Goal: Information Seeking & Learning: Learn about a topic

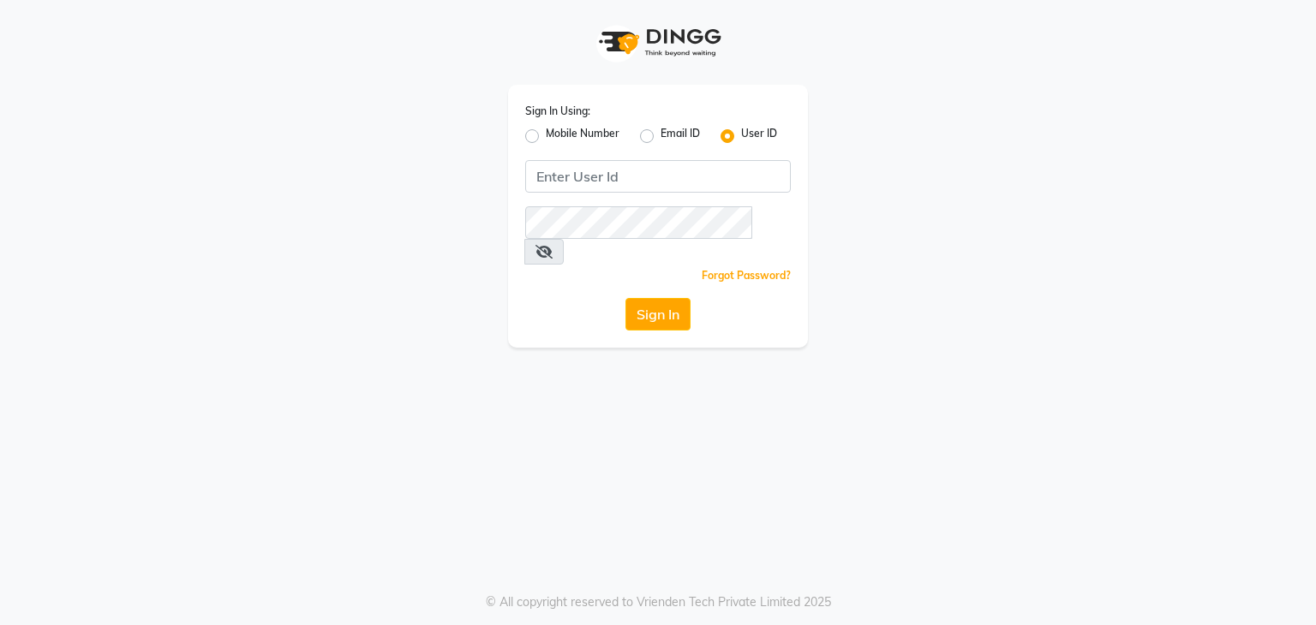
click at [546, 138] on label "Mobile Number" at bounding box center [583, 136] width 74 height 21
click at [546, 137] on input "Mobile Number" at bounding box center [551, 131] width 11 height 11
radio input "true"
radio input "false"
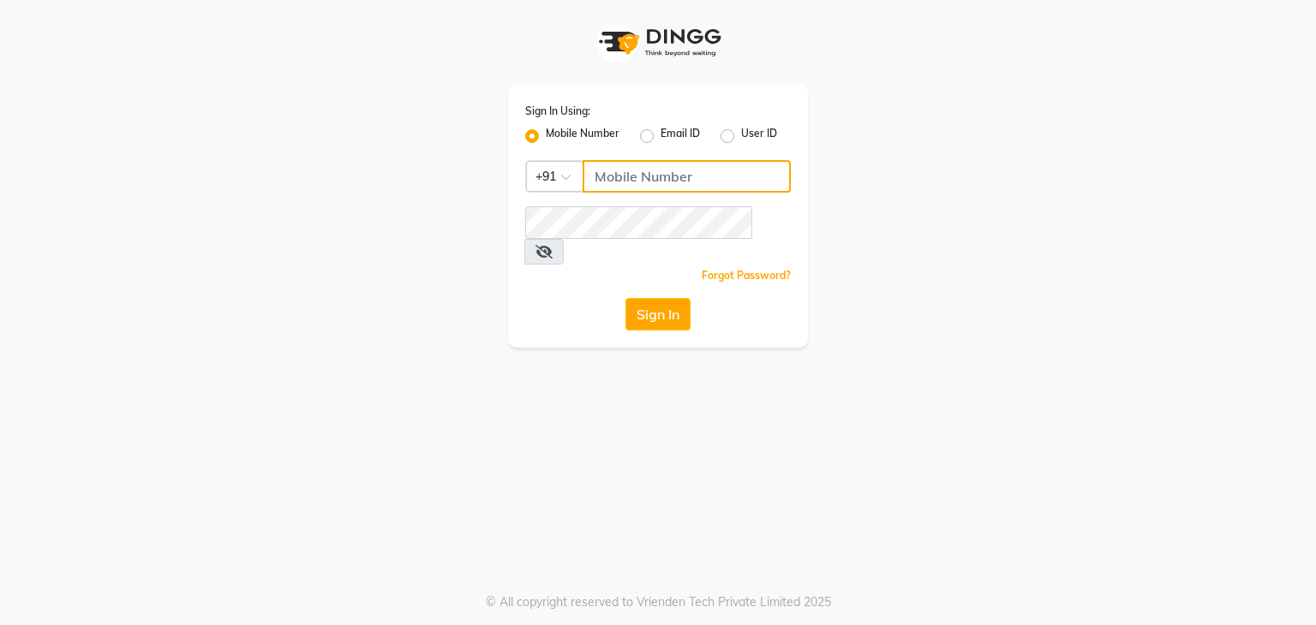
click at [617, 181] on input "Username" at bounding box center [687, 176] width 208 height 33
drag, startPoint x: 685, startPoint y: 173, endPoint x: 492, endPoint y: 174, distance: 193.6
click at [492, 174] on div "Sign In Using: Mobile Number Email ID User ID Country Code × +91 8468010843 Rem…" at bounding box center [658, 174] width 977 height 348
type input "8468010843"
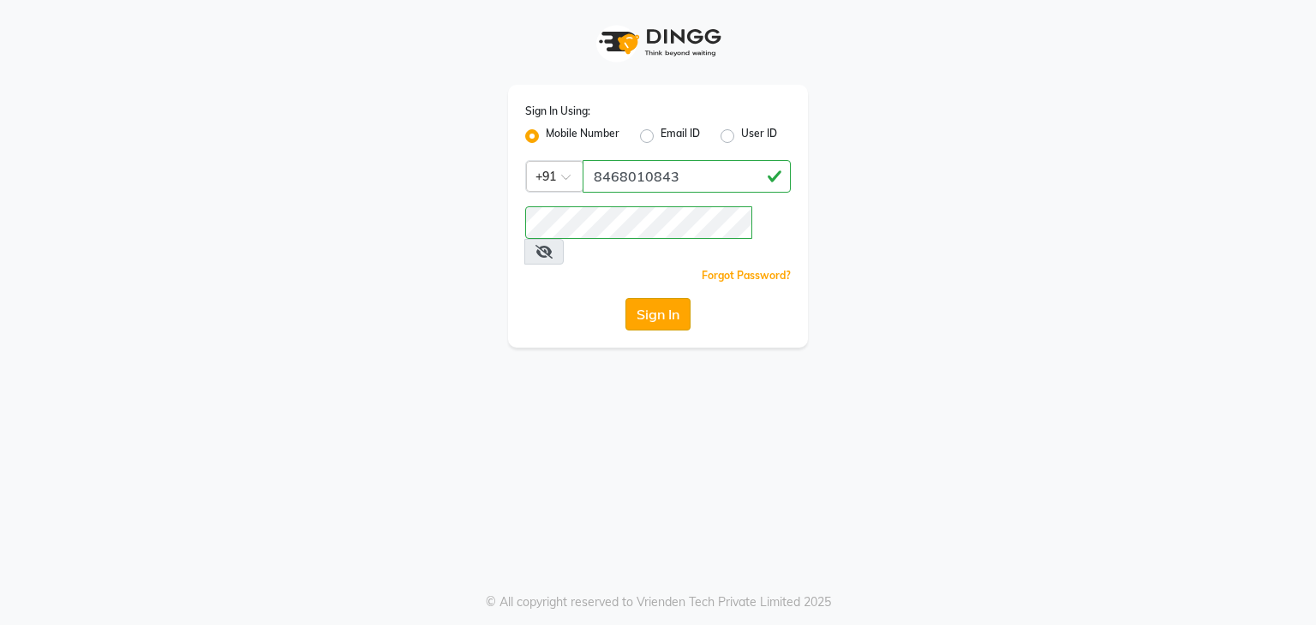
click at [657, 298] on button "Sign In" at bounding box center [657, 314] width 65 height 33
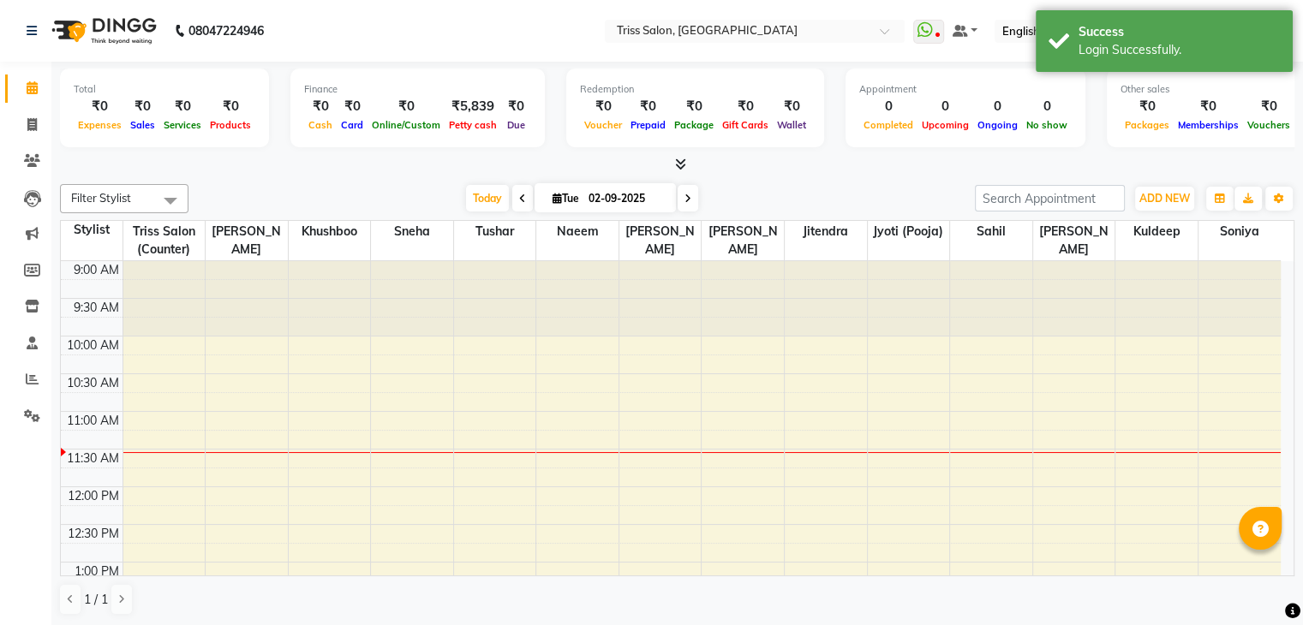
click at [763, 16] on nav "08047224946 Select Location × Triss Salon, Mathura WhatsApp Status ✕ Status: Di…" at bounding box center [651, 31] width 1303 height 62
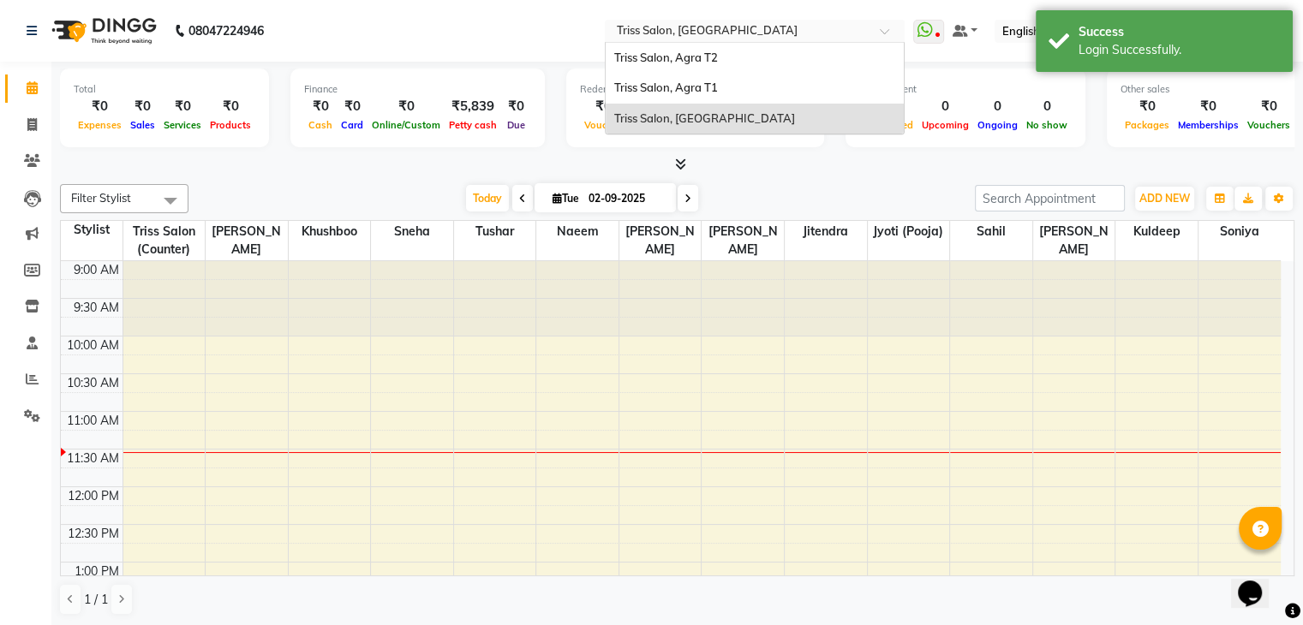
click at [751, 28] on input "text" at bounding box center [737, 32] width 248 height 17
click at [718, 90] on span "Triss Salon, Agra T1" at bounding box center [666, 88] width 104 height 14
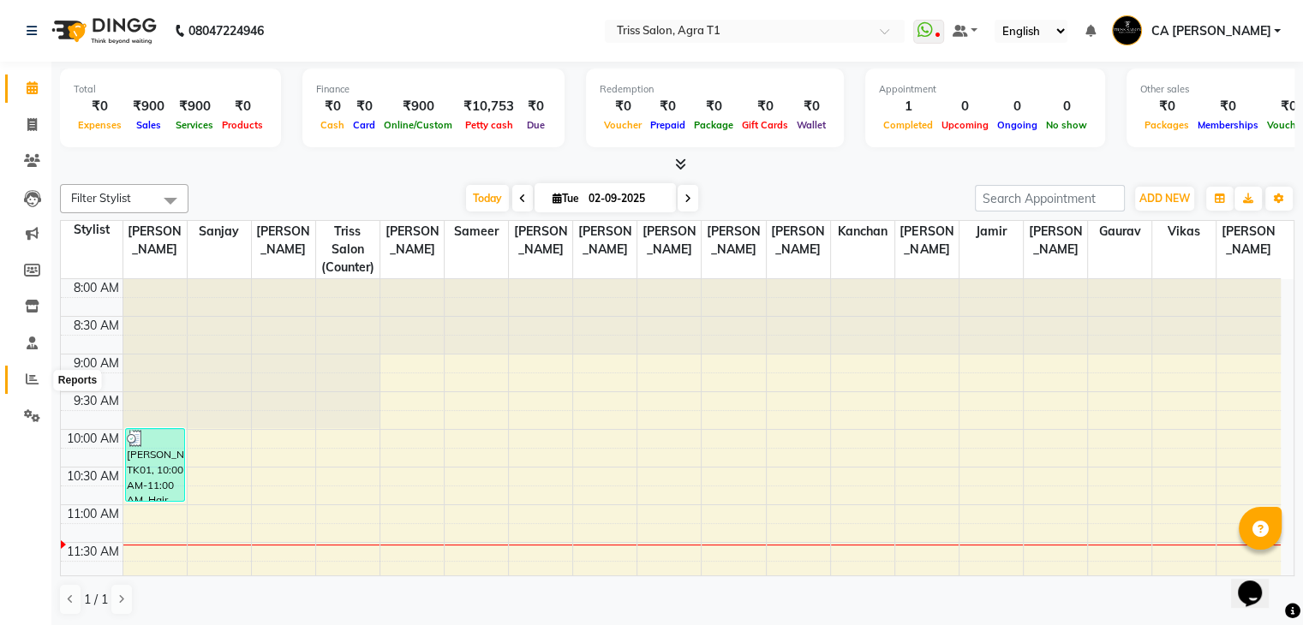
click at [27, 381] on icon at bounding box center [32, 379] width 13 height 13
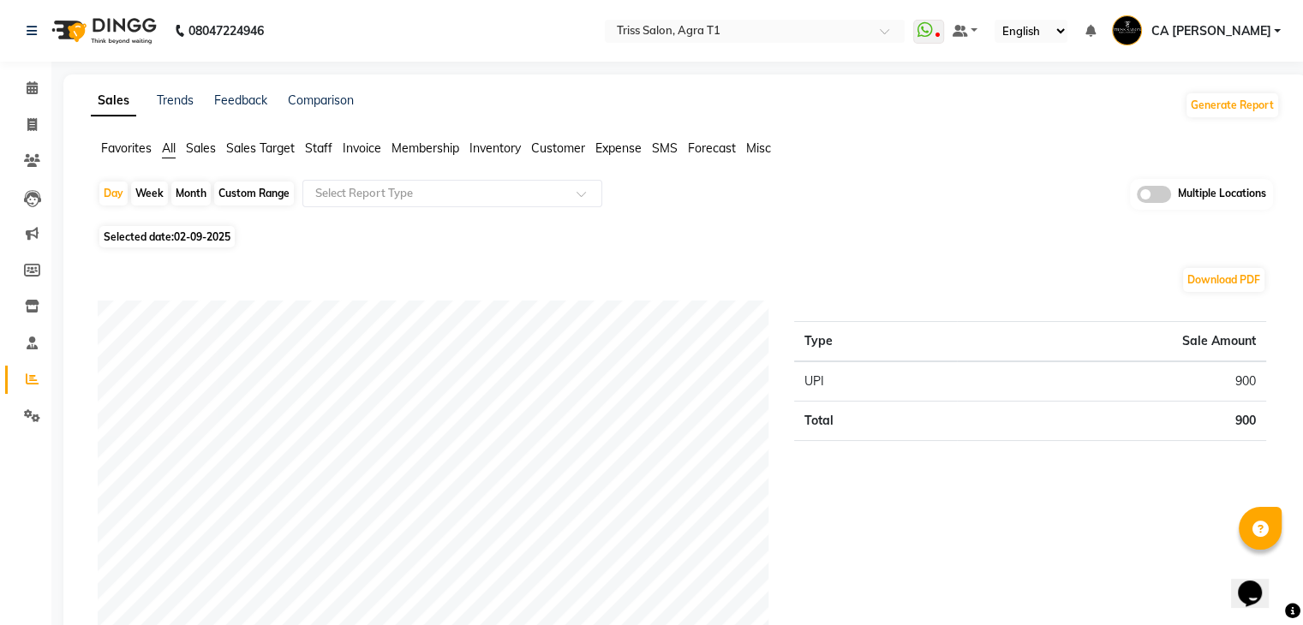
click at [37, 109] on li "Invoice" at bounding box center [25, 125] width 51 height 37
click at [32, 125] on icon at bounding box center [31, 124] width 9 height 13
select select "service"
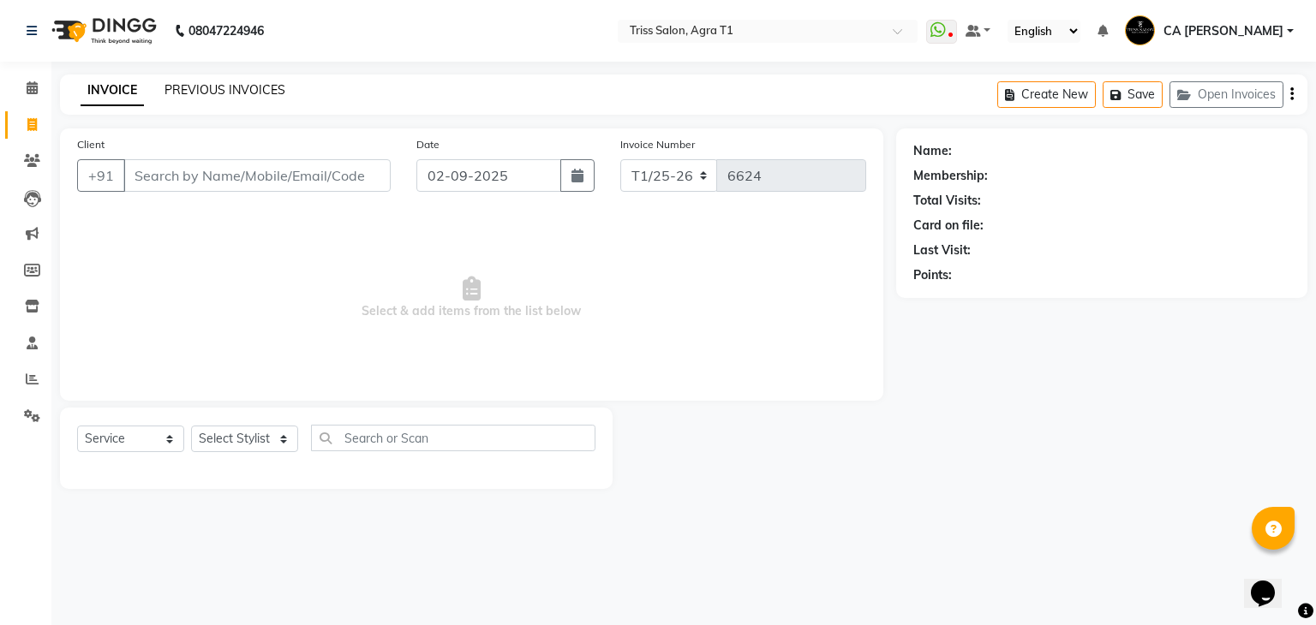
click at [226, 95] on link "PREVIOUS INVOICES" at bounding box center [224, 89] width 121 height 15
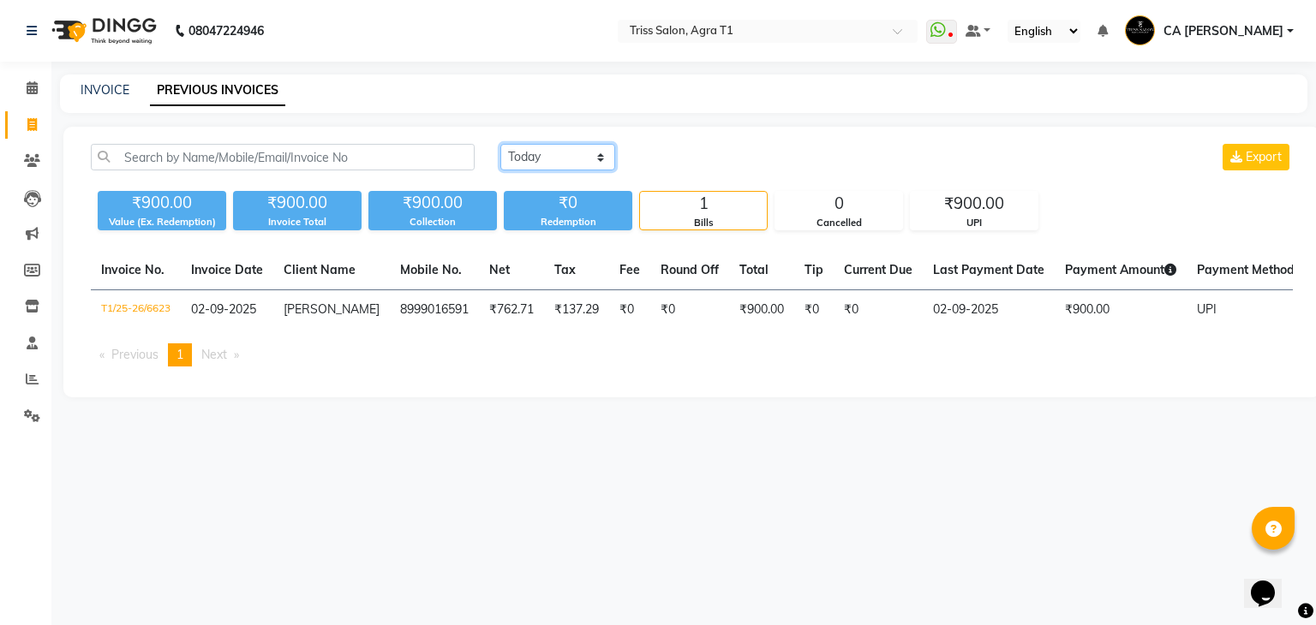
click at [604, 162] on select "[DATE] [DATE] Custom Range" at bounding box center [557, 157] width 115 height 27
select select "[DATE]"
click at [500, 144] on select "[DATE] [DATE] Custom Range" at bounding box center [557, 157] width 115 height 27
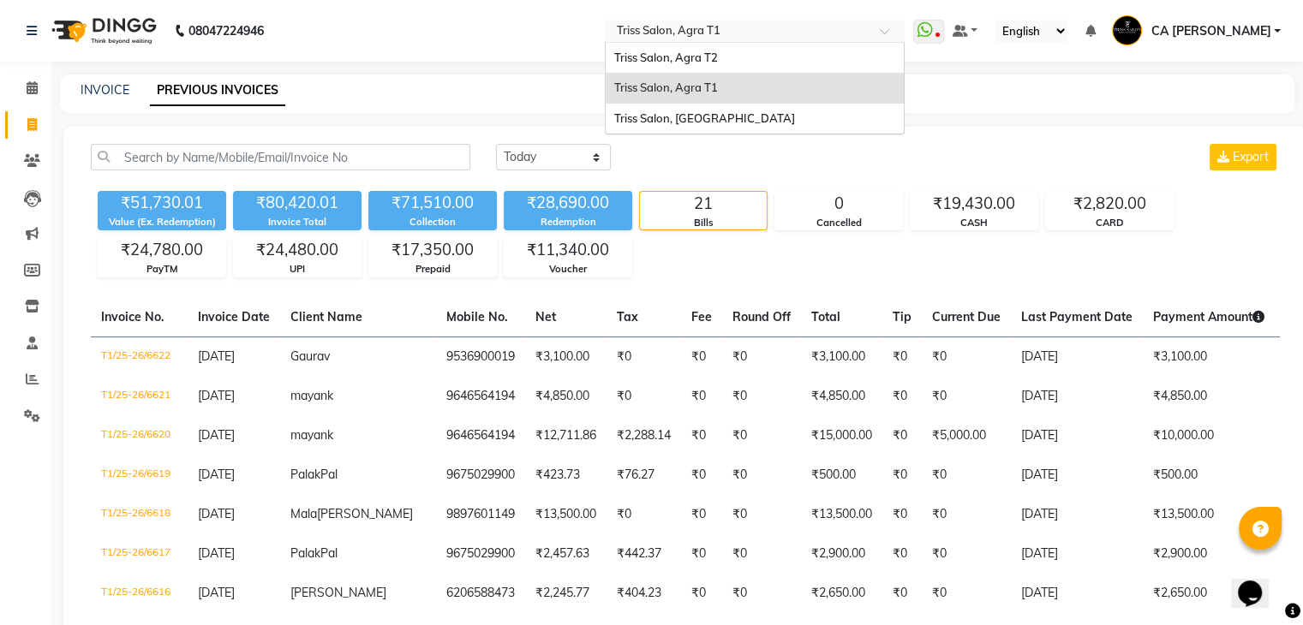
click at [822, 37] on input "text" at bounding box center [737, 32] width 248 height 17
click at [718, 59] on span "Triss Salon, Agra T2" at bounding box center [666, 58] width 104 height 14
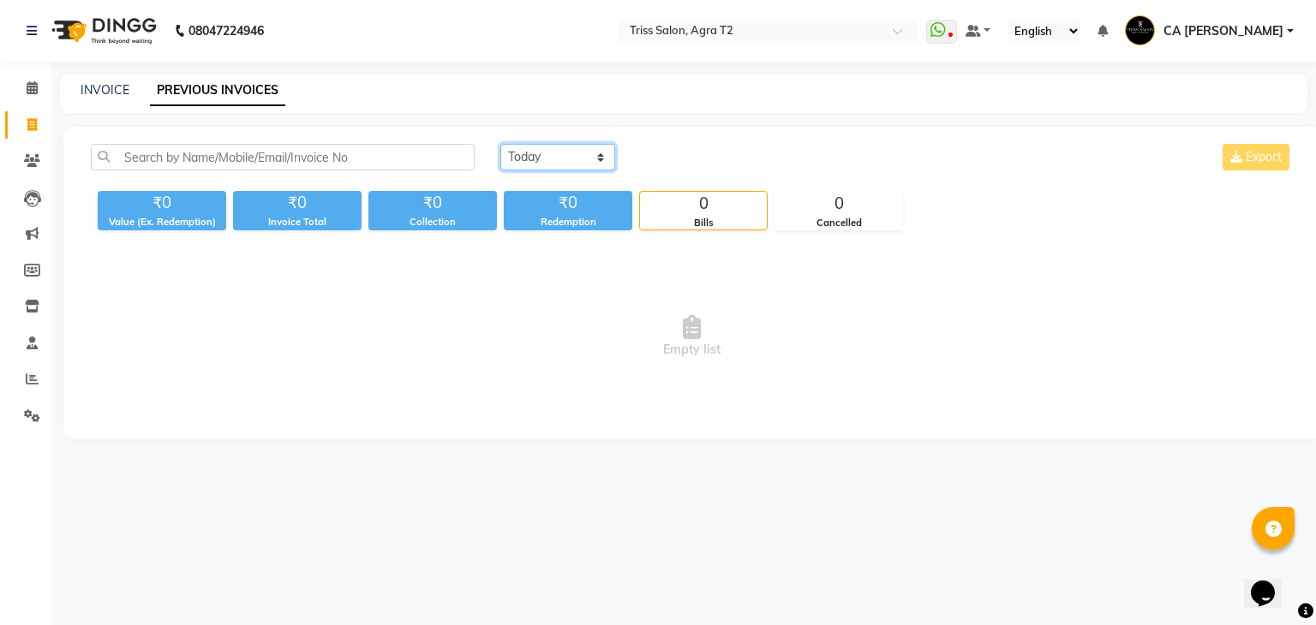
click at [586, 161] on select "[DATE] [DATE] Custom Range" at bounding box center [557, 157] width 115 height 27
select select "[DATE]"
click at [500, 144] on select "[DATE] [DATE] Custom Range" at bounding box center [557, 157] width 115 height 27
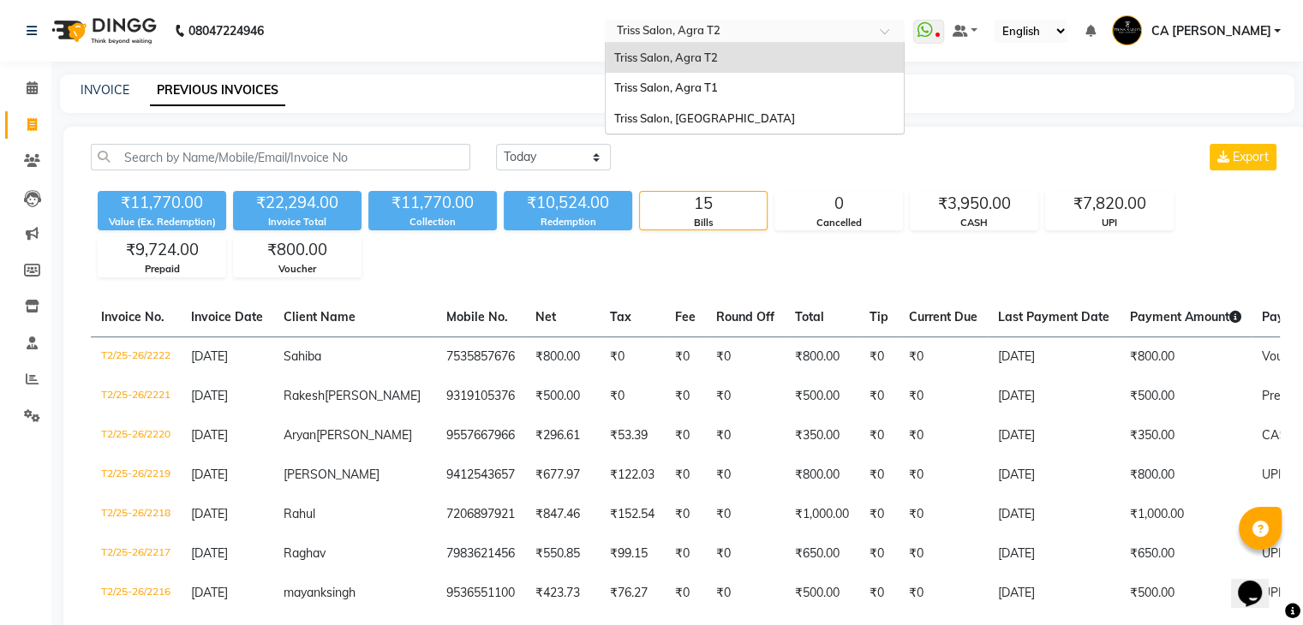
click at [723, 34] on input "text" at bounding box center [737, 32] width 248 height 17
click at [694, 128] on div "Triss Salon, [GEOGRAPHIC_DATA]" at bounding box center [755, 119] width 298 height 31
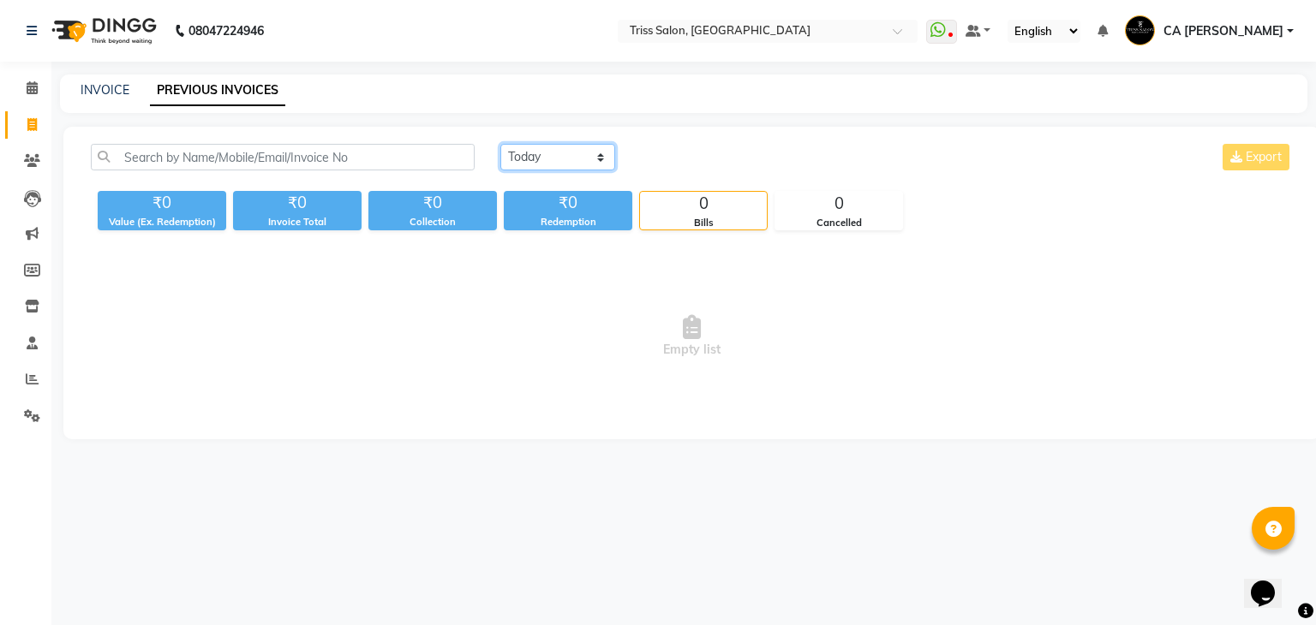
click at [578, 168] on select "[DATE] [DATE] Custom Range" at bounding box center [557, 157] width 115 height 27
select select "range"
click at [500, 144] on select "[DATE] [DATE] Custom Range" at bounding box center [557, 157] width 115 height 27
click at [696, 165] on input "02-09-2025" at bounding box center [697, 158] width 120 height 24
select select "9"
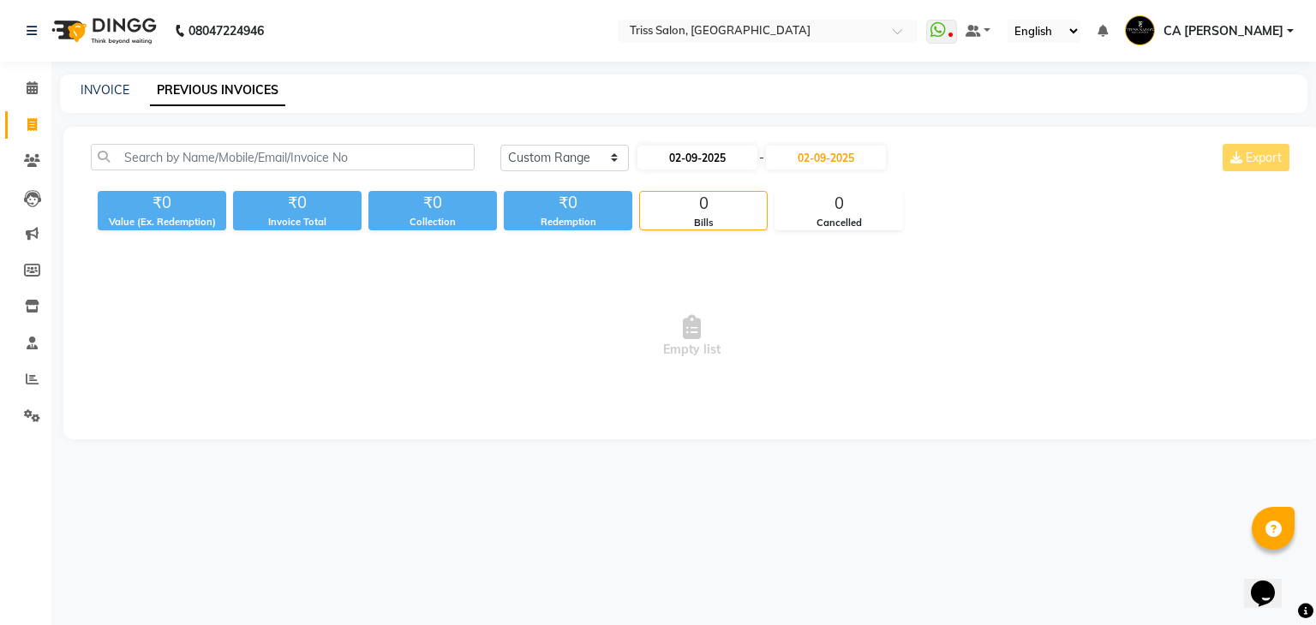
select select "2025"
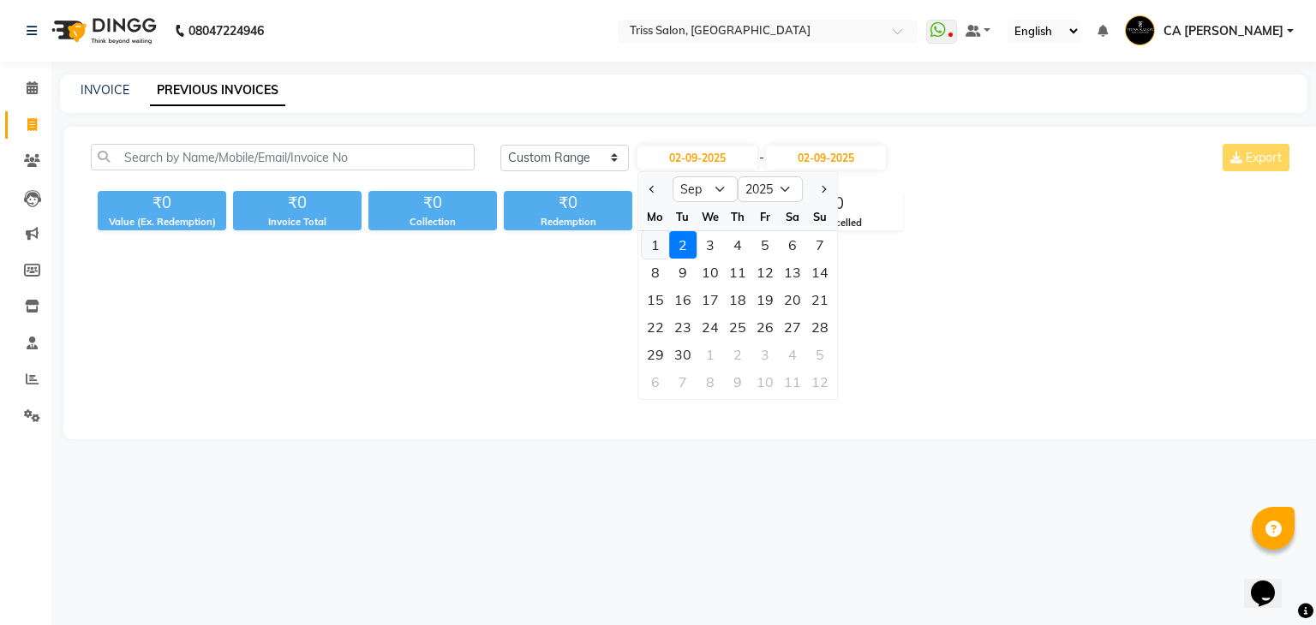
click at [658, 243] on div "1" at bounding box center [655, 244] width 27 height 27
type input "[DATE]"
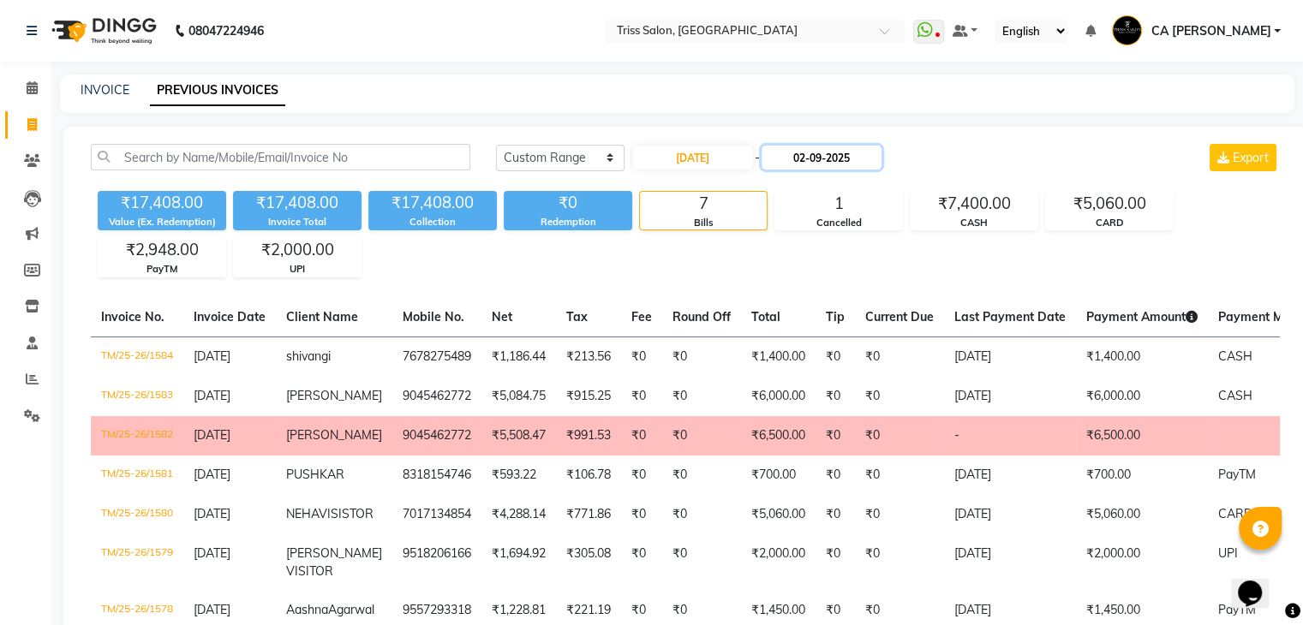
click at [836, 169] on input "02-09-2025" at bounding box center [822, 158] width 120 height 24
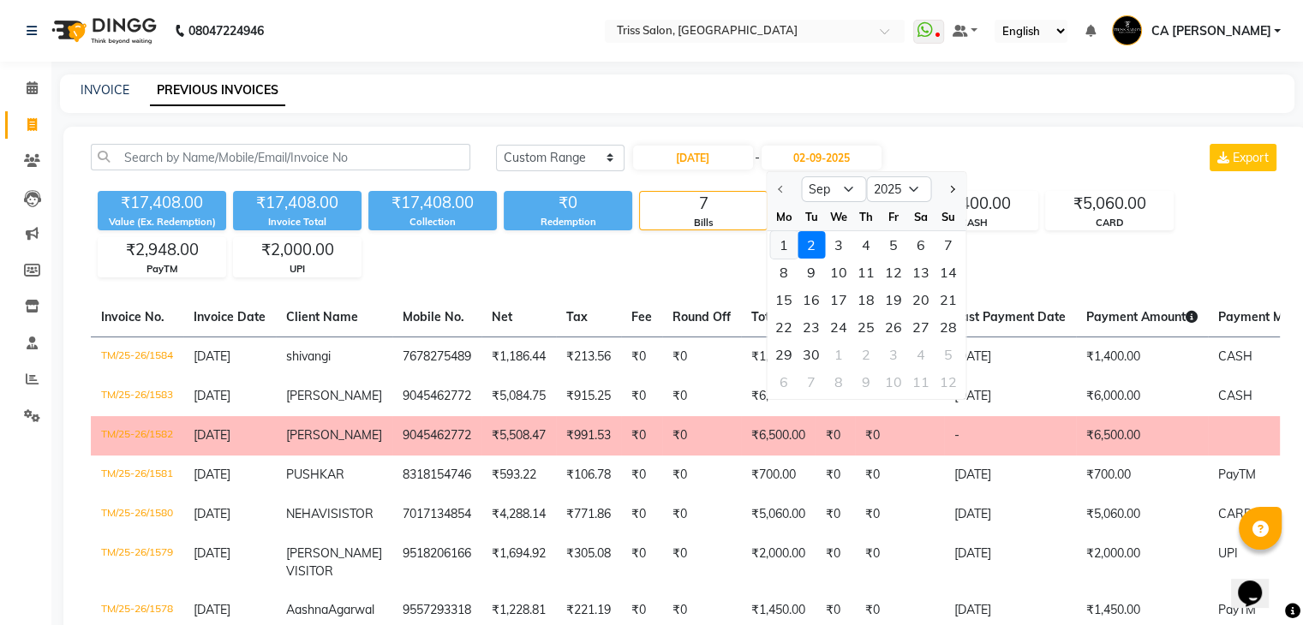
click at [778, 238] on div "1" at bounding box center [783, 244] width 27 height 27
type input "[DATE]"
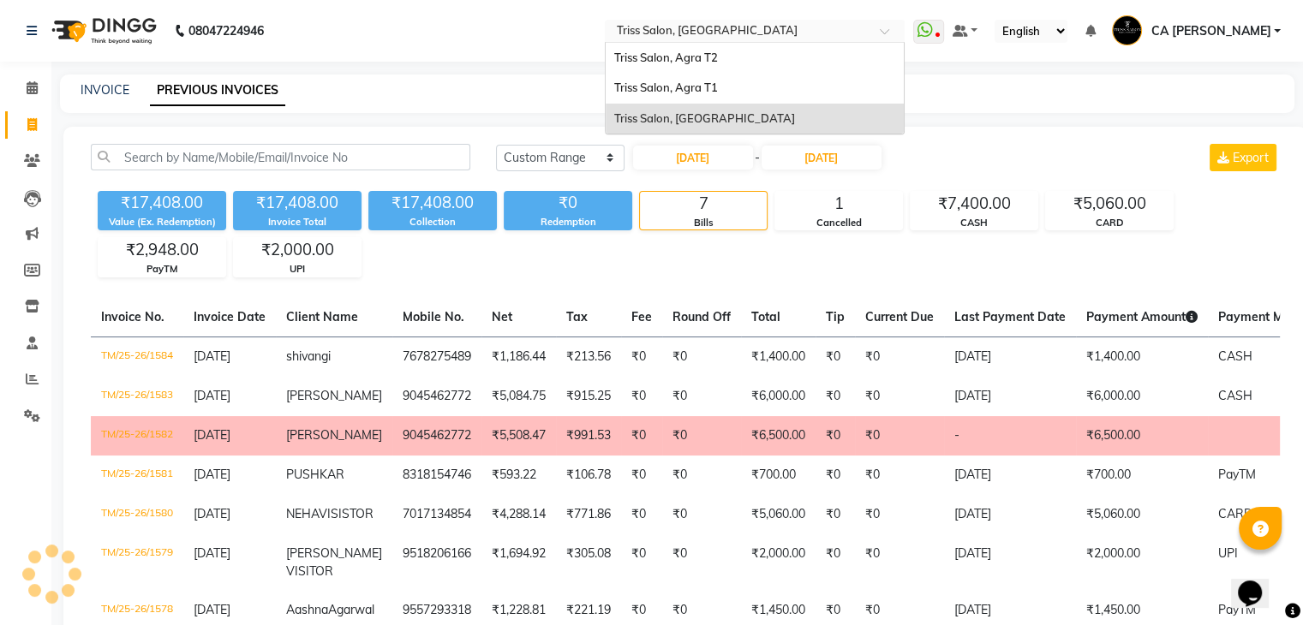
click at [702, 33] on input "text" at bounding box center [737, 32] width 248 height 17
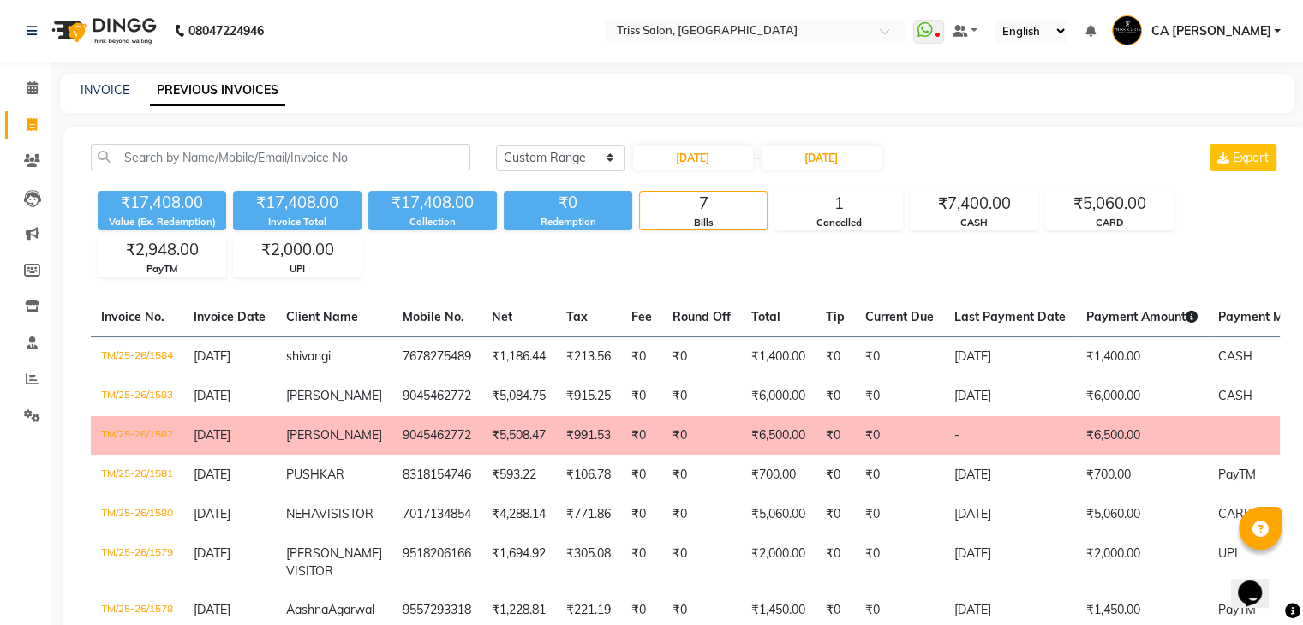
click at [412, 38] on nav "08047224946 Select Location × Triss Salon, Mathura WhatsApp Status ✕ Status: Di…" at bounding box center [651, 31] width 1303 height 62
click at [692, 151] on input "[DATE]" at bounding box center [693, 158] width 120 height 24
select select "9"
select select "2025"
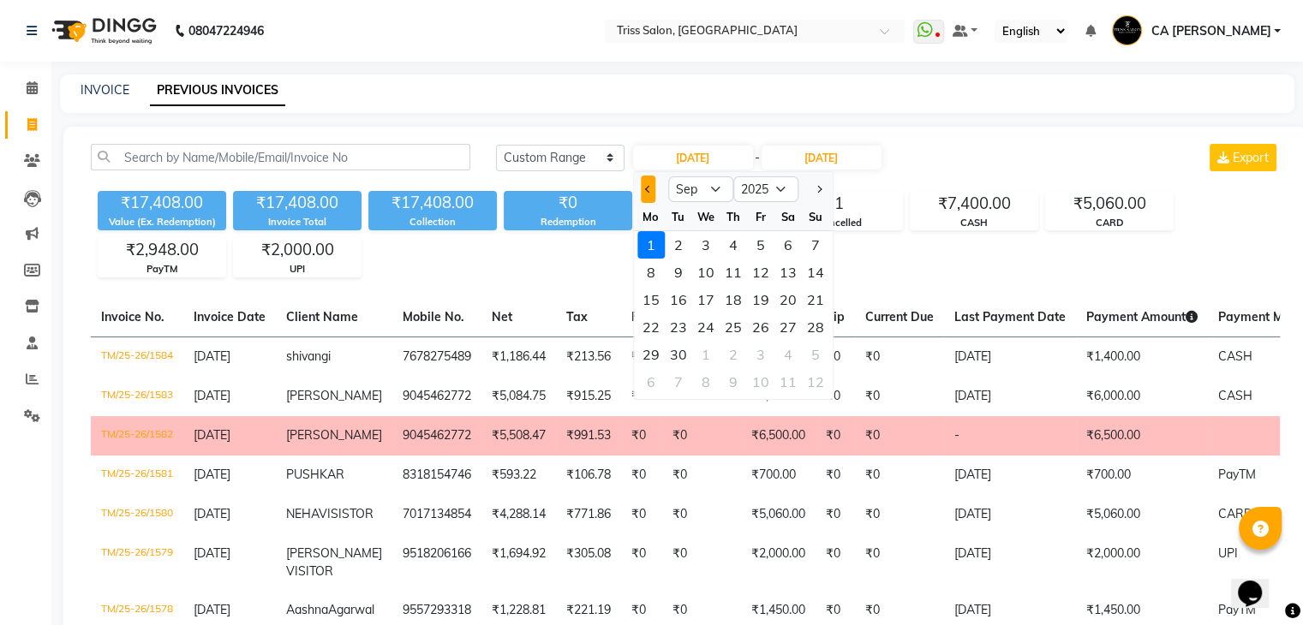
click at [653, 191] on button "Previous month" at bounding box center [648, 189] width 15 height 27
select select "8"
click at [757, 241] on div "1" at bounding box center [760, 244] width 27 height 27
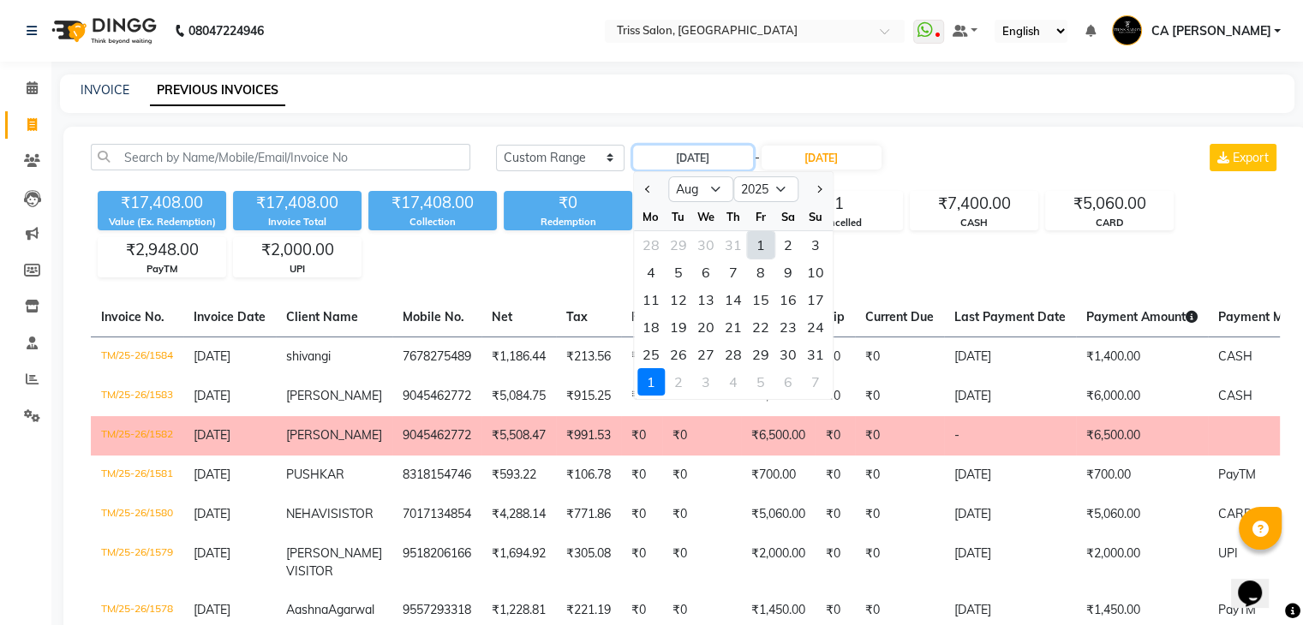
type input "[DATE]"
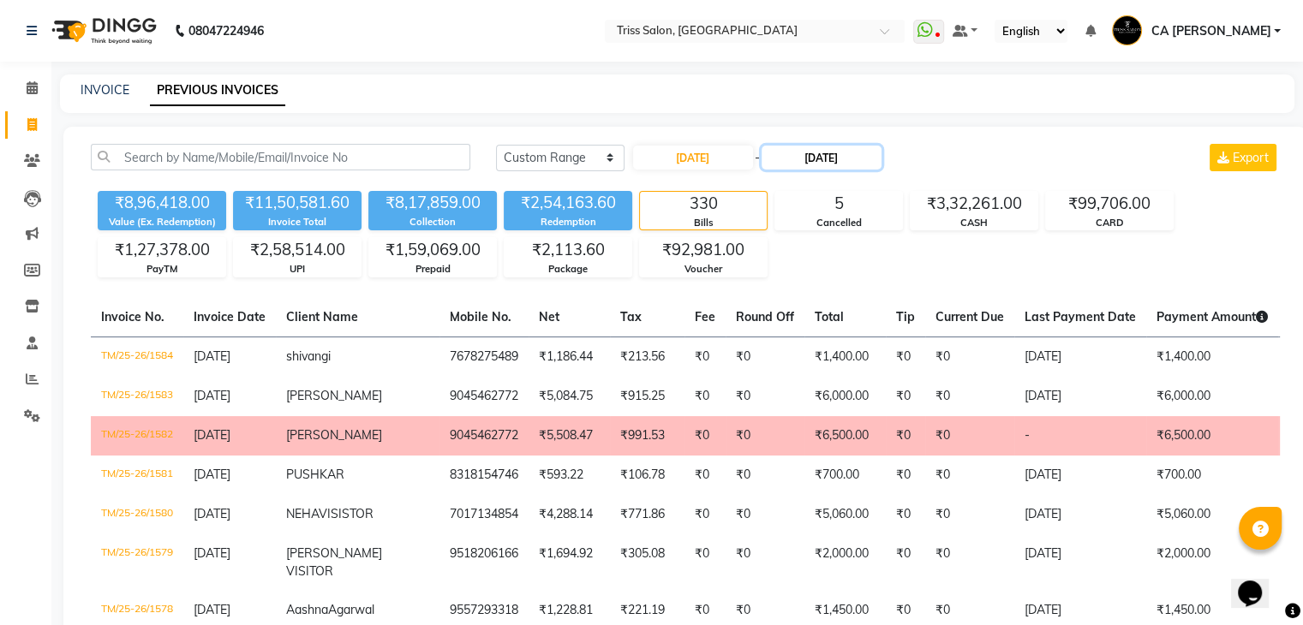
click at [828, 159] on input "[DATE]" at bounding box center [822, 158] width 120 height 24
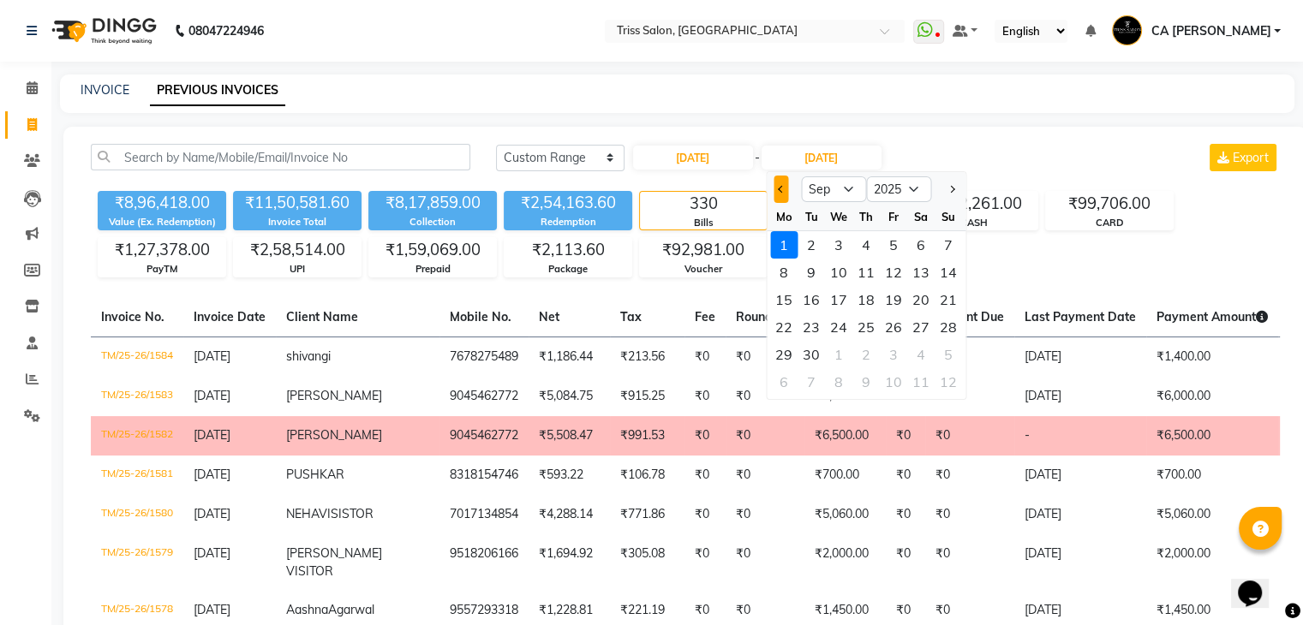
click at [778, 188] on span "Previous month" at bounding box center [781, 189] width 7 height 7
select select "8"
click at [951, 344] on div "31" at bounding box center [948, 354] width 27 height 27
type input "[DATE]"
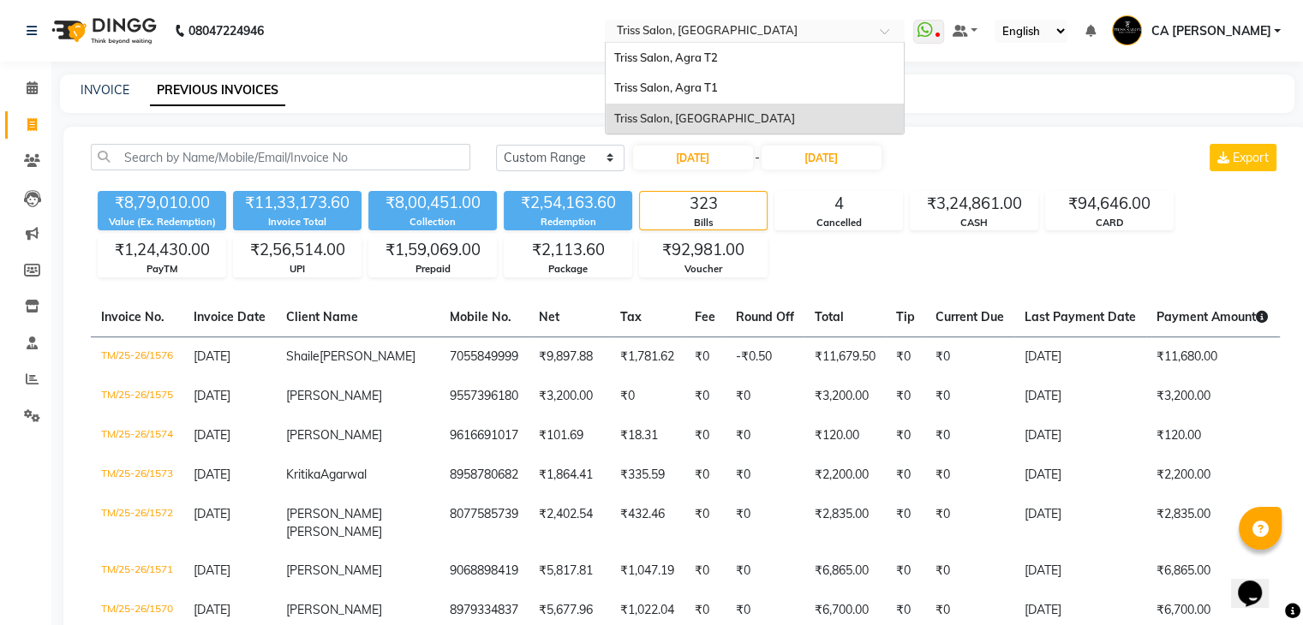
click at [719, 30] on input "text" at bounding box center [737, 32] width 248 height 17
click at [718, 80] on div "Triss Salon, Agra T1" at bounding box center [755, 88] width 298 height 31
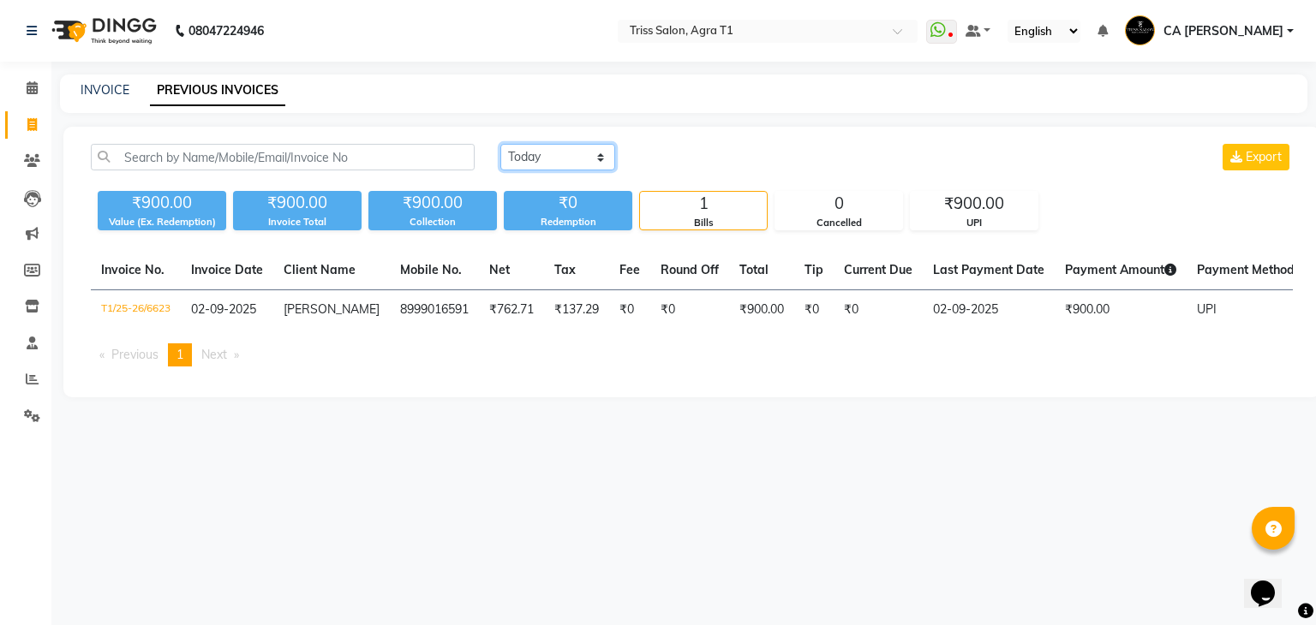
click at [587, 144] on select "Today Yesterday Custom Range" at bounding box center [557, 157] width 115 height 27
select select "range"
click at [500, 144] on select "Today Yesterday Custom Range" at bounding box center [557, 157] width 115 height 27
click at [696, 165] on input "02-09-2025" at bounding box center [697, 158] width 120 height 24
select select "9"
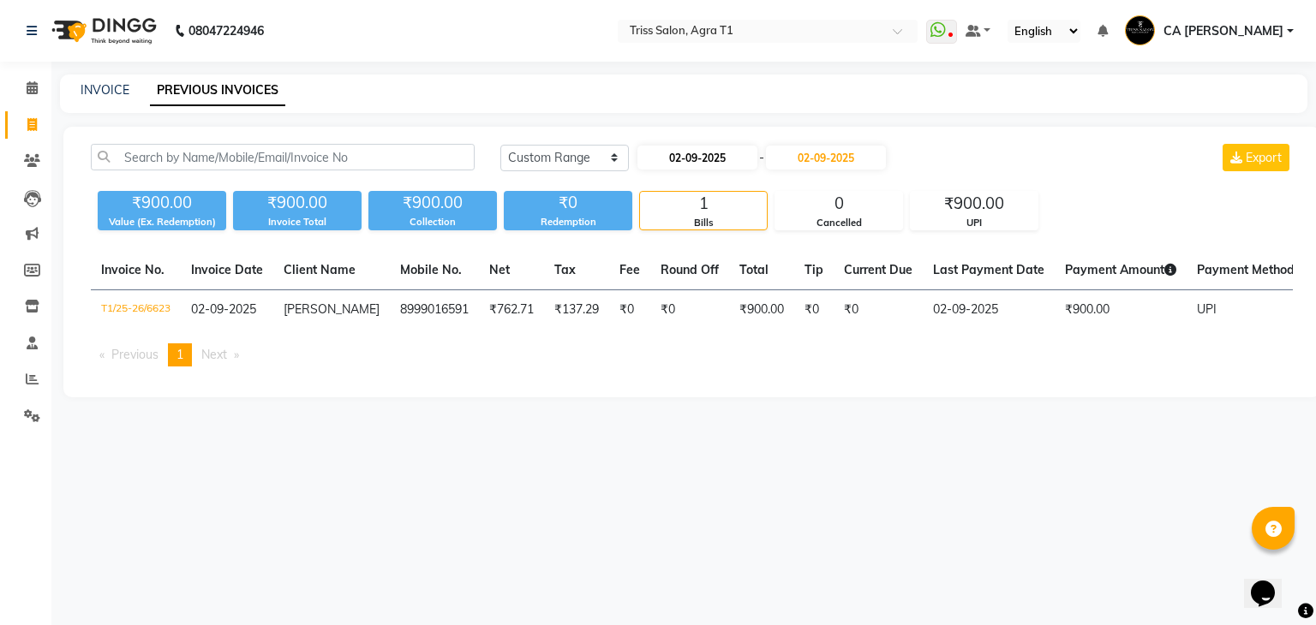
select select "2025"
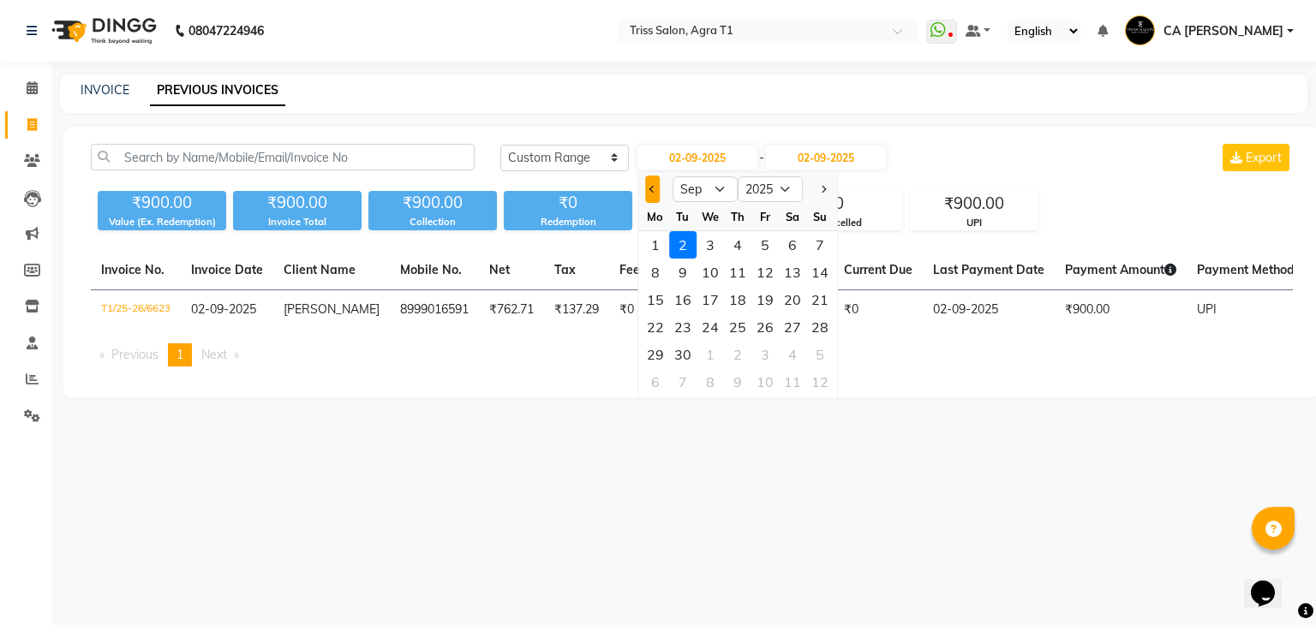
click at [654, 191] on button "Previous month" at bounding box center [652, 189] width 15 height 27
select select "8"
click at [774, 248] on div "1" at bounding box center [764, 244] width 27 height 27
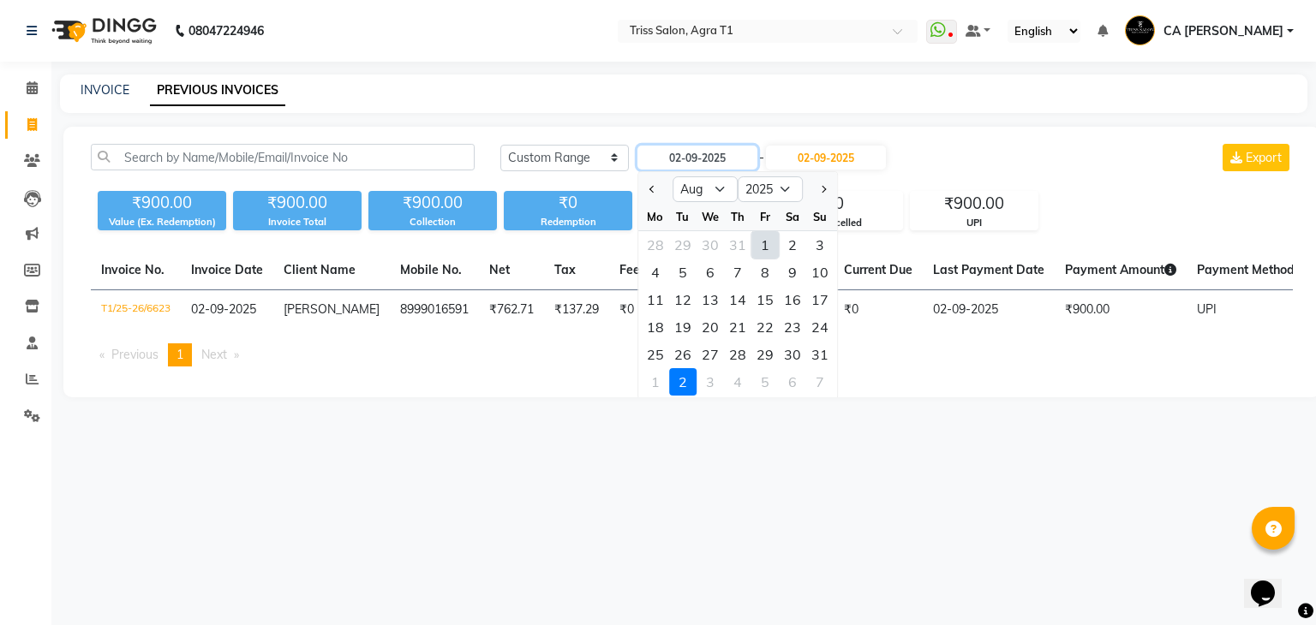
type input "[DATE]"
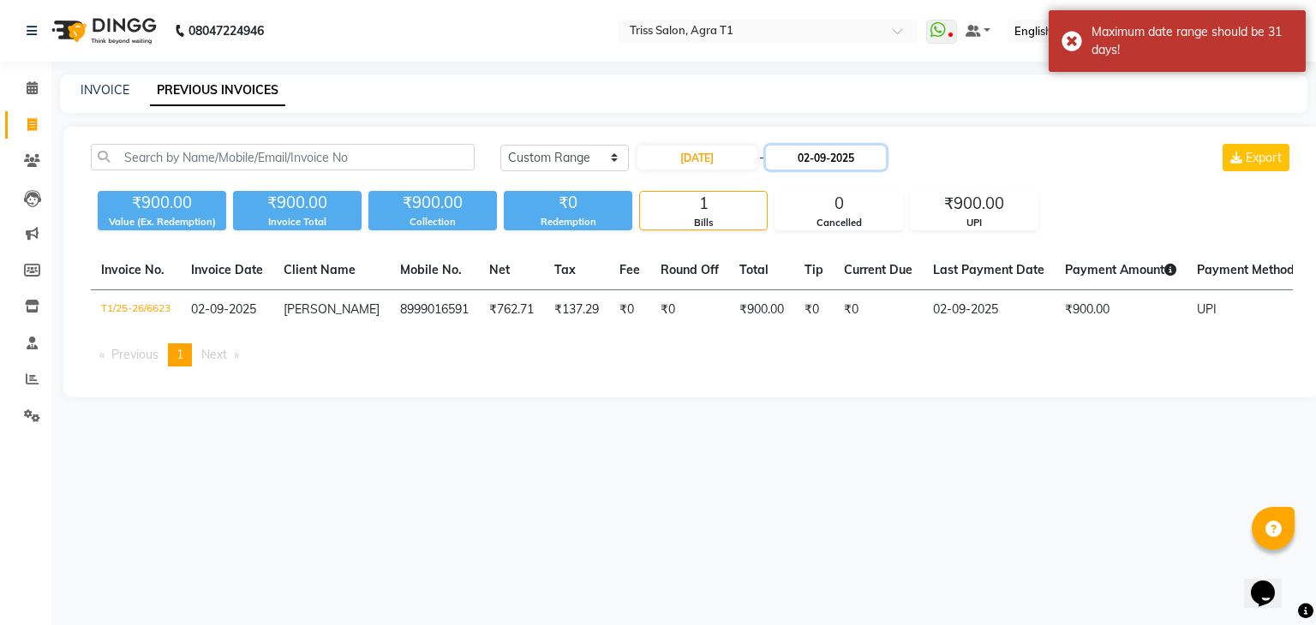
click at [839, 152] on input "02-09-2025" at bounding box center [826, 158] width 120 height 24
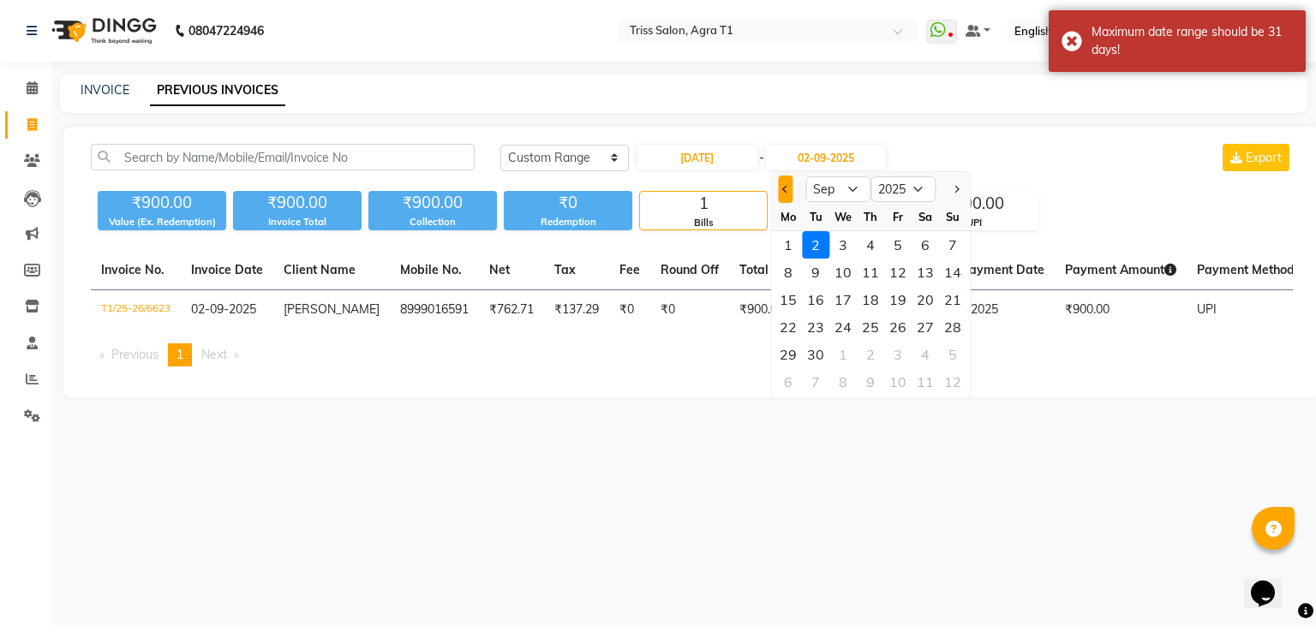
drag, startPoint x: 776, startPoint y: 196, endPoint x: 787, endPoint y: 186, distance: 15.2
click at [787, 186] on div at bounding box center [788, 189] width 34 height 27
click at [787, 186] on button "Previous month" at bounding box center [785, 189] width 15 height 27
select select "8"
click at [949, 362] on div "31" at bounding box center [952, 354] width 27 height 27
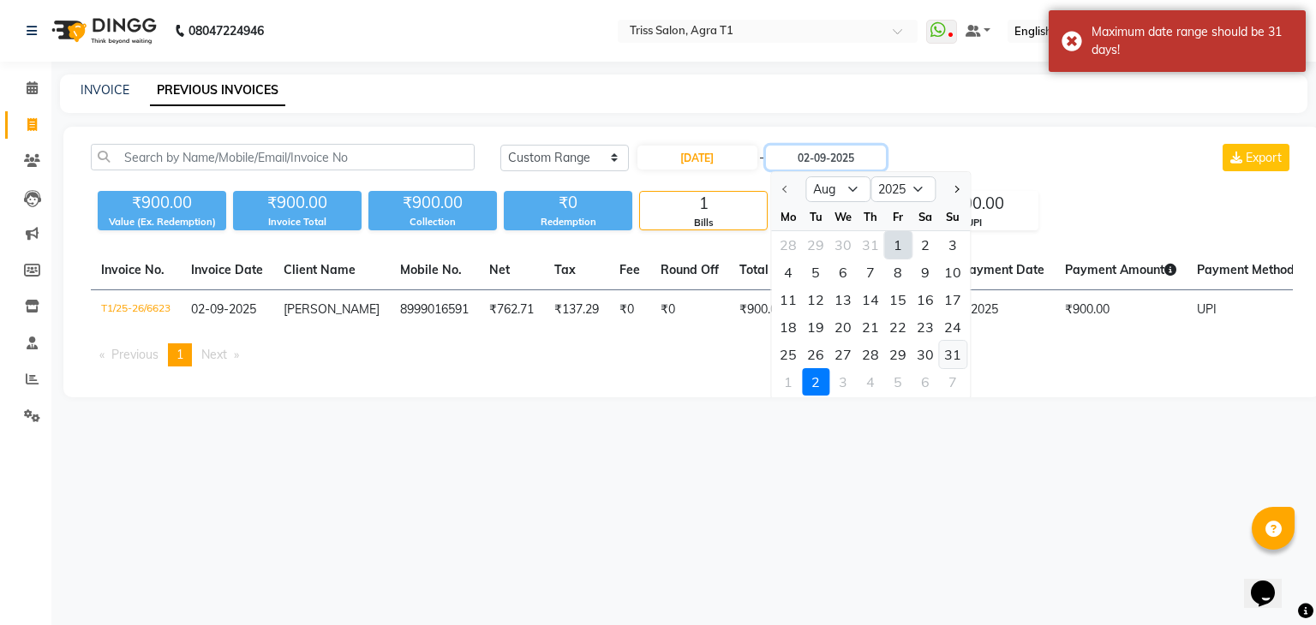
type input "[DATE]"
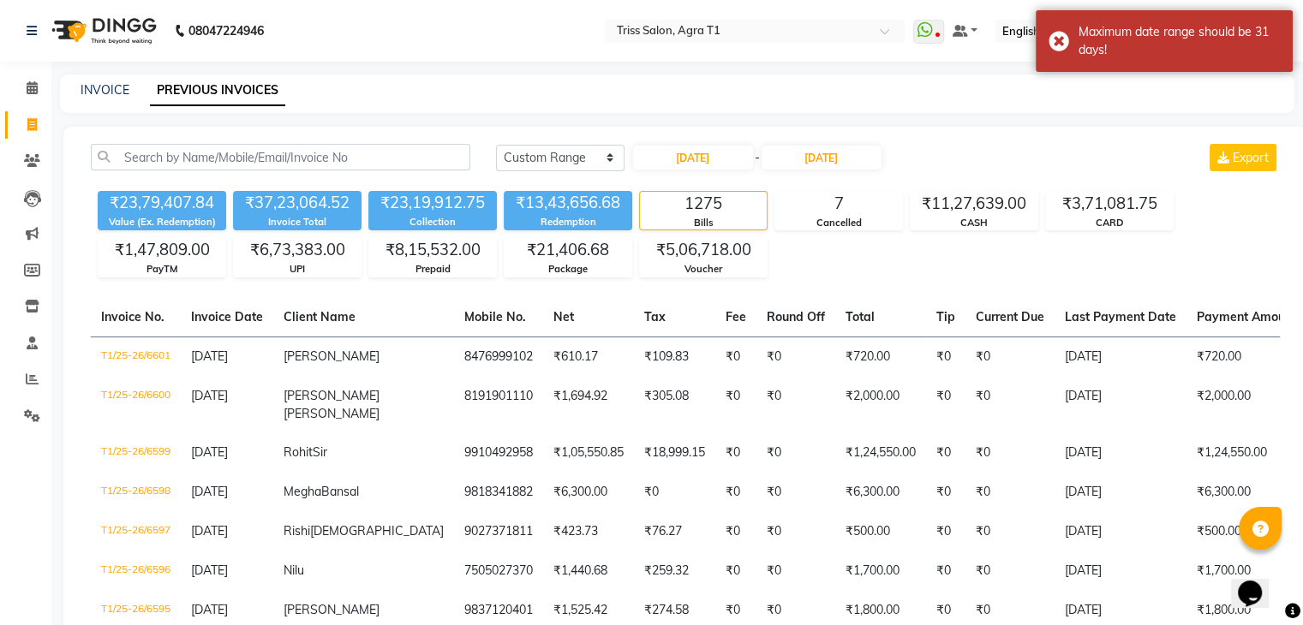
click at [835, 409] on td "₹2,000.00" at bounding box center [880, 405] width 91 height 57
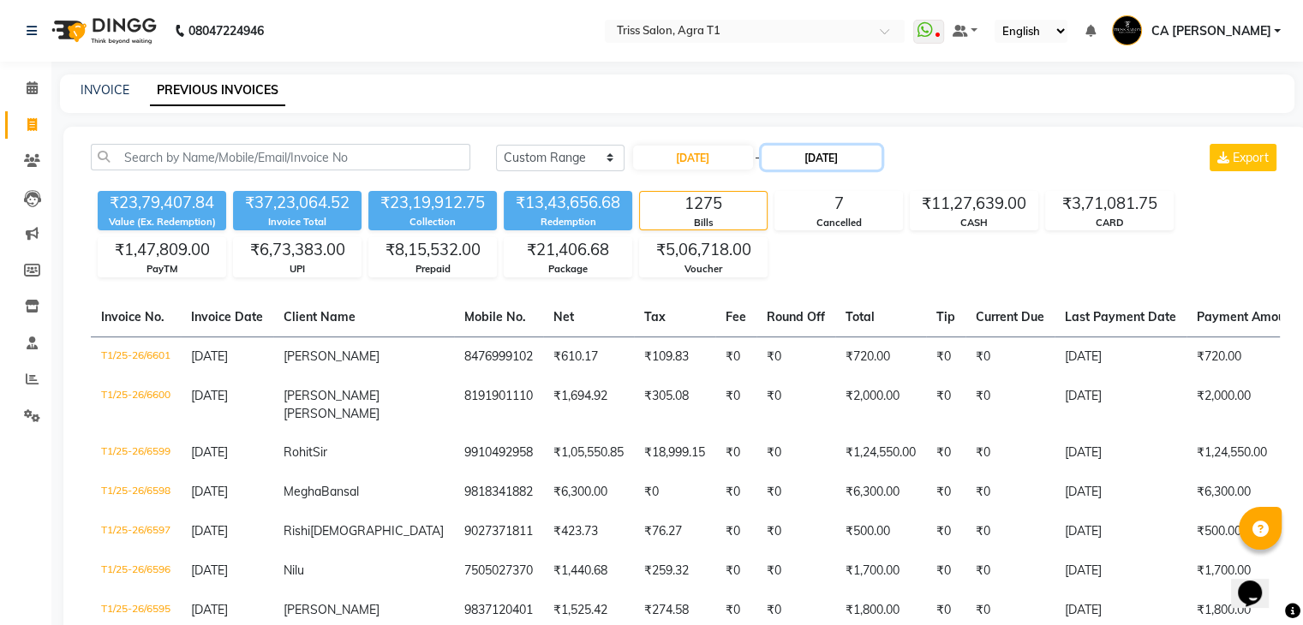
click at [815, 158] on input "[DATE]" at bounding box center [822, 158] width 120 height 24
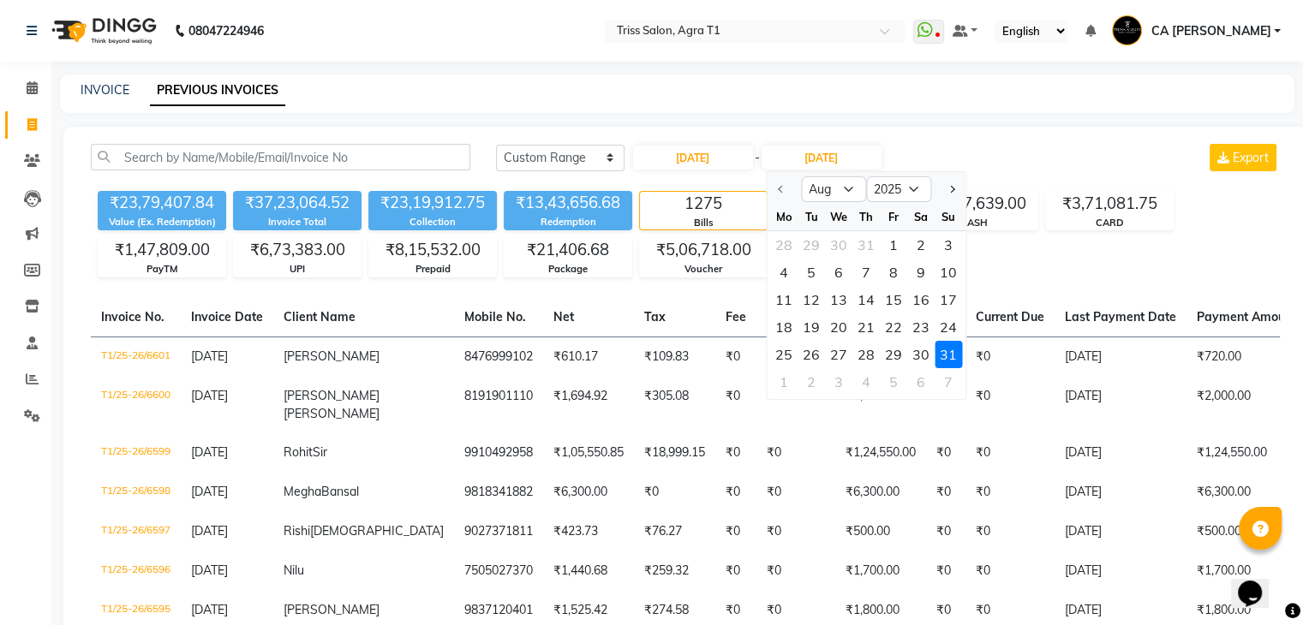
click at [941, 356] on div "31" at bounding box center [948, 354] width 27 height 27
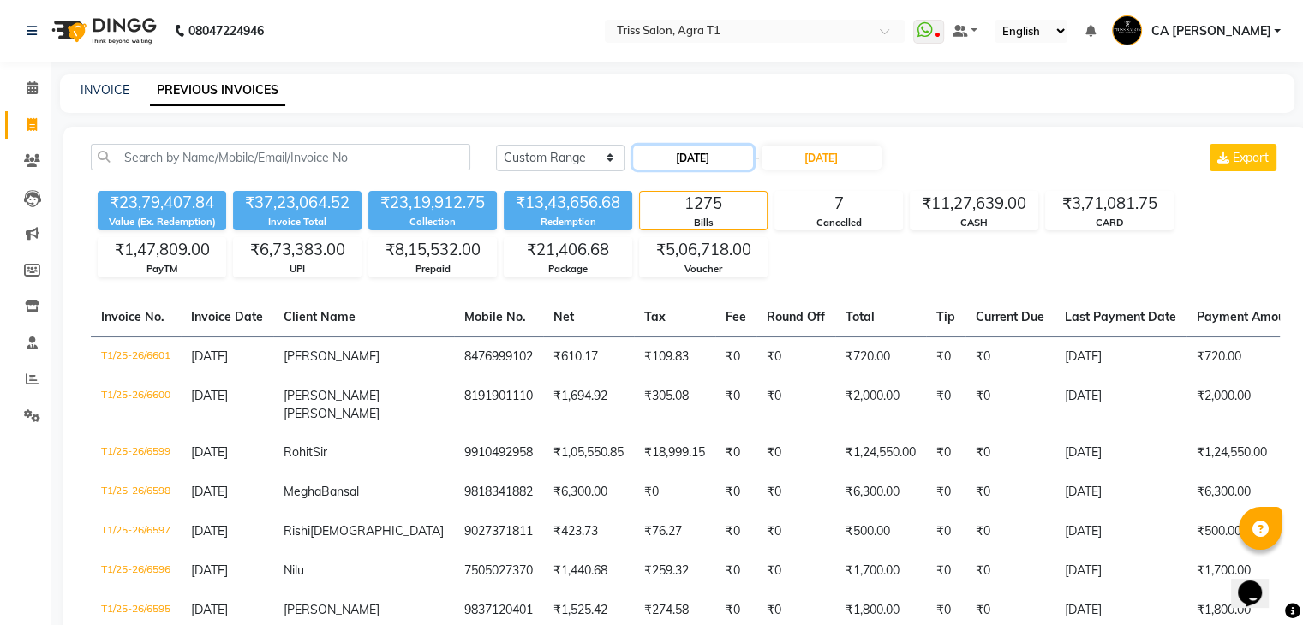
click at [706, 163] on input "01-08-2025" at bounding box center [693, 158] width 120 height 24
select select "8"
select select "2025"
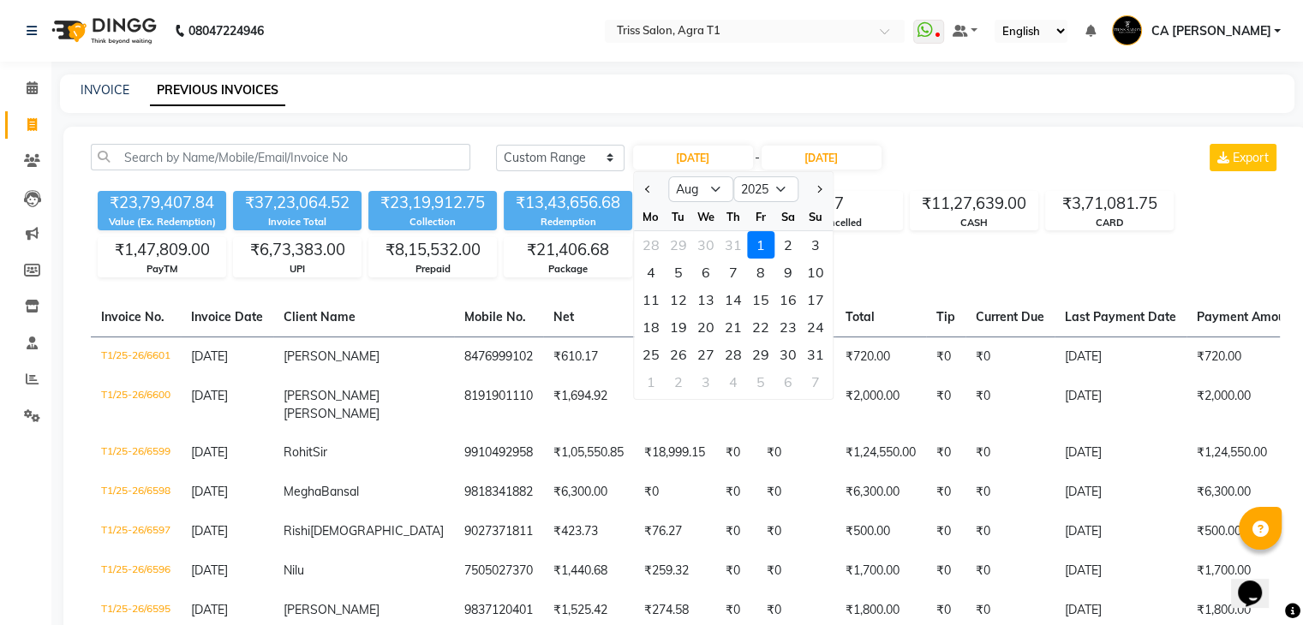
click at [761, 236] on div "1" at bounding box center [760, 244] width 27 height 27
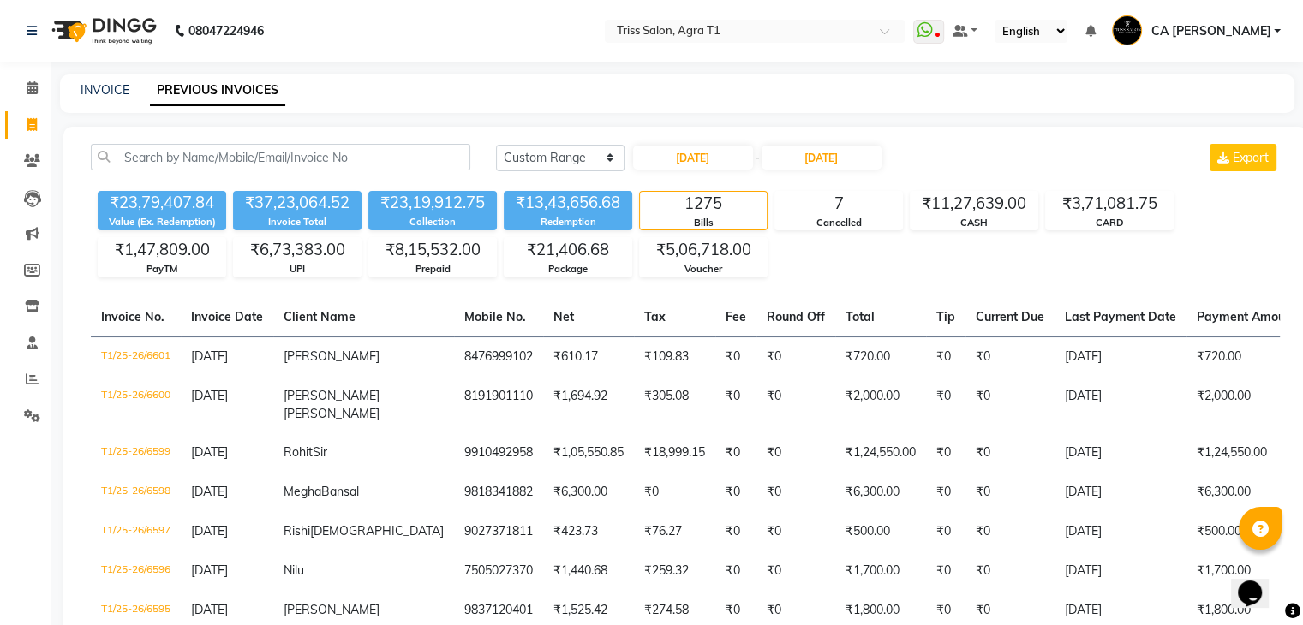
click at [819, 269] on div "₹23,79,407.84 Value (Ex. Redemption) ₹37,23,064.52 Invoice Total ₹23,19,912.75 …" at bounding box center [685, 230] width 1189 height 93
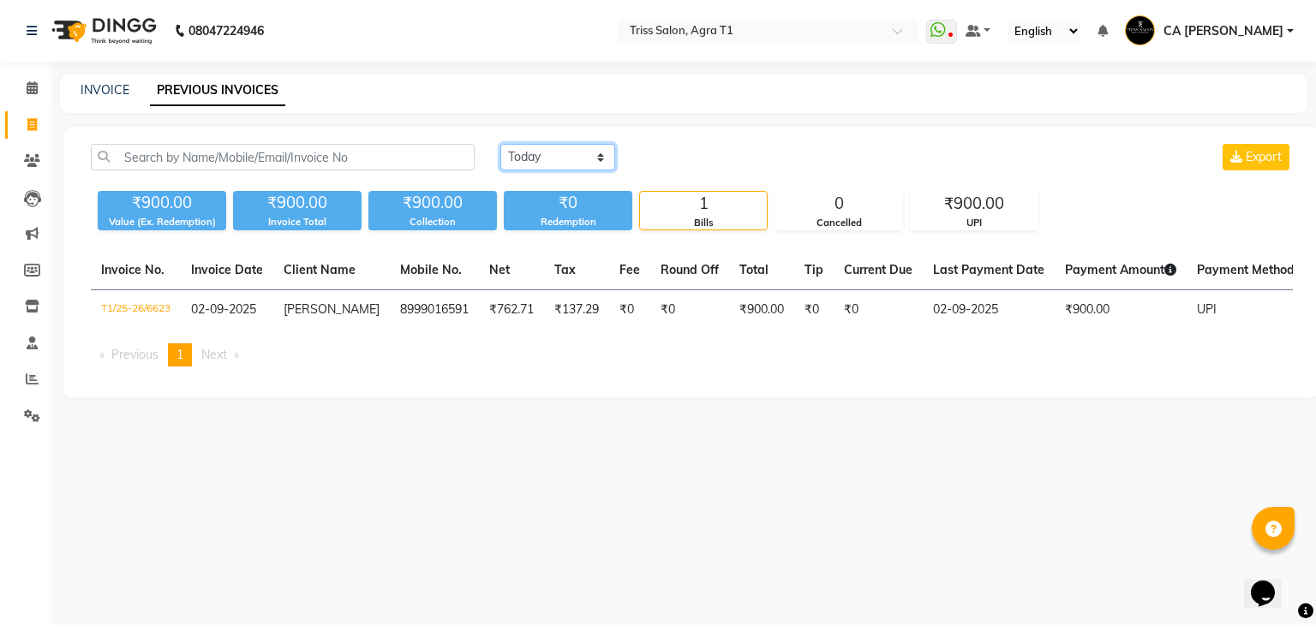
click at [579, 149] on select "[DATE] [DATE] Custom Range" at bounding box center [557, 157] width 115 height 27
select select "range"
click at [500, 144] on select "[DATE] [DATE] Custom Range" at bounding box center [557, 157] width 115 height 27
click at [680, 166] on div "02-09-2025 - 02-09-2025" at bounding box center [762, 157] width 252 height 27
click at [680, 166] on input "02-09-2025" at bounding box center [697, 158] width 120 height 24
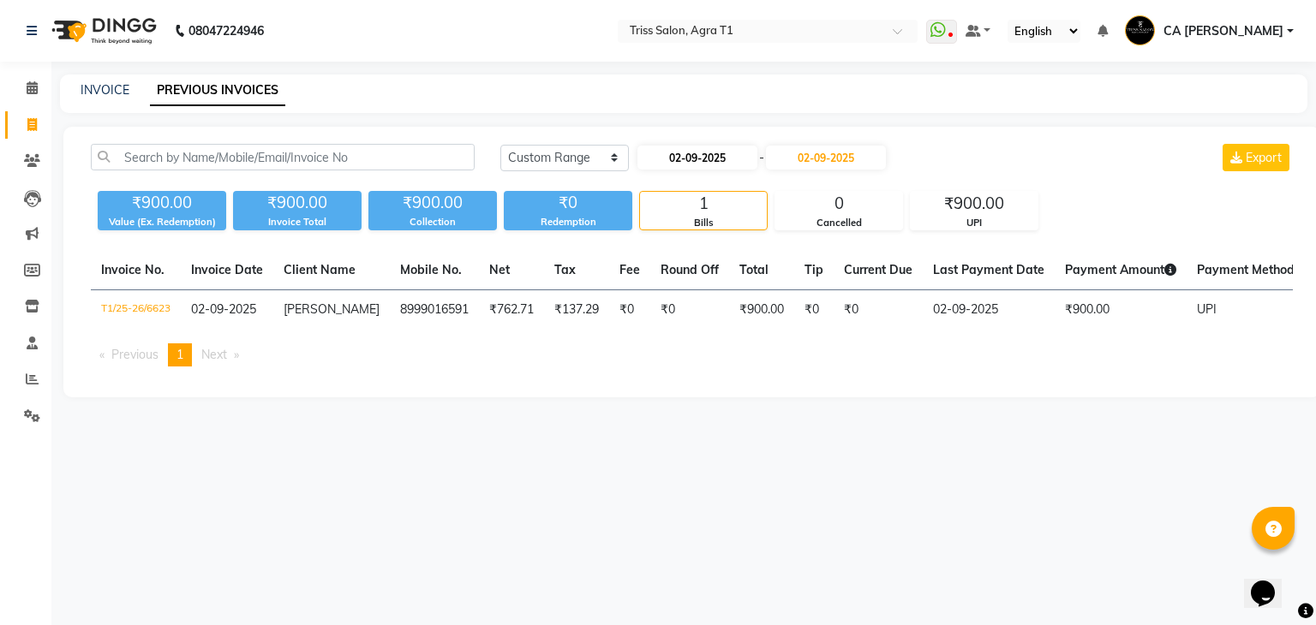
select select "9"
select select "2025"
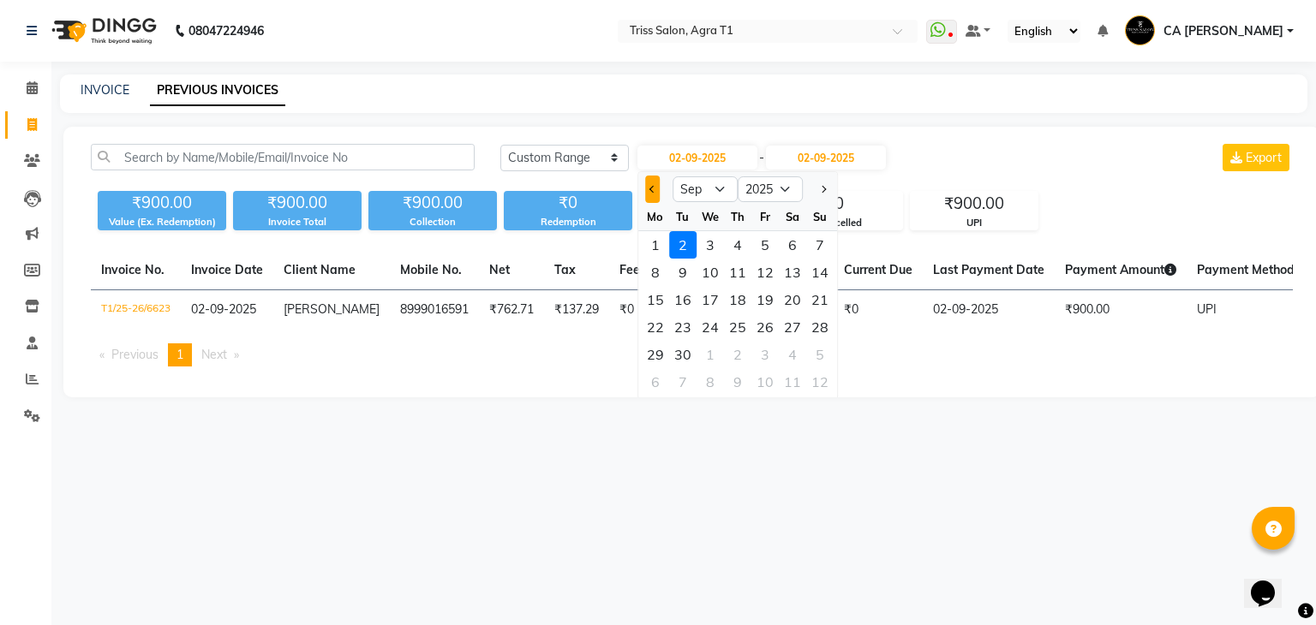
click at [657, 182] on button "Previous month" at bounding box center [652, 189] width 15 height 27
select select "8"
click at [767, 242] on div "1" at bounding box center [764, 244] width 27 height 27
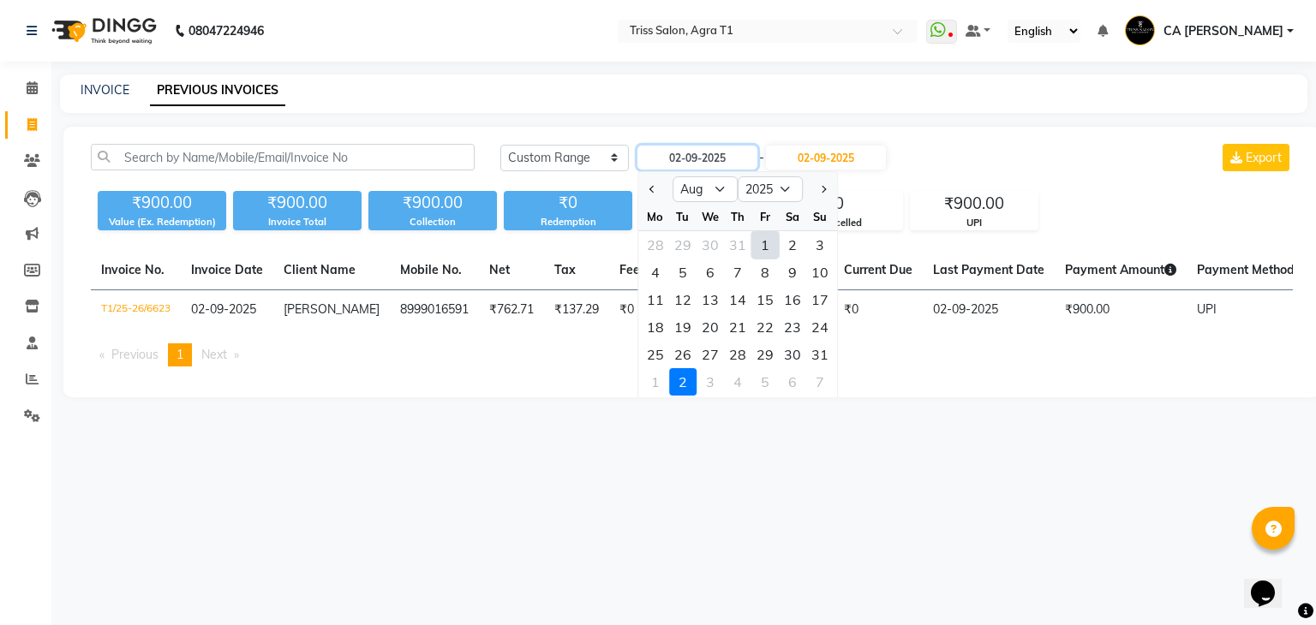
type input "[DATE]"
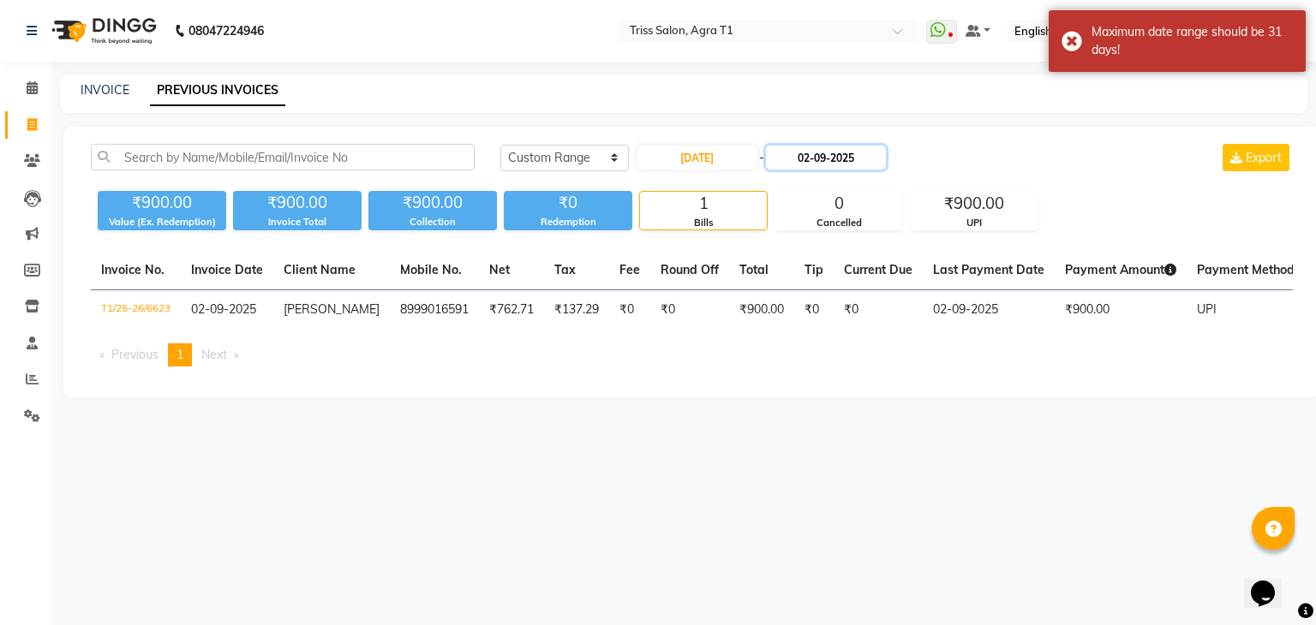
click at [830, 148] on input "02-09-2025" at bounding box center [826, 158] width 120 height 24
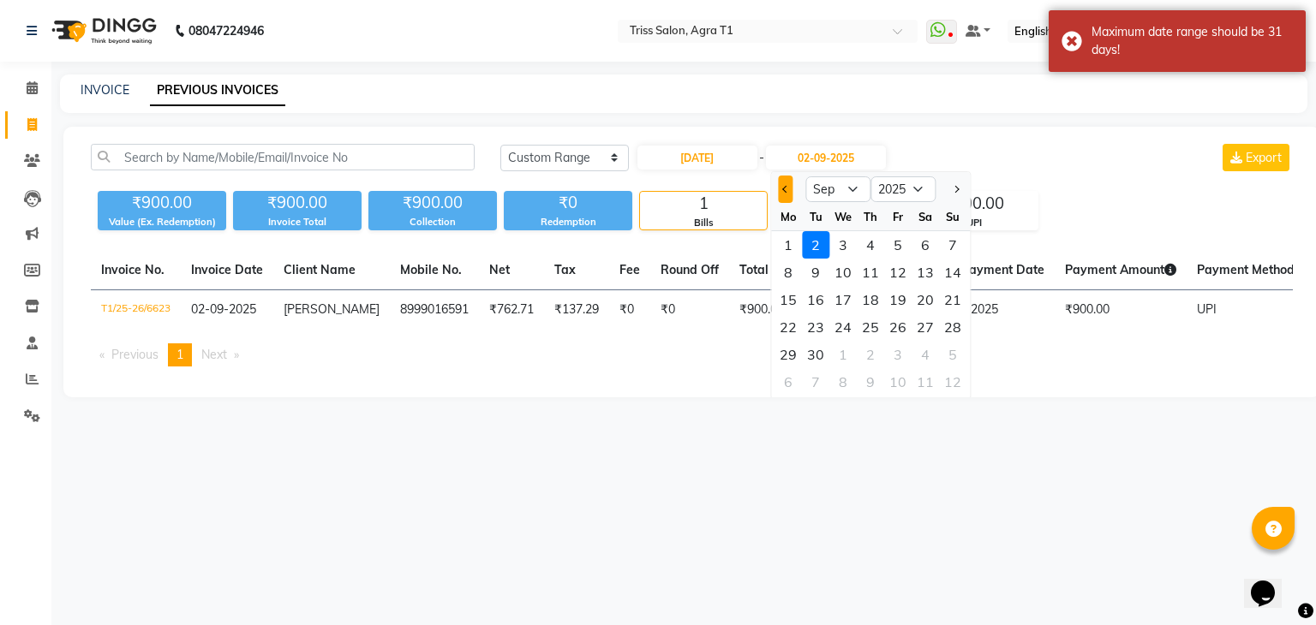
click at [792, 193] on button "Previous month" at bounding box center [785, 189] width 15 height 27
select select "8"
click at [950, 356] on div "31" at bounding box center [952, 354] width 27 height 27
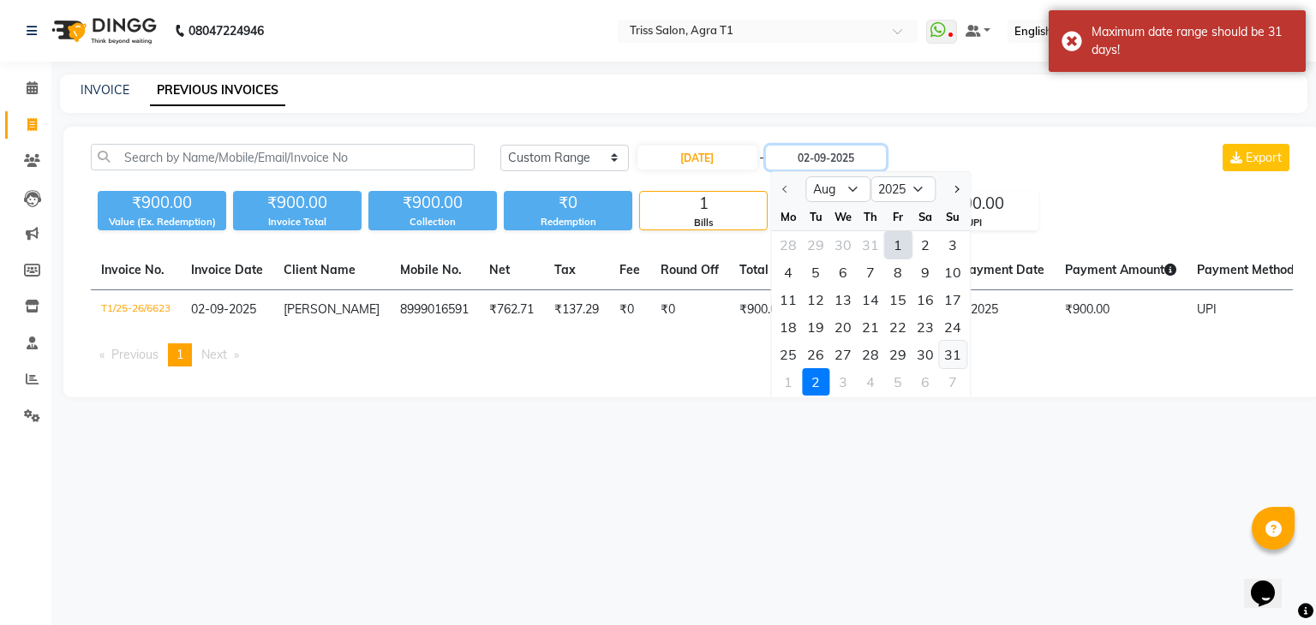
type input "[DATE]"
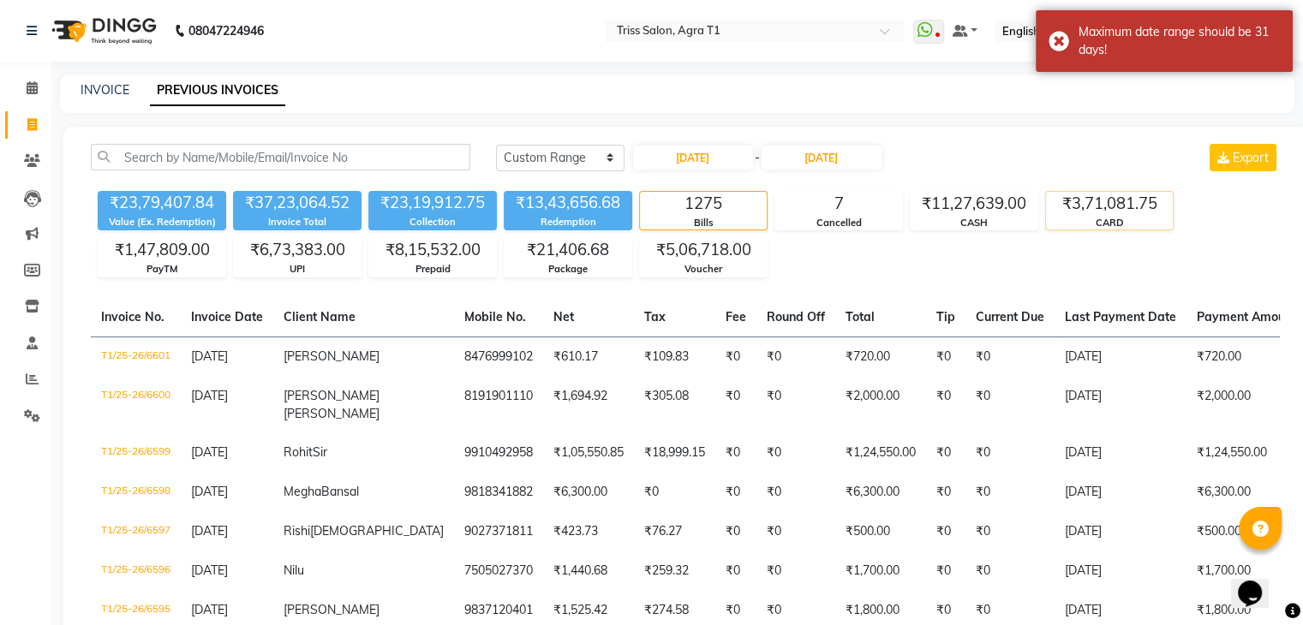
click at [1066, 205] on div "₹3,71,081.75" at bounding box center [1109, 204] width 127 height 24
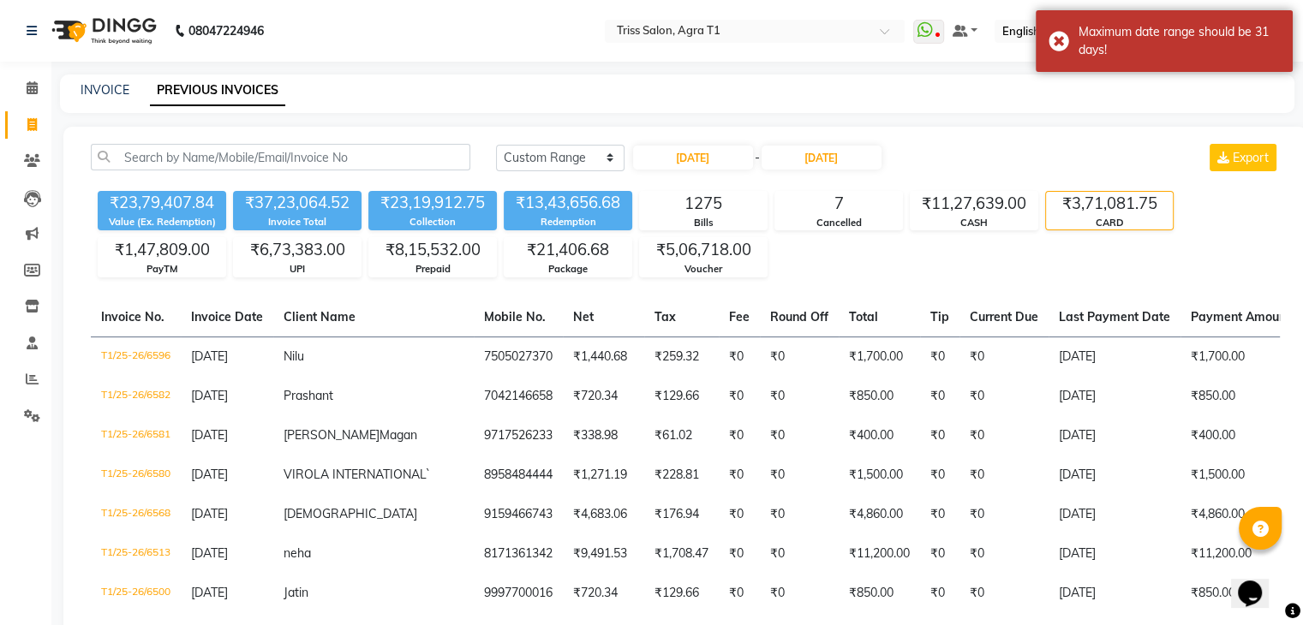
click at [966, 162] on div "Today Yesterday Custom Range 01-08-2025 - 31-08-2025 Export" at bounding box center [888, 157] width 784 height 27
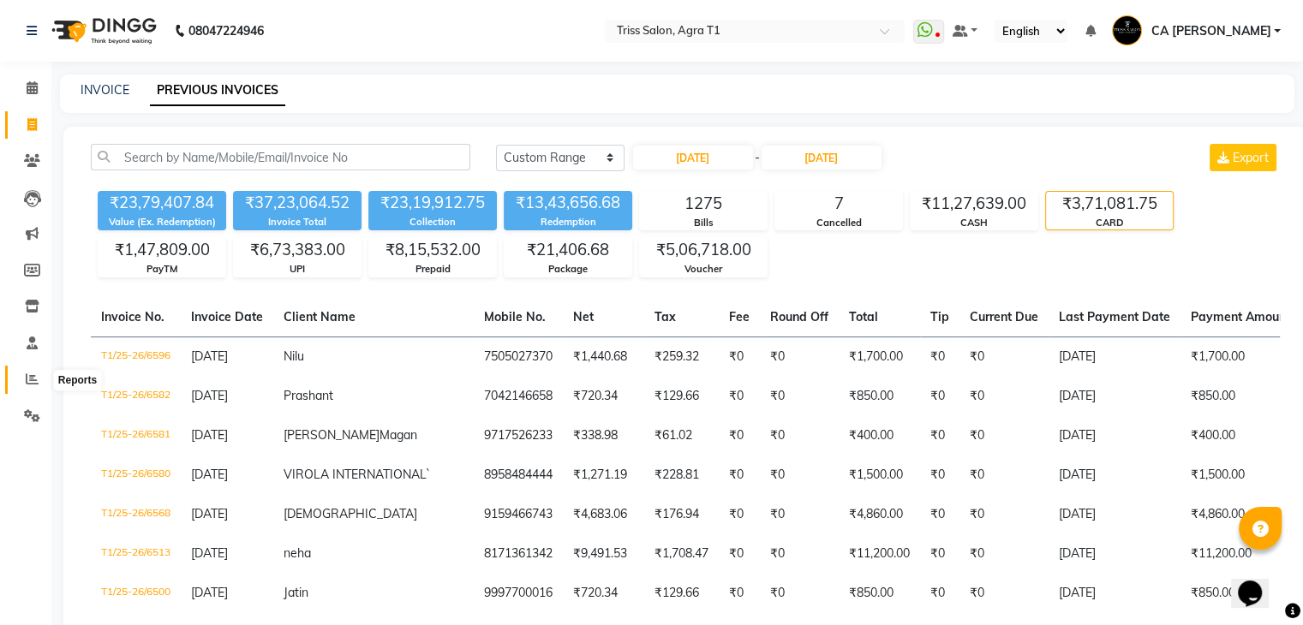
click at [33, 374] on icon at bounding box center [32, 379] width 13 height 13
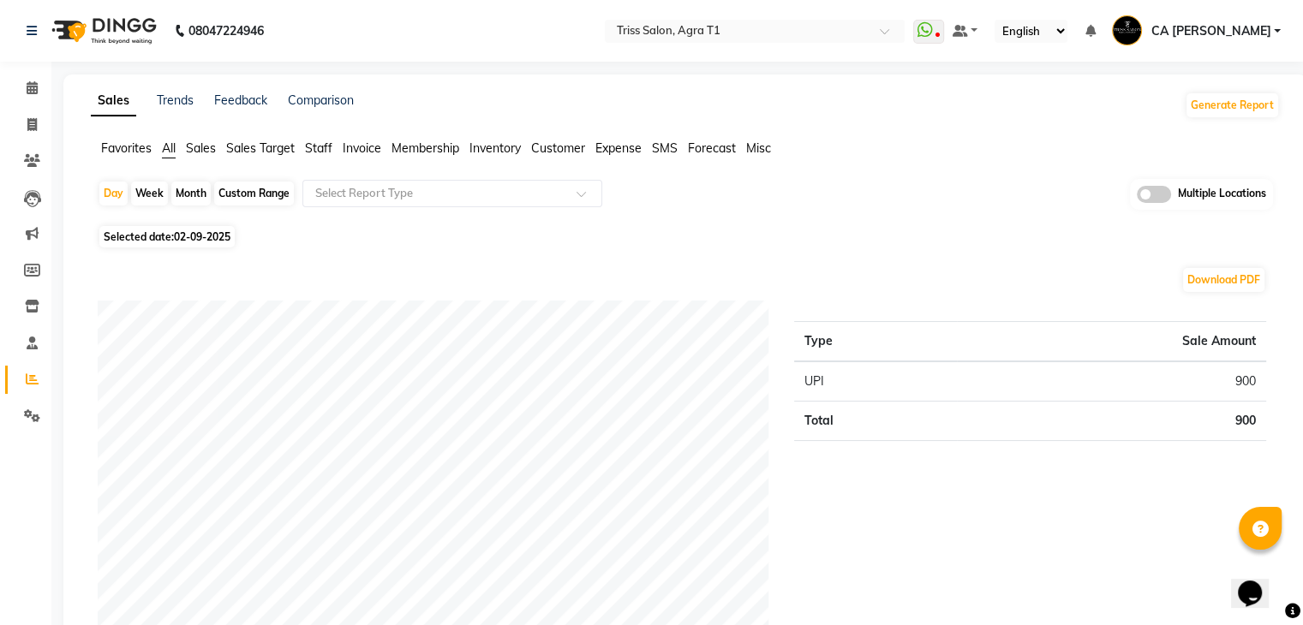
click at [206, 144] on span "Sales" at bounding box center [201, 147] width 30 height 15
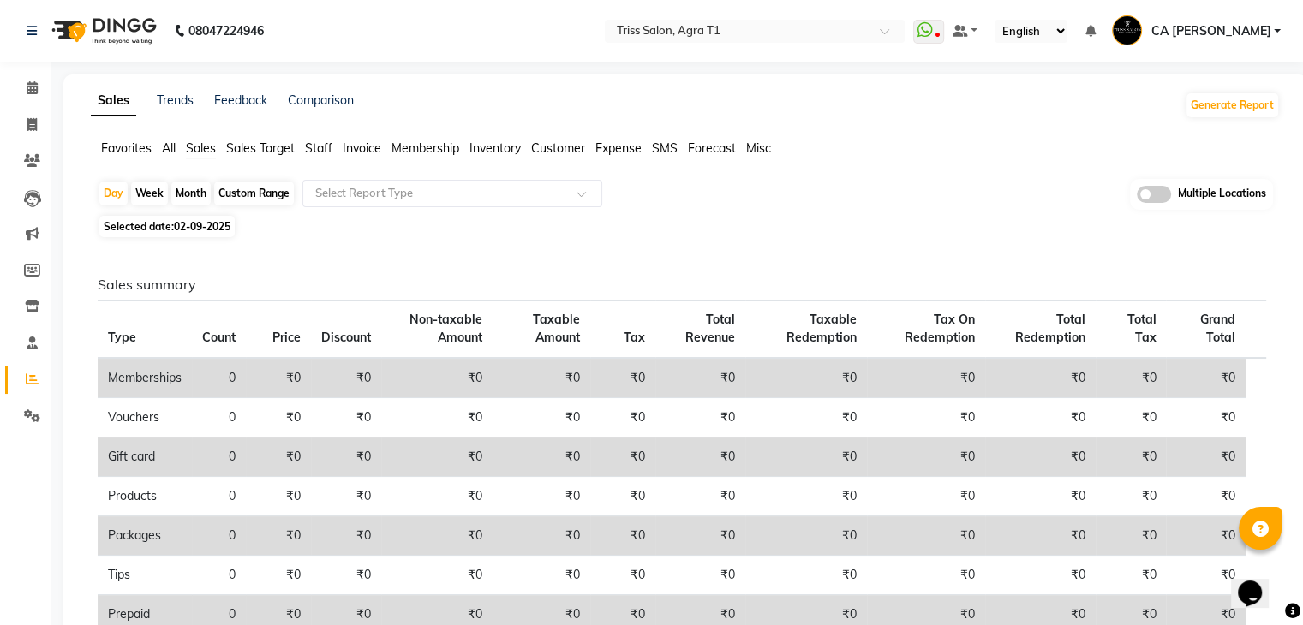
click at [240, 188] on div "Custom Range" at bounding box center [254, 194] width 80 height 24
select select "9"
select select "2025"
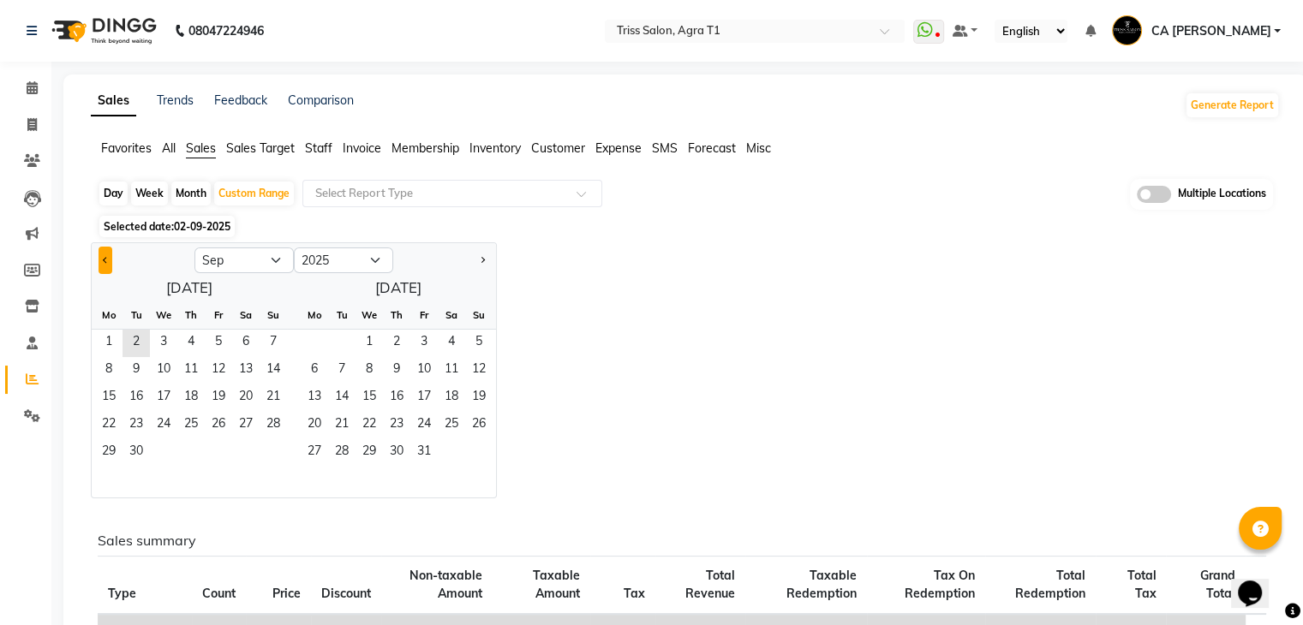
click at [99, 261] on button "Previous month" at bounding box center [106, 260] width 14 height 27
select select "8"
click at [205, 356] on span "1" at bounding box center [218, 343] width 27 height 27
click at [269, 463] on span "31" at bounding box center [273, 452] width 27 height 27
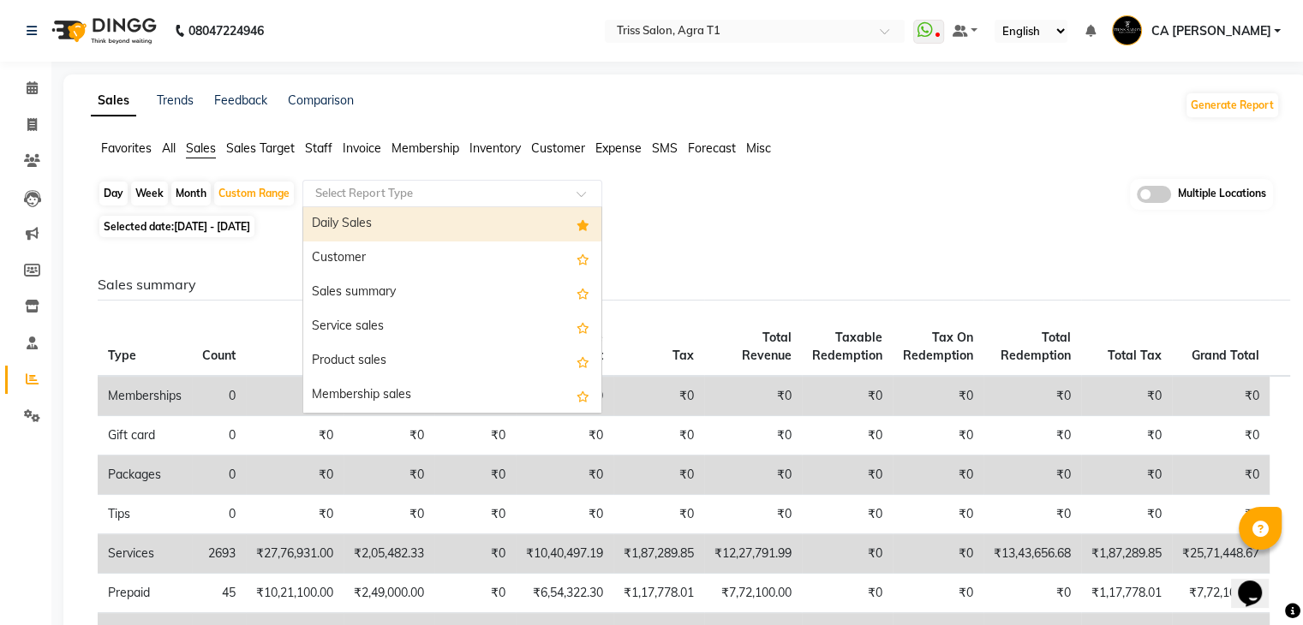
click at [475, 185] on input "text" at bounding box center [435, 193] width 247 height 17
click at [435, 213] on div "Daily Sales" at bounding box center [452, 224] width 298 height 34
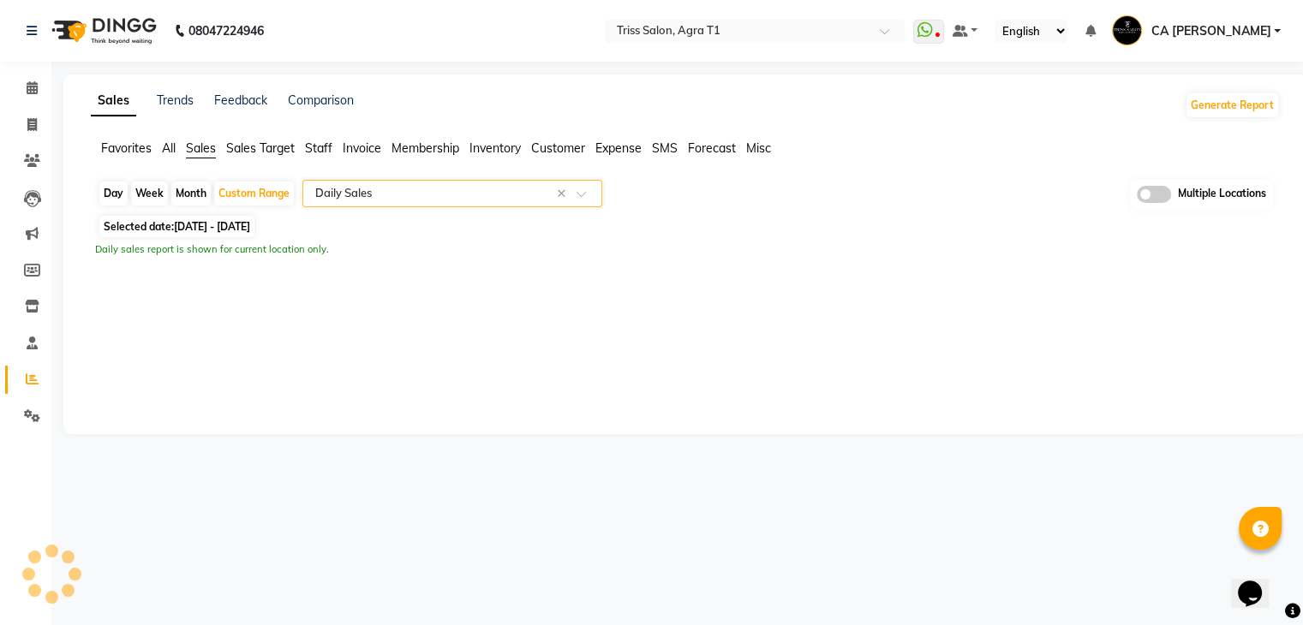
select select "filtered_report"
select select "csv"
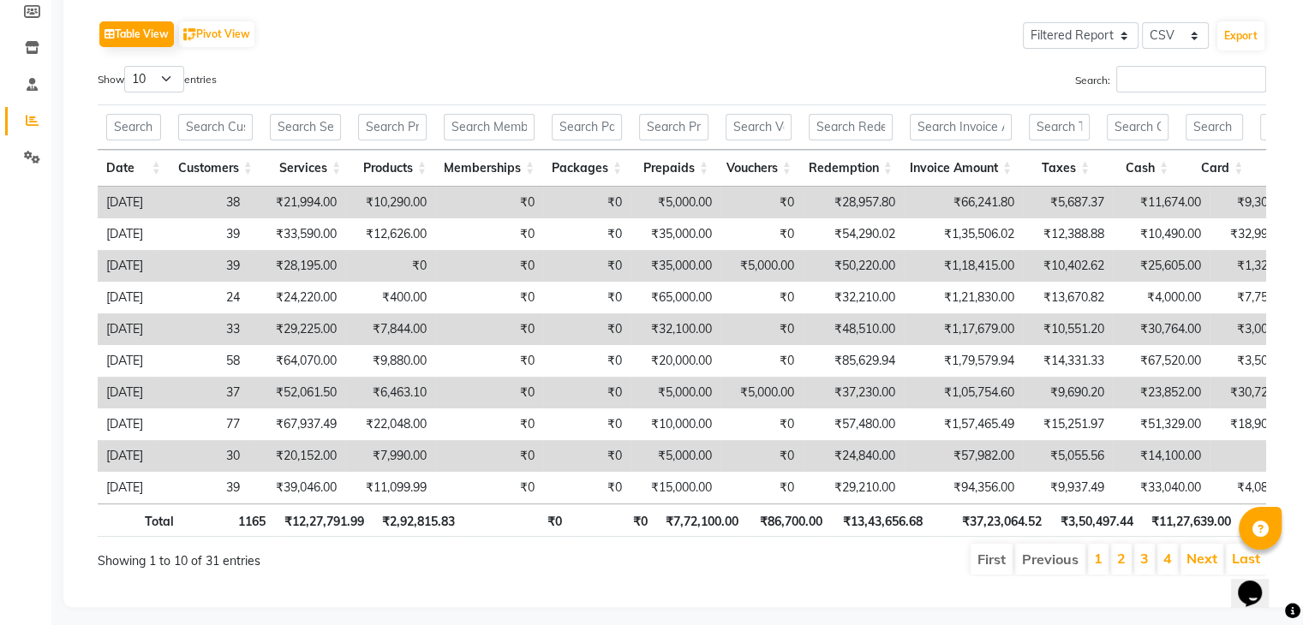
scroll to position [290, 0]
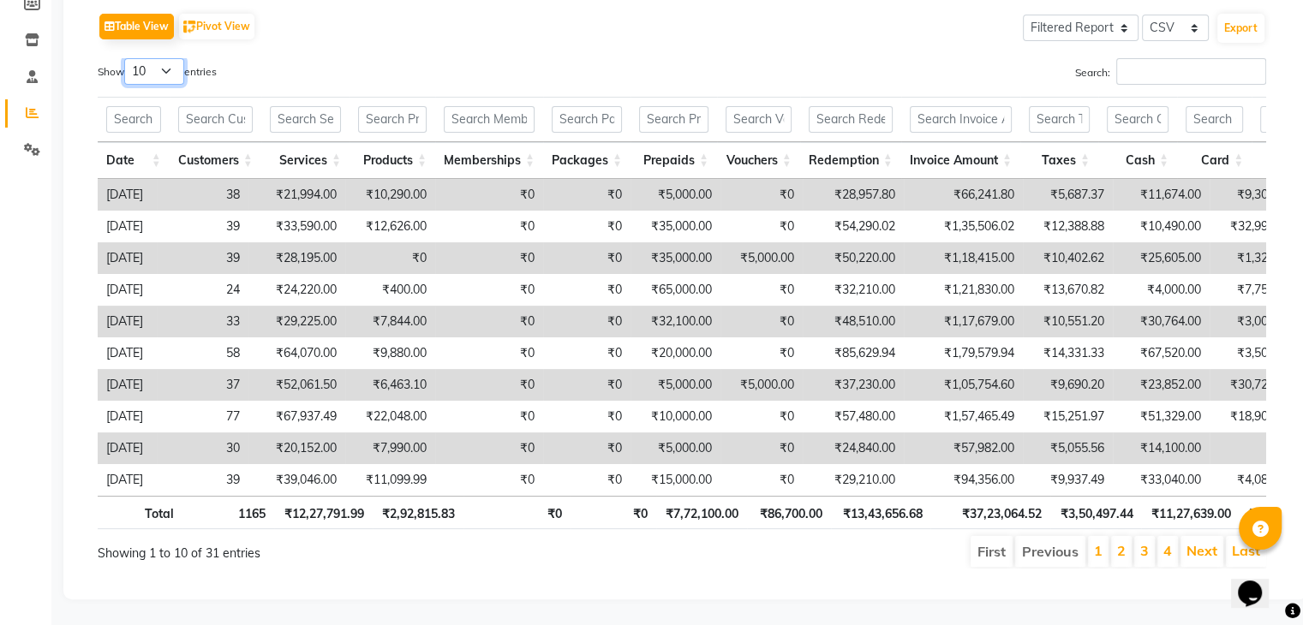
click at [160, 58] on select "10 25 50 100" at bounding box center [154, 71] width 60 height 27
select select "50"
click at [127, 58] on select "10 25 50 100" at bounding box center [154, 71] width 60 height 27
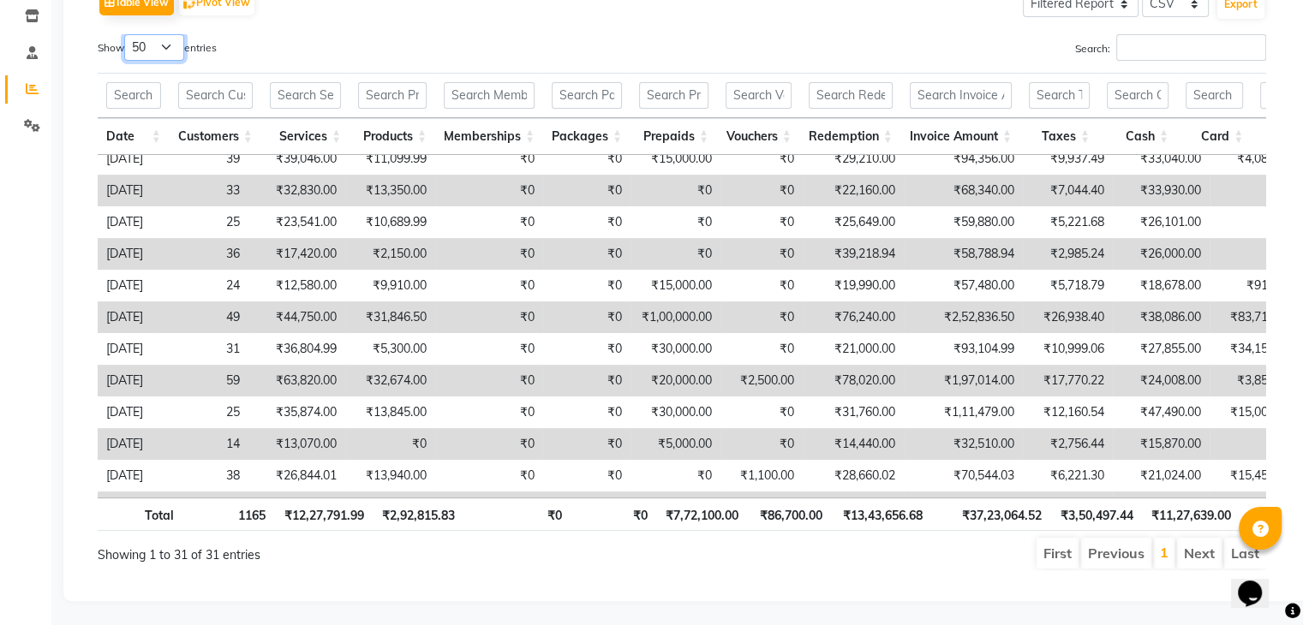
scroll to position [308, 0]
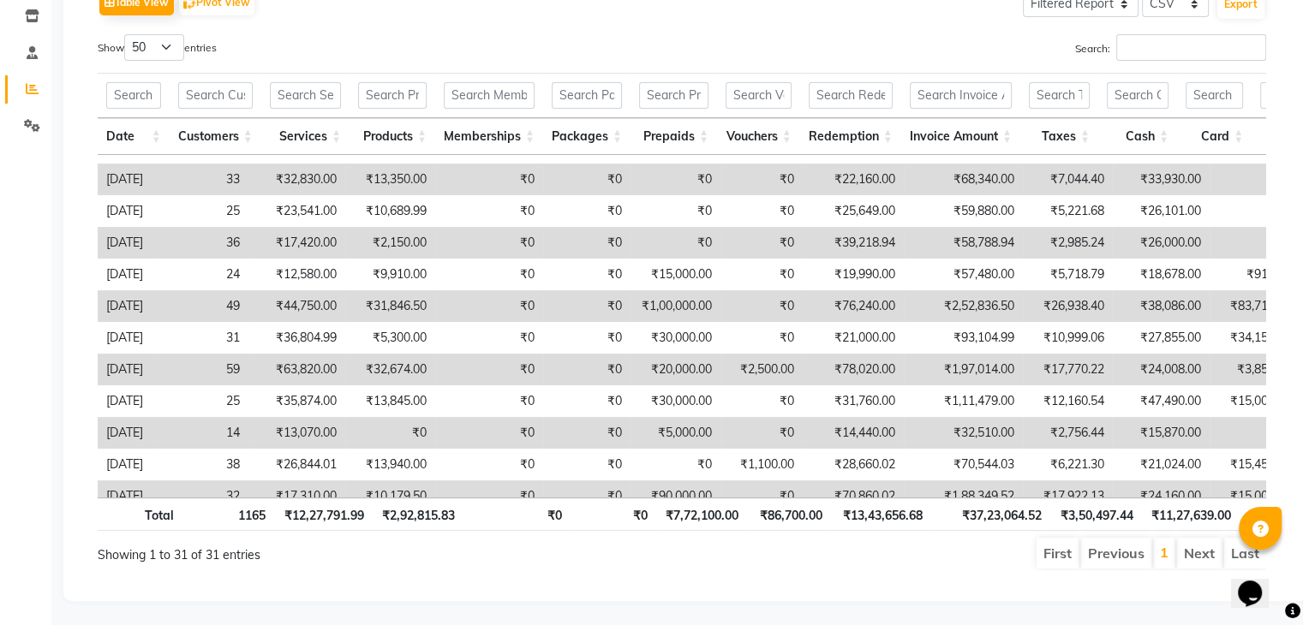
click at [1267, 326] on div "Table View Pivot View Select Full Report Filtered Report Select CSV PDF Export …" at bounding box center [682, 277] width 1196 height 613
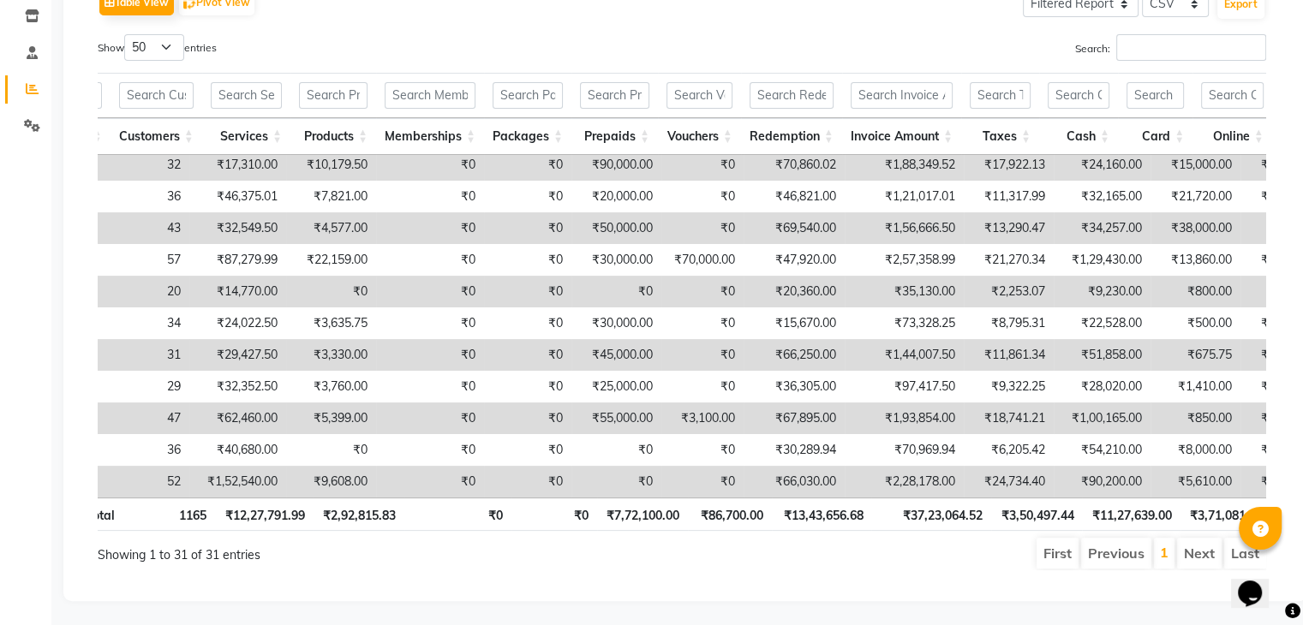
scroll to position [652, 106]
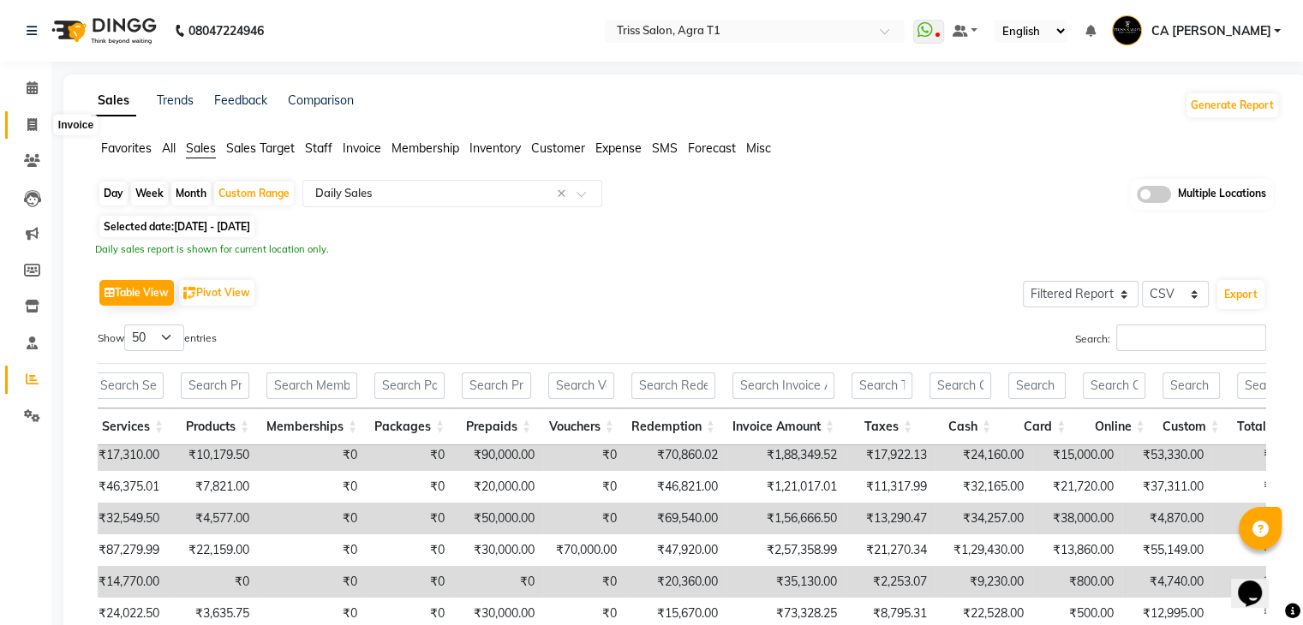
click at [45, 121] on span at bounding box center [32, 126] width 30 height 20
select select "service"
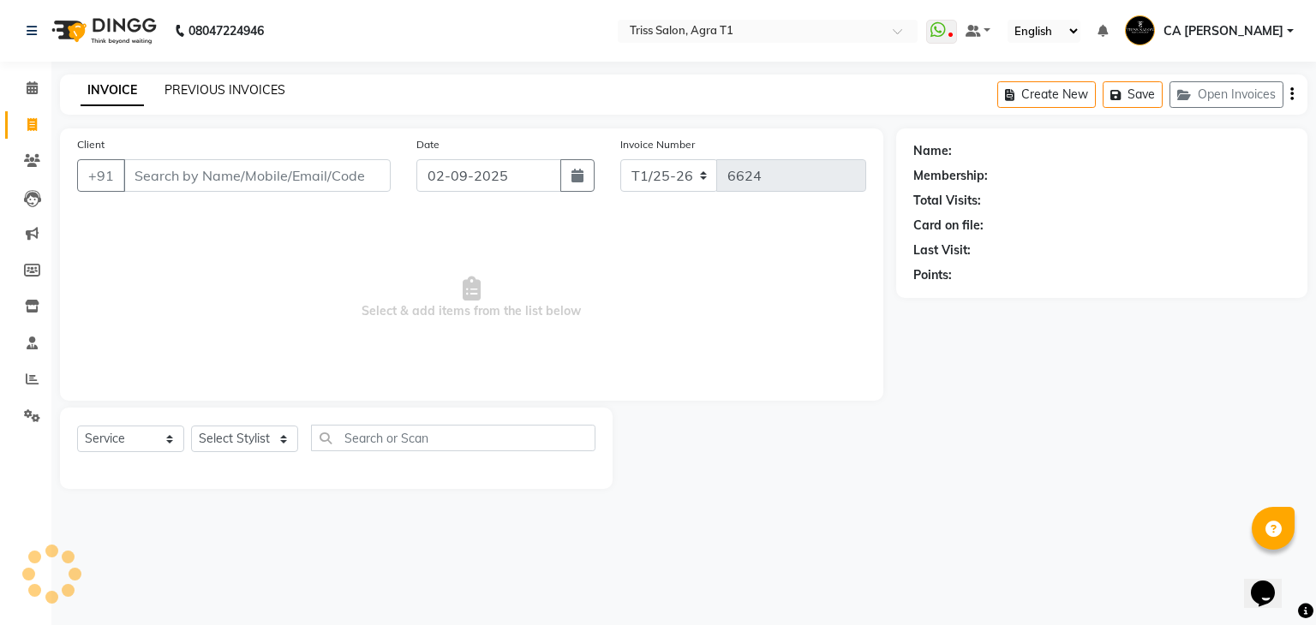
click at [197, 89] on link "PREVIOUS INVOICES" at bounding box center [224, 89] width 121 height 15
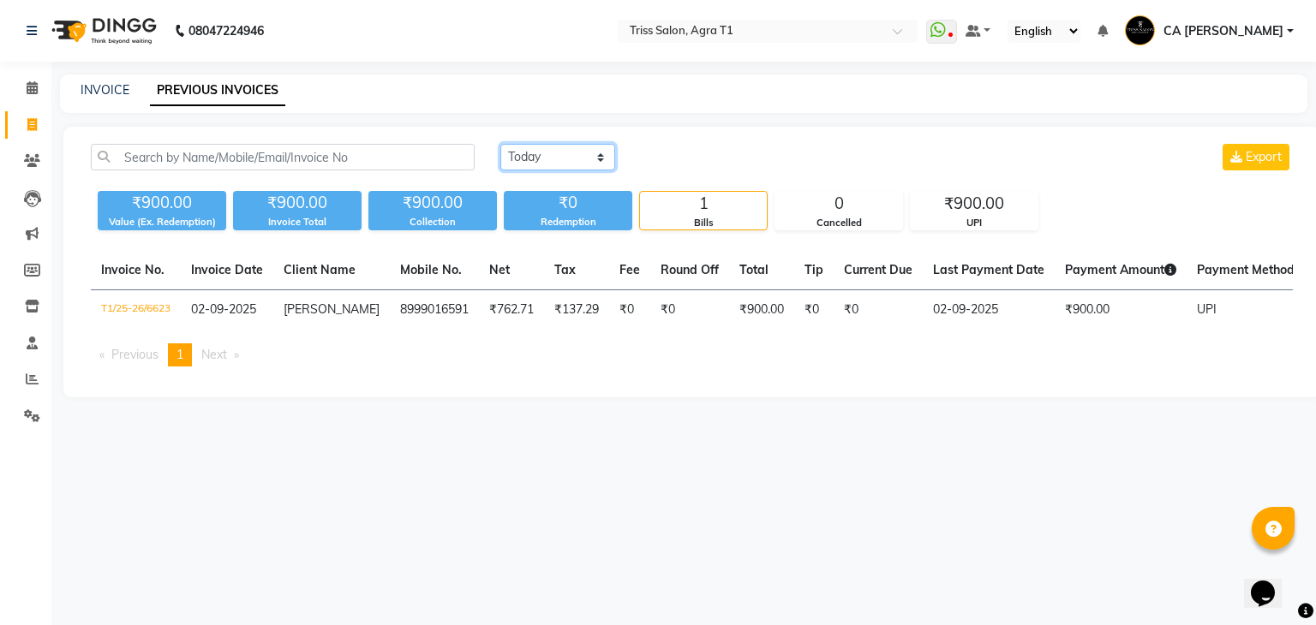
drag, startPoint x: 596, startPoint y: 165, endPoint x: 564, endPoint y: 221, distance: 64.5
click at [564, 221] on div "Today Yesterday Custom Range Export ₹900.00 Value (Ex. Redemption) ₹900.00 Invo…" at bounding box center [692, 187] width 1222 height 87
select select "range"
click at [500, 144] on select "Today Yesterday Custom Range" at bounding box center [557, 157] width 115 height 27
click at [696, 160] on input "02-09-2025" at bounding box center [697, 158] width 120 height 24
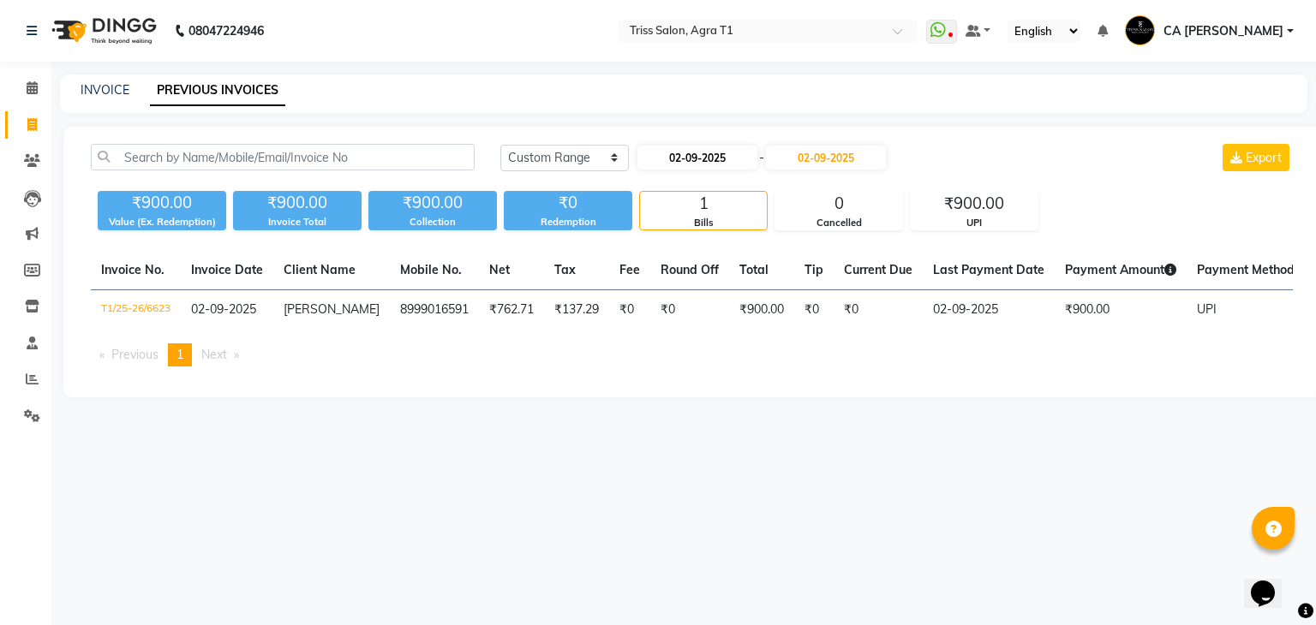
select select "9"
select select "2025"
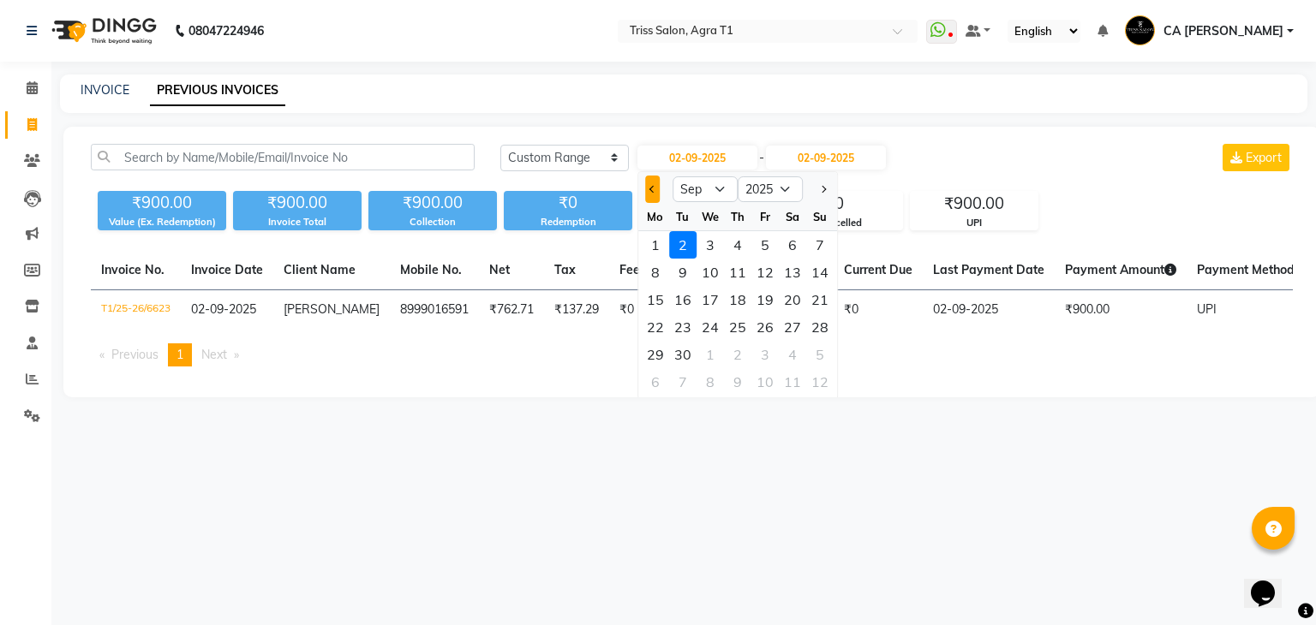
click at [659, 185] on button "Previous month" at bounding box center [652, 189] width 15 height 27
select select "8"
click at [812, 358] on div "31" at bounding box center [819, 354] width 27 height 27
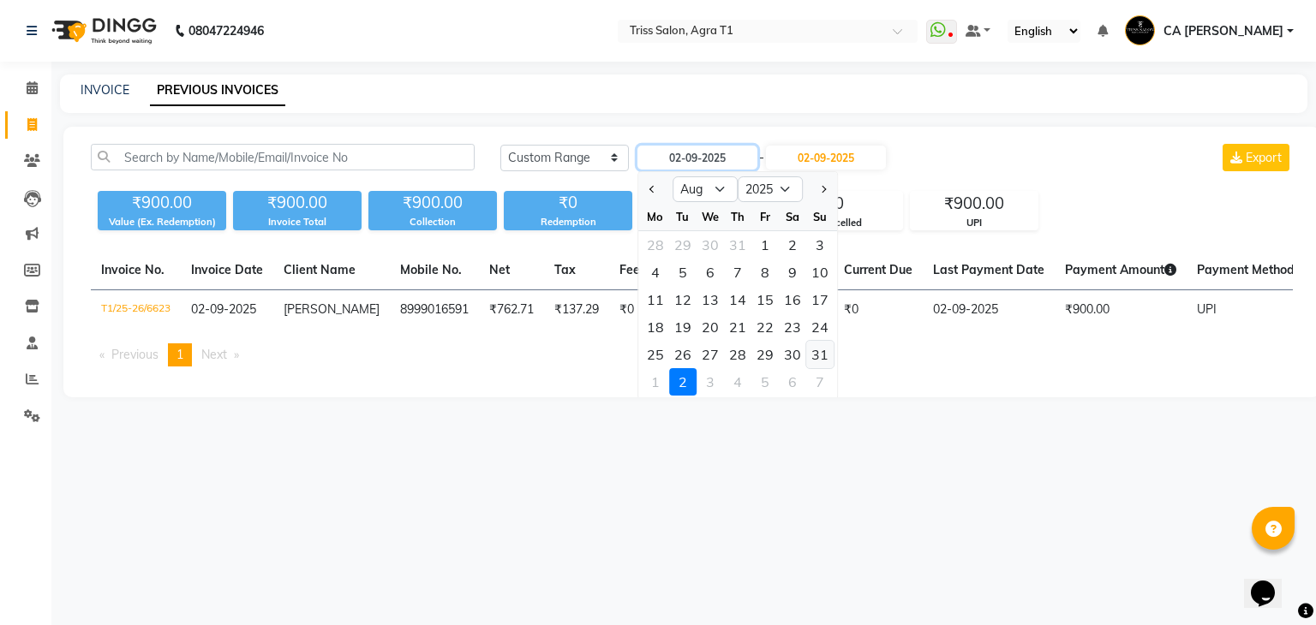
type input "31-08-2025"
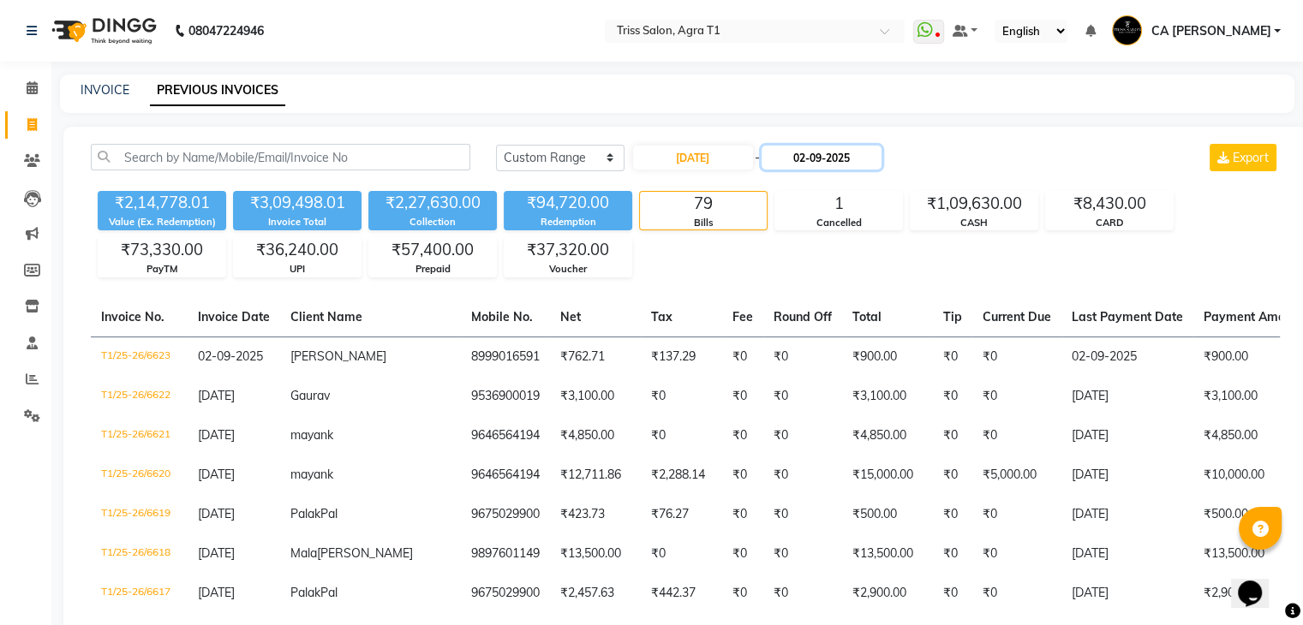
click at [819, 156] on input "02-09-2025" at bounding box center [822, 158] width 120 height 24
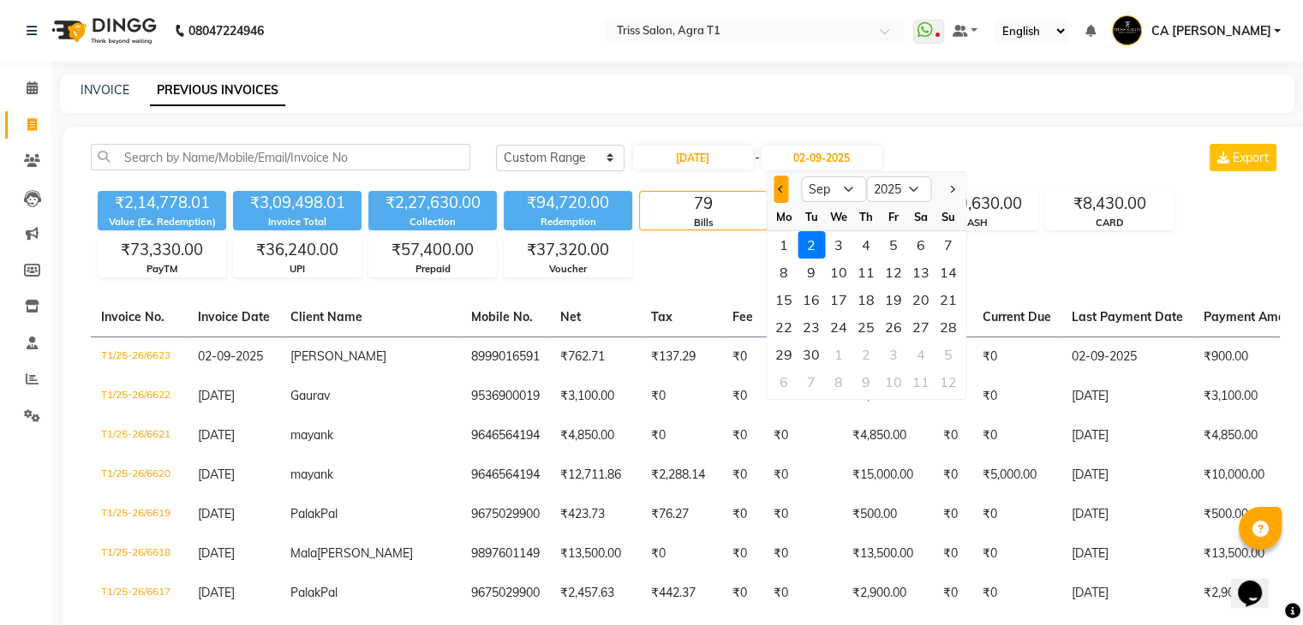
click at [781, 190] on span "Previous month" at bounding box center [781, 189] width 7 height 7
select select "8"
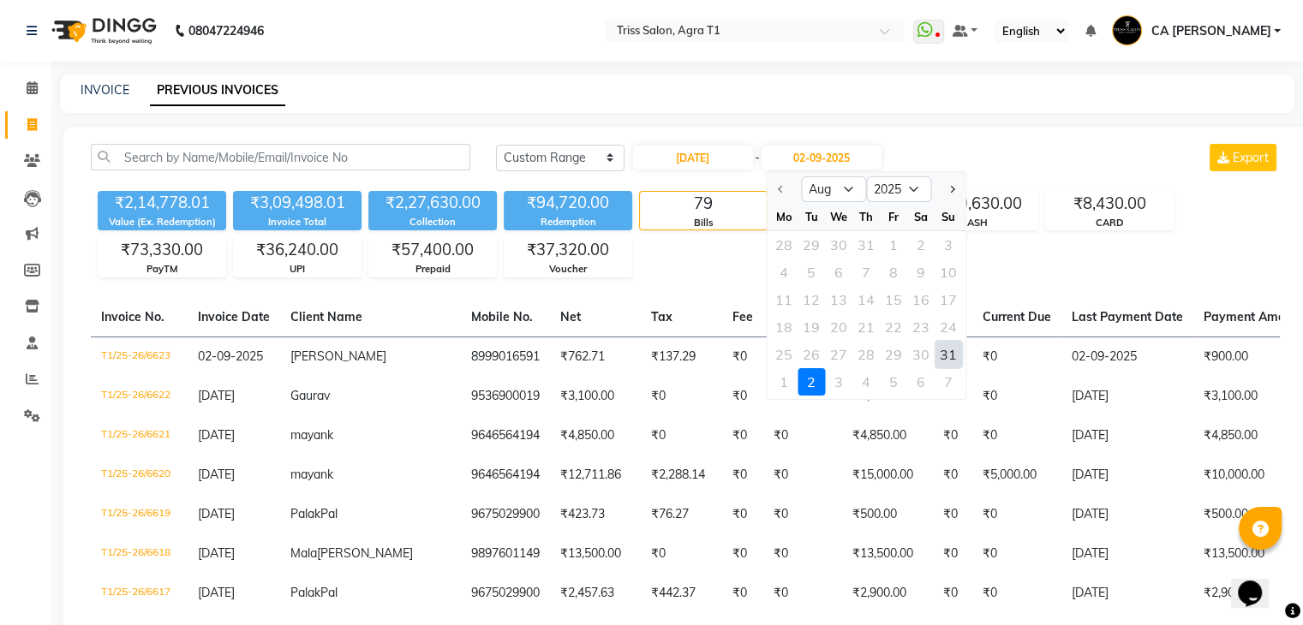
click at [947, 357] on div "31" at bounding box center [948, 354] width 27 height 27
type input "31-08-2025"
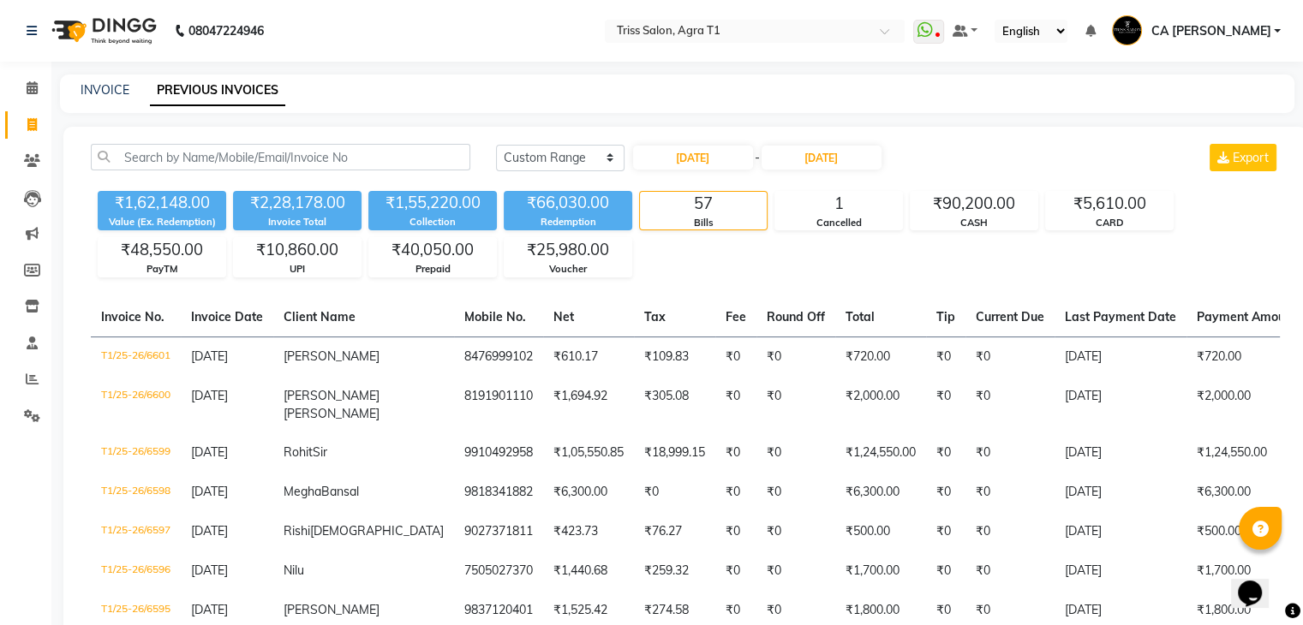
click at [800, 242] on div "₹1,62,148.00 Value (Ex. Redemption) ₹2,28,178.00 Invoice Total ₹1,55,220.00 Col…" at bounding box center [685, 230] width 1189 height 93
click at [671, 159] on input "31-08-2025" at bounding box center [693, 158] width 120 height 24
select select "8"
select select "2025"
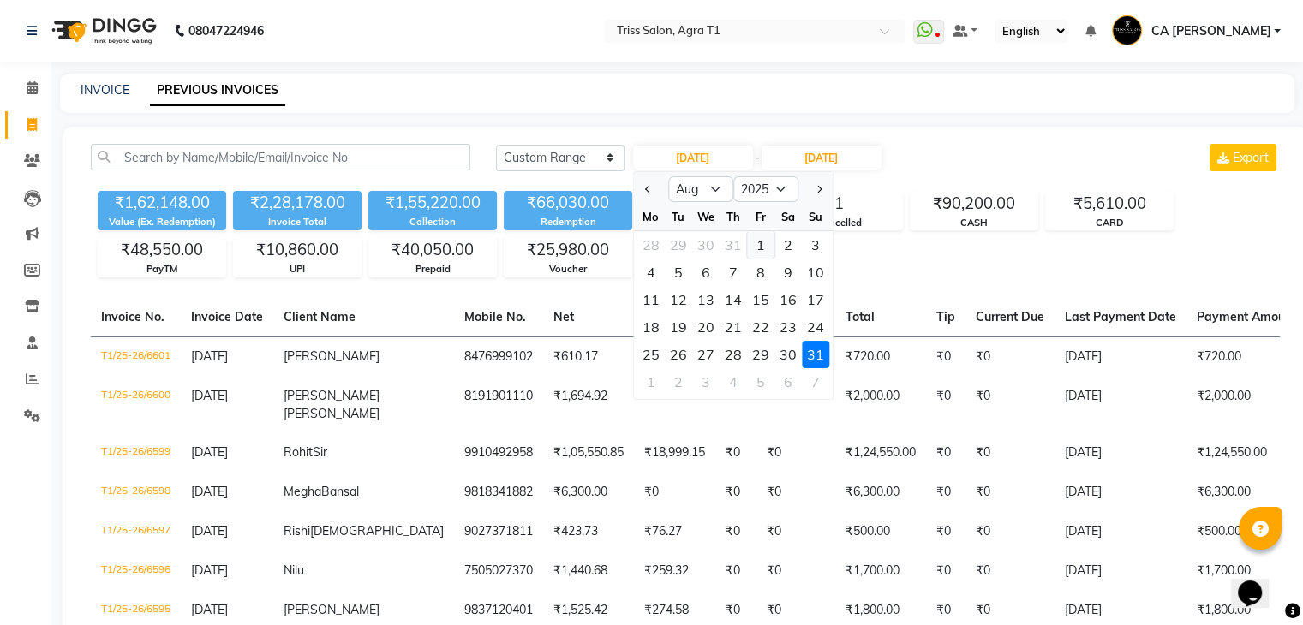
click at [754, 247] on div "1" at bounding box center [760, 244] width 27 height 27
type input "01-08-2025"
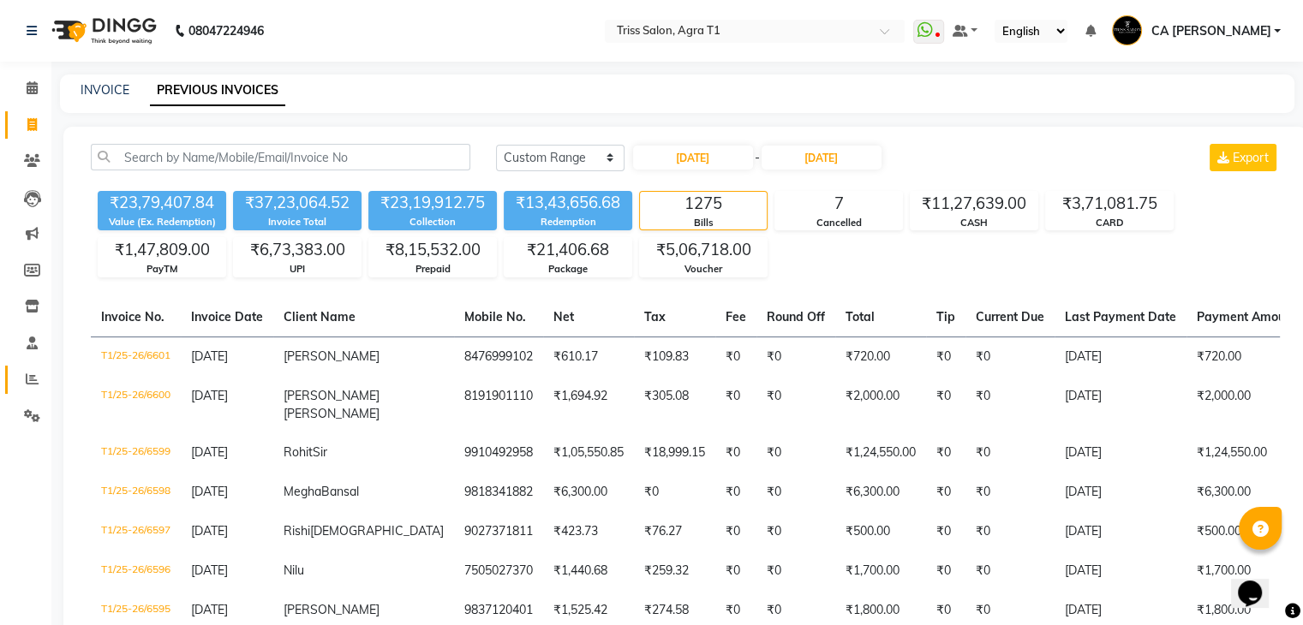
click at [31, 369] on link "Reports" at bounding box center [25, 380] width 41 height 28
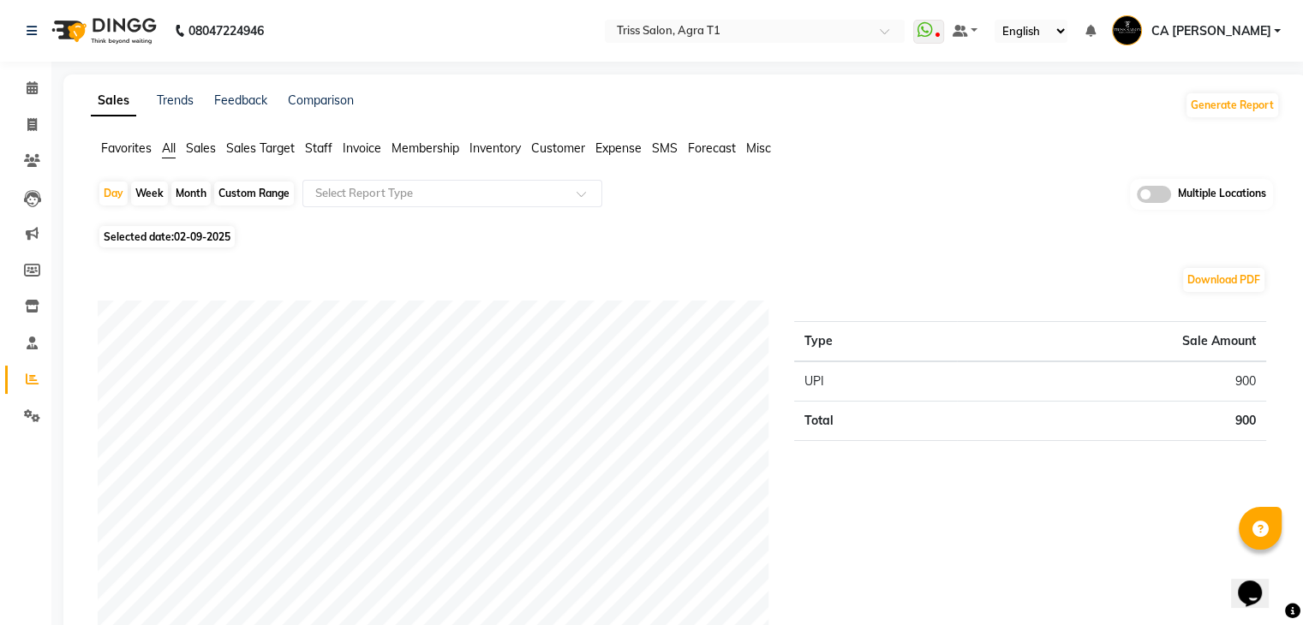
click at [199, 152] on span "Sales" at bounding box center [201, 147] width 30 height 15
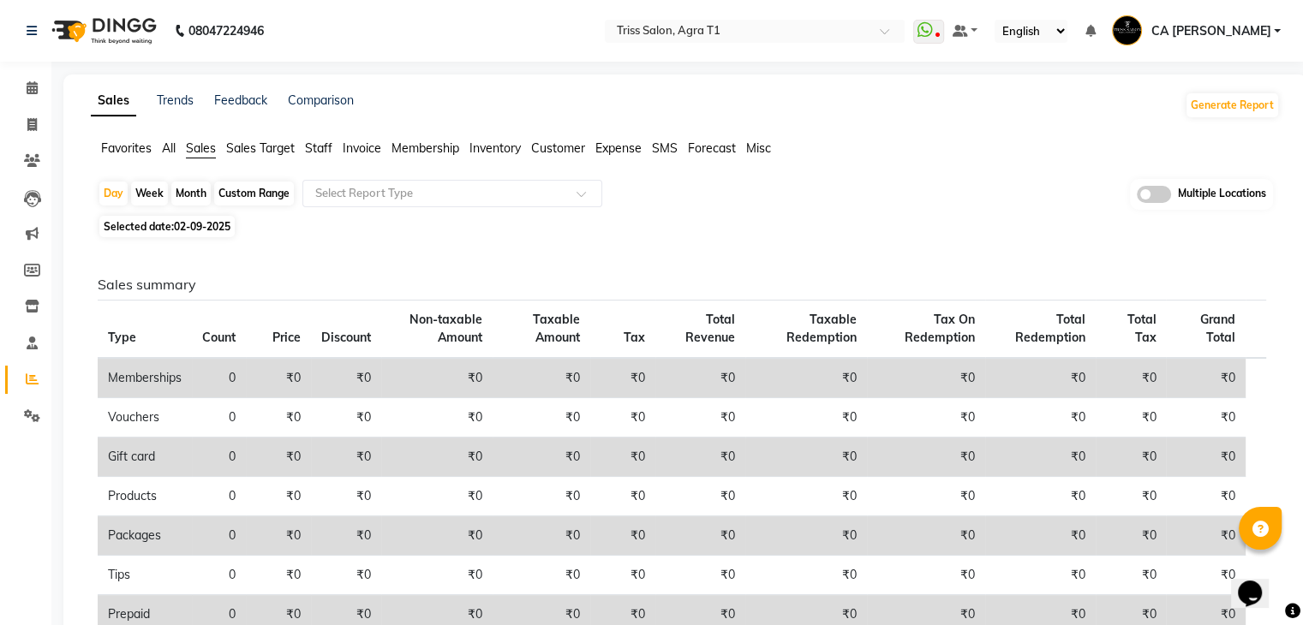
click at [249, 196] on div "Custom Range" at bounding box center [254, 194] width 80 height 24
select select "9"
select select "2025"
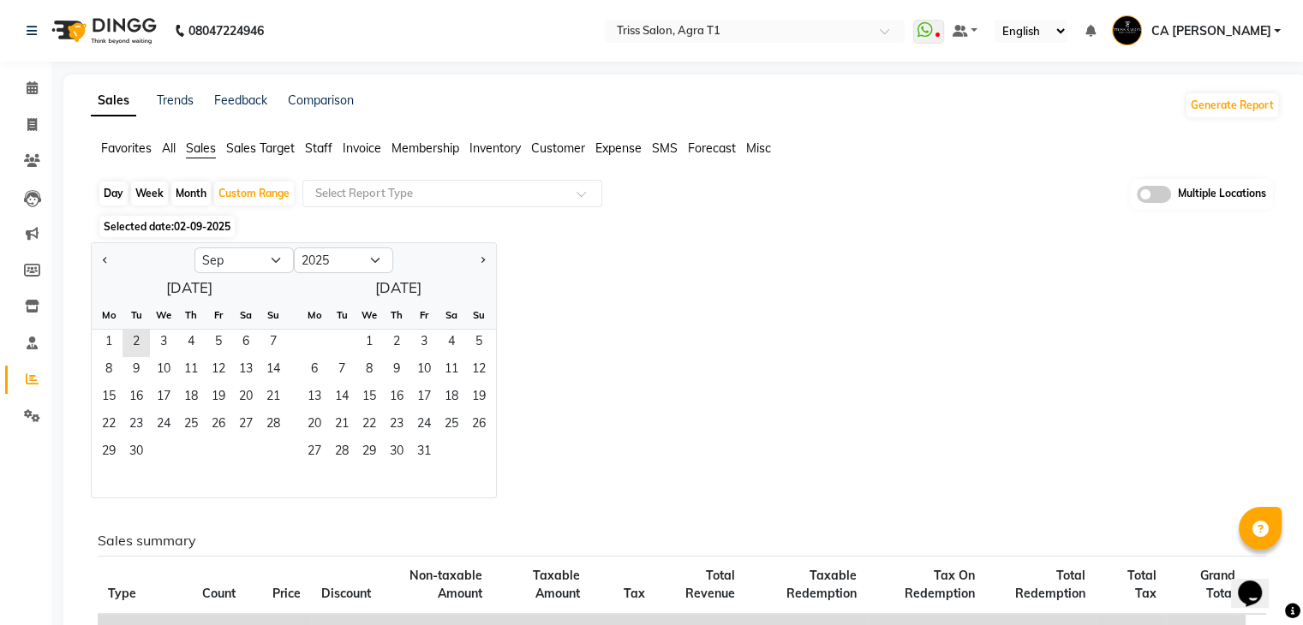
click at [120, 191] on div "Day" at bounding box center [113, 194] width 28 height 24
select select "9"
select select "2025"
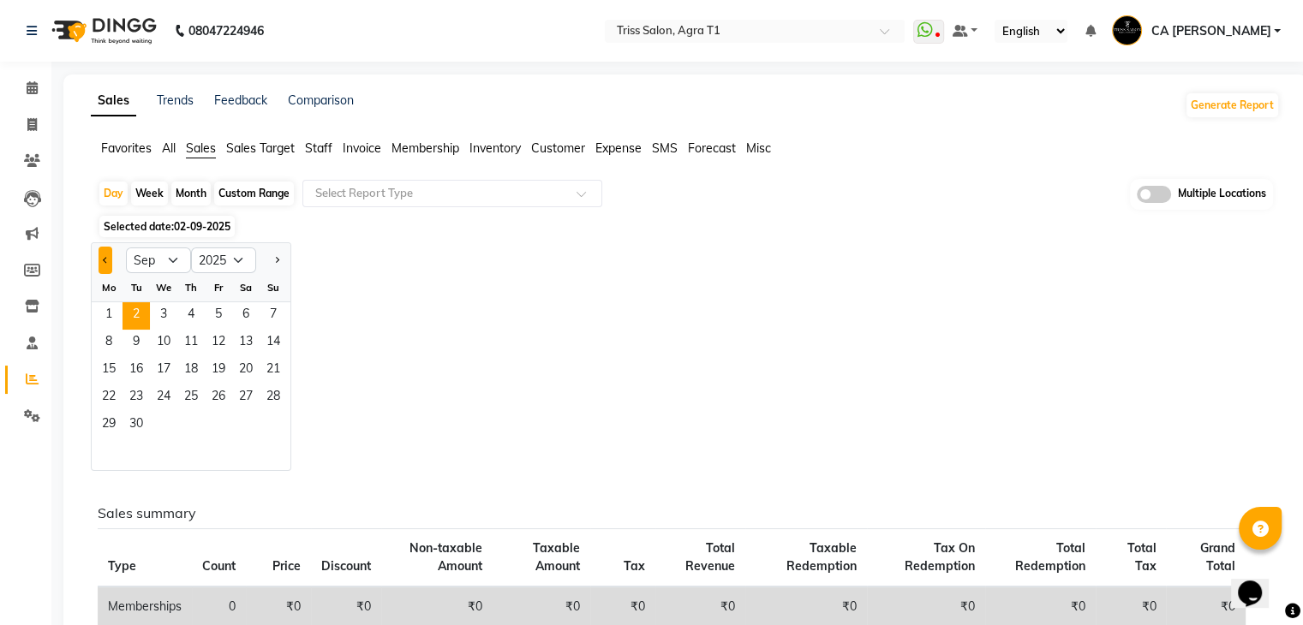
click at [105, 258] on span "Previous month" at bounding box center [106, 259] width 6 height 6
select select "8"
click at [266, 409] on span "24" at bounding box center [273, 398] width 27 height 27
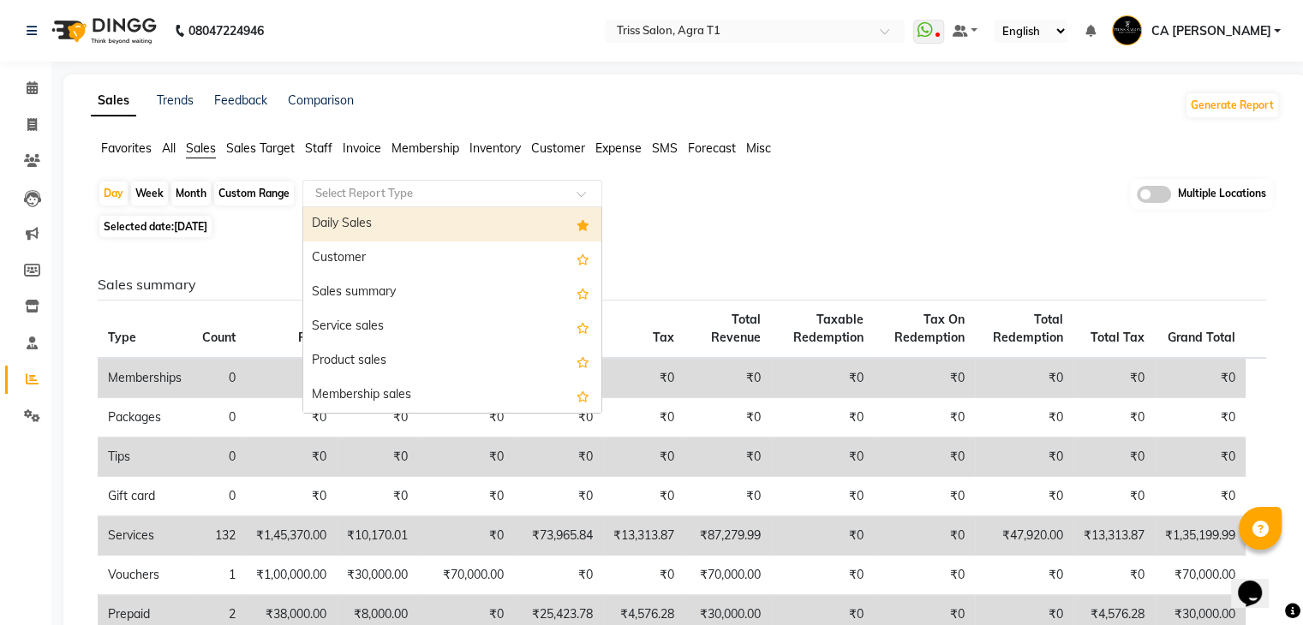
drag, startPoint x: 431, startPoint y: 190, endPoint x: 403, endPoint y: 238, distance: 55.7
click at [403, 207] on ng-select "Select Report Type Daily Sales Customer Sales summary Service sales Product sal…" at bounding box center [452, 193] width 300 height 27
click at [412, 219] on div "Daily Sales" at bounding box center [452, 224] width 298 height 34
select select "filtered_report"
select select "csv"
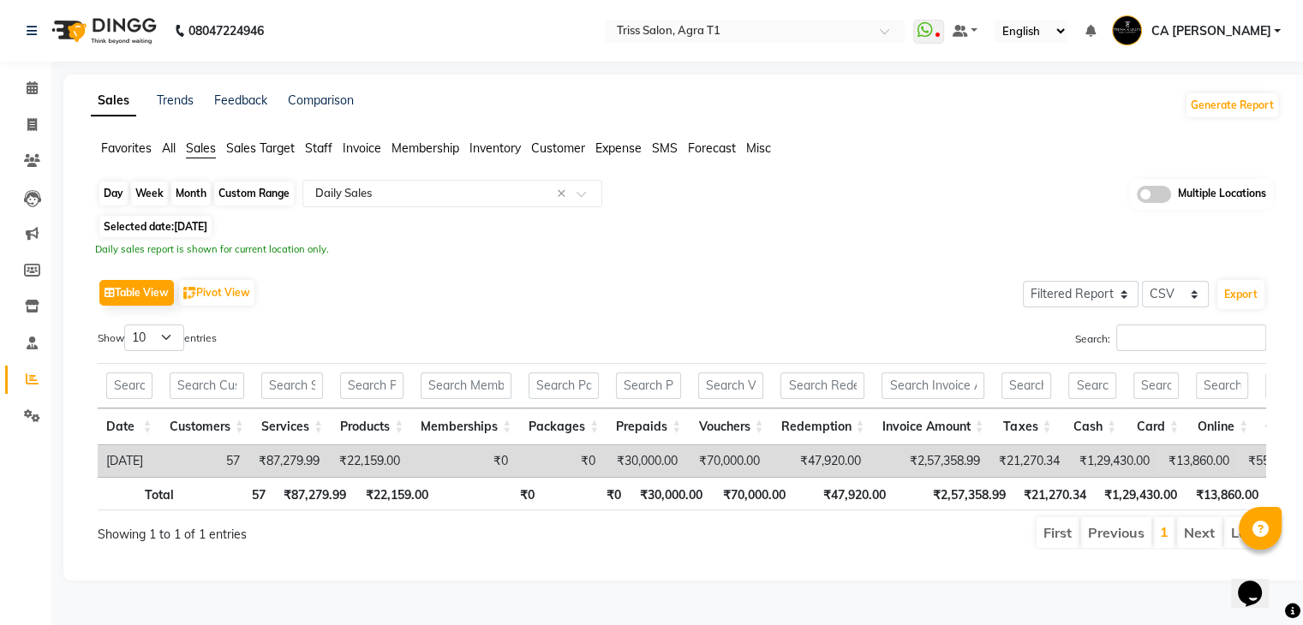
click at [123, 193] on div "Day" at bounding box center [113, 194] width 28 height 24
select select "8"
select select "2025"
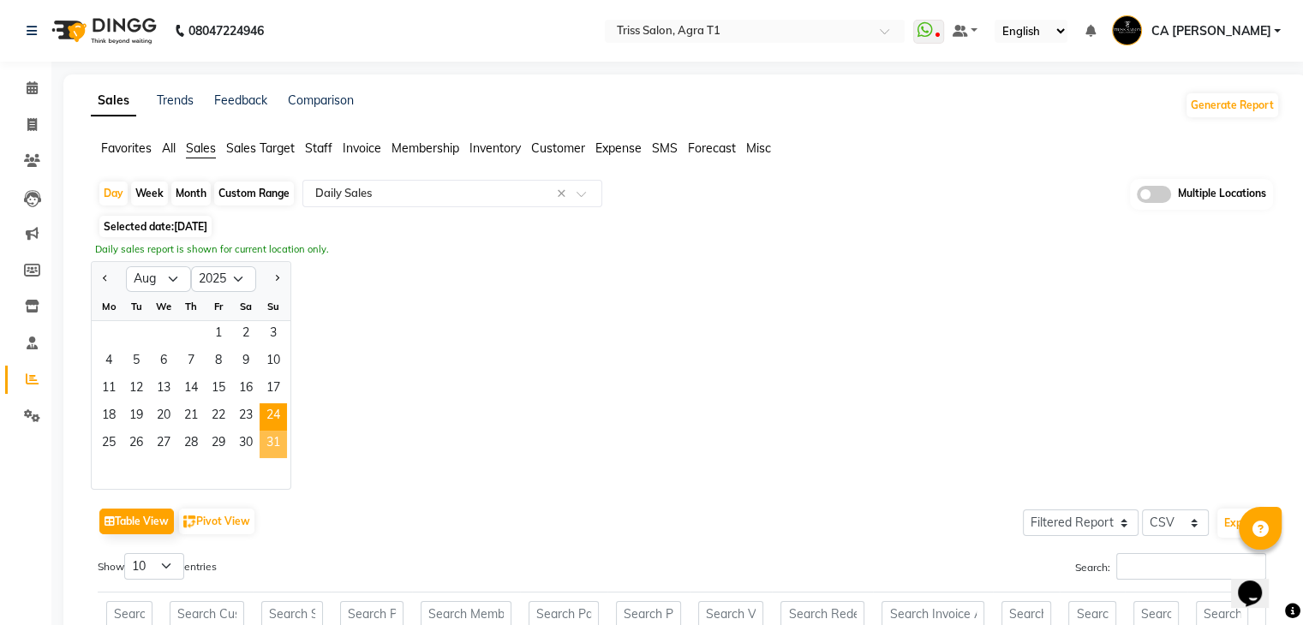
click at [273, 443] on span "31" at bounding box center [273, 444] width 27 height 27
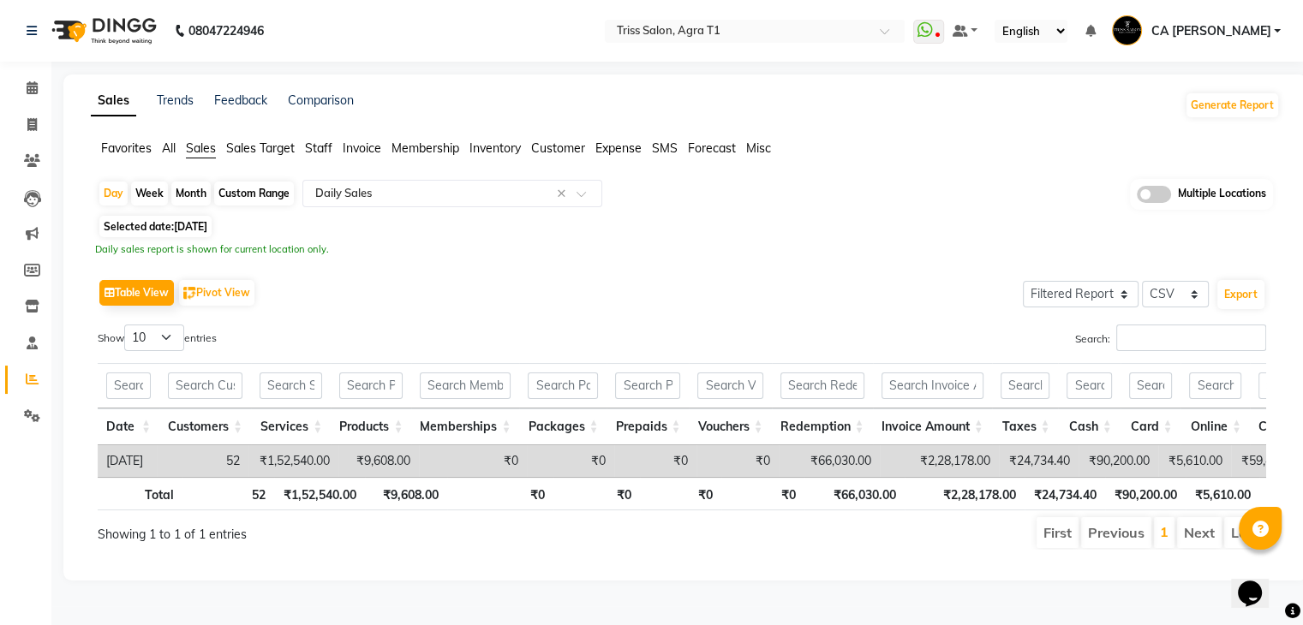
click at [404, 268] on div "Table View Pivot View Select Full Report Filtered Report Select CSV PDF Export …" at bounding box center [682, 412] width 1196 height 302
click at [22, 123] on span at bounding box center [32, 126] width 30 height 20
select select "service"
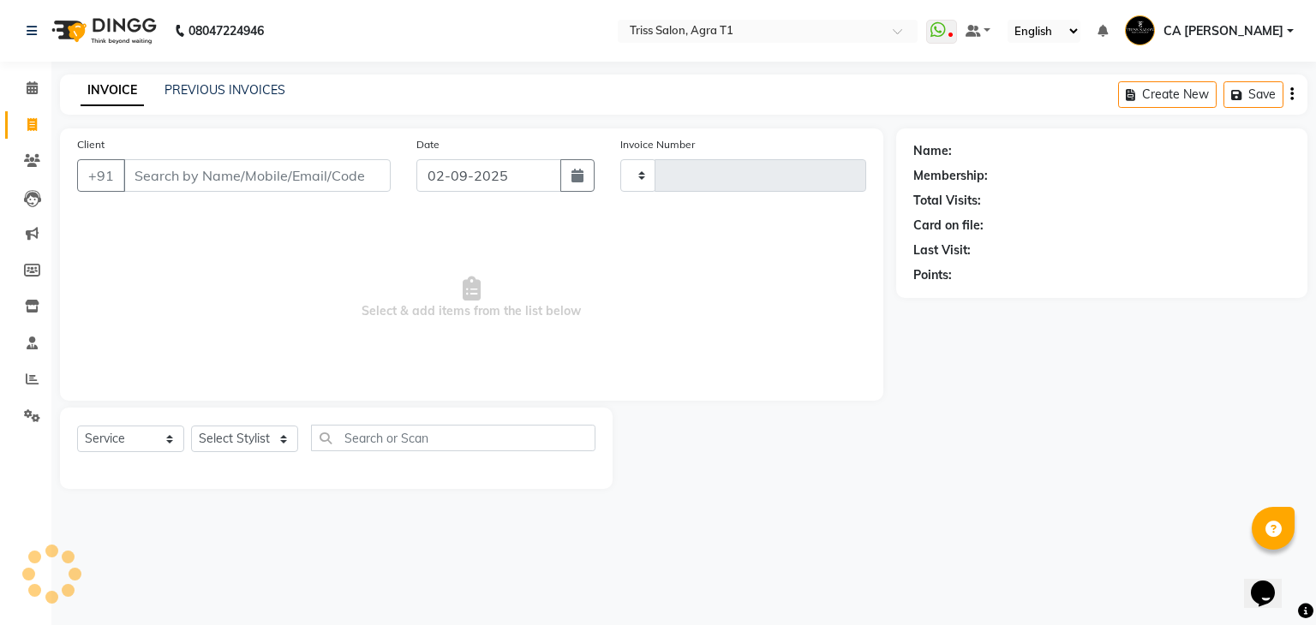
type input "6624"
select select "4300"
click at [196, 81] on div "PREVIOUS INVOICES" at bounding box center [224, 90] width 121 height 18
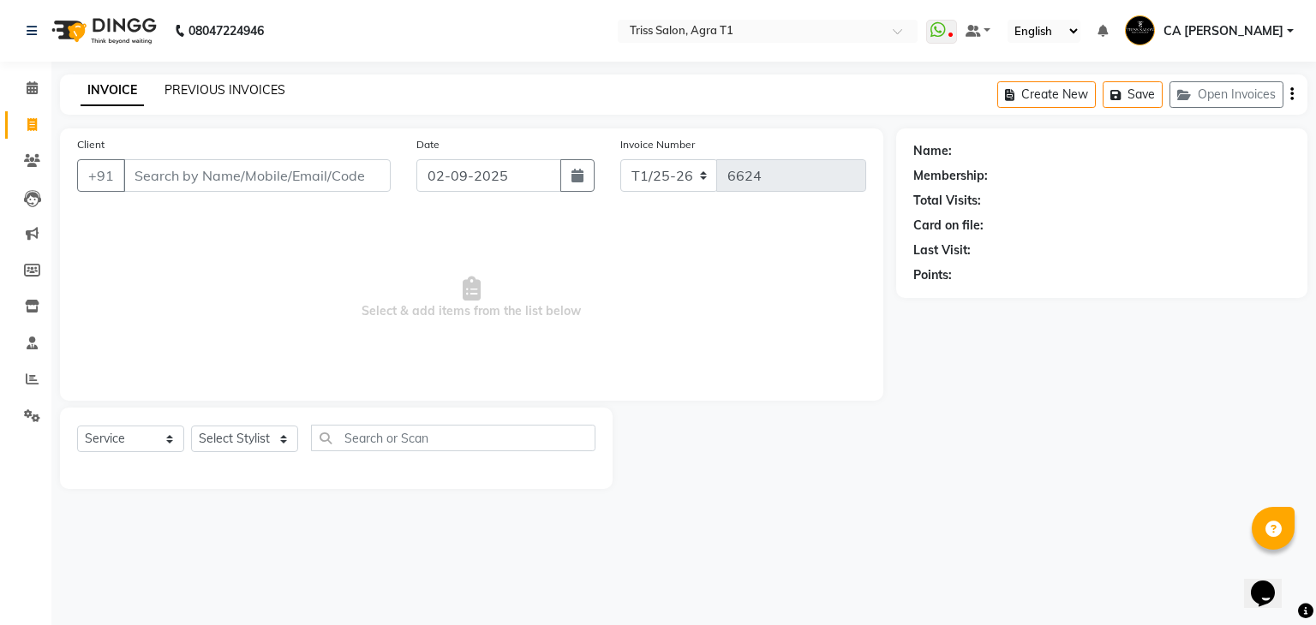
click at [216, 97] on link "PREVIOUS INVOICES" at bounding box center [224, 89] width 121 height 15
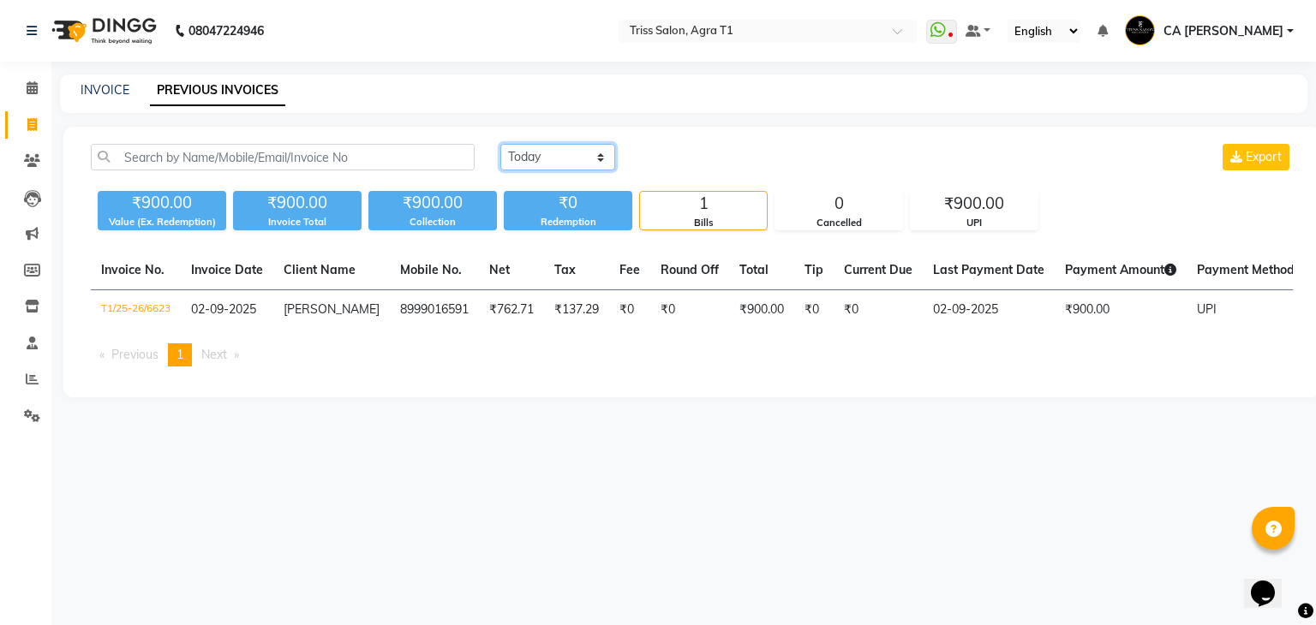
click at [596, 159] on select "Today Yesterday Custom Range" at bounding box center [557, 157] width 115 height 27
click at [569, 245] on div "Today Yesterday Custom Range Export ₹900.00 Value (Ex. Redemption) ₹900.00 Invo…" at bounding box center [691, 262] width 1257 height 271
drag, startPoint x: 596, startPoint y: 158, endPoint x: 565, endPoint y: 230, distance: 78.6
click at [565, 230] on div "Today Yesterday Custom Range Export ₹900.00 Value (Ex. Redemption) ₹900.00 Invo…" at bounding box center [691, 262] width 1257 height 271
select select "range"
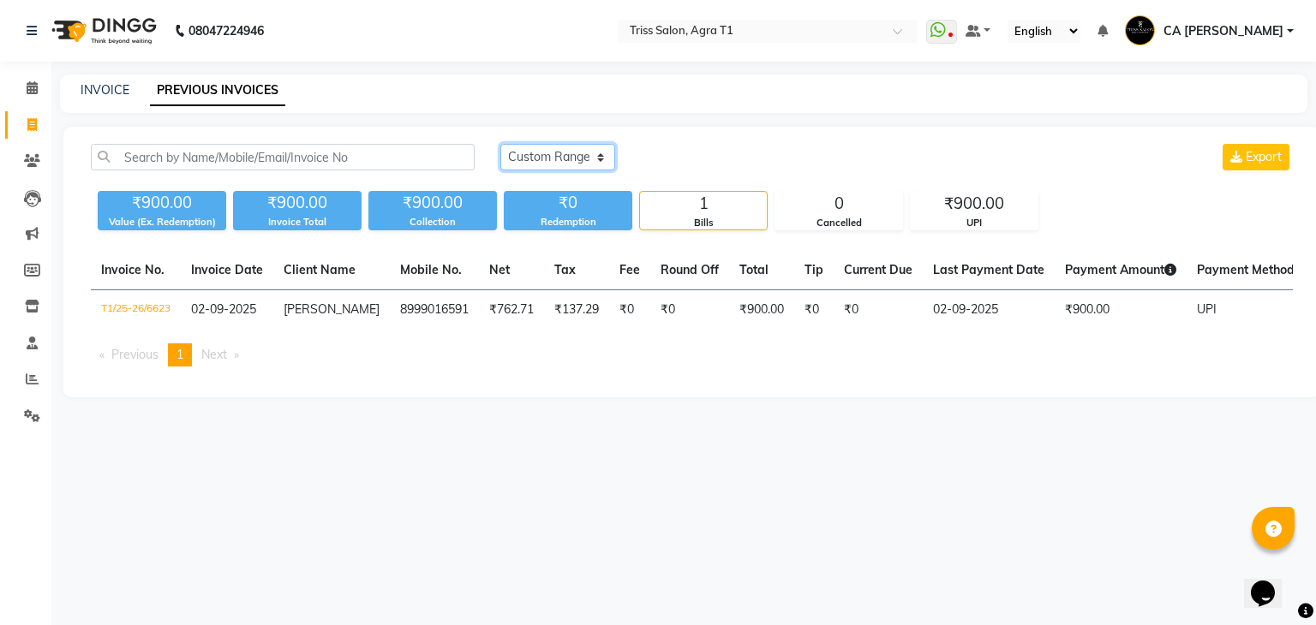
click at [500, 144] on select "Today Yesterday Custom Range" at bounding box center [557, 157] width 115 height 27
click at [685, 161] on input "02-09-2025" at bounding box center [697, 158] width 120 height 24
select select "9"
select select "2025"
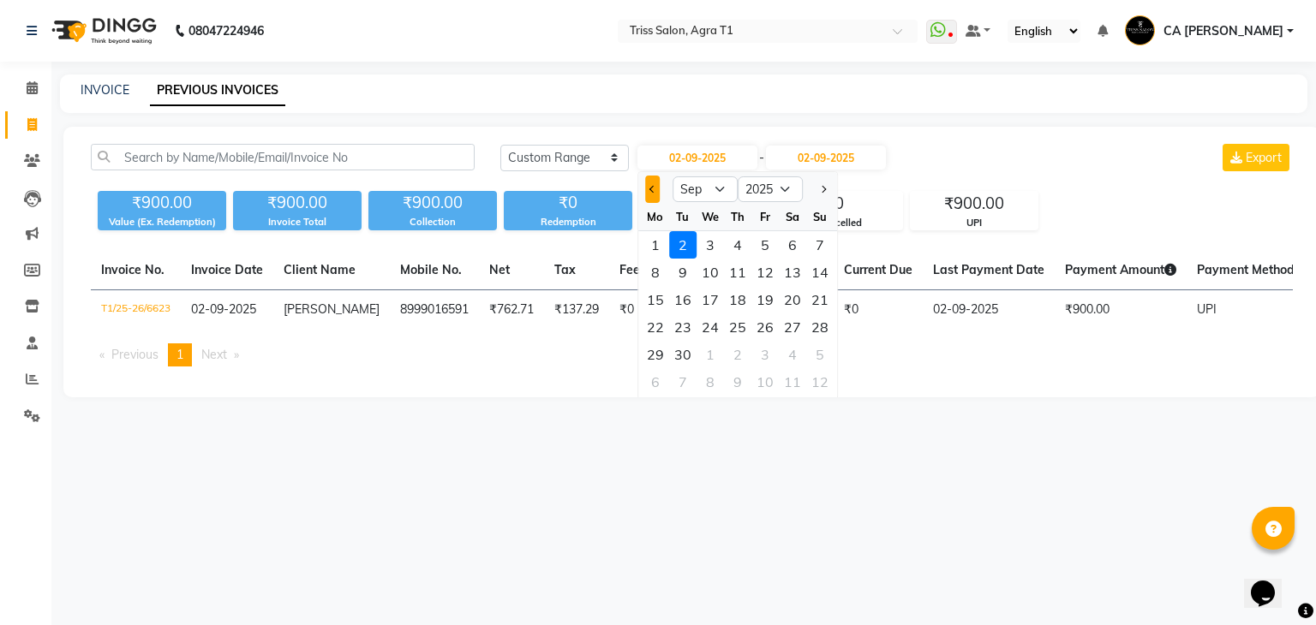
click at [656, 178] on button "Previous month" at bounding box center [652, 189] width 15 height 27
select select "8"
click at [761, 236] on div "1" at bounding box center [764, 244] width 27 height 27
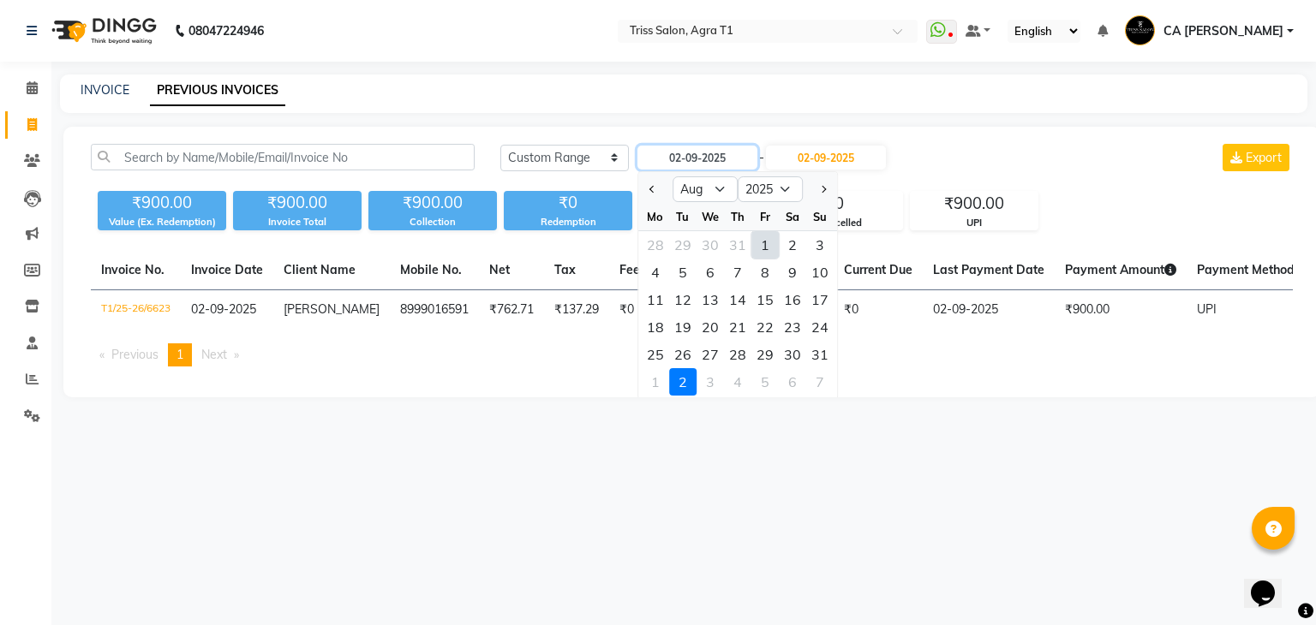
type input "01-08-2025"
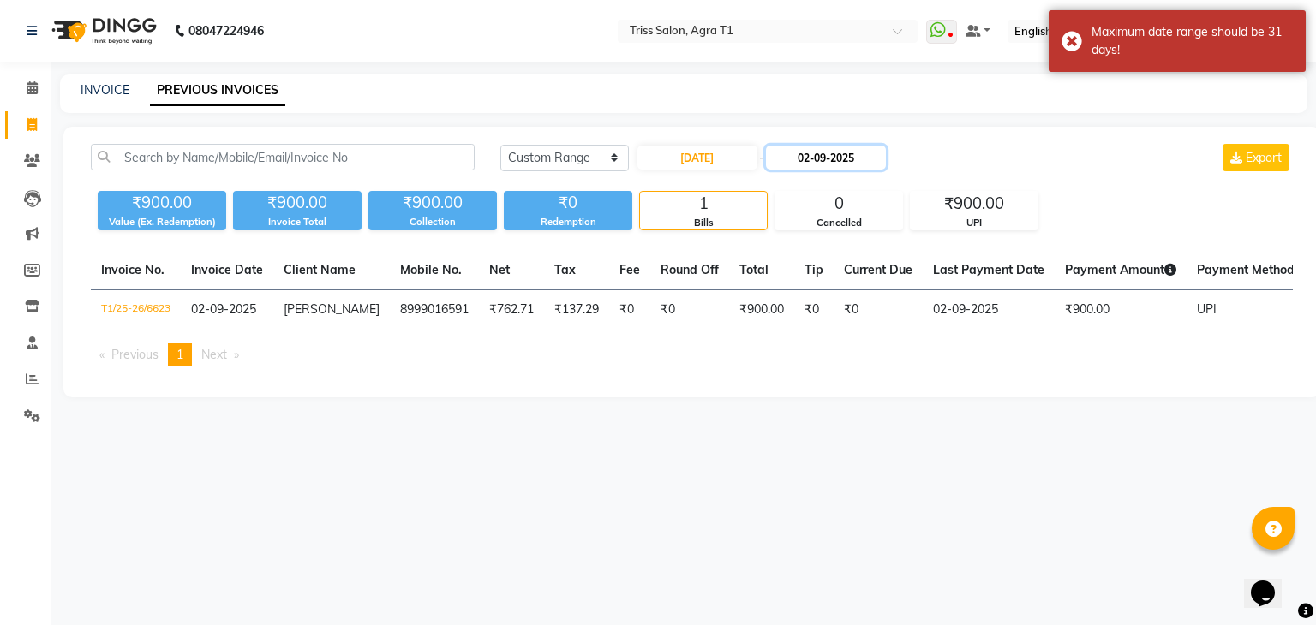
click at [834, 149] on input "02-09-2025" at bounding box center [826, 158] width 120 height 24
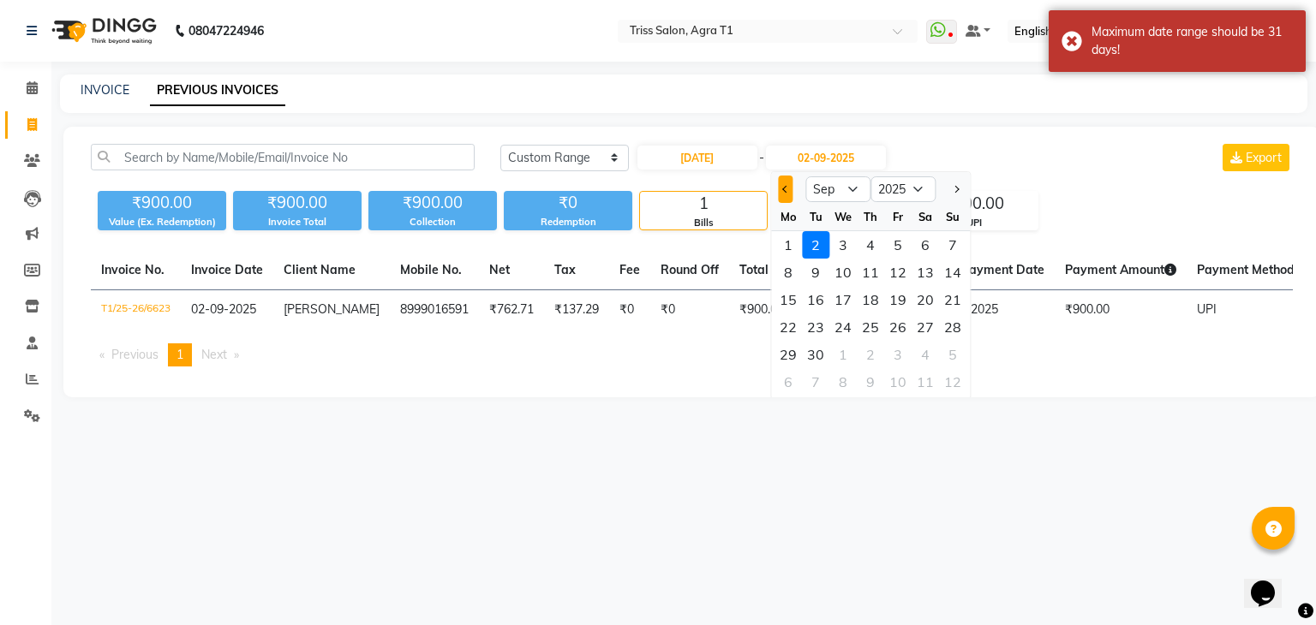
click at [778, 182] on button "Previous month" at bounding box center [785, 189] width 15 height 27
select select "8"
click at [943, 345] on div "31" at bounding box center [952, 354] width 27 height 27
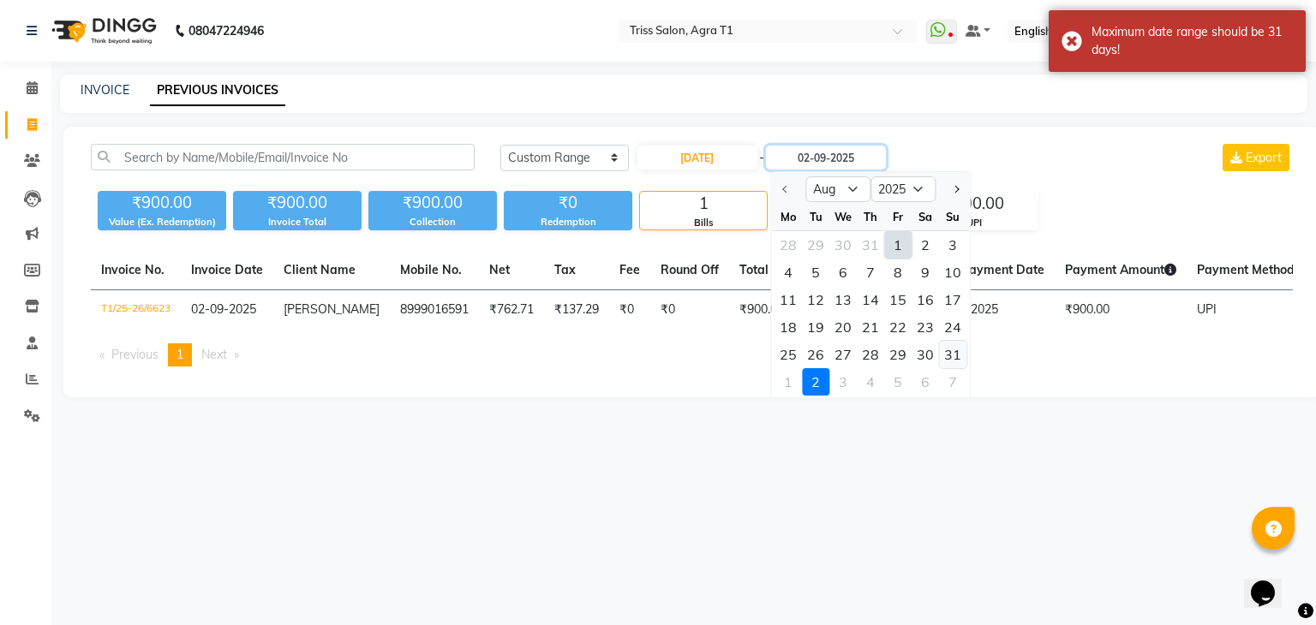
type input "31-08-2025"
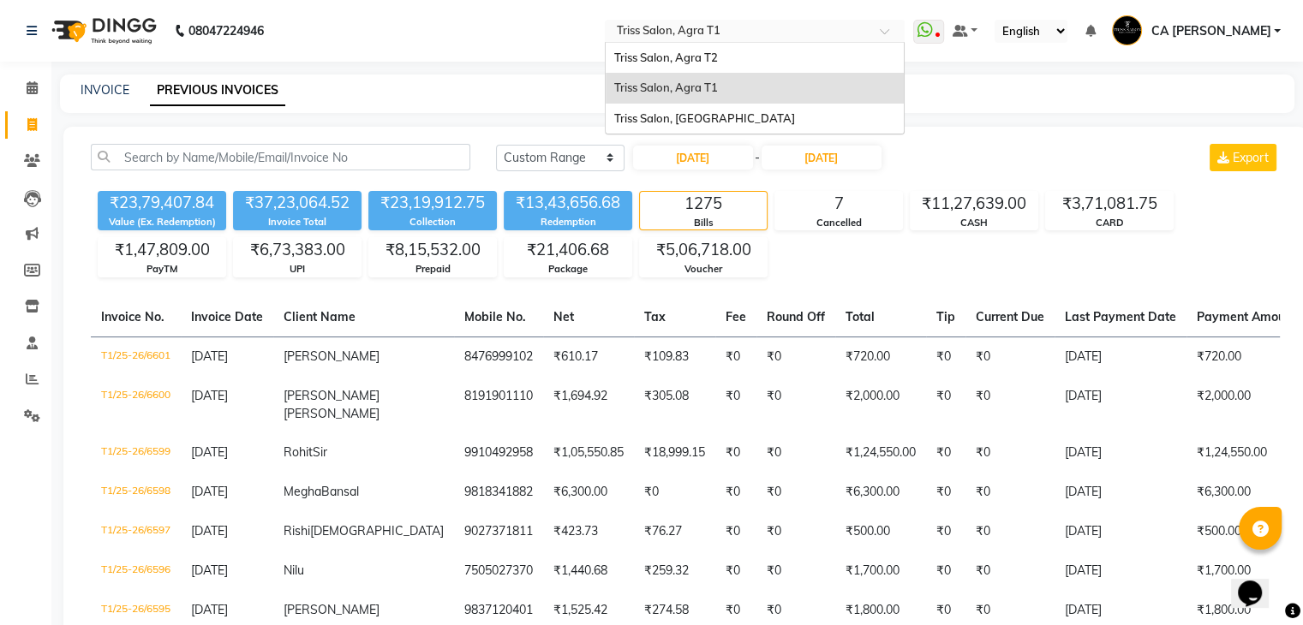
click at [719, 35] on input "text" at bounding box center [737, 32] width 248 height 17
click at [715, 63] on span "Triss Salon, Agra T2" at bounding box center [666, 58] width 104 height 14
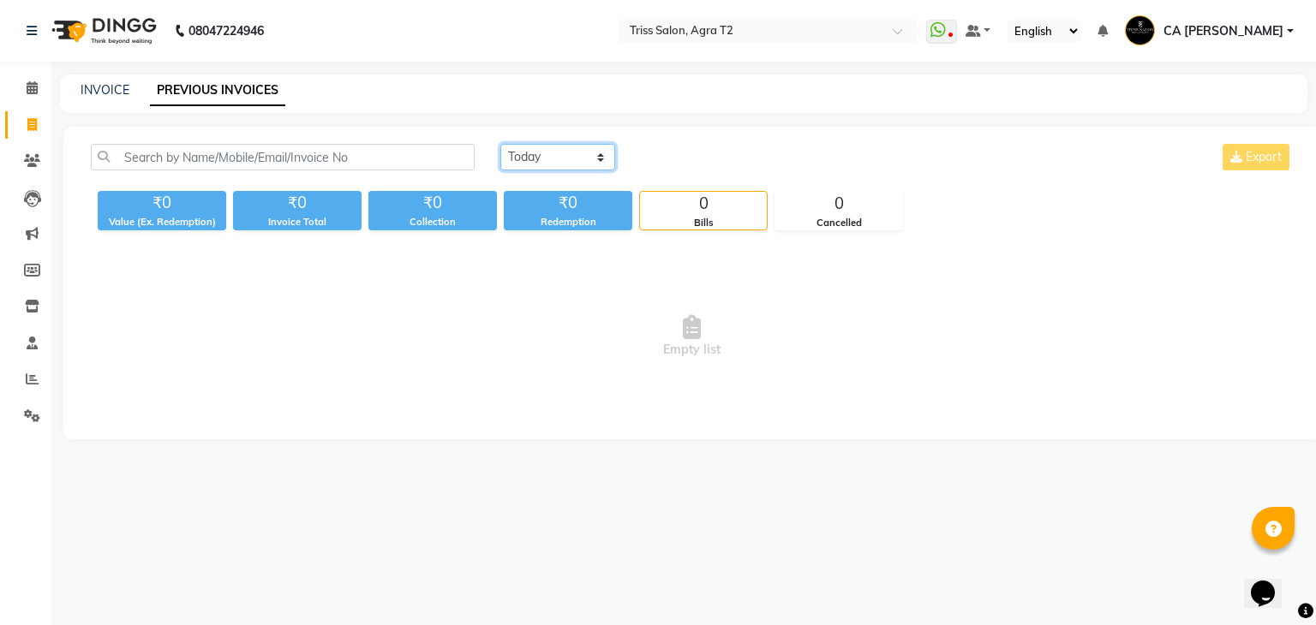
click at [536, 158] on select "[DATE] [DATE] Custom Range" at bounding box center [557, 157] width 115 height 27
select select "range"
click at [500, 144] on select "[DATE] [DATE] Custom Range" at bounding box center [557, 157] width 115 height 27
click at [672, 155] on input "02-09-2025" at bounding box center [697, 158] width 120 height 24
select select "9"
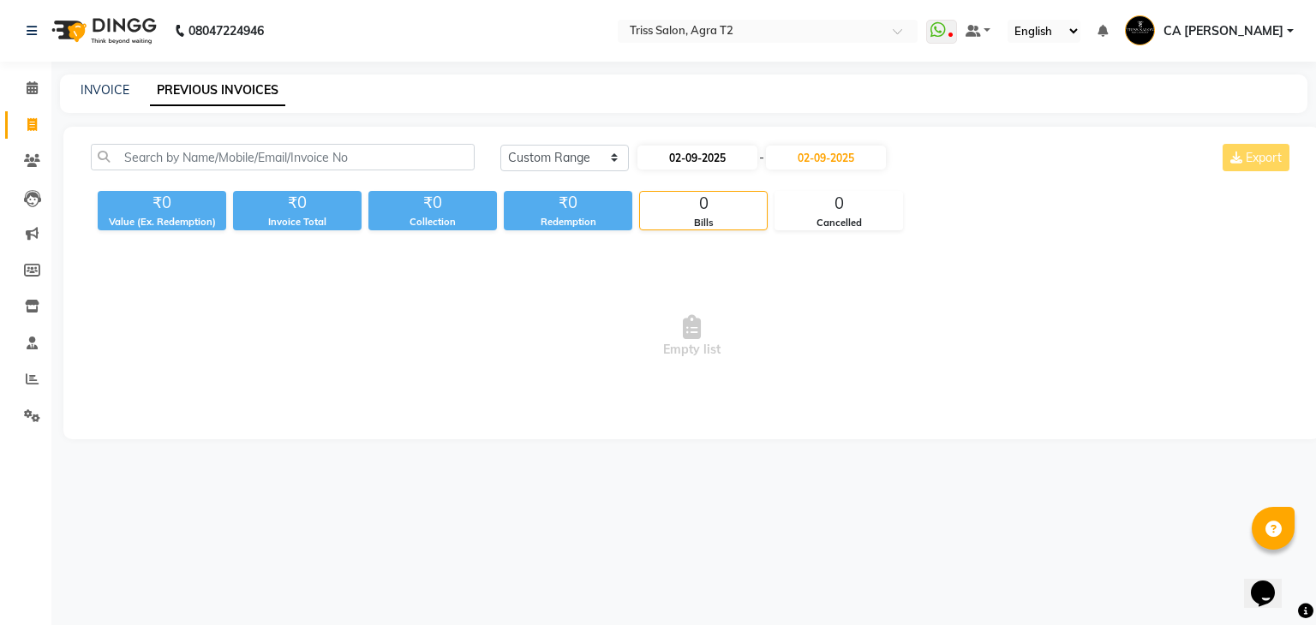
select select "2025"
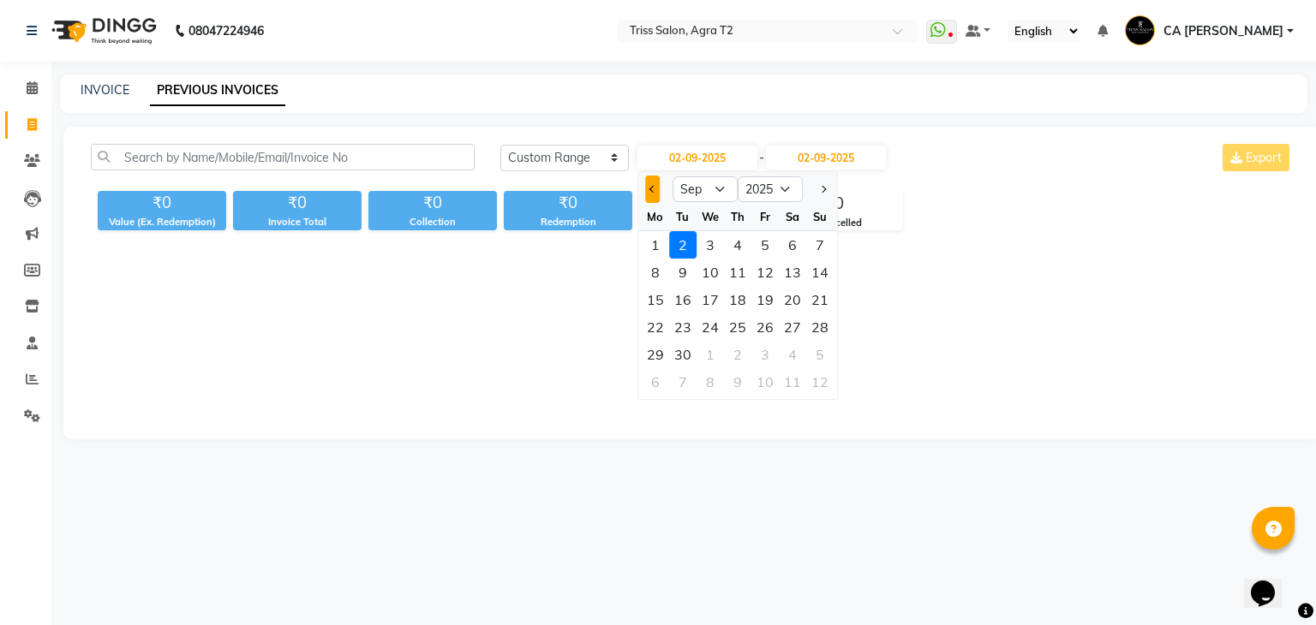
click at [658, 189] on button "Previous month" at bounding box center [652, 189] width 15 height 27
select select "8"
click at [761, 246] on div "1" at bounding box center [764, 244] width 27 height 27
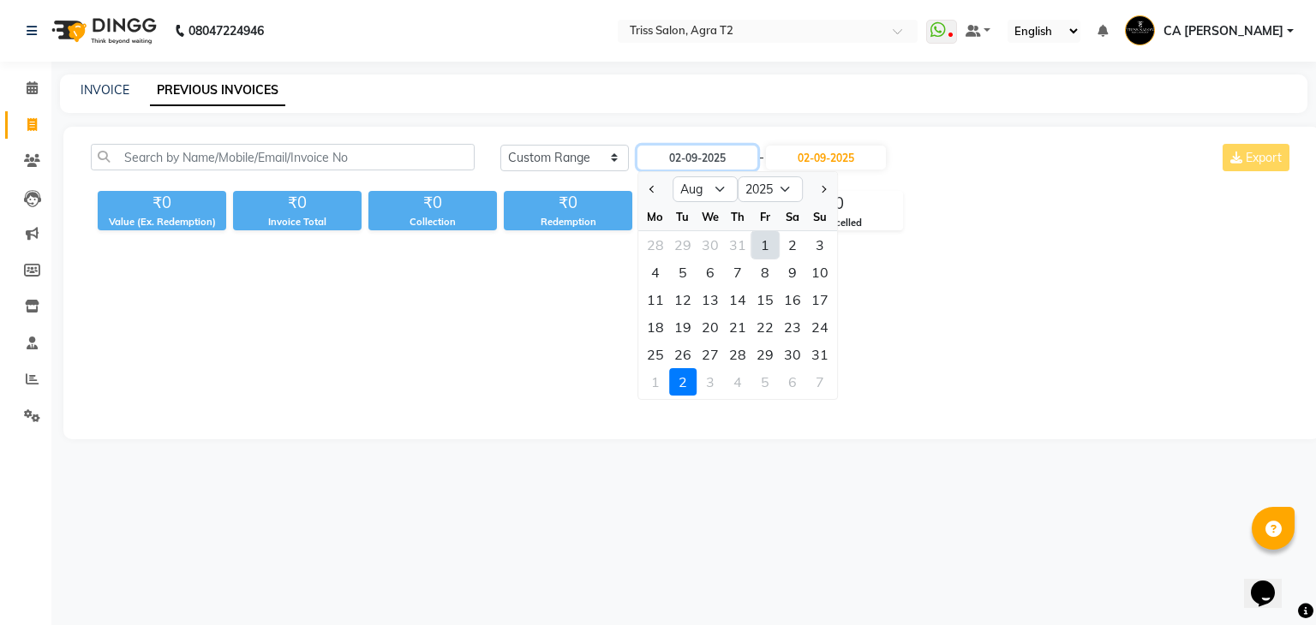
type input "[DATE]"
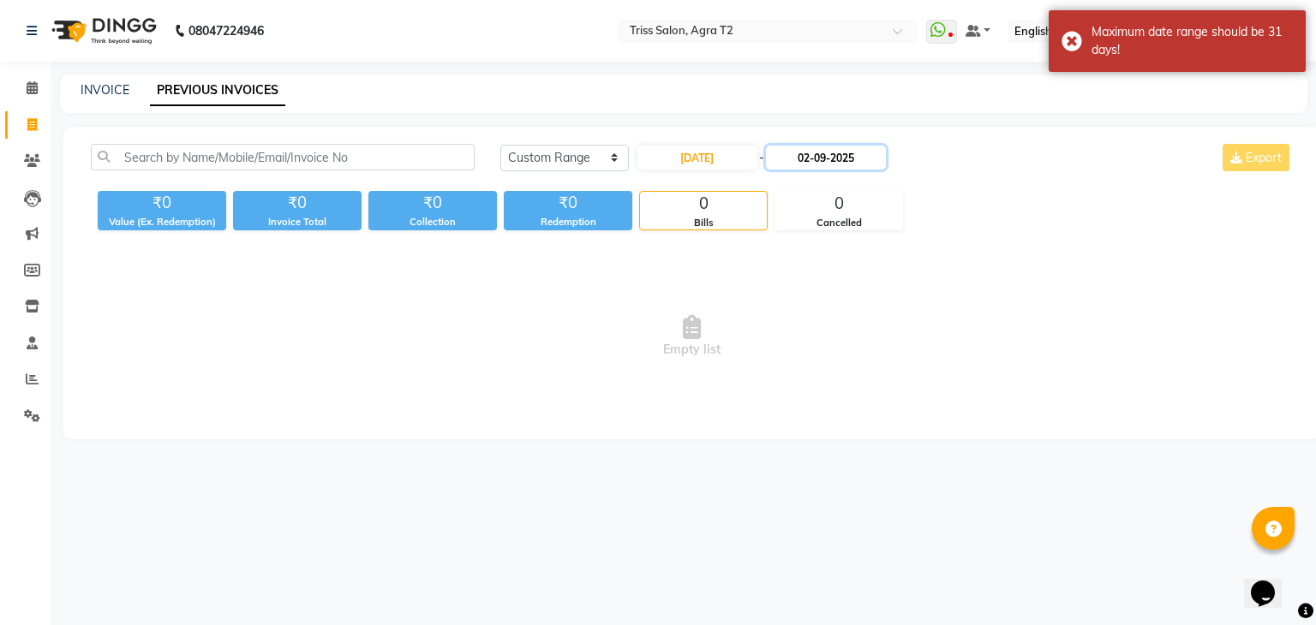
click at [845, 156] on input "02-09-2025" at bounding box center [826, 158] width 120 height 24
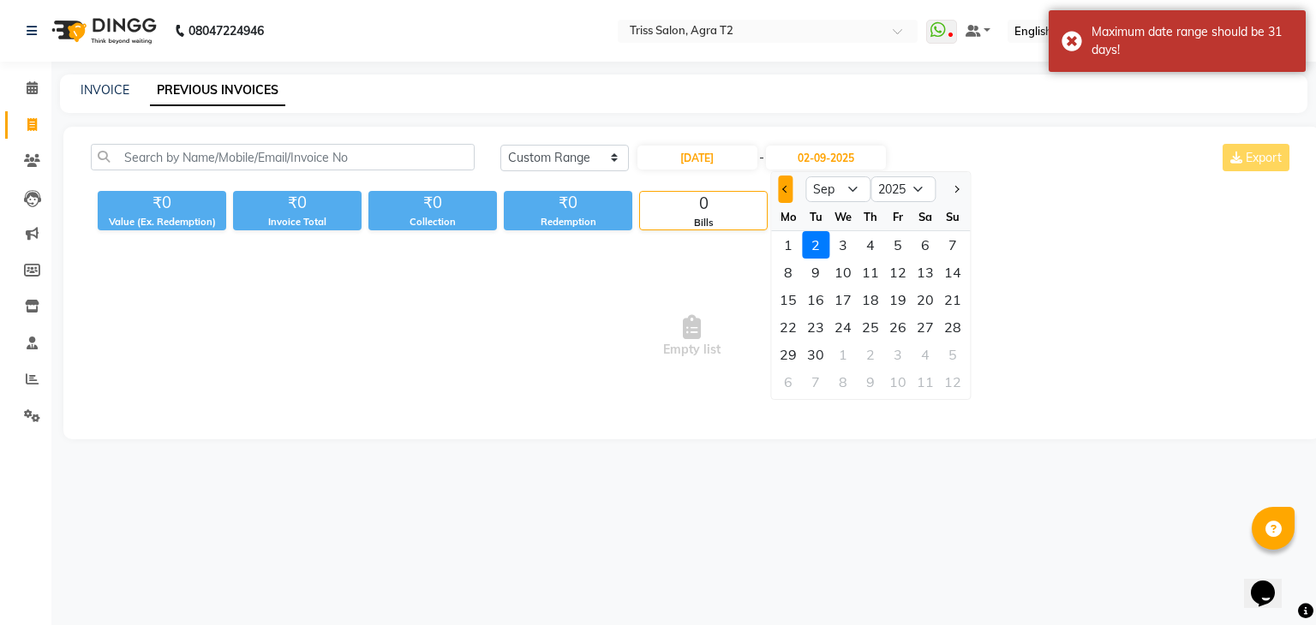
click at [784, 188] on span "Previous month" at bounding box center [785, 189] width 7 height 7
select select "8"
click at [952, 354] on div "31" at bounding box center [952, 354] width 27 height 27
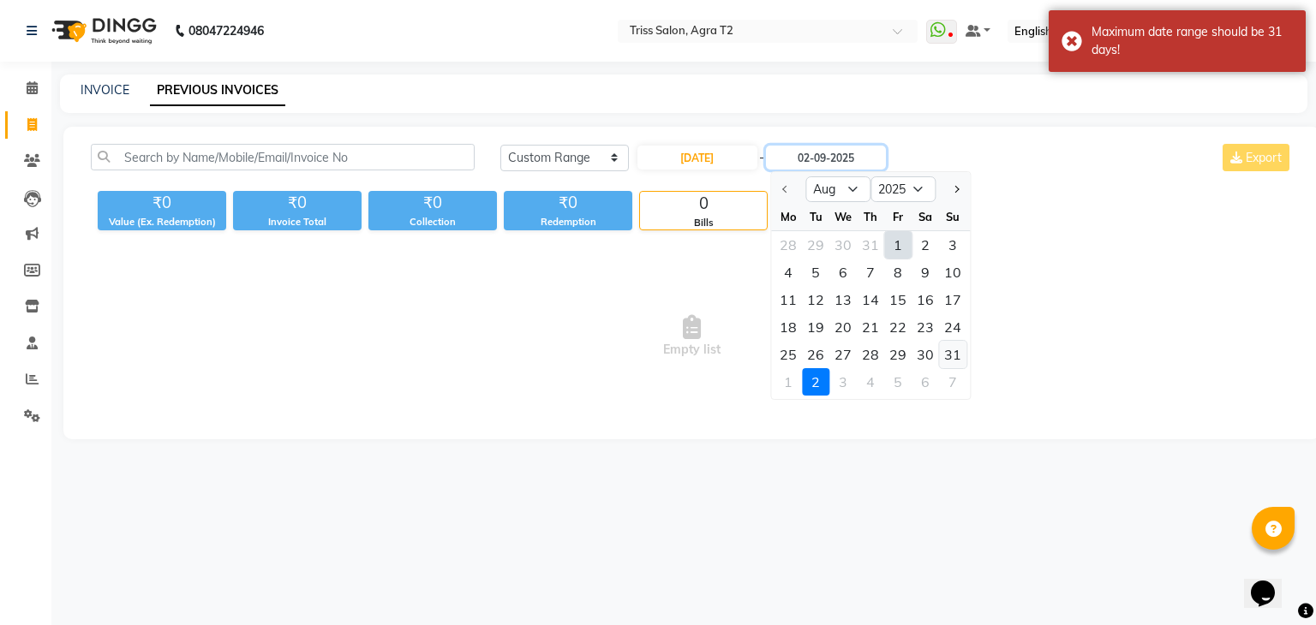
type input "[DATE]"
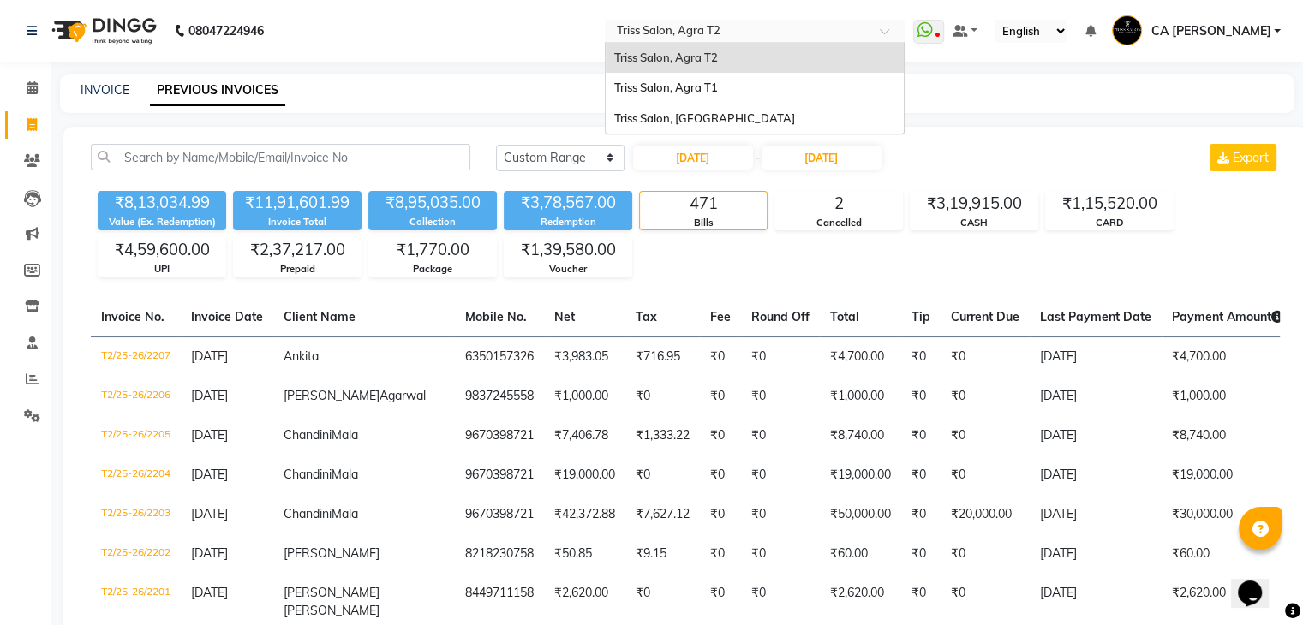
click at [740, 26] on input "text" at bounding box center [737, 32] width 248 height 17
click at [744, 95] on div "Triss Salon, Agra T1" at bounding box center [755, 88] width 298 height 31
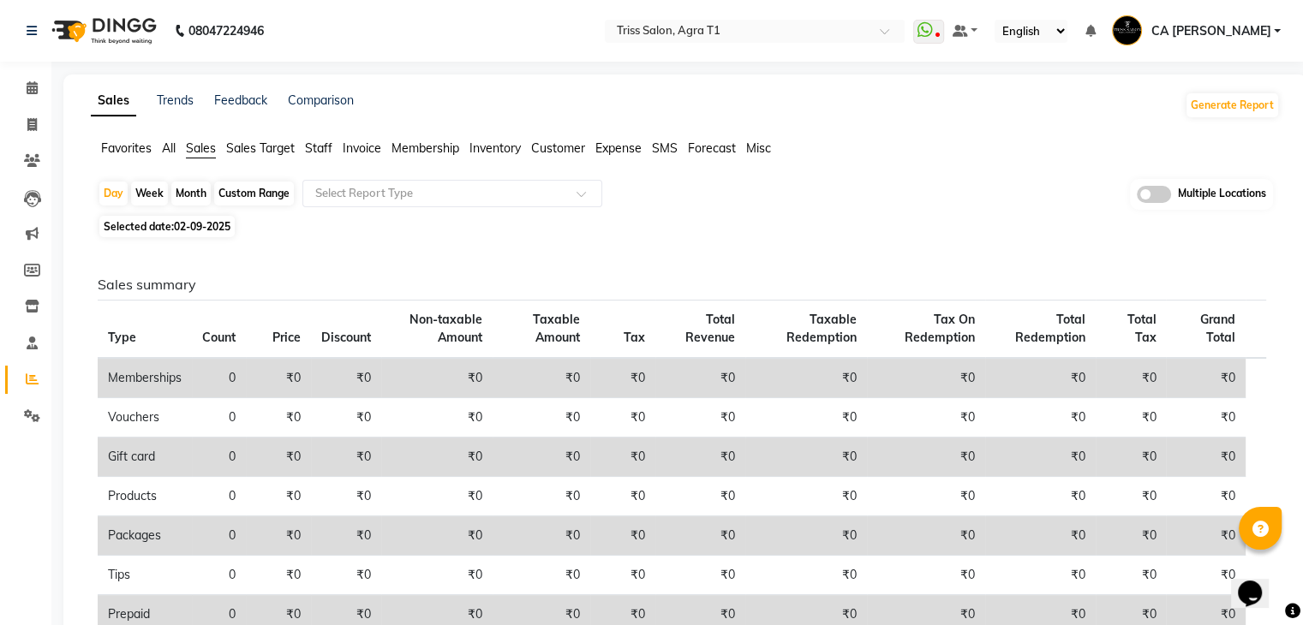
click at [618, 149] on span "Expense" at bounding box center [618, 147] width 46 height 15
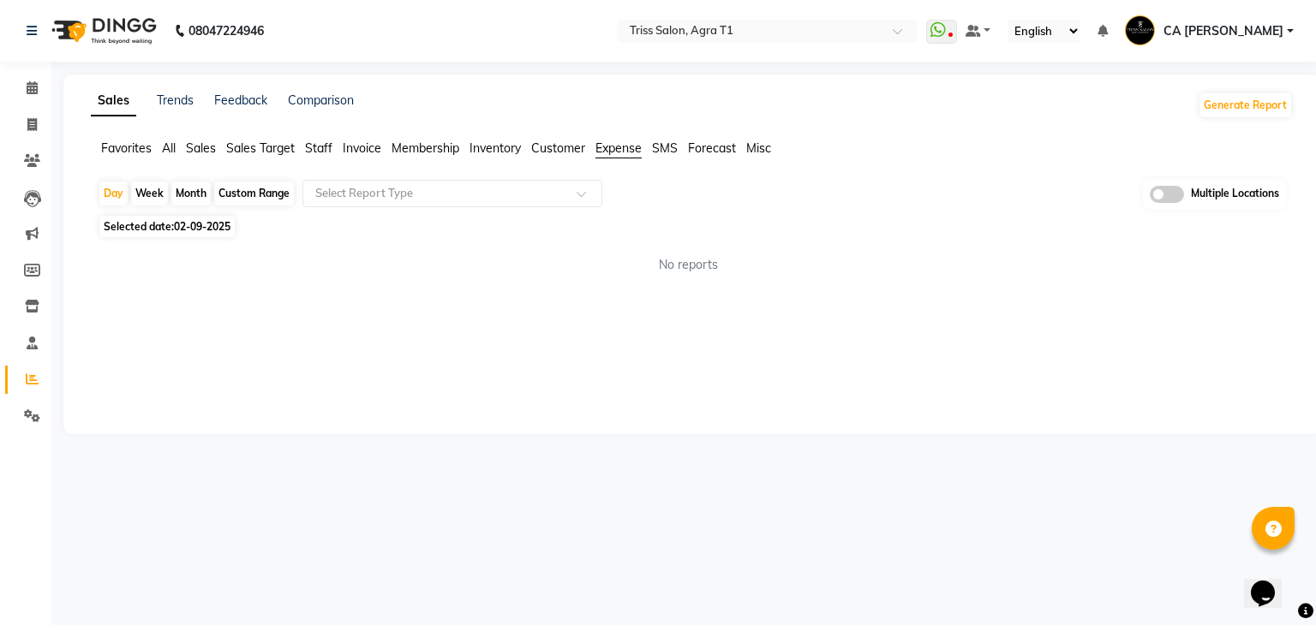
click at [240, 189] on div "Custom Range" at bounding box center [254, 194] width 80 height 24
select select "9"
select select "2025"
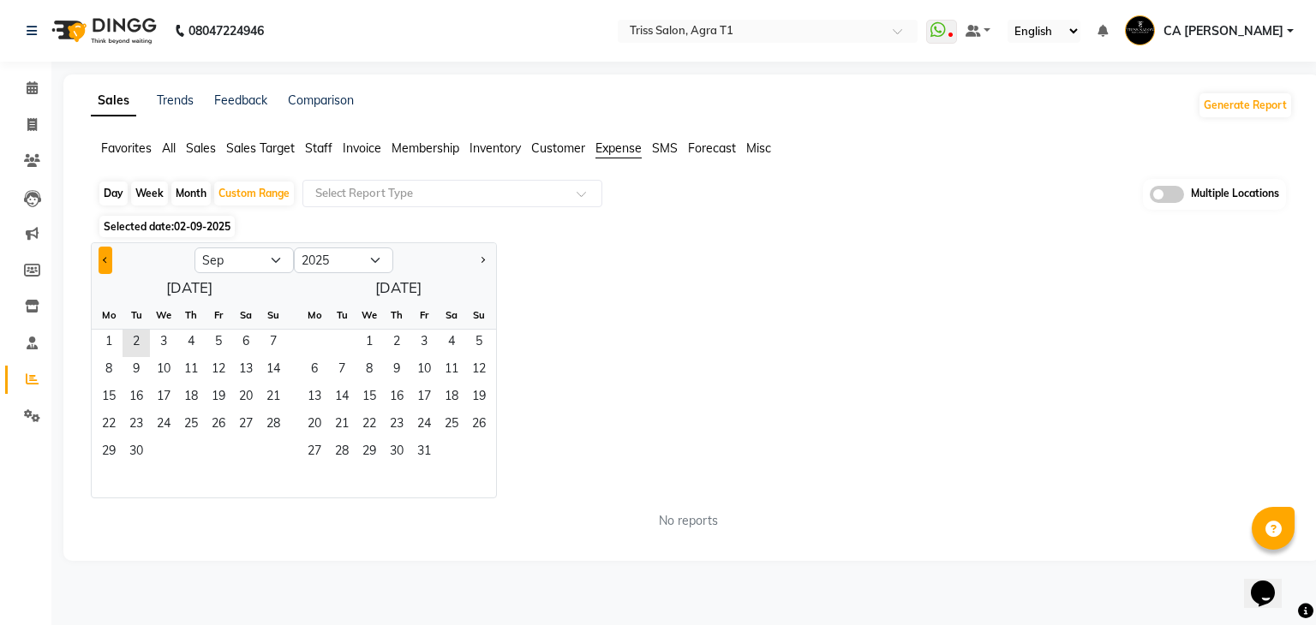
click at [107, 263] on button "Previous month" at bounding box center [106, 260] width 14 height 27
select select "8"
click at [206, 338] on span "1" at bounding box center [218, 343] width 27 height 27
click at [268, 443] on span "31" at bounding box center [273, 452] width 27 height 27
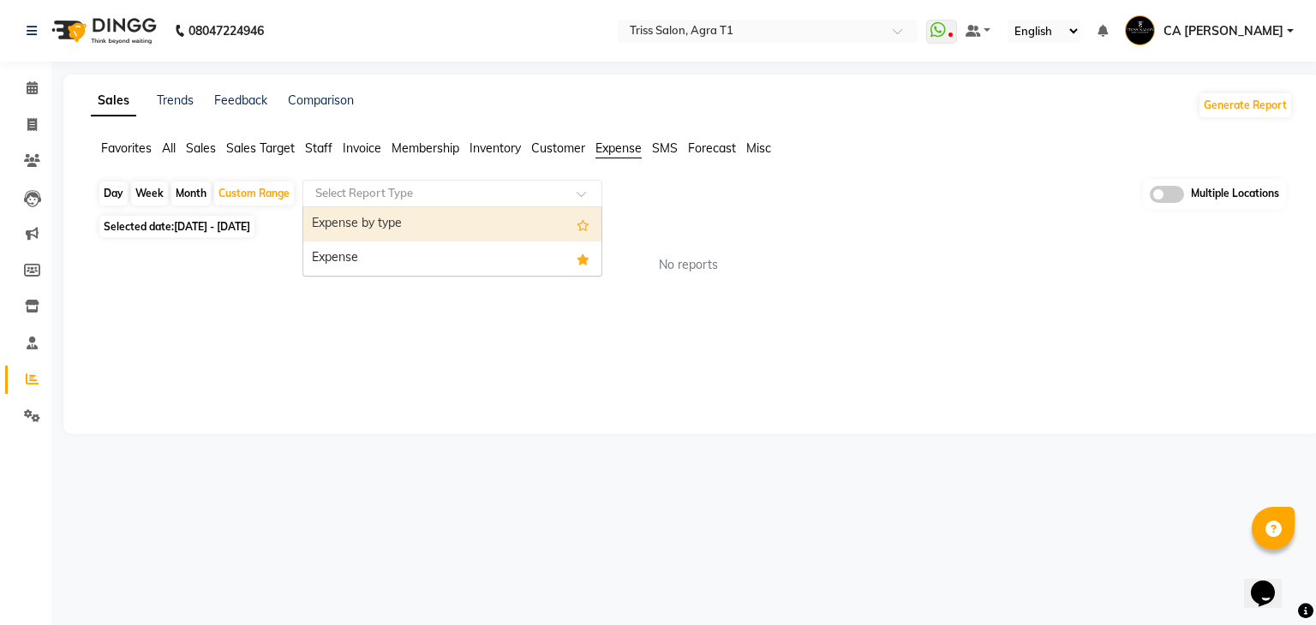
click at [481, 180] on div "Select Report Type" at bounding box center [452, 193] width 300 height 27
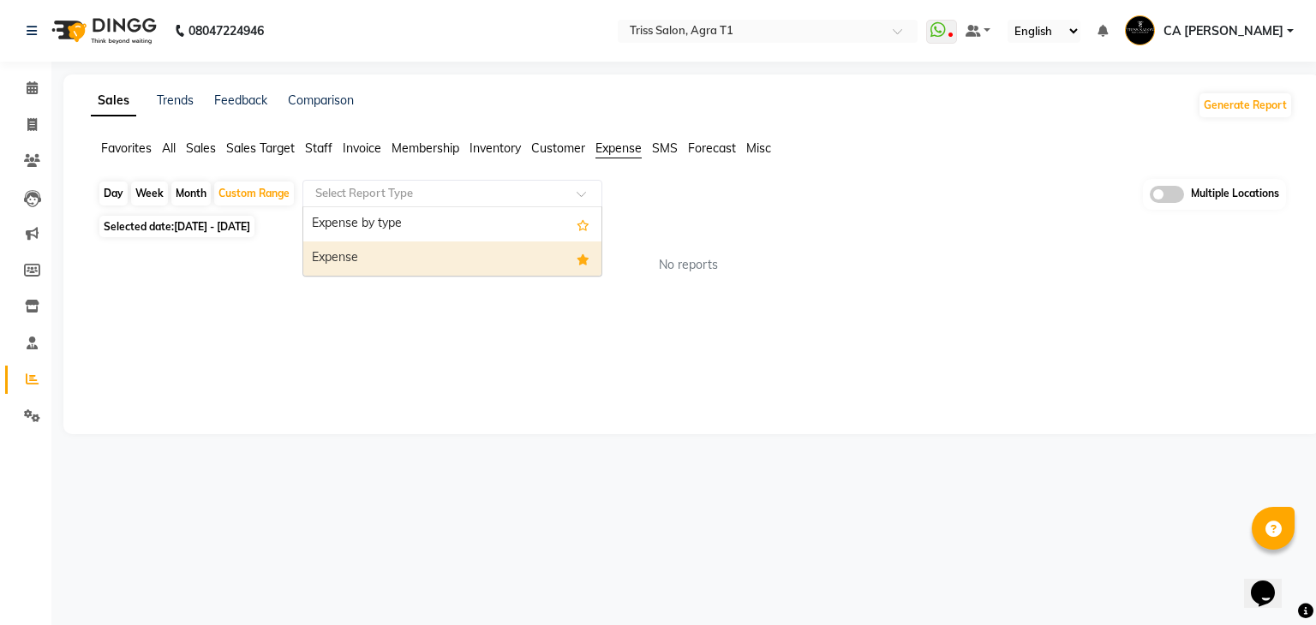
click at [409, 242] on div "Expense" at bounding box center [452, 259] width 298 height 34
select select "filtered_report"
select select "csv"
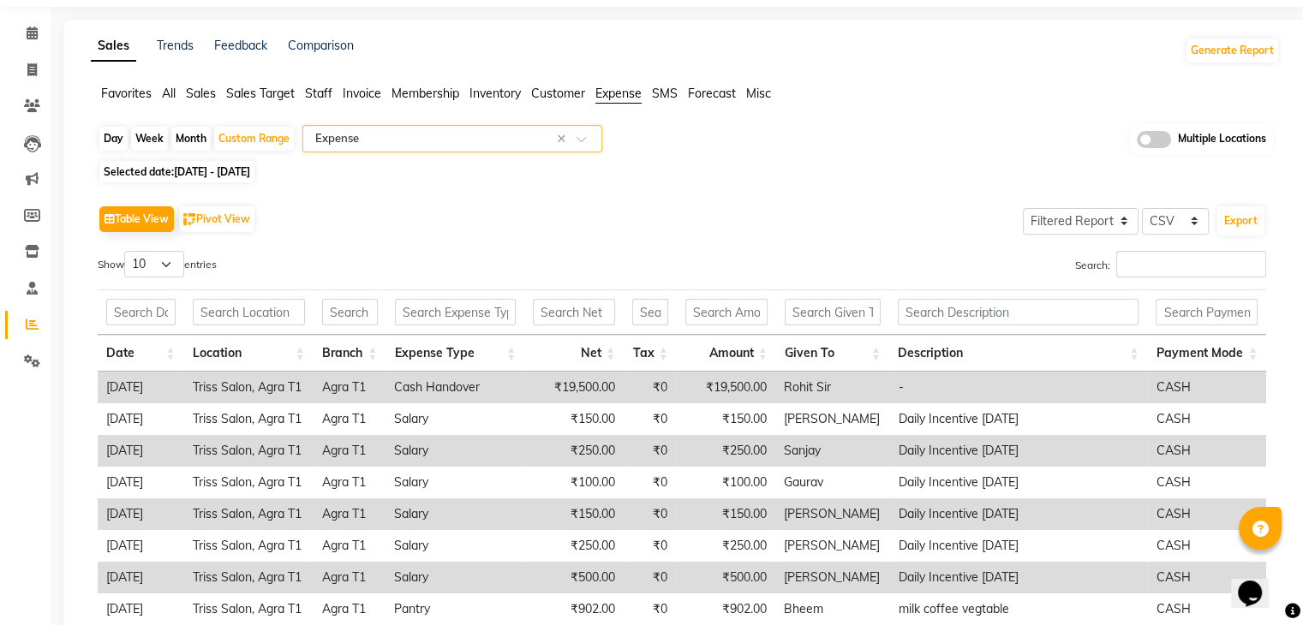
scroll to position [13, 0]
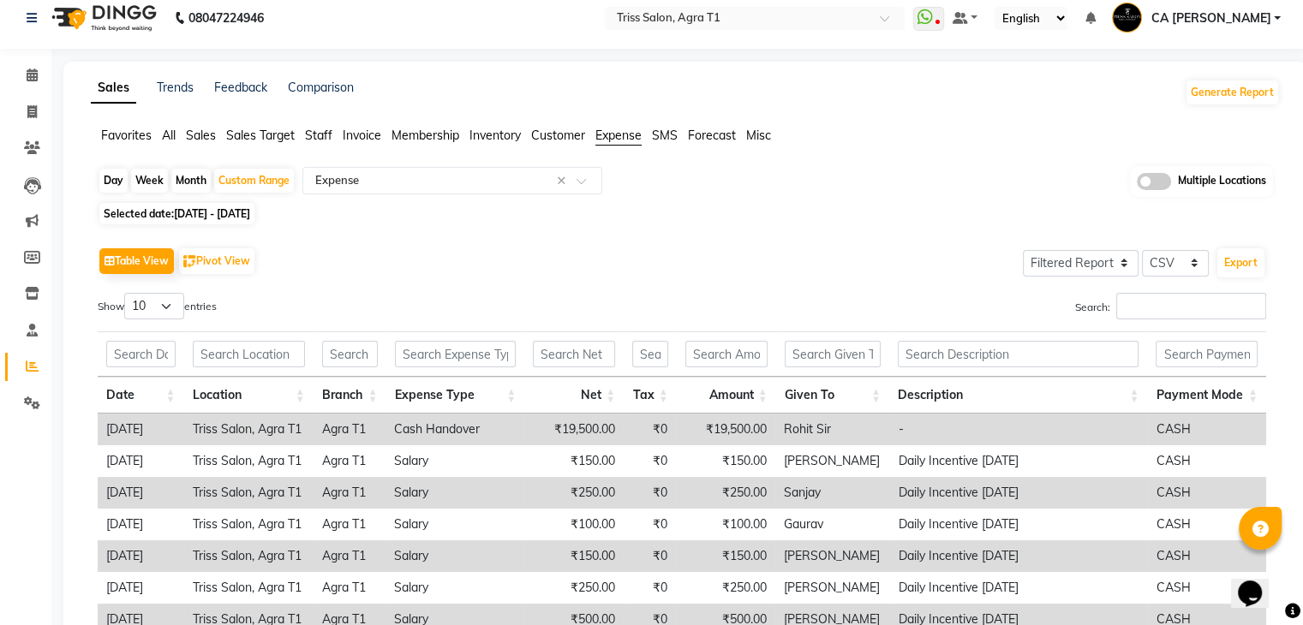
click at [118, 176] on div "Day" at bounding box center [113, 181] width 28 height 24
select select "8"
select select "2025"
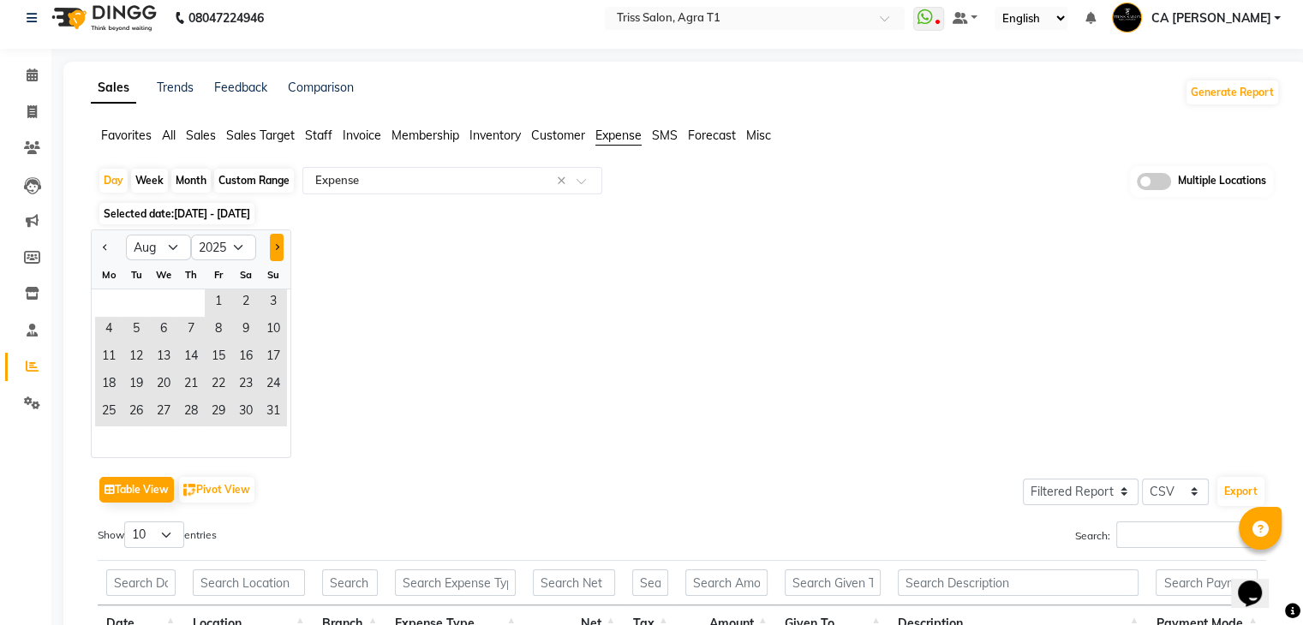
click at [278, 248] on span "Next month" at bounding box center [276, 246] width 6 height 6
select select "9"
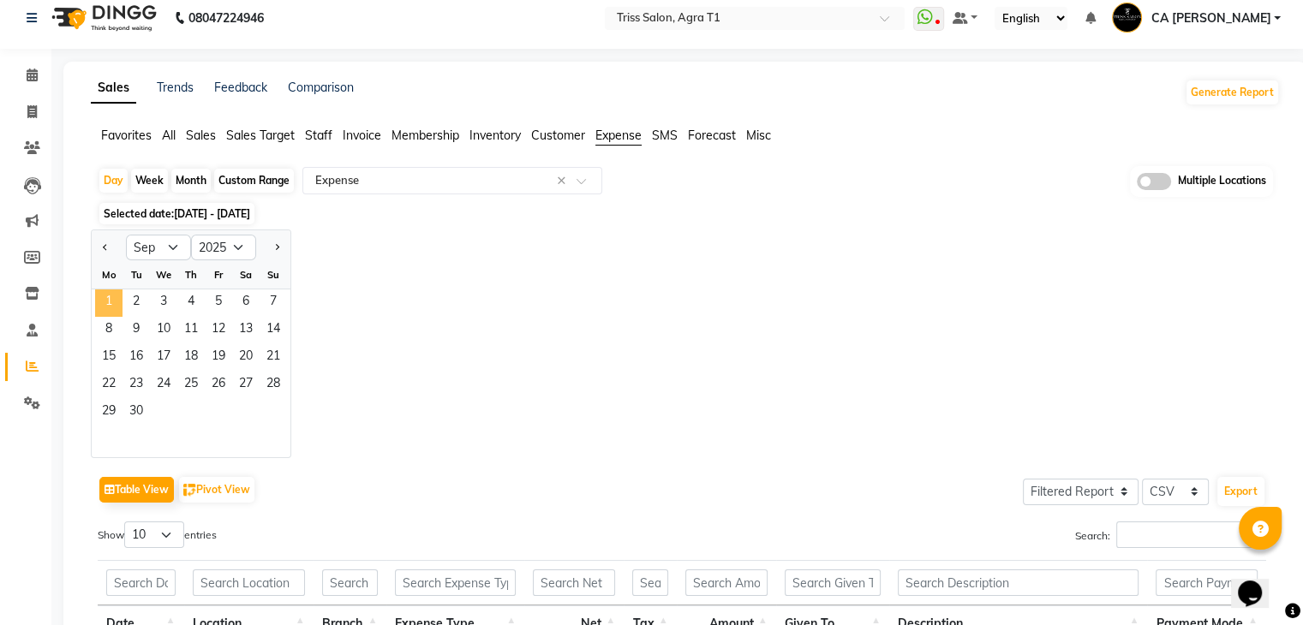
click at [106, 292] on span "1" at bounding box center [108, 303] width 27 height 27
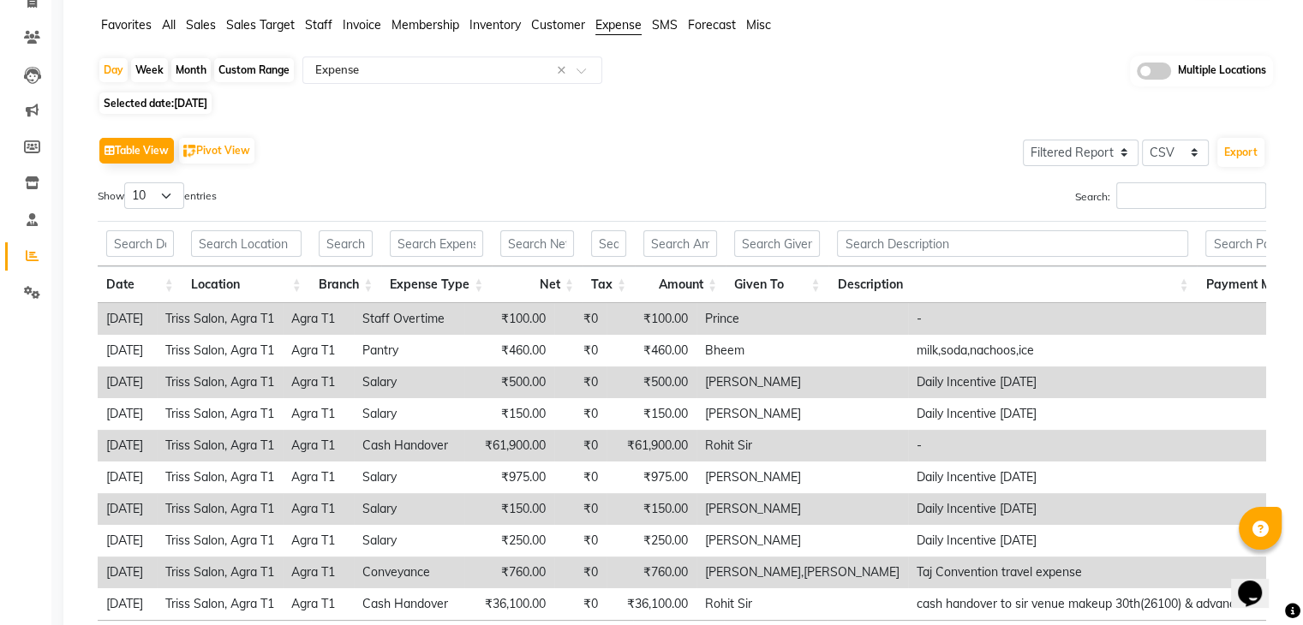
scroll to position [96, 0]
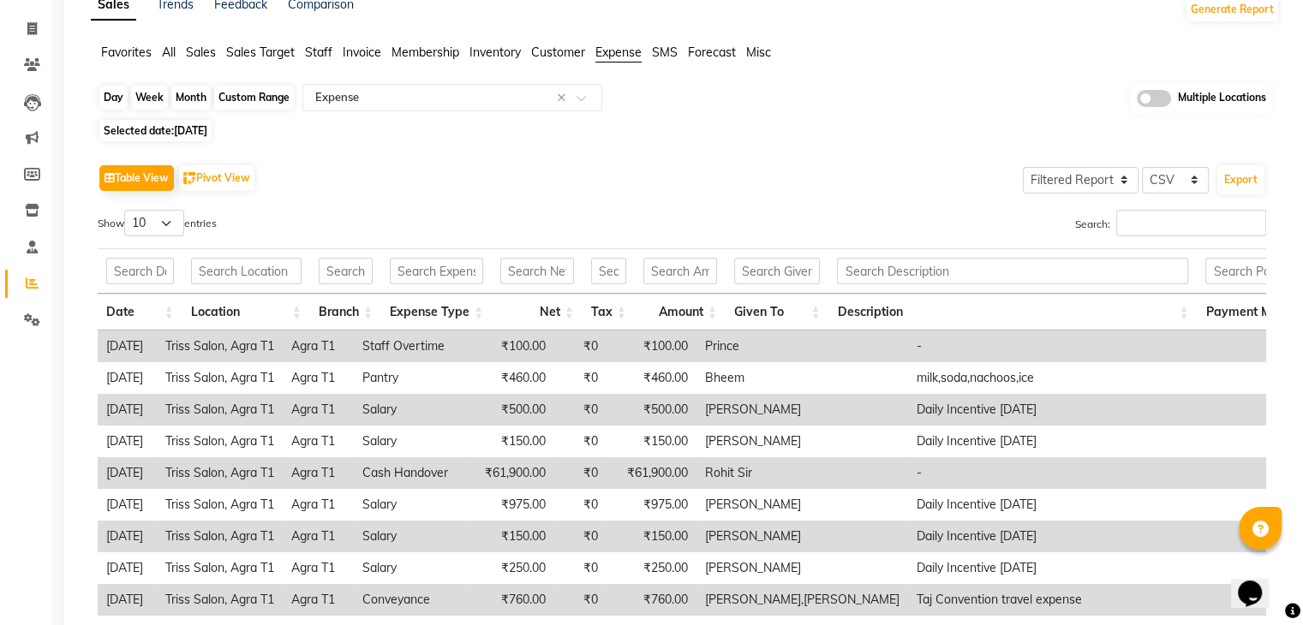
click at [114, 99] on div "Day" at bounding box center [113, 98] width 28 height 24
select select "9"
select select "2025"
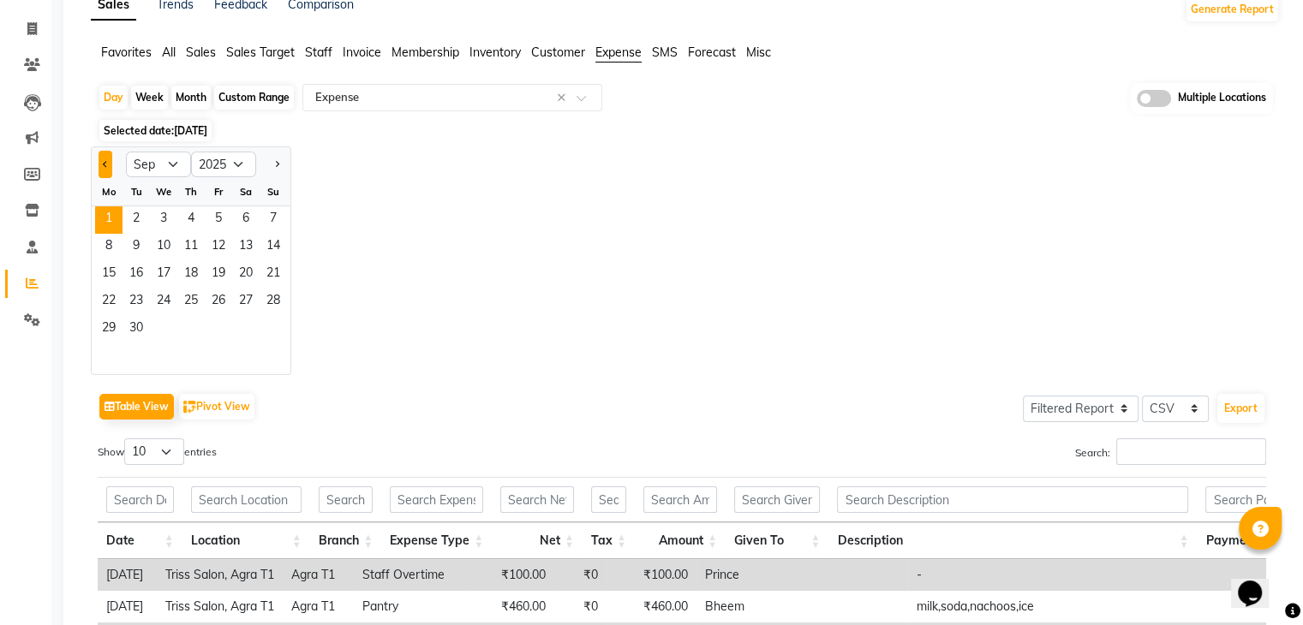
click at [108, 165] on button "Previous month" at bounding box center [106, 164] width 14 height 27
select select "8"
click at [277, 319] on span "31" at bounding box center [273, 329] width 27 height 27
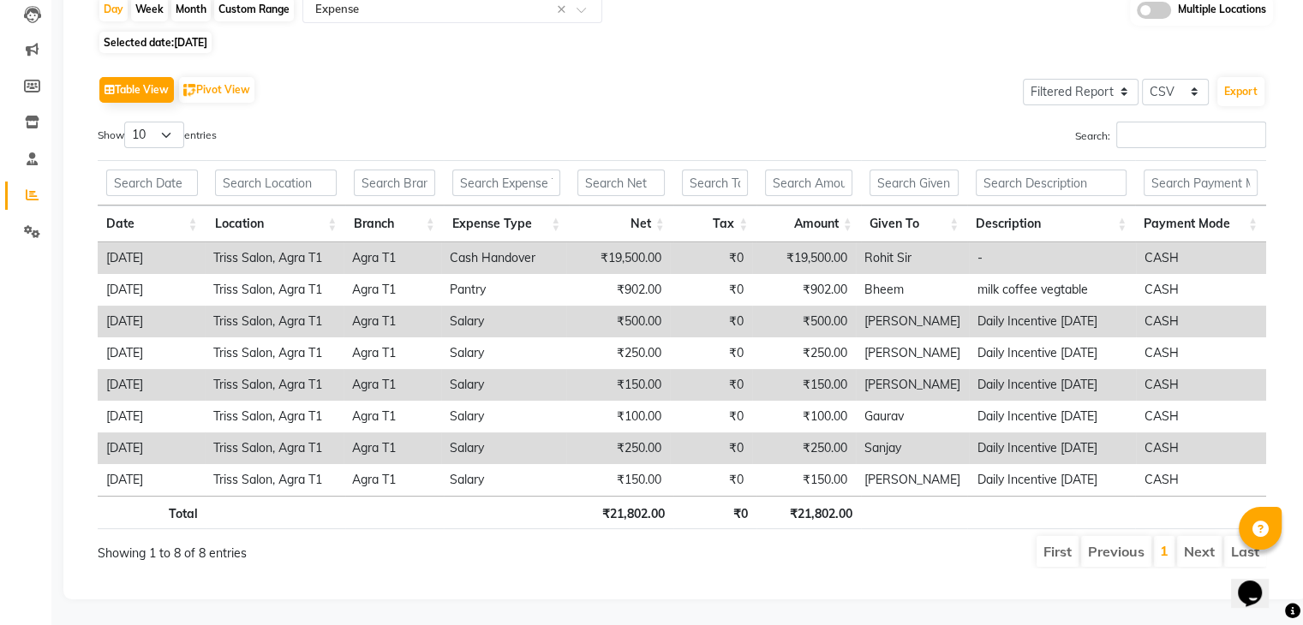
scroll to position [189, 0]
click at [122, 3] on div "Day" at bounding box center [113, 9] width 28 height 24
select select "8"
select select "2025"
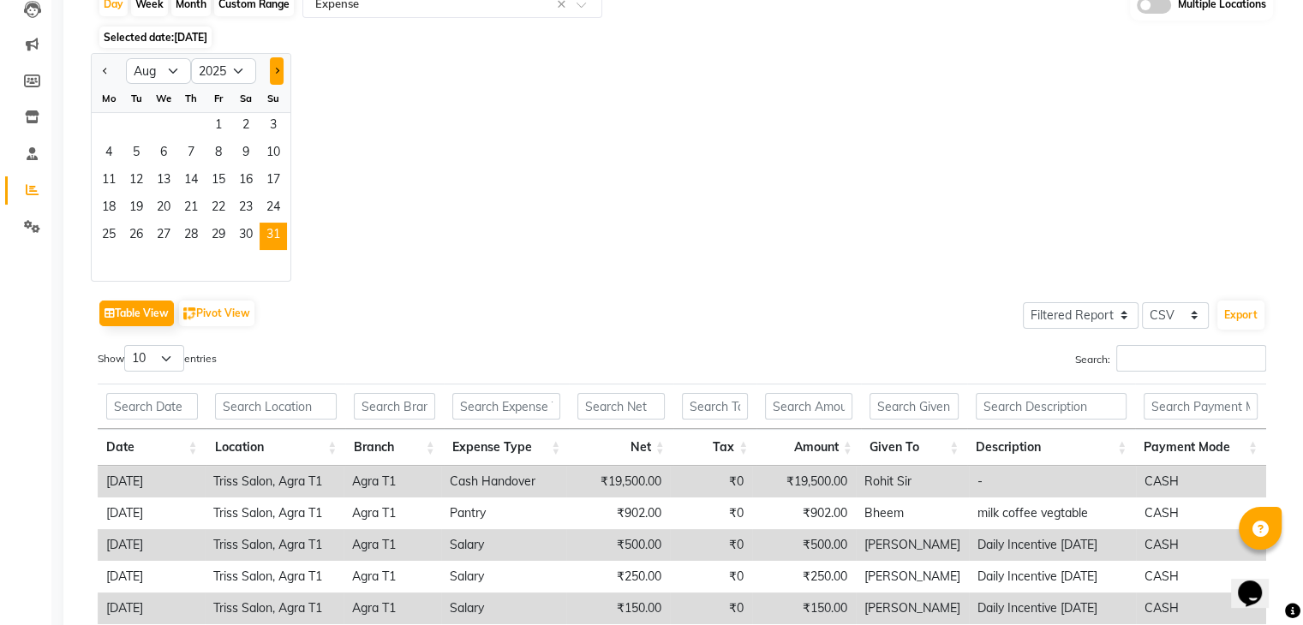
click at [274, 76] on button "Next month" at bounding box center [277, 70] width 14 height 27
select select "9"
click at [97, 126] on span "1" at bounding box center [108, 126] width 27 height 27
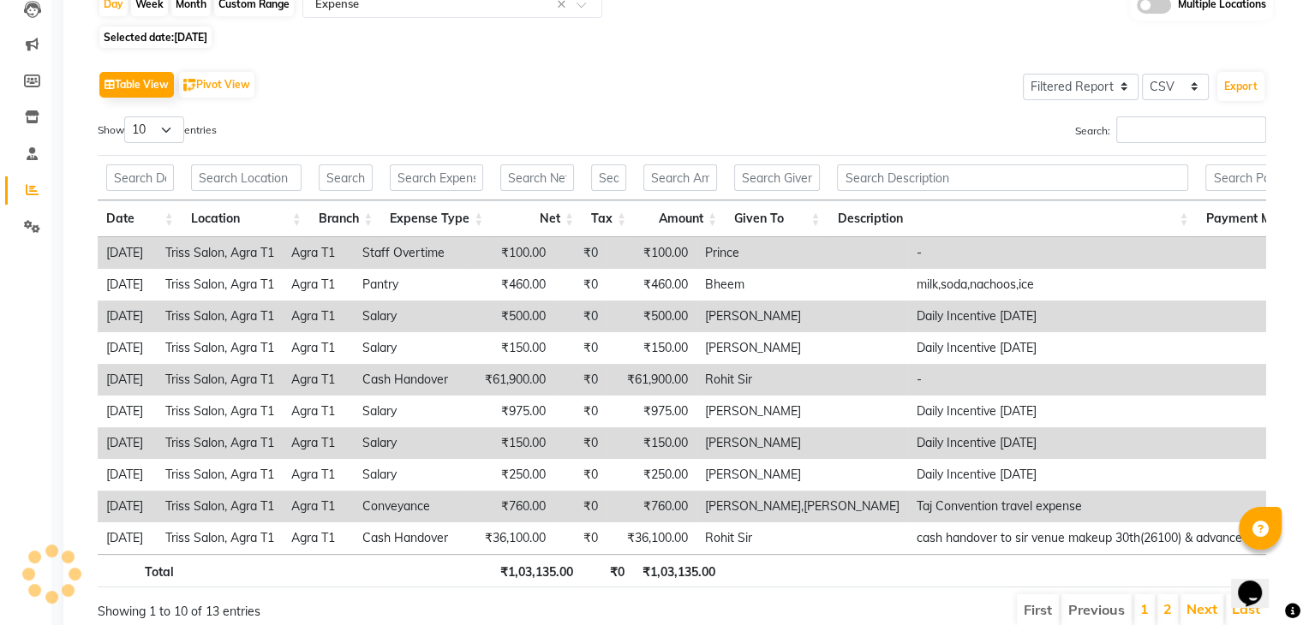
scroll to position [0, 0]
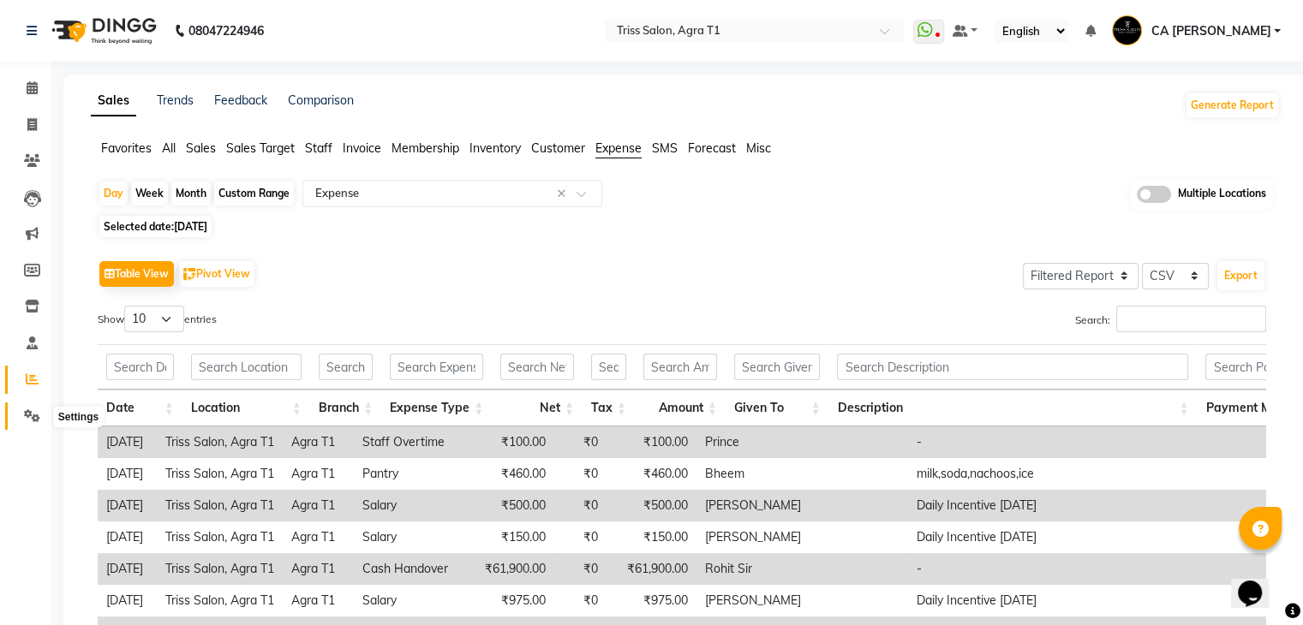
click at [35, 422] on icon at bounding box center [32, 415] width 16 height 13
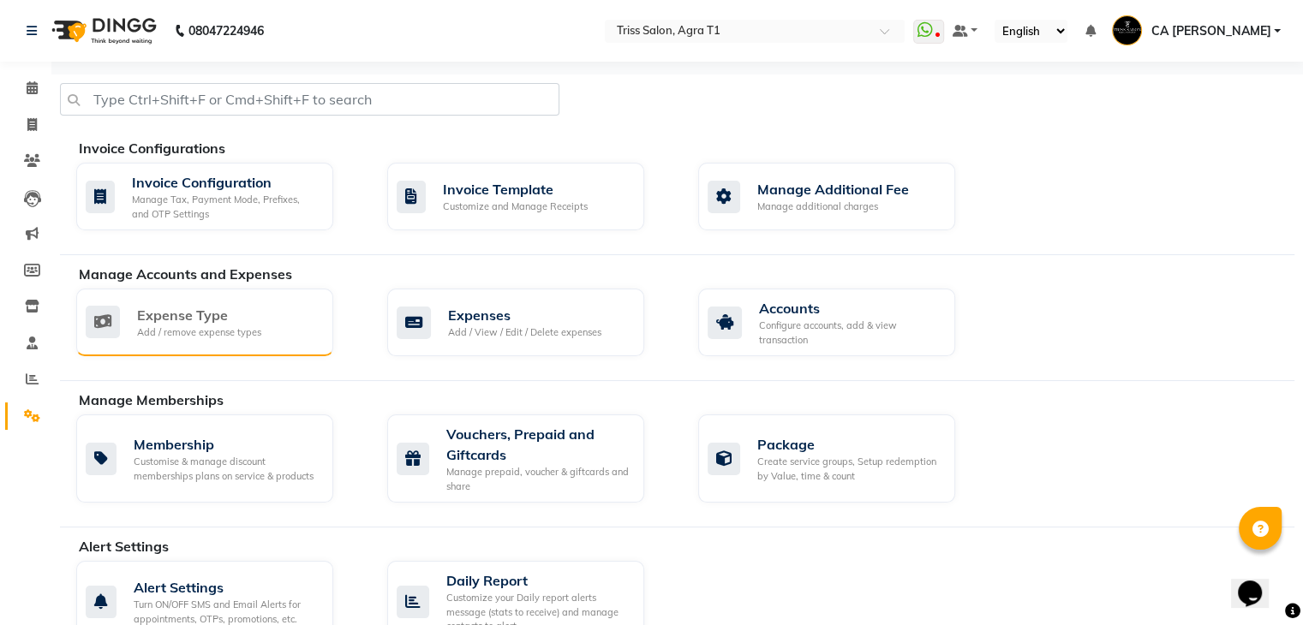
click at [230, 323] on div "Expense Type" at bounding box center [199, 315] width 124 height 21
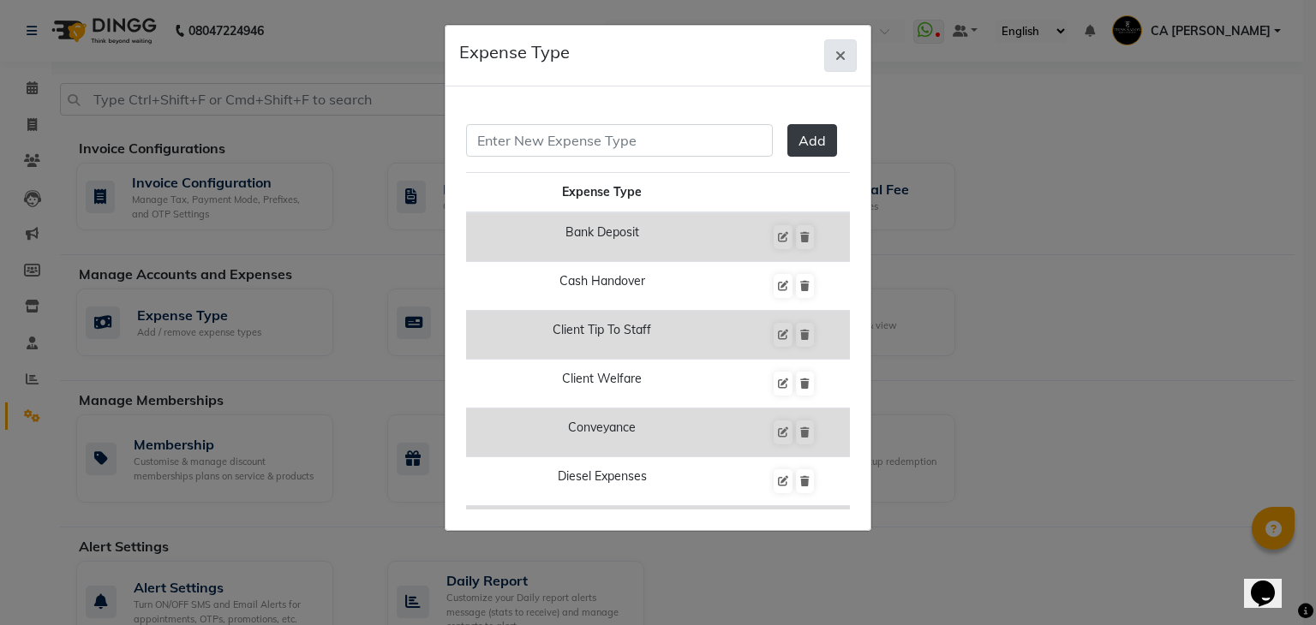
click at [837, 47] on span "button" at bounding box center [840, 55] width 10 height 17
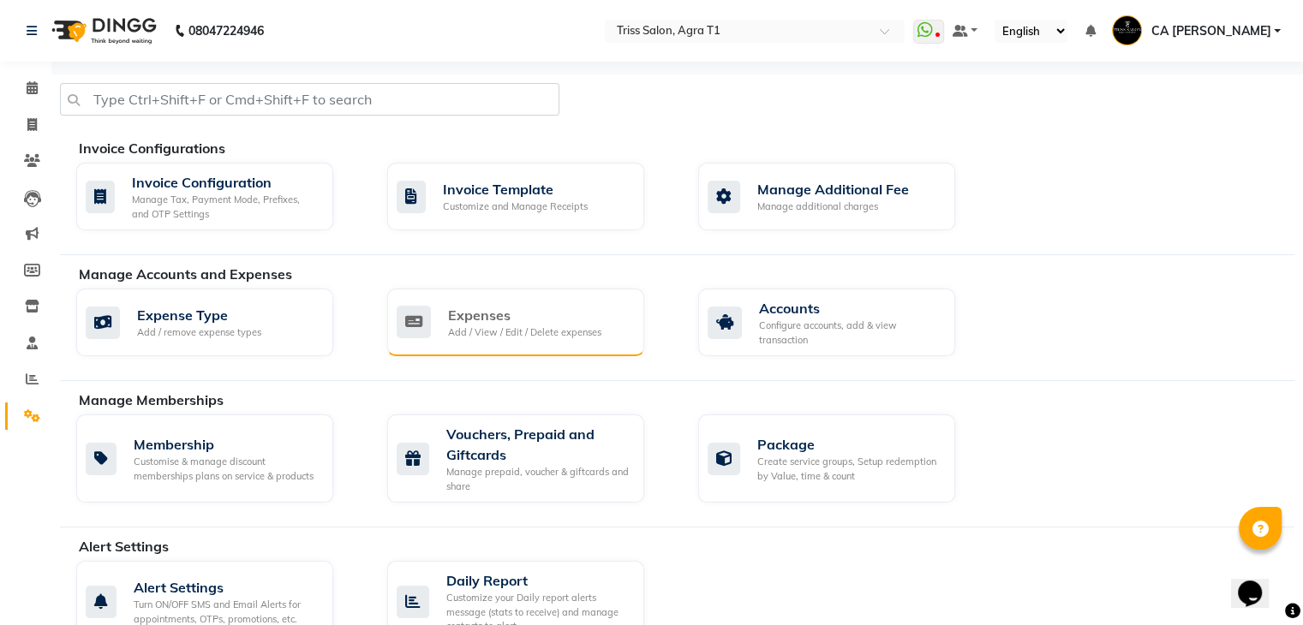
click at [616, 326] on div "Expenses Add / View / Edit / Delete expenses" at bounding box center [514, 322] width 234 height 35
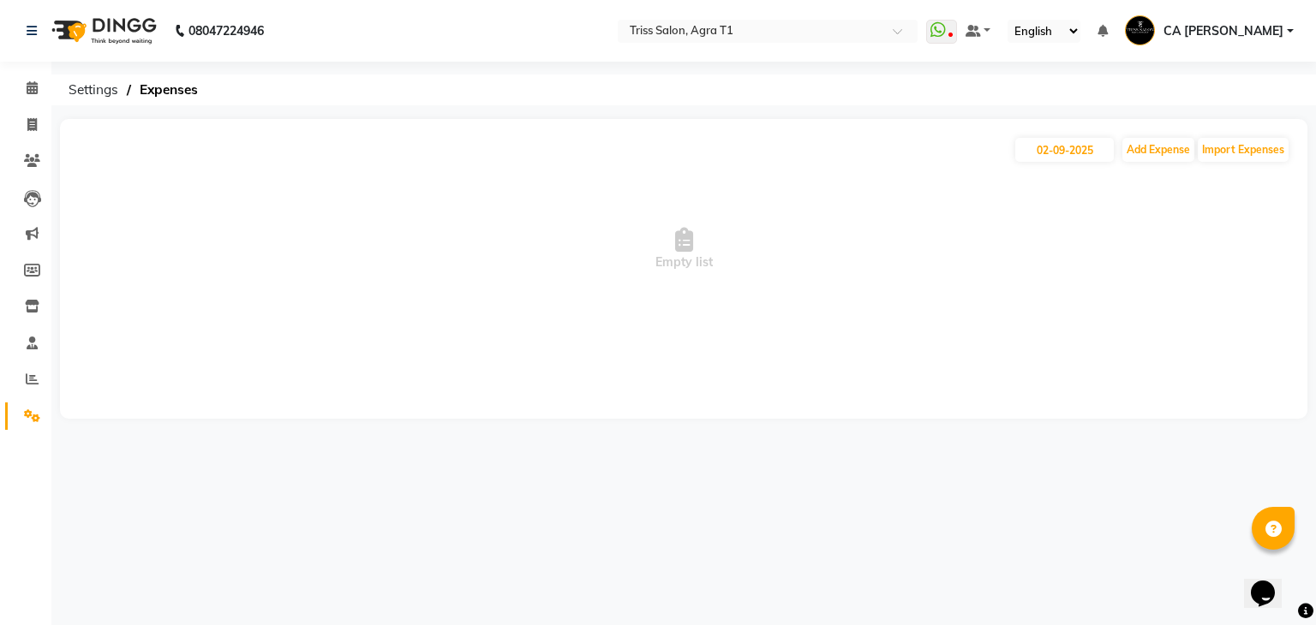
click at [41, 401] on li "Settings" at bounding box center [25, 416] width 51 height 37
click at [92, 93] on span "Settings" at bounding box center [93, 90] width 67 height 31
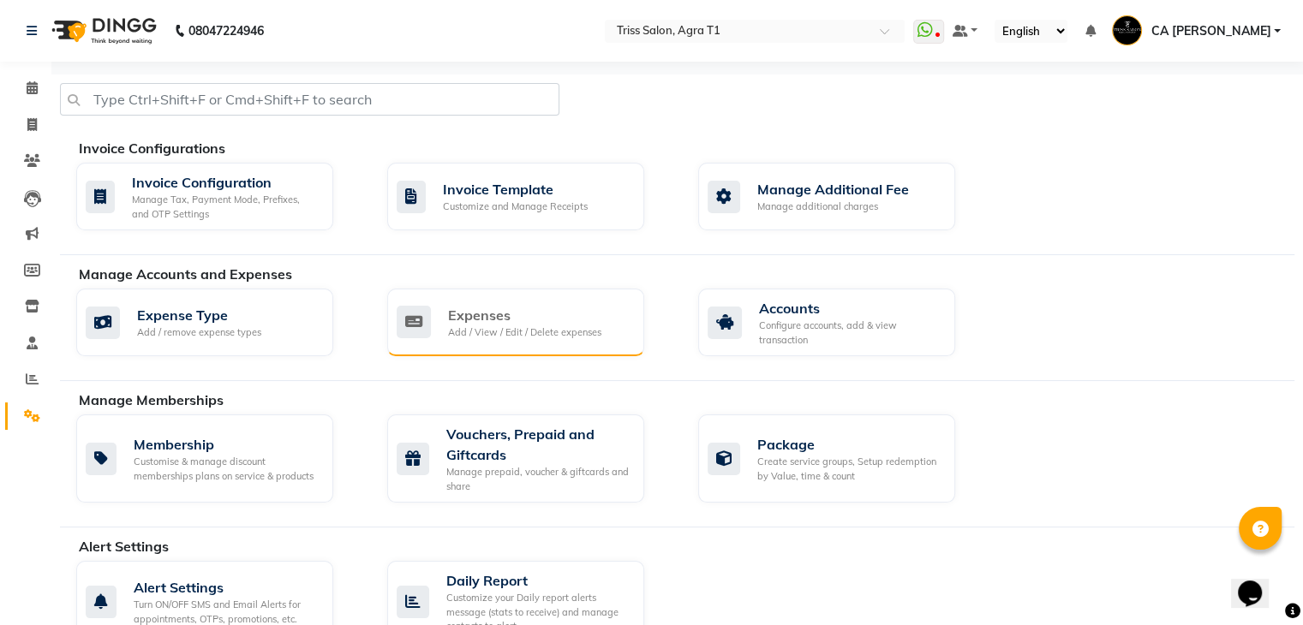
click at [421, 326] on icon at bounding box center [414, 322] width 34 height 33
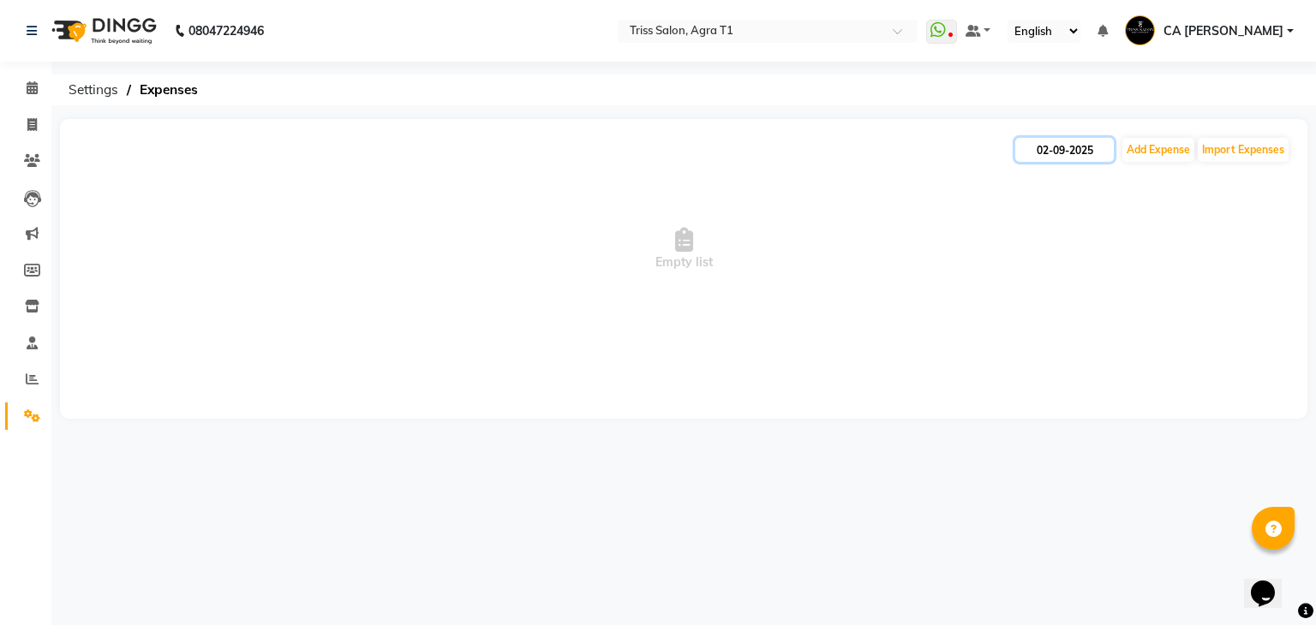
click at [1049, 155] on input "02-09-2025" at bounding box center [1064, 150] width 99 height 24
select select "9"
select select "2025"
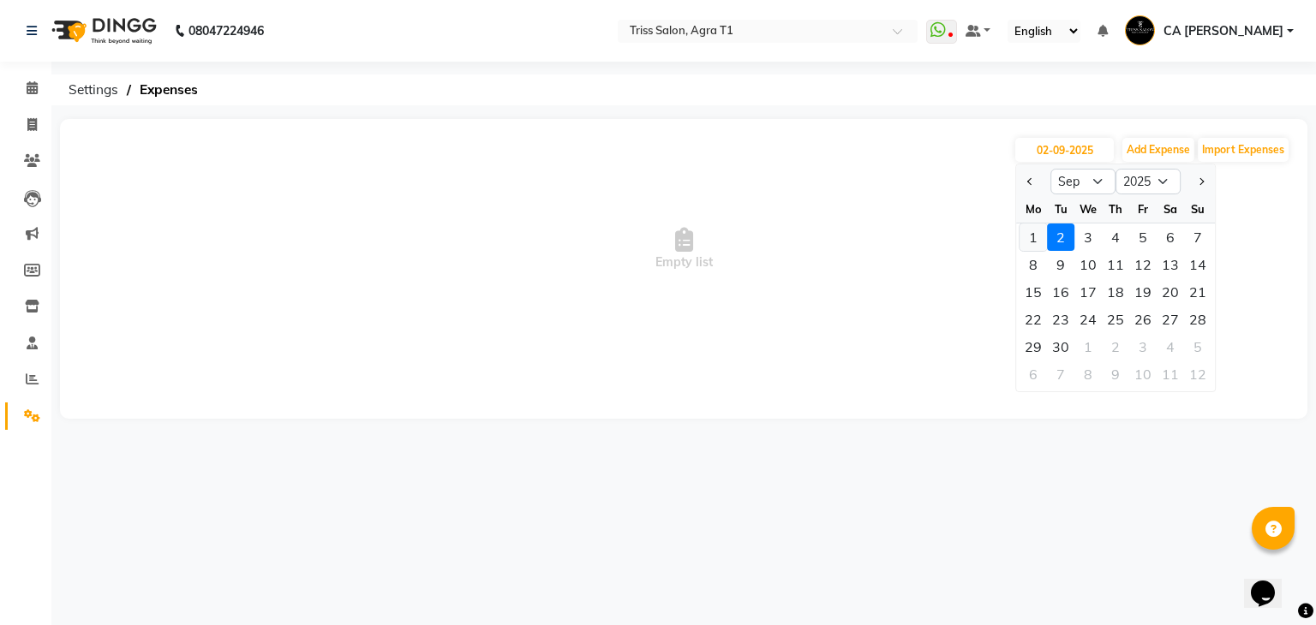
click at [1040, 236] on div "1" at bounding box center [1032, 237] width 27 height 27
type input "[DATE]"
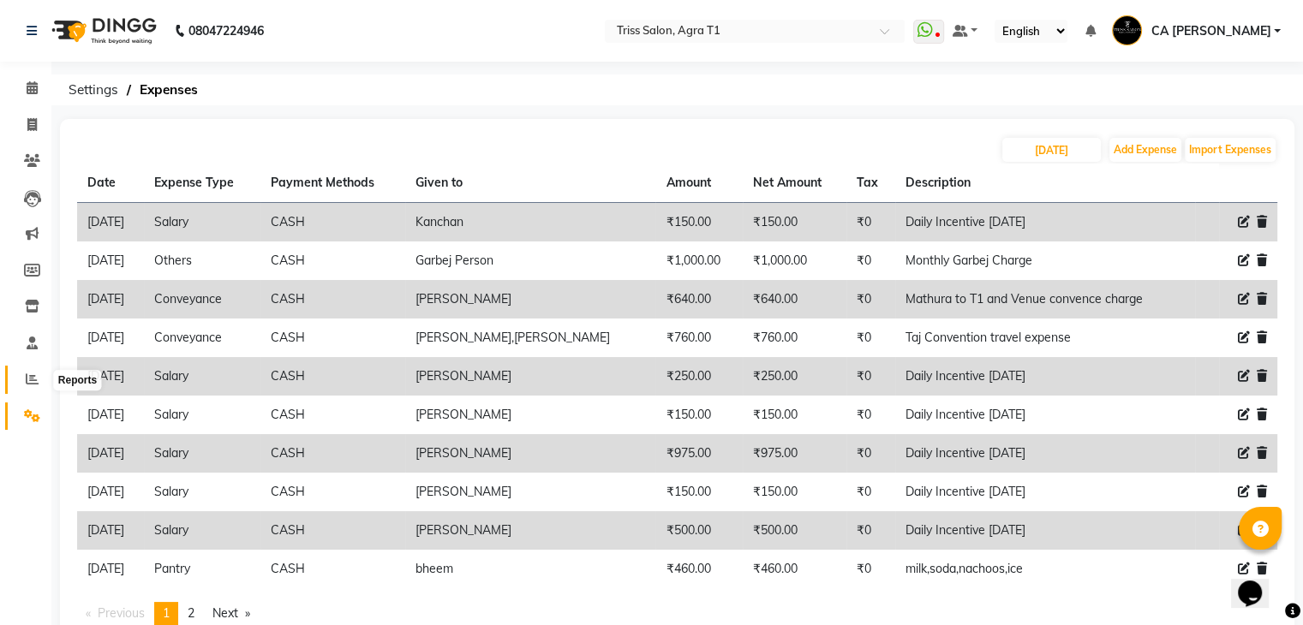
click at [32, 380] on icon at bounding box center [32, 379] width 13 height 13
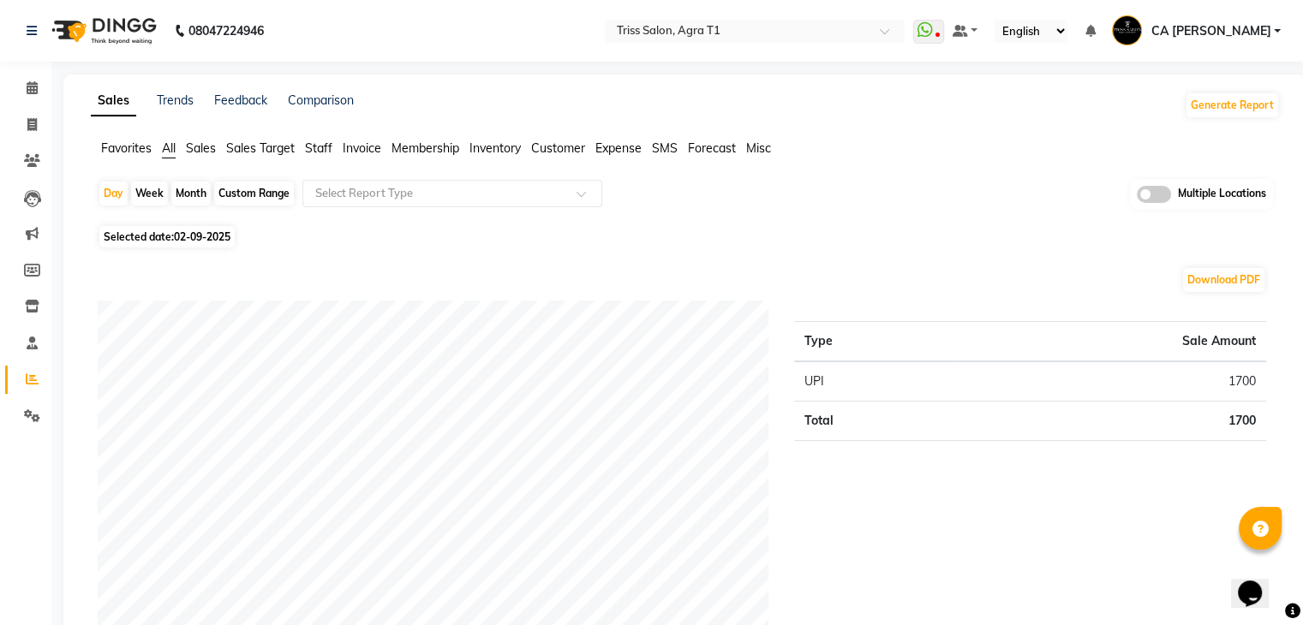
click at [603, 141] on span "Expense" at bounding box center [618, 147] width 46 height 15
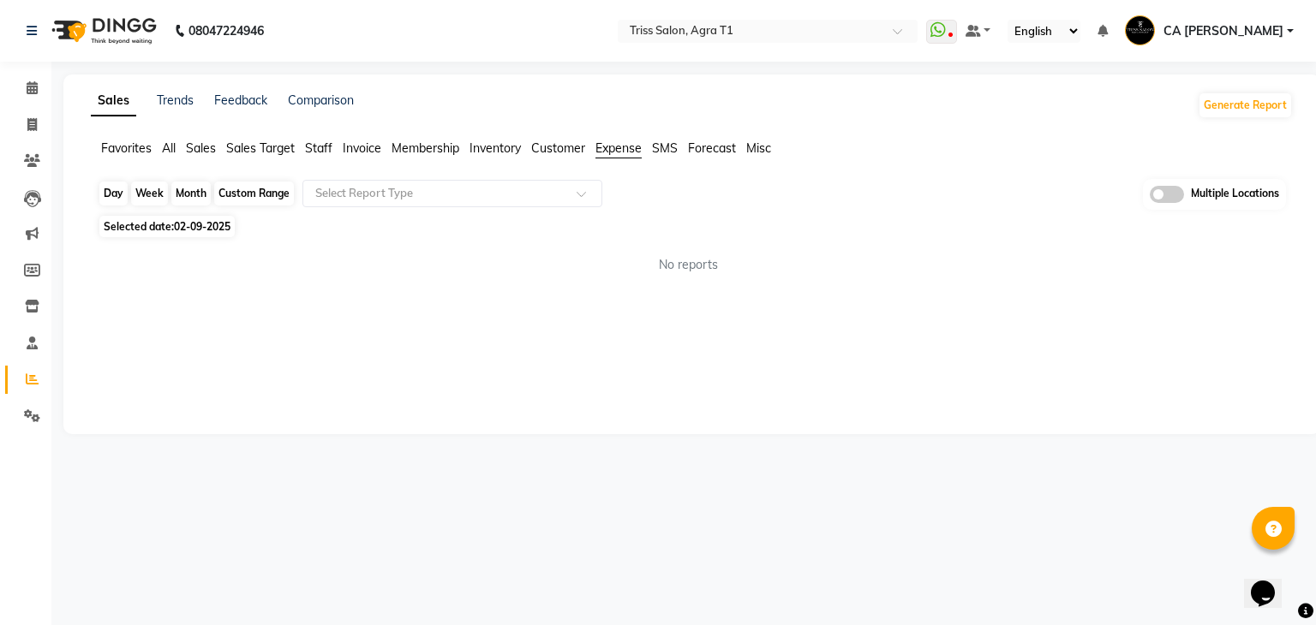
click at [123, 187] on div "Day" at bounding box center [113, 194] width 28 height 24
select select "9"
select select "2025"
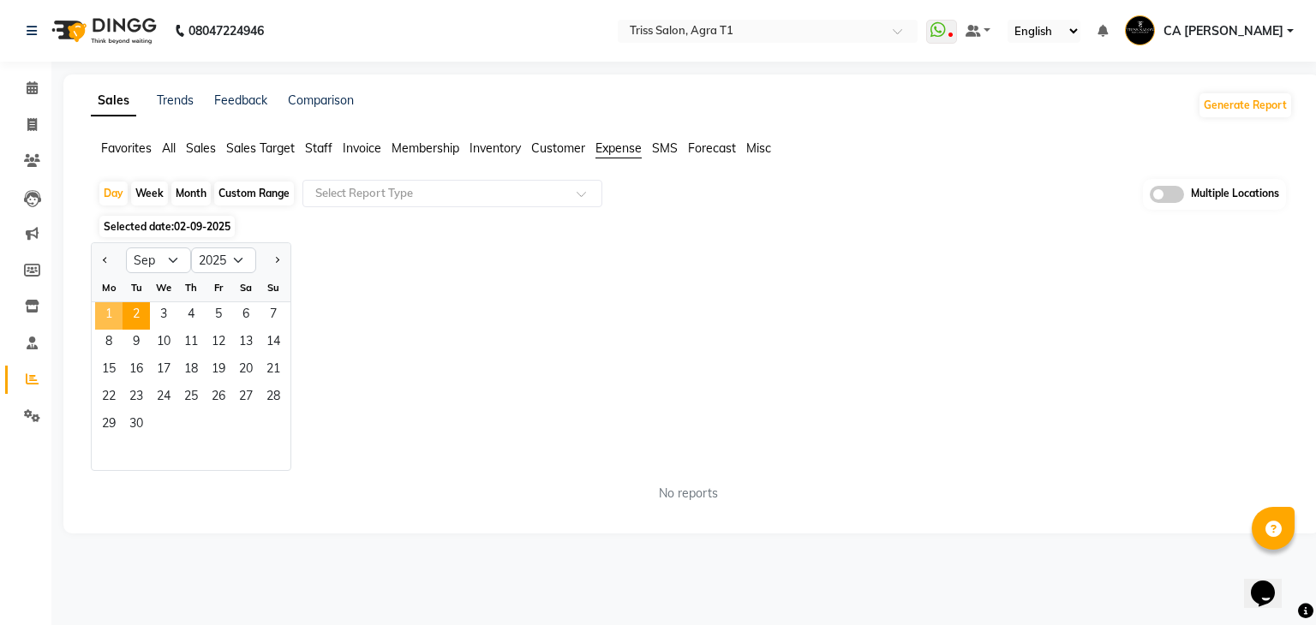
click at [110, 315] on span "1" at bounding box center [108, 315] width 27 height 27
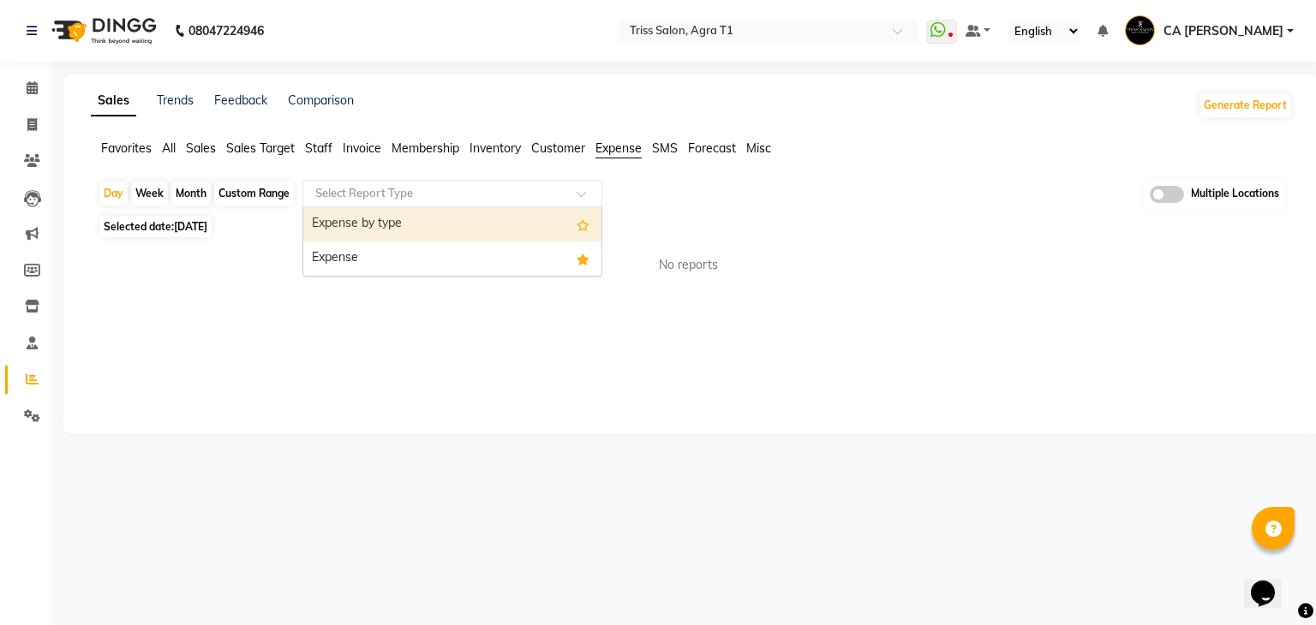
click at [445, 205] on ng-select "Select Report Type Expense by type Expense" at bounding box center [452, 193] width 300 height 27
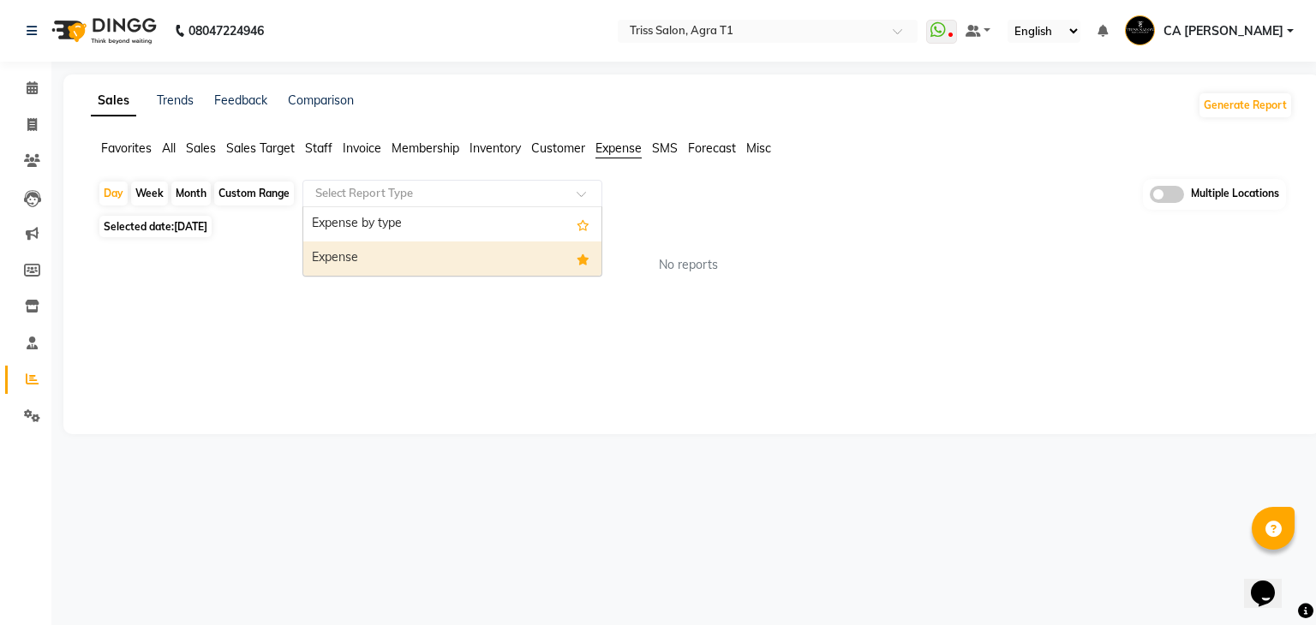
click at [412, 248] on div "Expense" at bounding box center [452, 259] width 298 height 34
select select "filtered_report"
select select "csv"
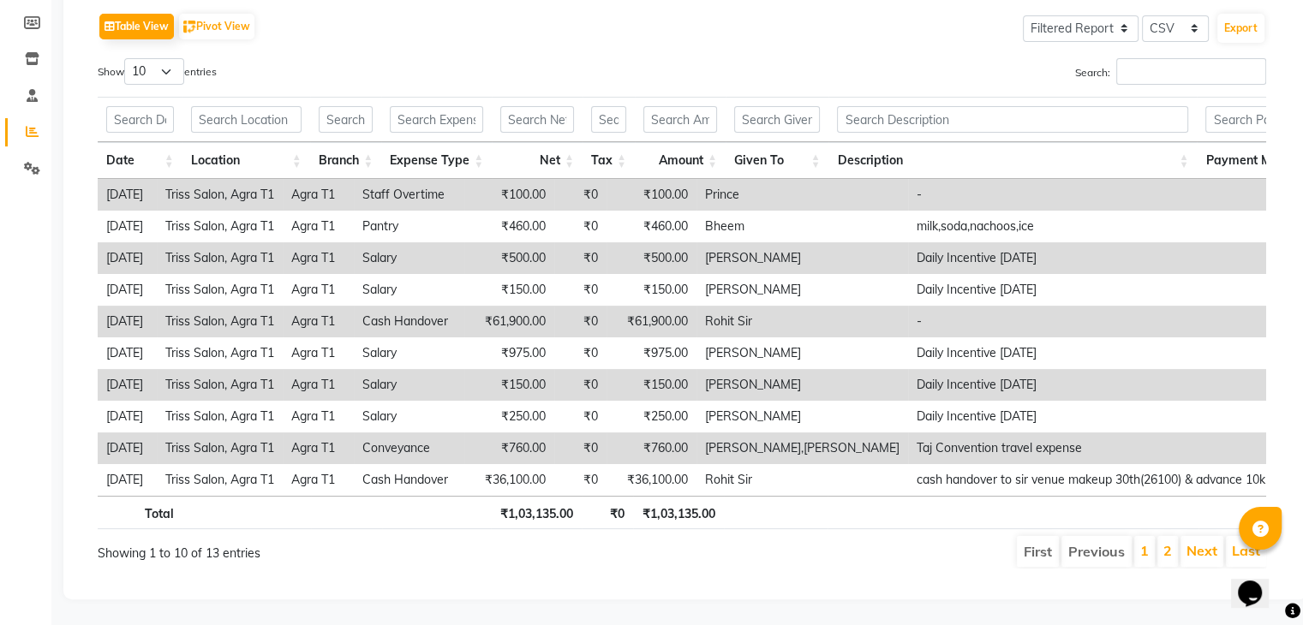
scroll to position [272, 0]
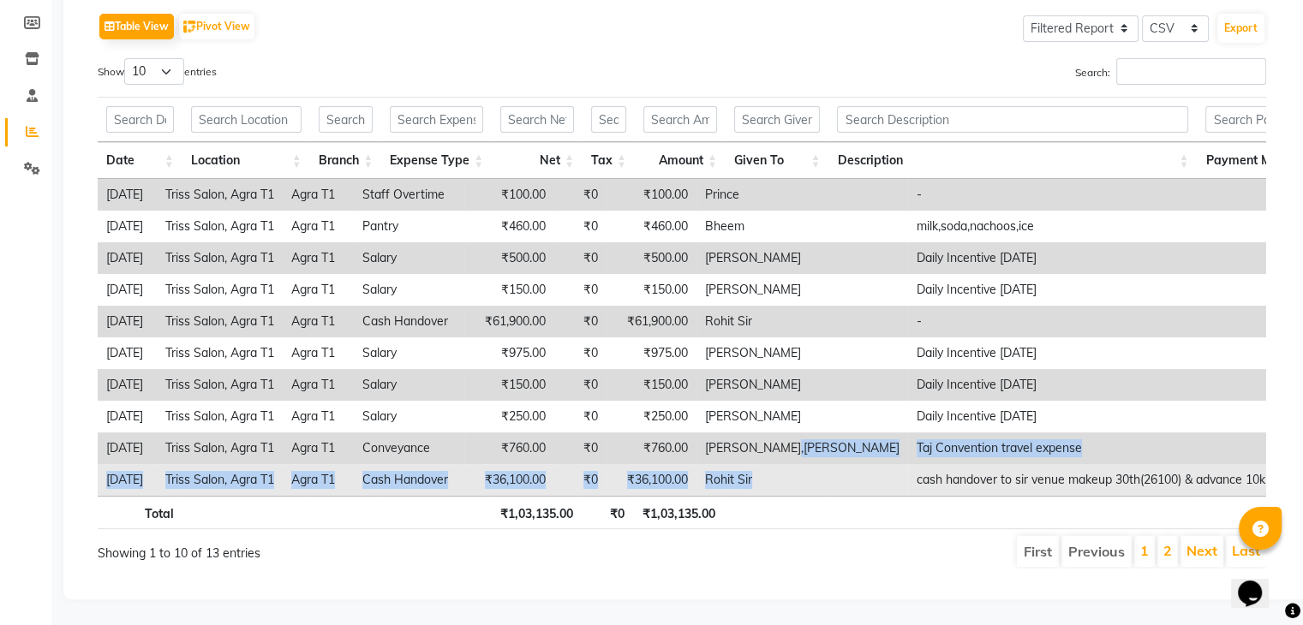
drag, startPoint x: 816, startPoint y: 426, endPoint x: 819, endPoint y: 448, distance: 22.4
click at [819, 448] on tbody "01-09-2025 Triss Salon, Agra T1 Agra T1 Staff Overtime ₹100.00 ₹0 ₹100.00 Princ…" at bounding box center [745, 337] width 1294 height 317
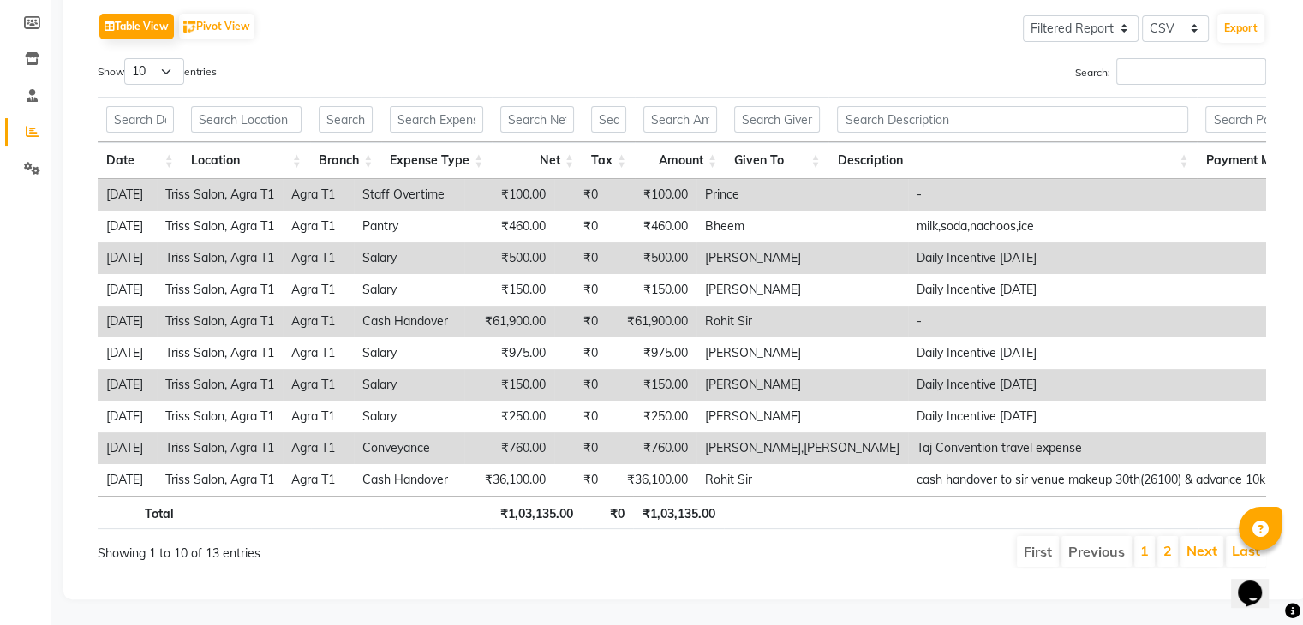
click at [813, 519] on div "Total ₹1,03,135.00 ₹0 ₹1,03,135.00" at bounding box center [682, 515] width 1168 height 39
click at [1165, 542] on link "2" at bounding box center [1167, 550] width 9 height 17
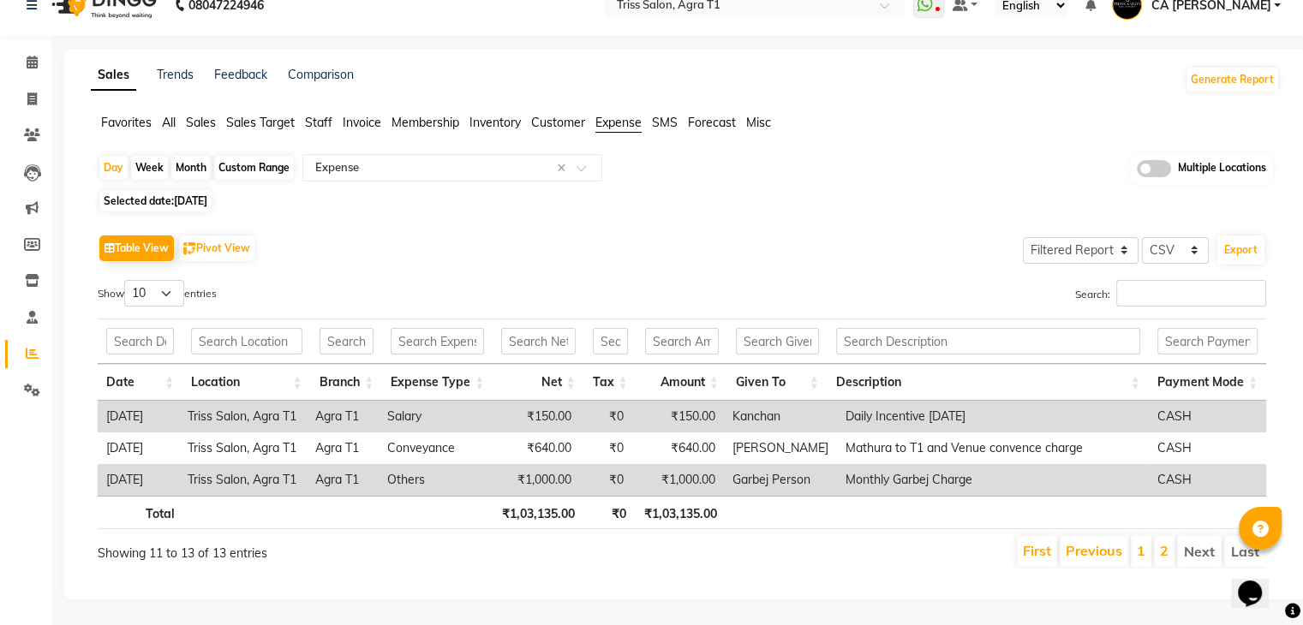
scroll to position [37, 0]
click at [1139, 542] on link "1" at bounding box center [1141, 550] width 9 height 17
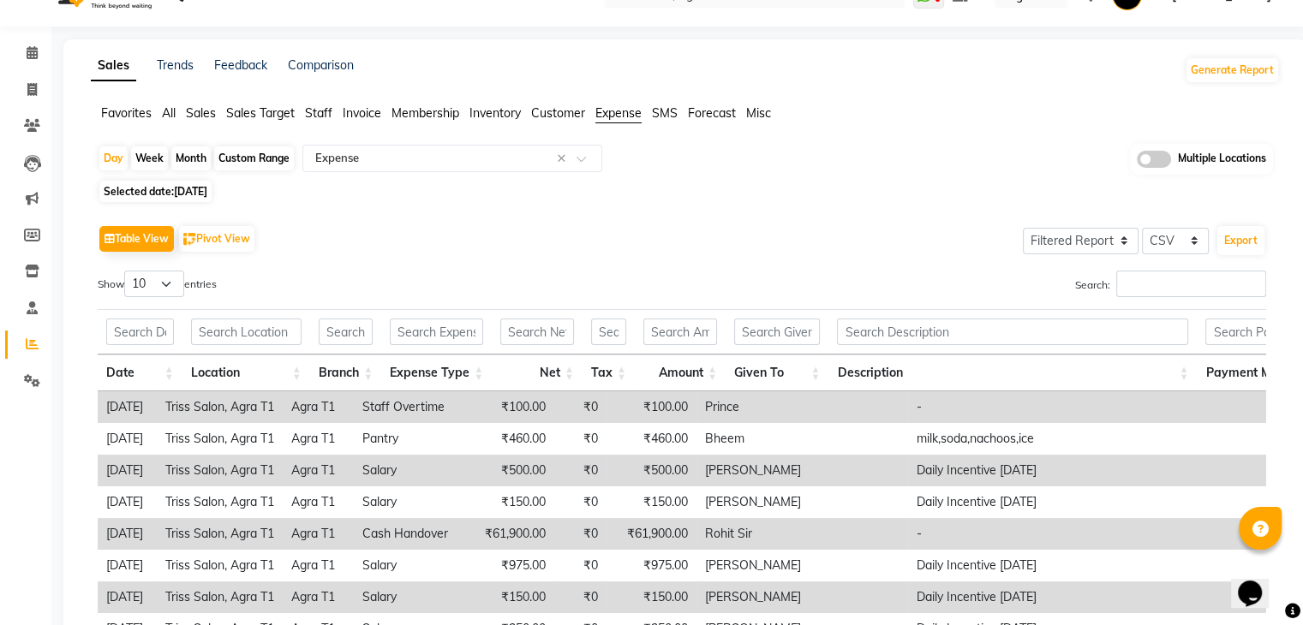
scroll to position [0, 0]
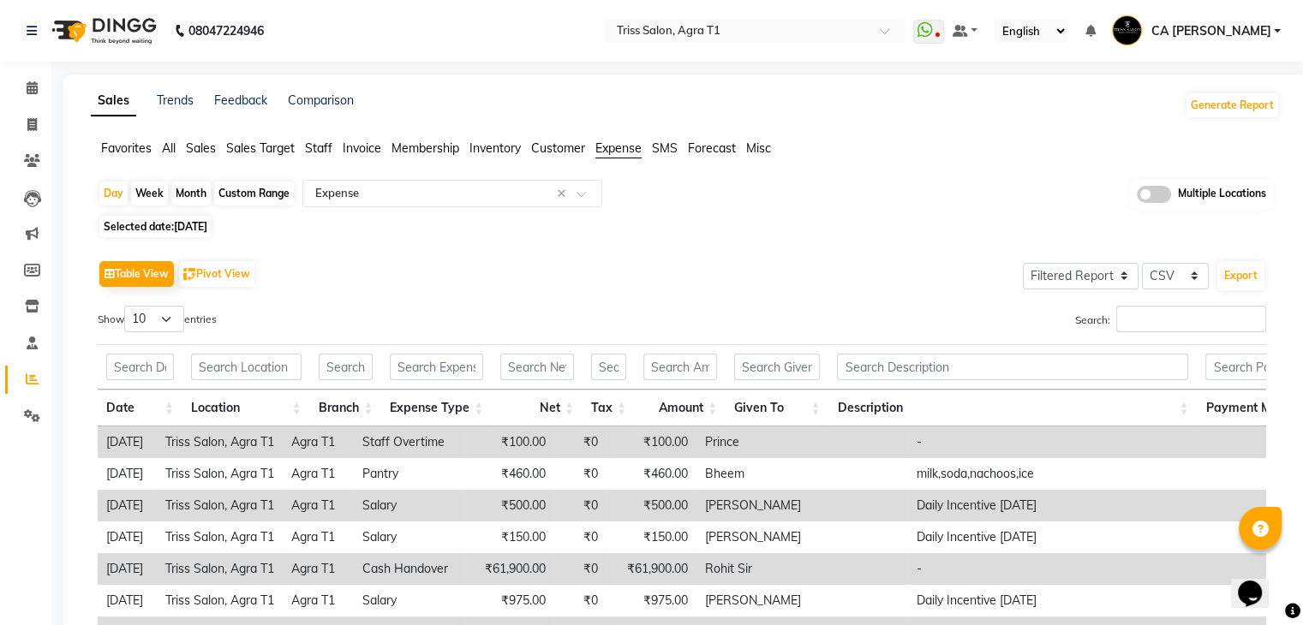
click at [238, 193] on div "Custom Range" at bounding box center [254, 194] width 80 height 24
select select "9"
select select "2025"
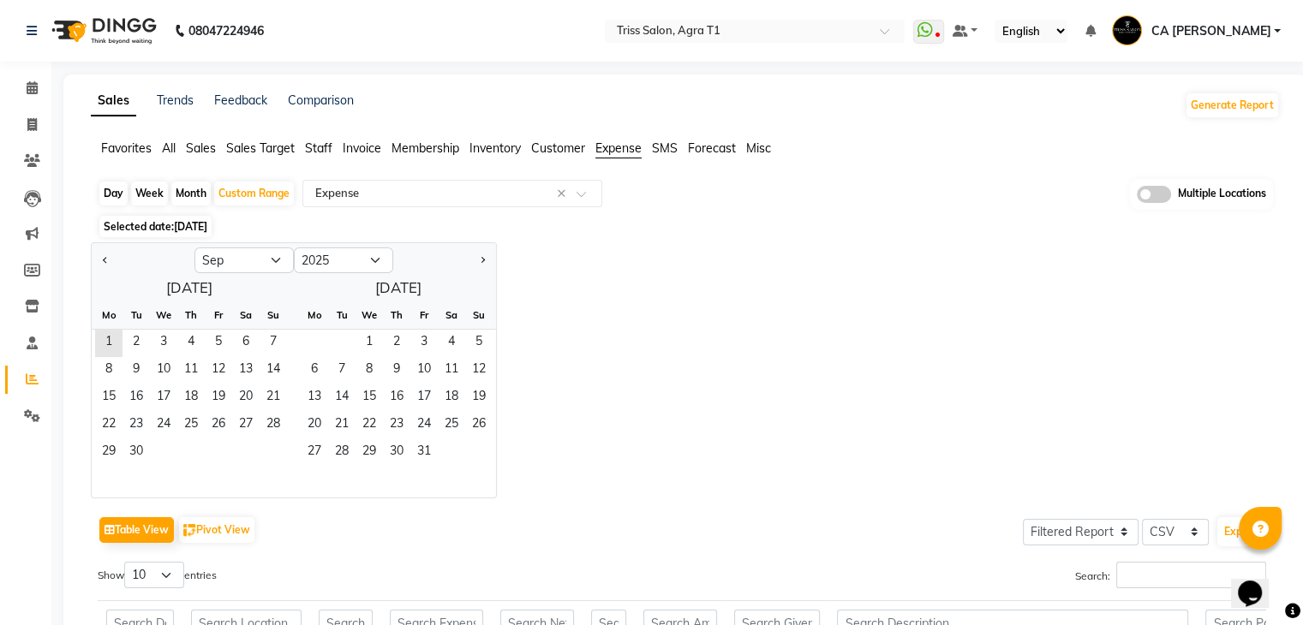
click at [198, 197] on div "Month" at bounding box center [190, 194] width 39 height 24
select select "9"
select select "2025"
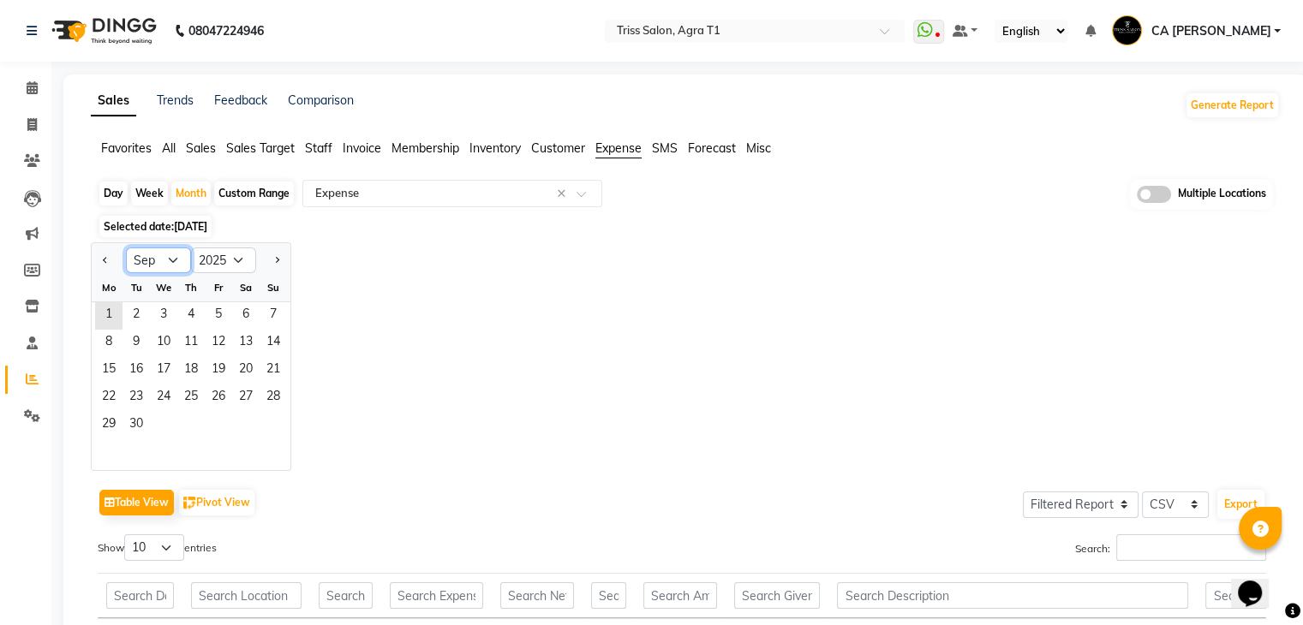
click at [169, 261] on select "Jan Feb Mar Apr May Jun Jul Aug Sep Oct Nov Dec" at bounding box center [158, 261] width 65 height 26
select select "8"
click at [126, 248] on select "Jan Feb Mar Apr May Jun Jul Aug Sep Oct Nov Dec" at bounding box center [158, 261] width 65 height 26
click at [224, 302] on span "1" at bounding box center [218, 315] width 27 height 27
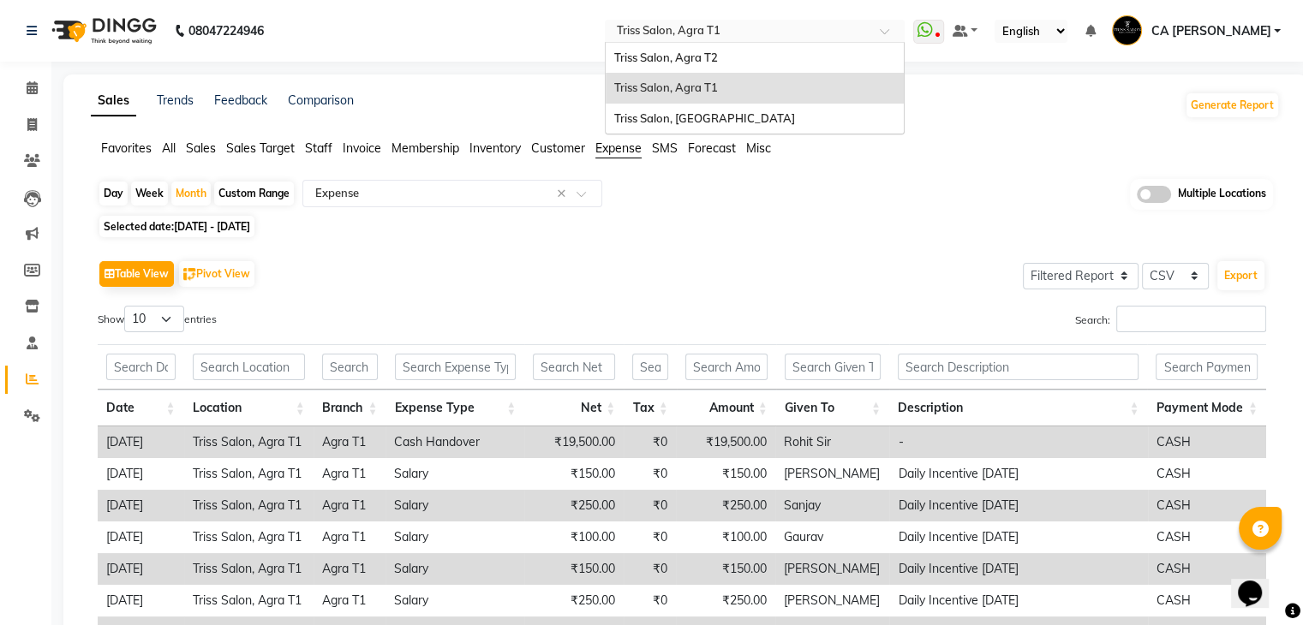
click at [814, 39] on input "text" at bounding box center [737, 32] width 248 height 17
click at [718, 51] on span "Triss Salon, Agra T2" at bounding box center [666, 58] width 104 height 14
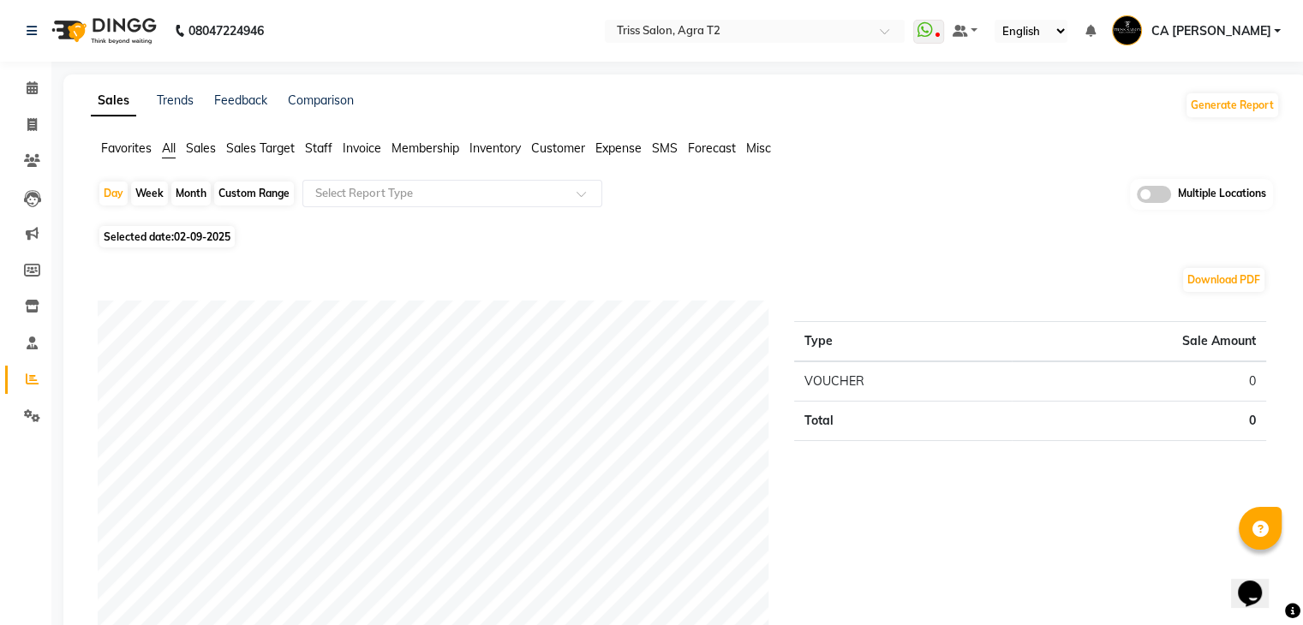
click at [208, 148] on span "Sales" at bounding box center [201, 147] width 30 height 15
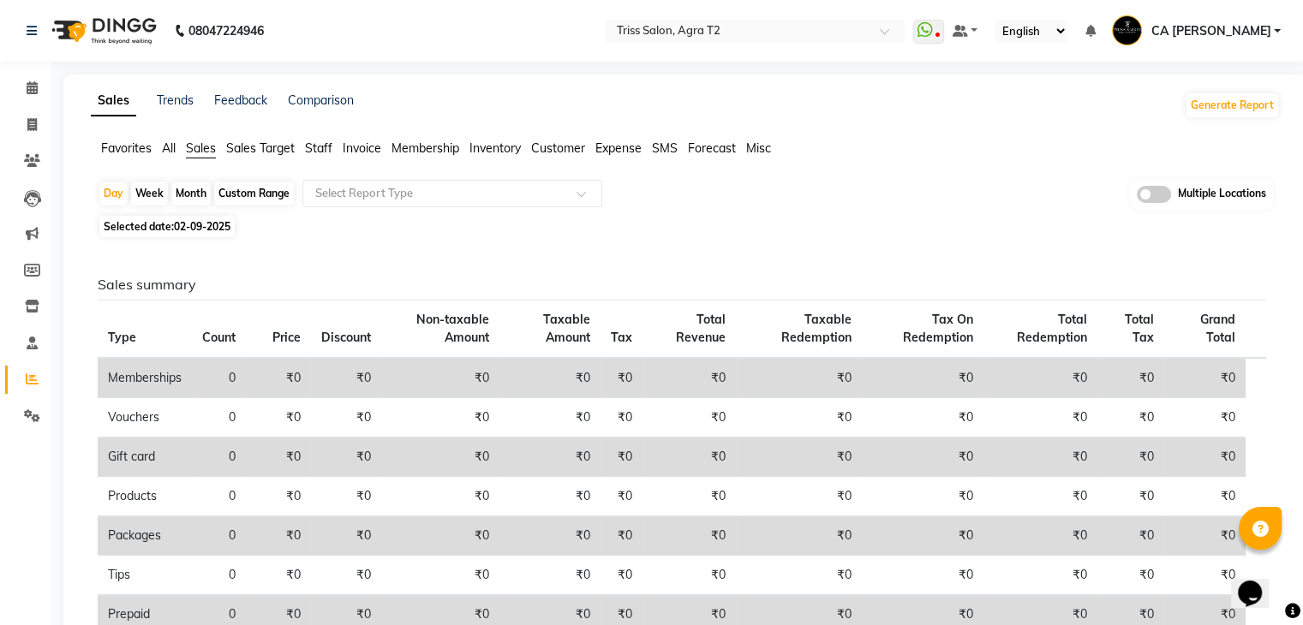
click at [627, 148] on span "Expense" at bounding box center [618, 147] width 46 height 15
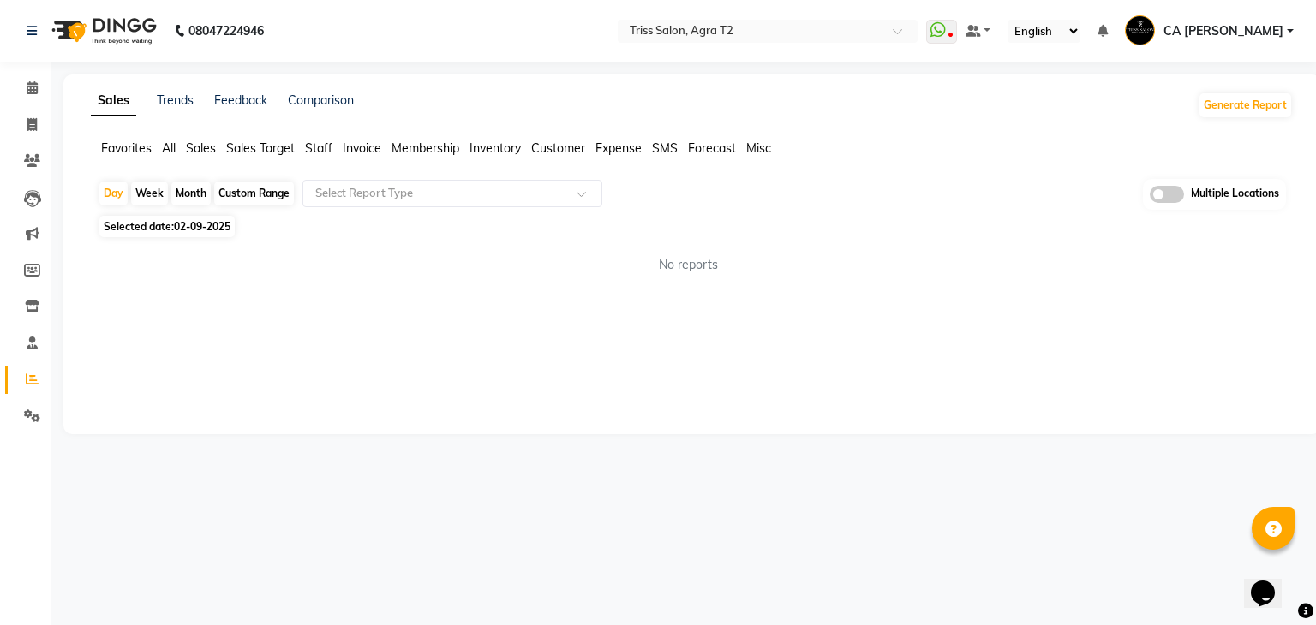
click at [265, 193] on div "Custom Range" at bounding box center [254, 194] width 80 height 24
select select "9"
select select "2025"
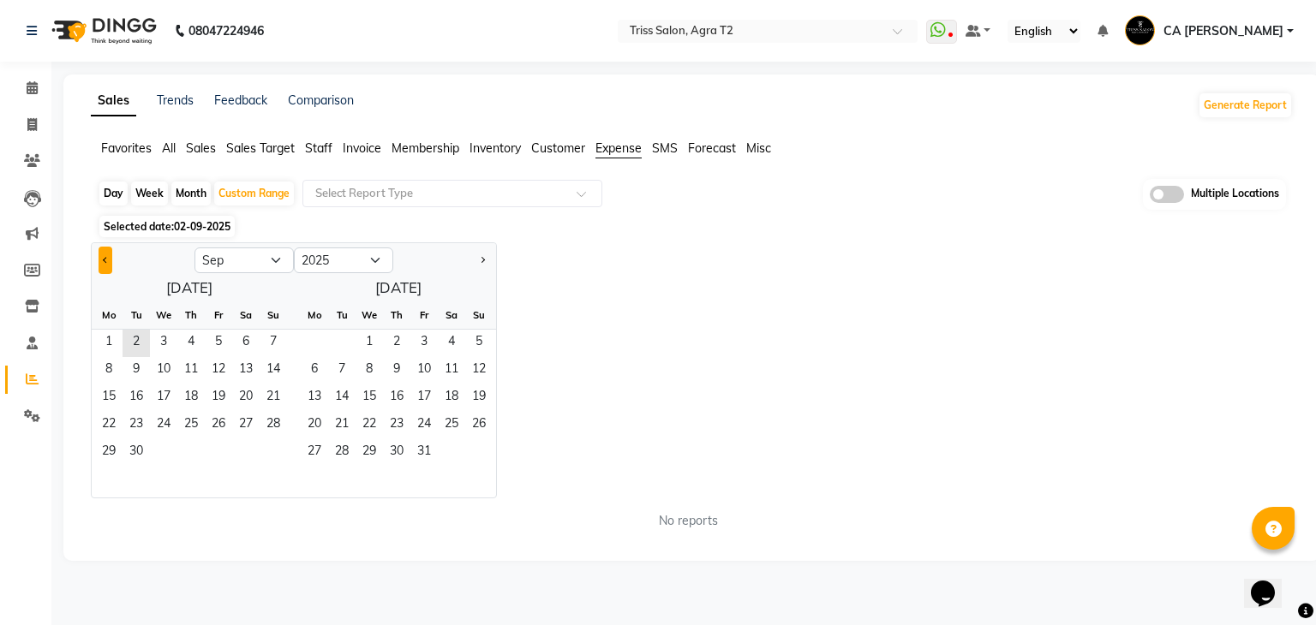
click at [99, 263] on button "Previous month" at bounding box center [106, 260] width 14 height 27
select select "8"
click at [218, 335] on span "1" at bounding box center [218, 343] width 27 height 27
click at [272, 439] on span "31" at bounding box center [273, 452] width 27 height 27
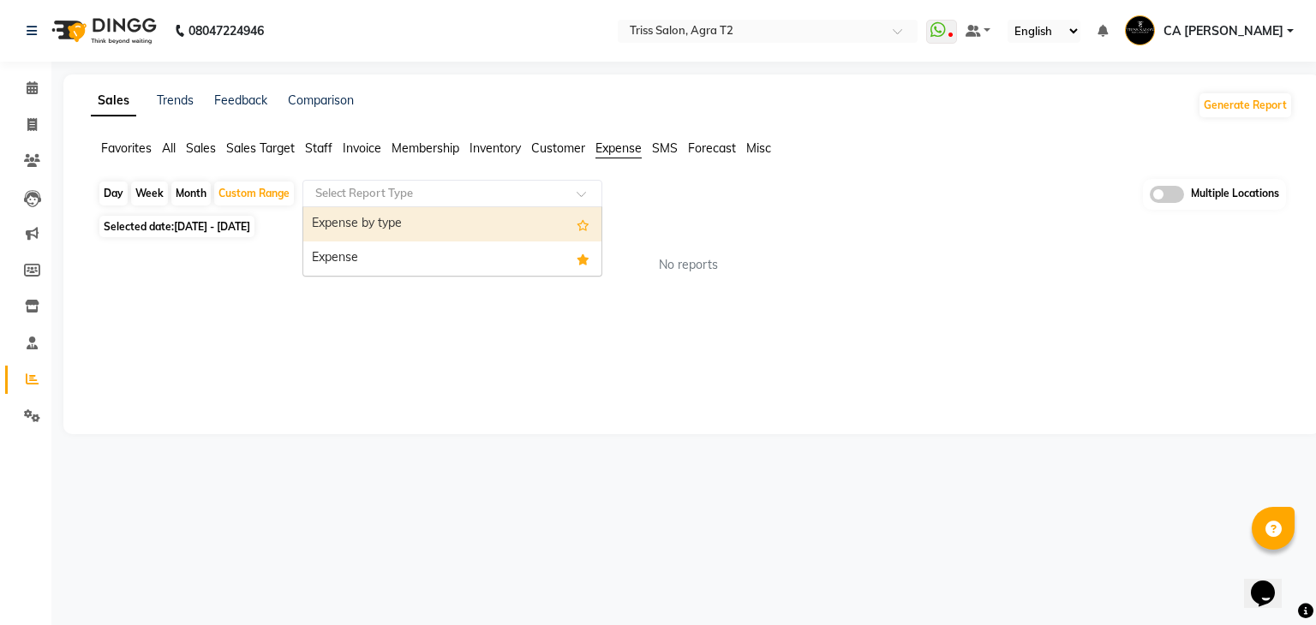
click at [486, 204] on div "Select Report Type" at bounding box center [452, 193] width 300 height 27
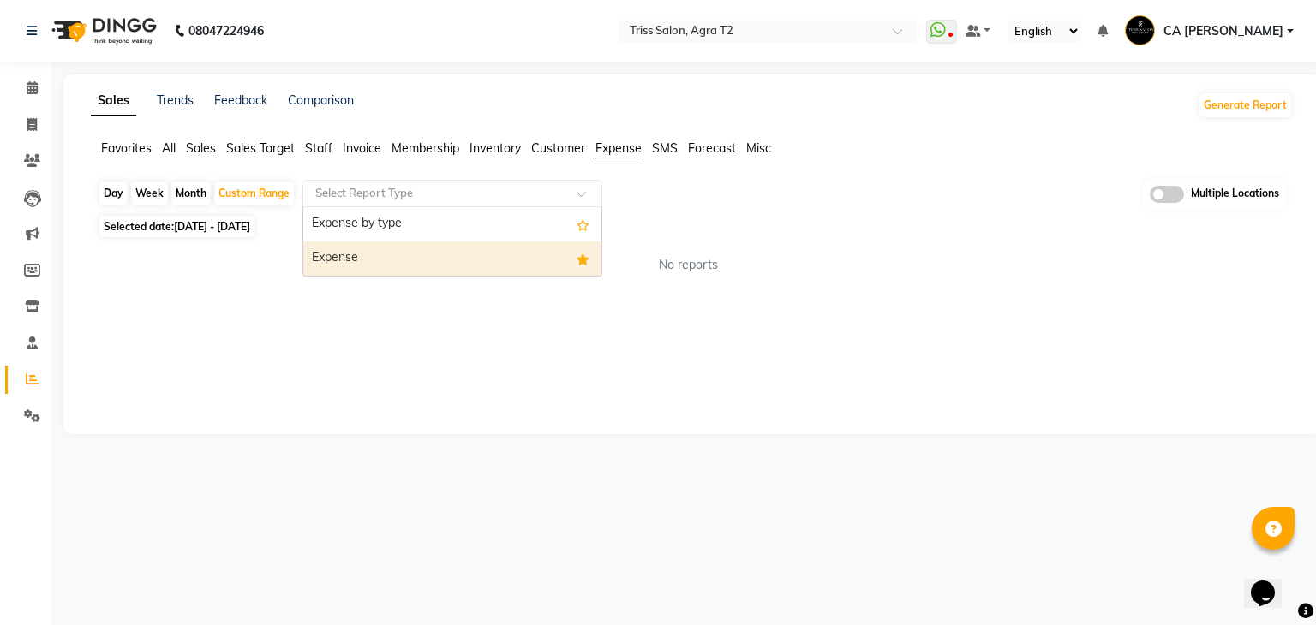
click at [443, 243] on div "Expense" at bounding box center [452, 259] width 298 height 34
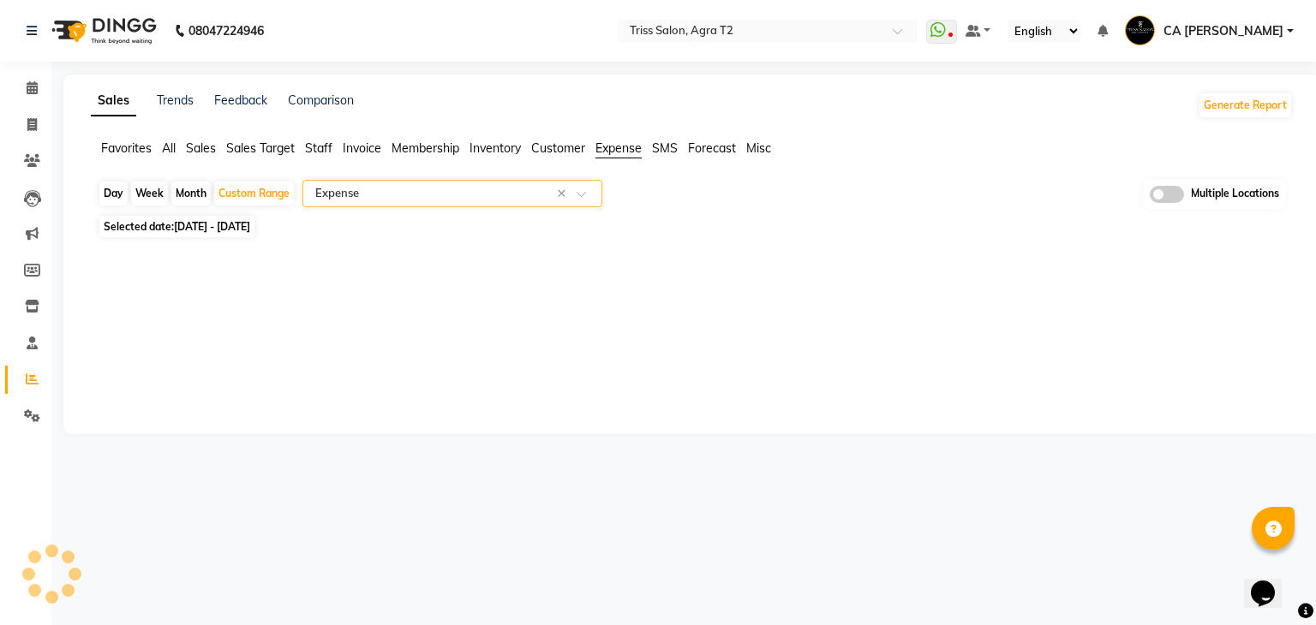
select select "full_report"
select select "csv"
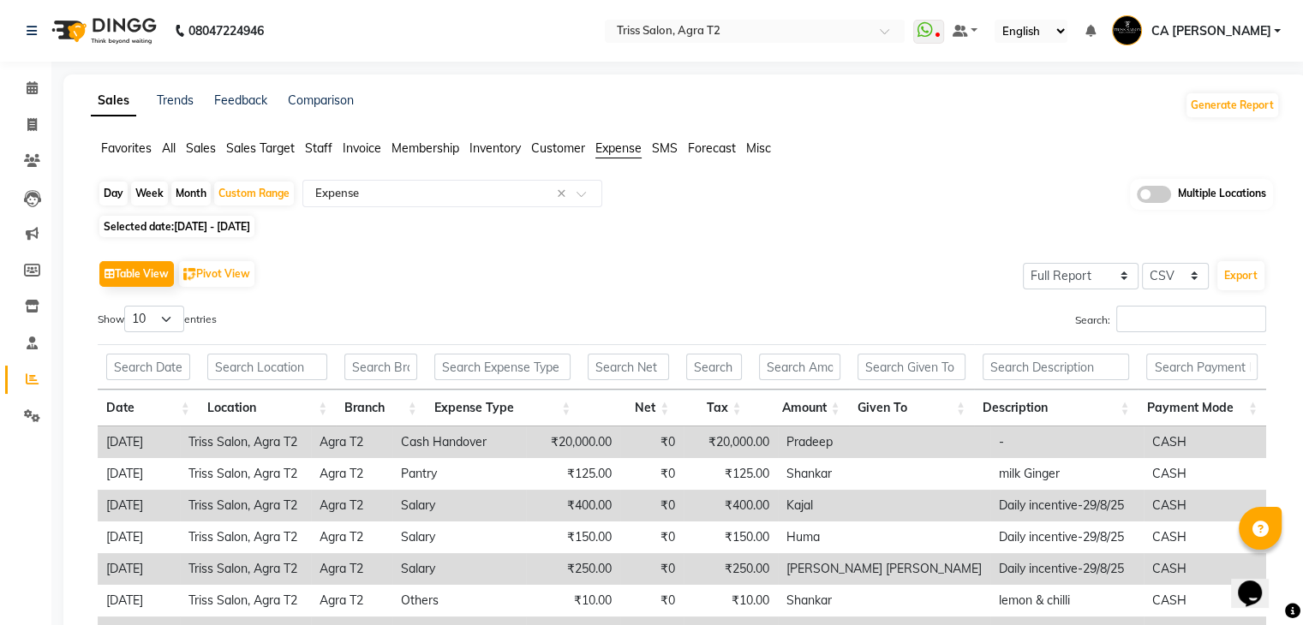
click at [122, 196] on div "Day" at bounding box center [113, 194] width 28 height 24
select select "8"
select select "2025"
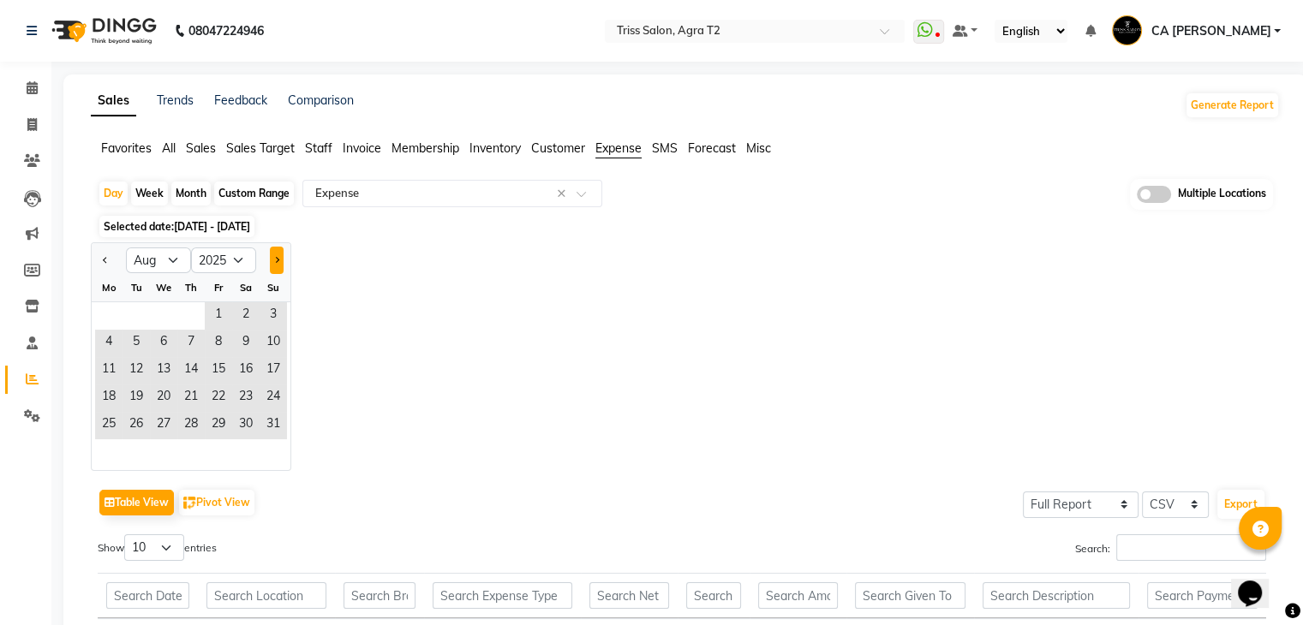
click at [277, 259] on span "Next month" at bounding box center [276, 259] width 6 height 6
select select "9"
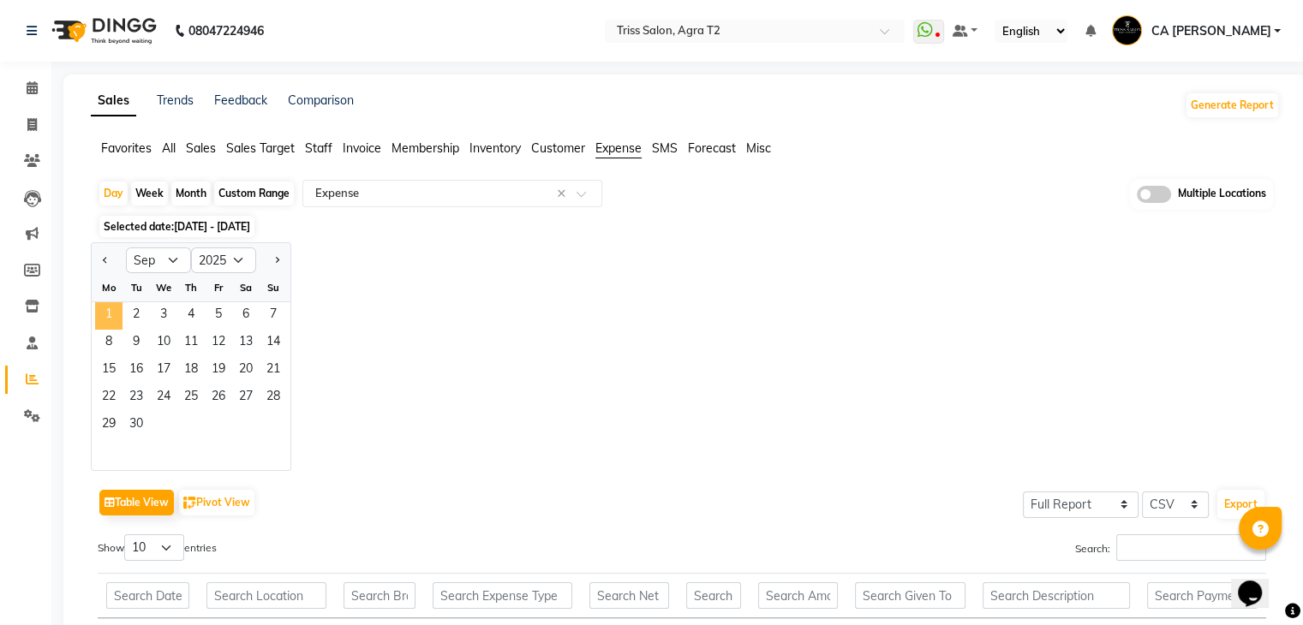
click at [108, 306] on span "1" at bounding box center [108, 315] width 27 height 27
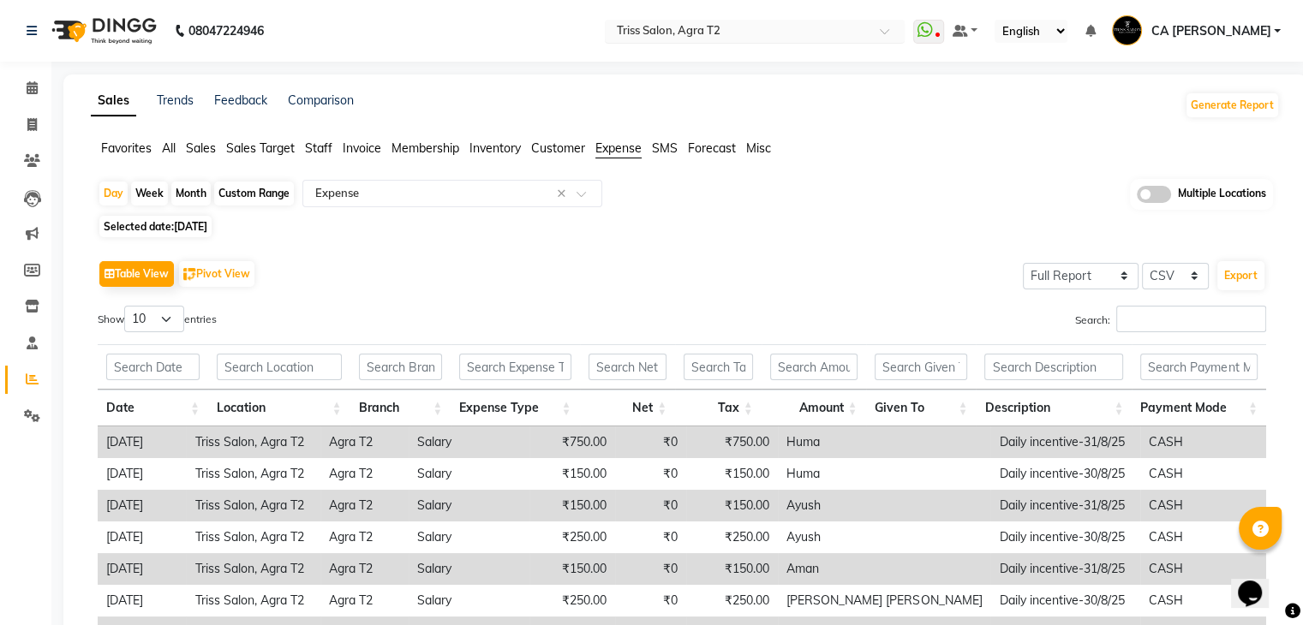
click at [730, 20] on div "Select Location × Triss Salon, Agra T2" at bounding box center [755, 31] width 300 height 23
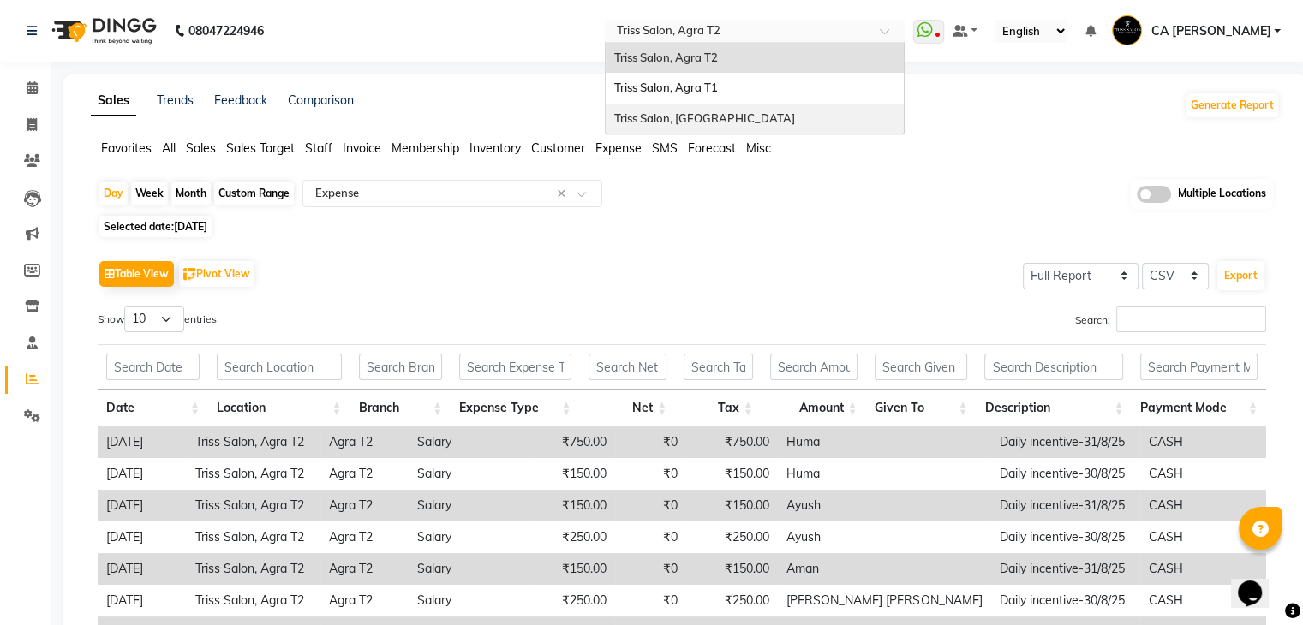
click at [749, 110] on div "Triss Salon, [GEOGRAPHIC_DATA]" at bounding box center [755, 119] width 298 height 31
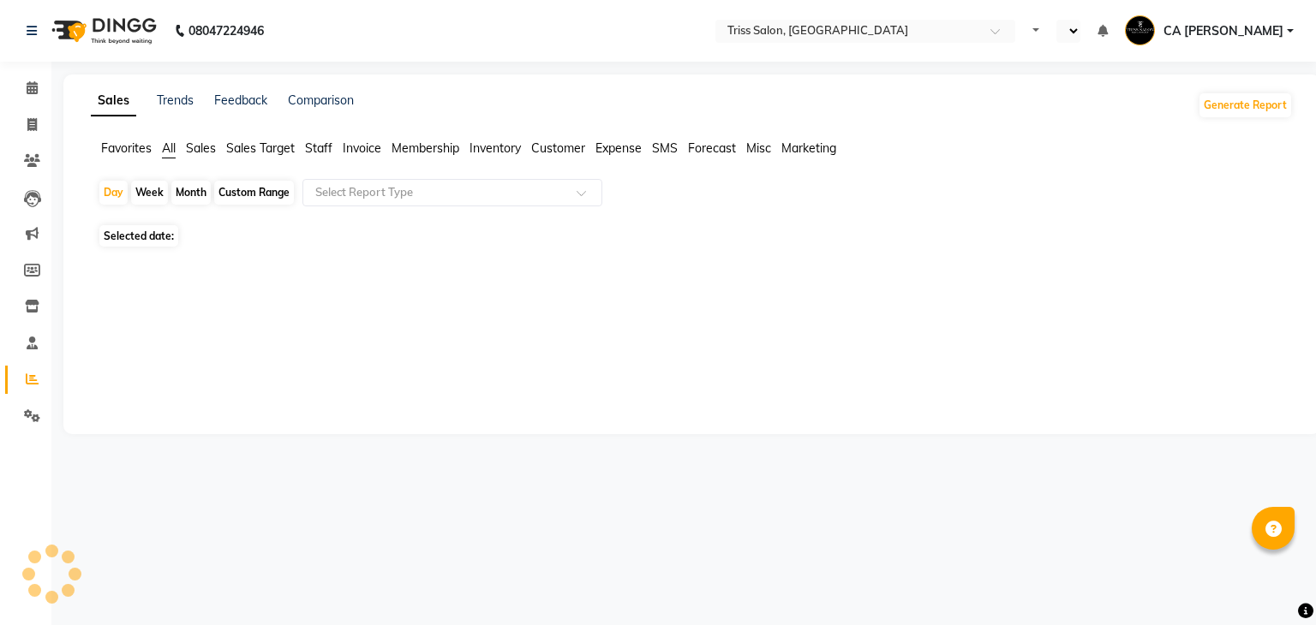
select select "en"
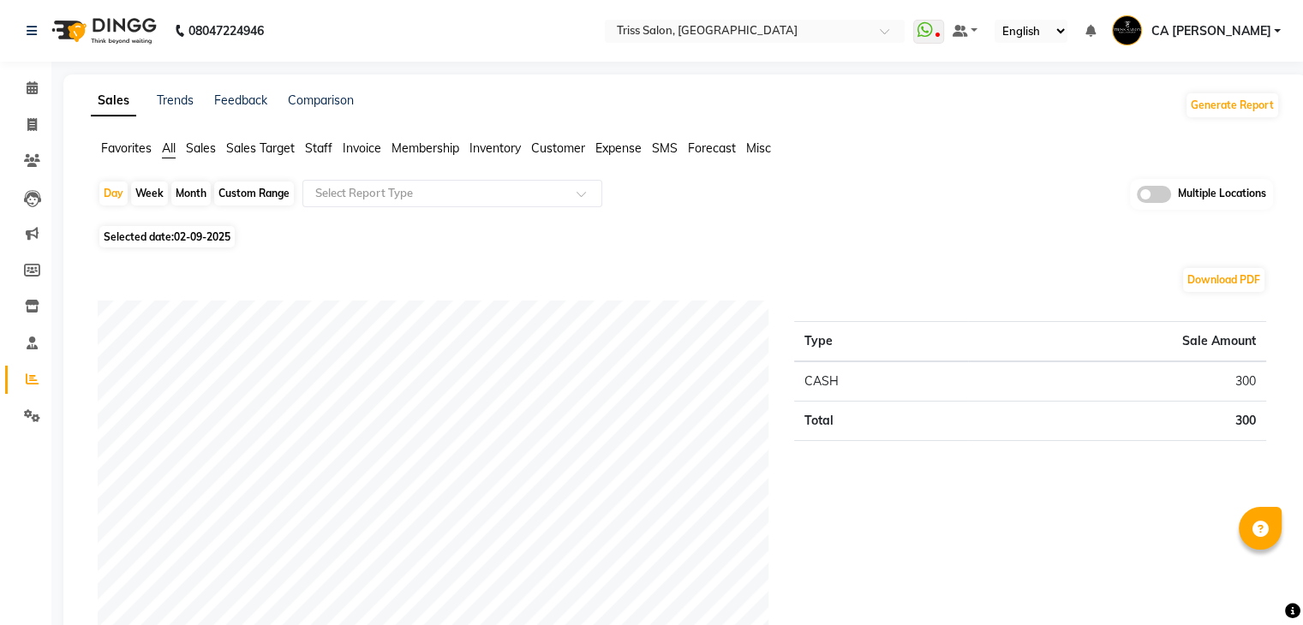
click at [207, 153] on span "Sales" at bounding box center [201, 147] width 30 height 15
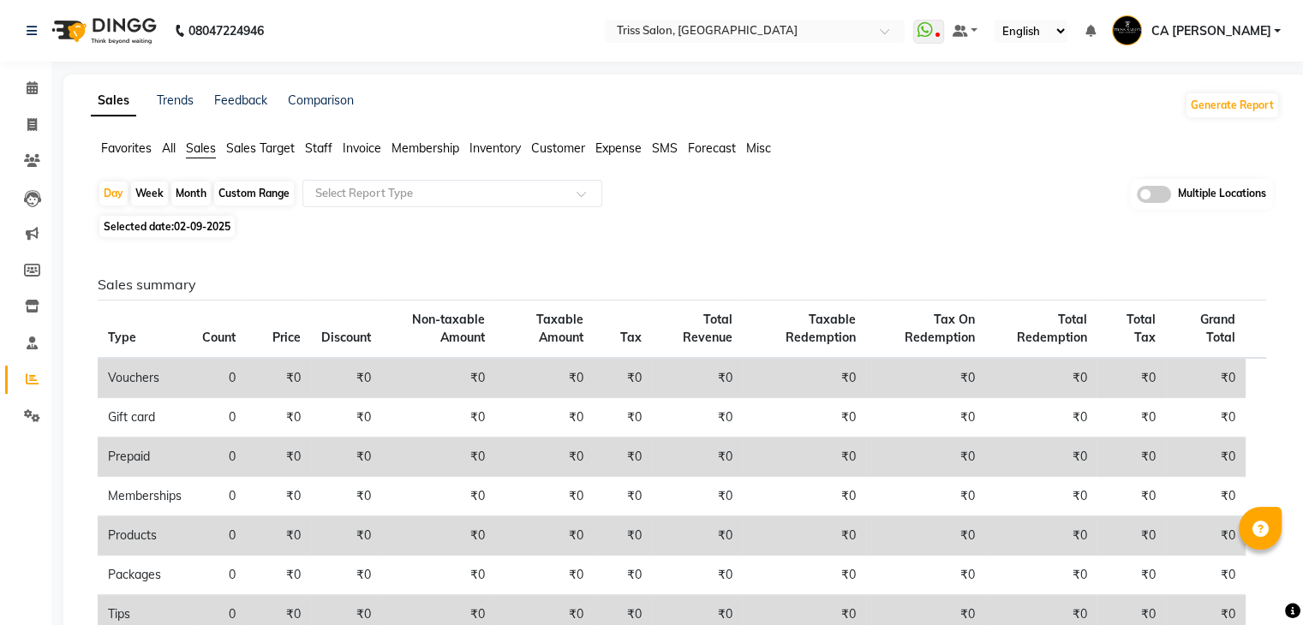
click at [264, 200] on div "Custom Range" at bounding box center [254, 194] width 80 height 24
select select "9"
select select "2025"
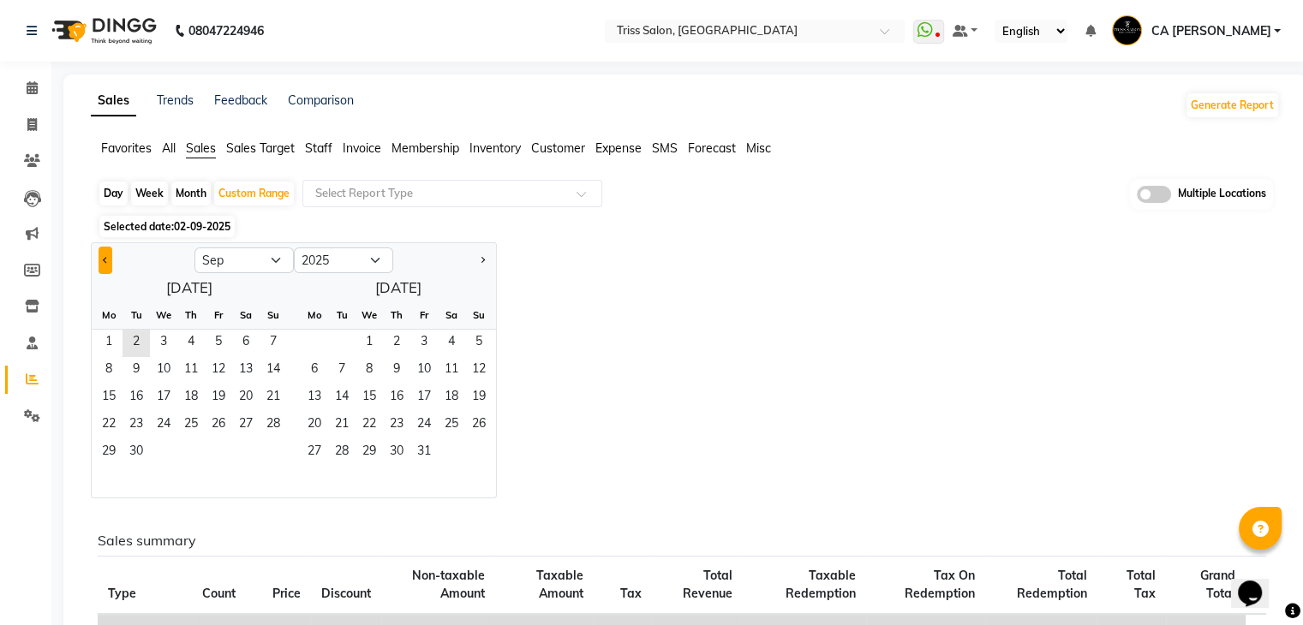
drag, startPoint x: 115, startPoint y: 271, endPoint x: 105, endPoint y: 261, distance: 13.3
click at [105, 261] on div at bounding box center [143, 260] width 103 height 27
click at [105, 261] on span "Previous month" at bounding box center [106, 259] width 6 height 6
select select "8"
click at [225, 338] on span "1" at bounding box center [218, 343] width 27 height 27
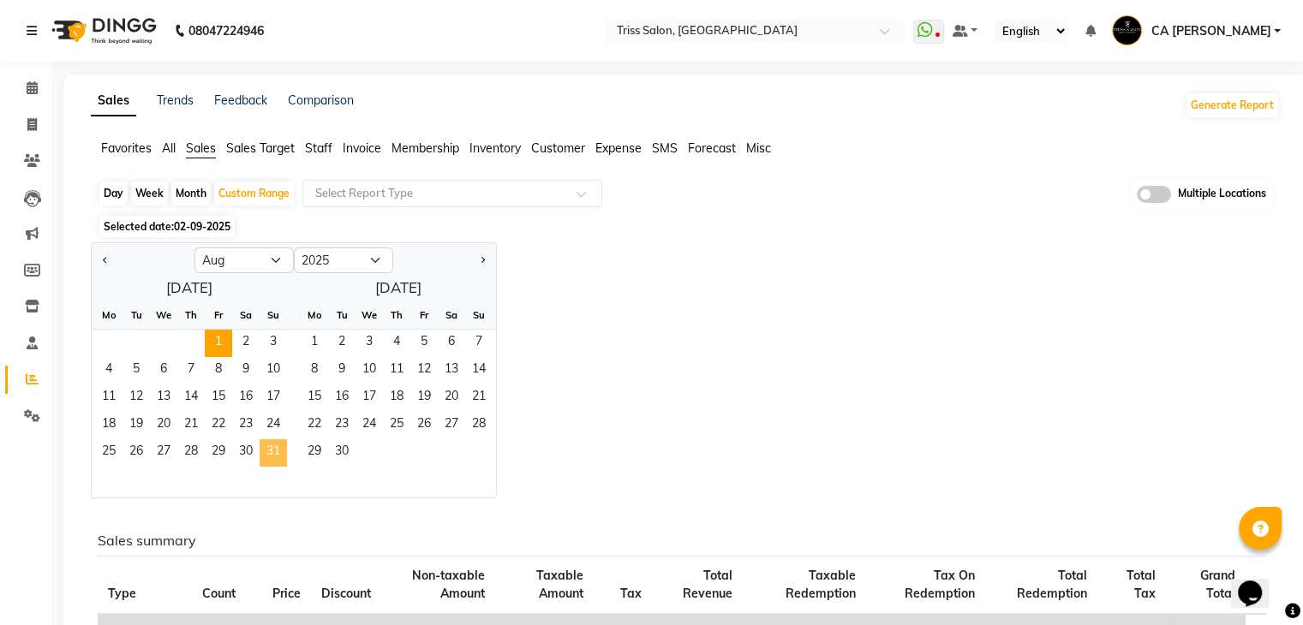
click at [271, 443] on span "31" at bounding box center [273, 452] width 27 height 27
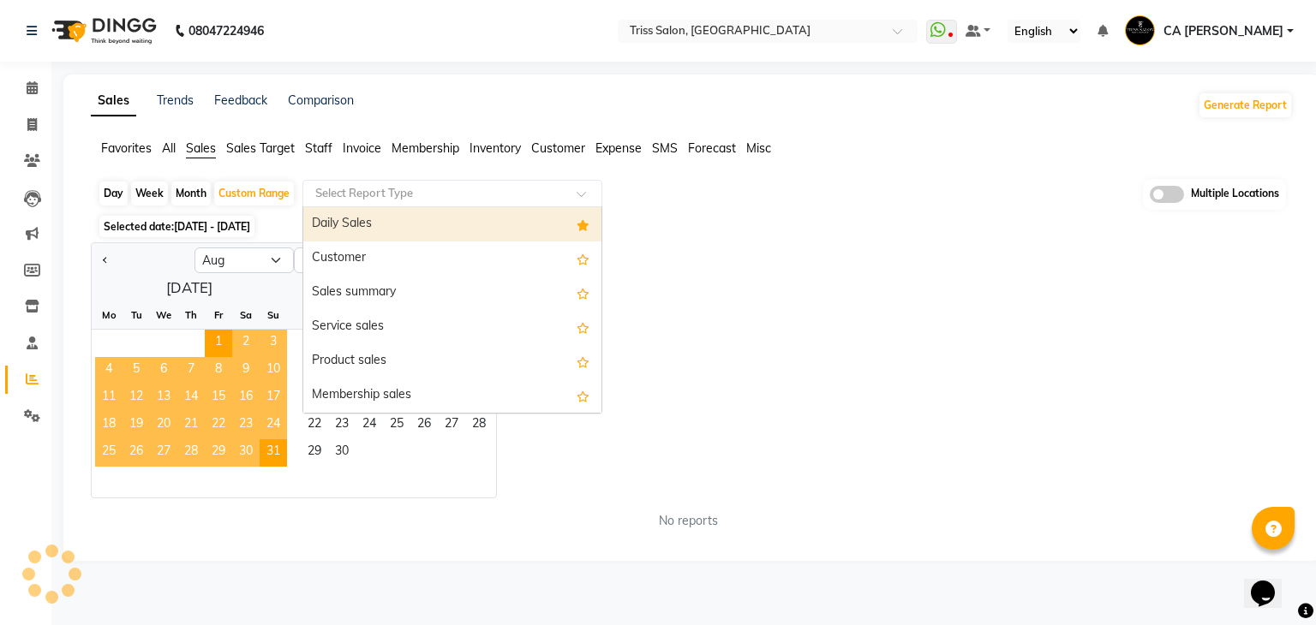
click at [595, 185] on div at bounding box center [452, 193] width 298 height 17
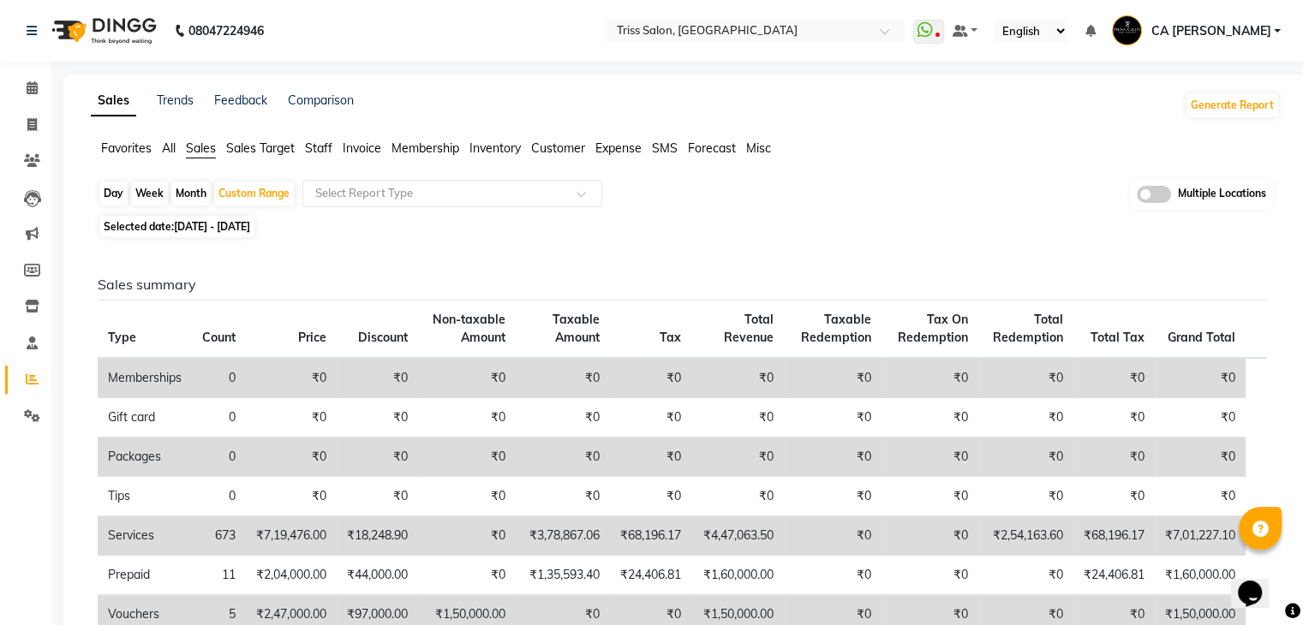
click at [617, 142] on span "Expense" at bounding box center [618, 147] width 46 height 15
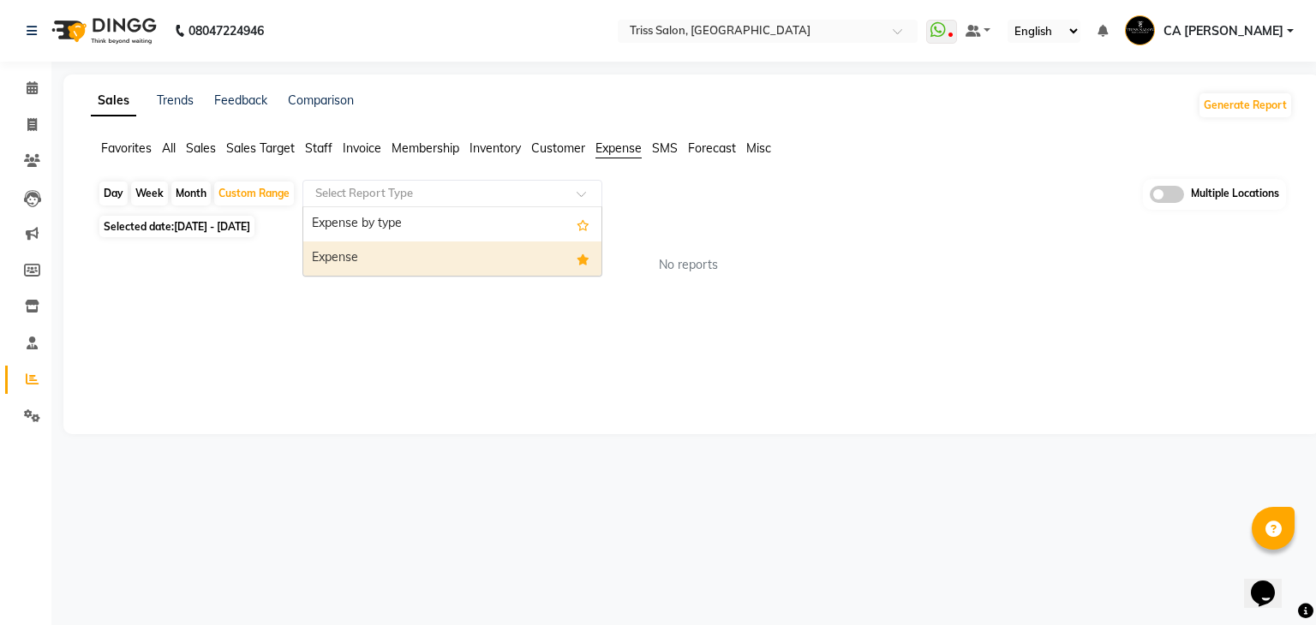
drag, startPoint x: 539, startPoint y: 197, endPoint x: 493, endPoint y: 244, distance: 65.4
click at [493, 207] on ng-select "Select Report Type Expense by type Expense" at bounding box center [452, 193] width 300 height 27
click at [493, 244] on div "Expense" at bounding box center [452, 259] width 298 height 34
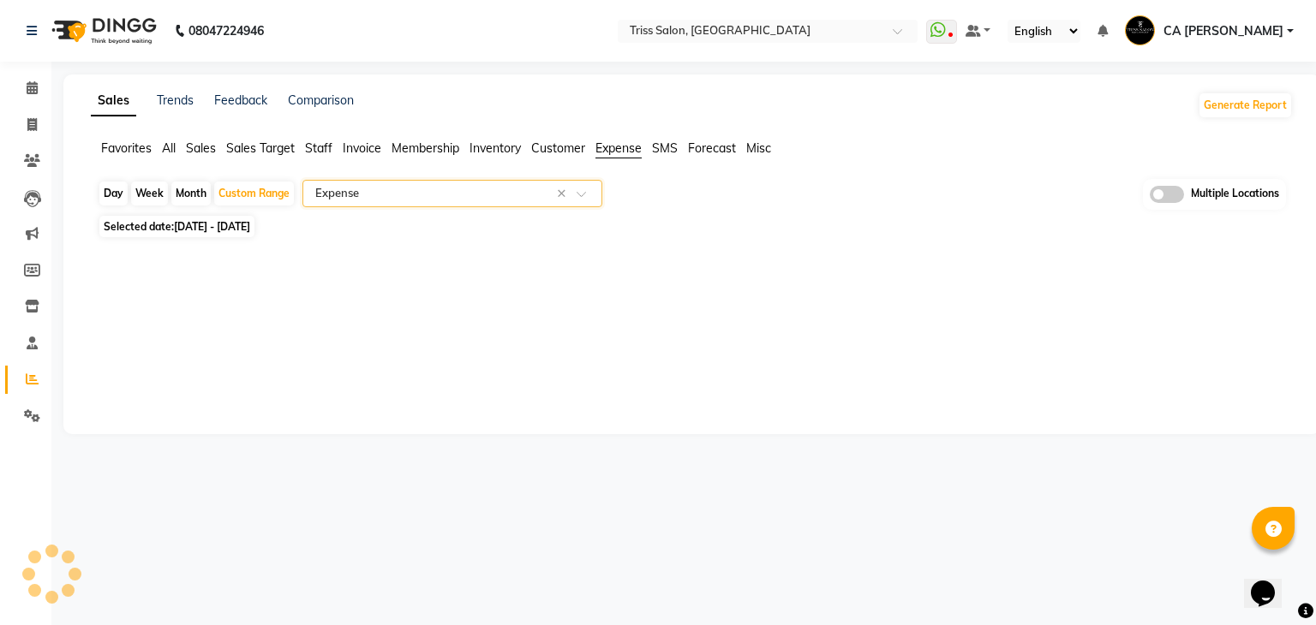
select select "full_report"
select select "csv"
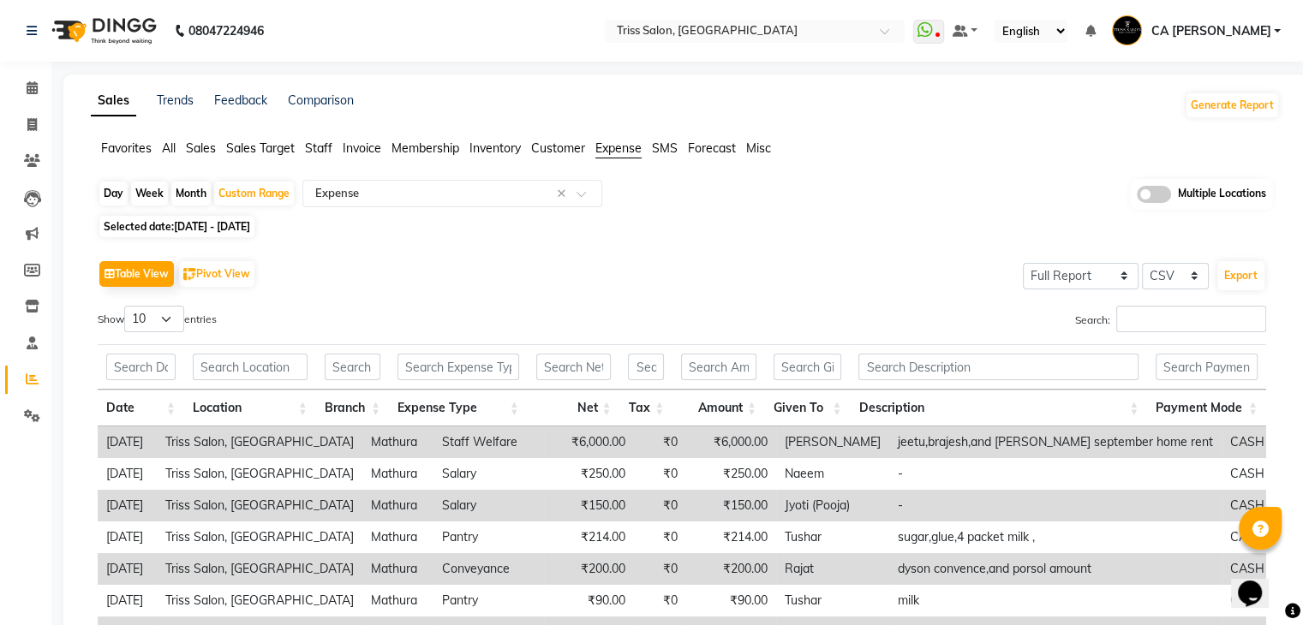
click at [116, 183] on div "Day" at bounding box center [113, 194] width 28 height 24
select select "8"
select select "2025"
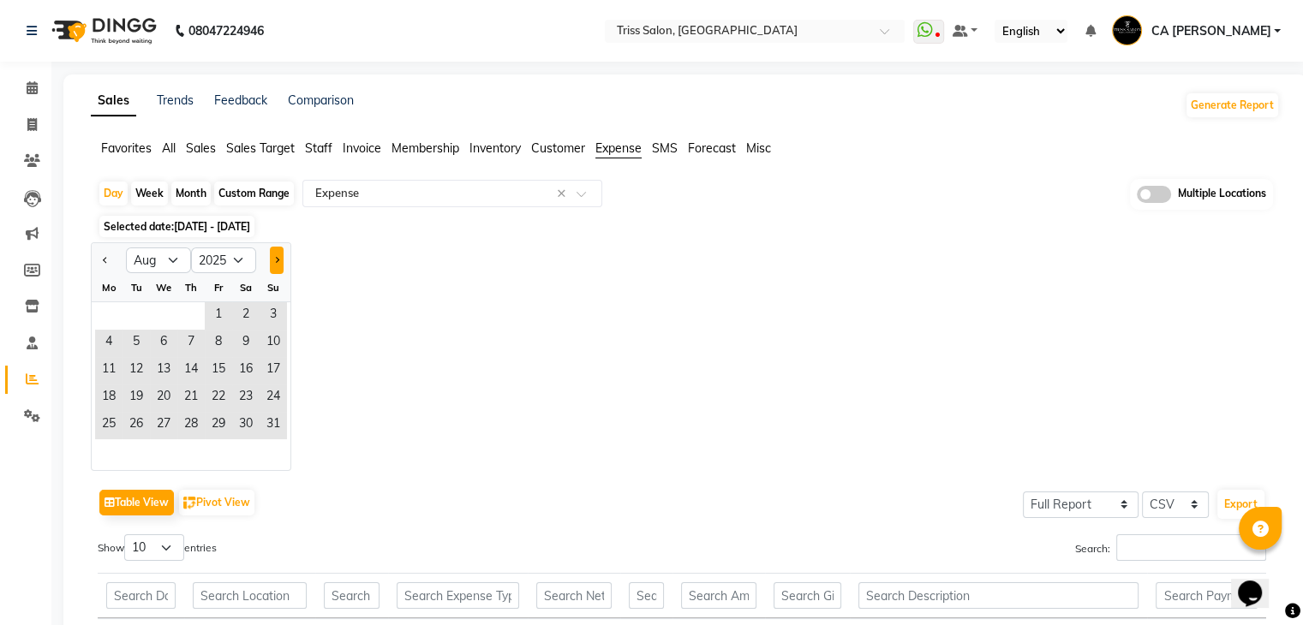
click at [271, 263] on button "Next month" at bounding box center [277, 260] width 14 height 27
select select "9"
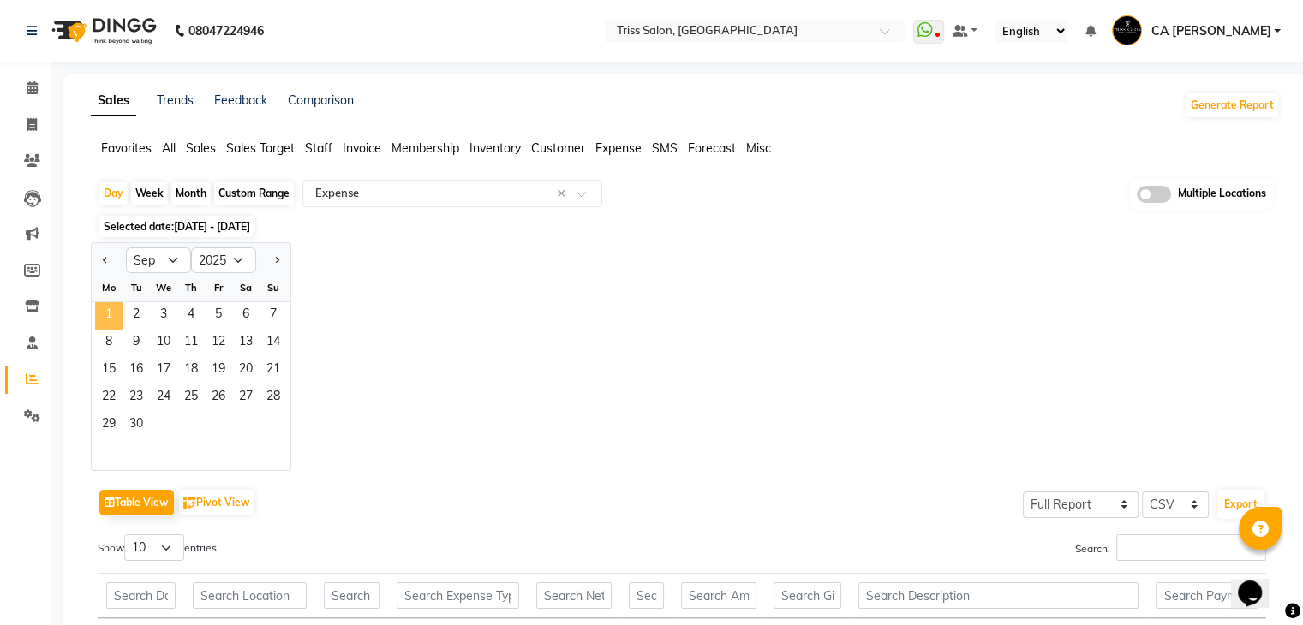
click at [110, 323] on span "1" at bounding box center [108, 315] width 27 height 27
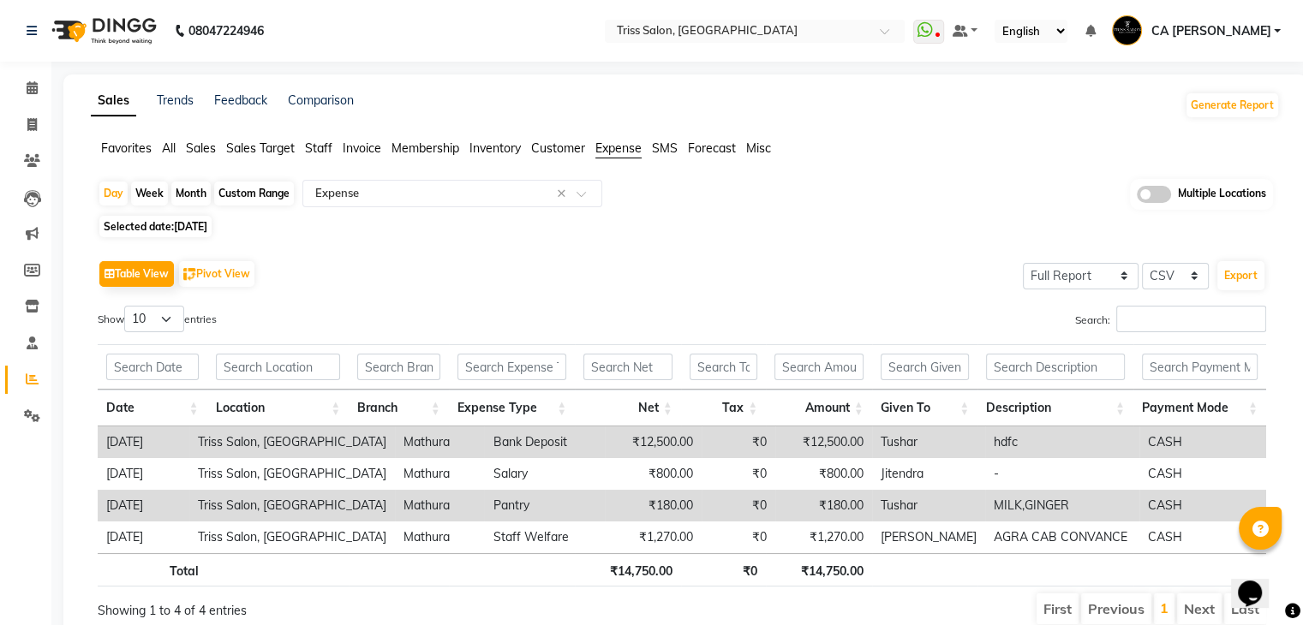
scroll to position [69, 0]
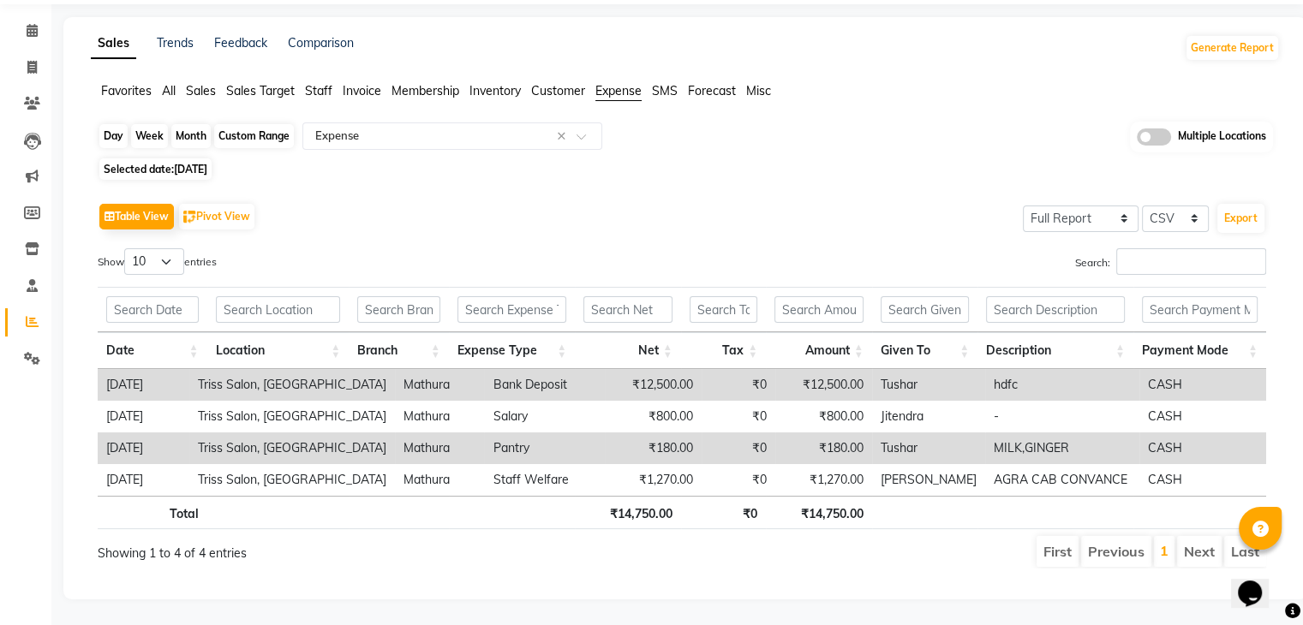
click at [120, 124] on div "Day" at bounding box center [113, 136] width 28 height 24
select select "9"
select select "2025"
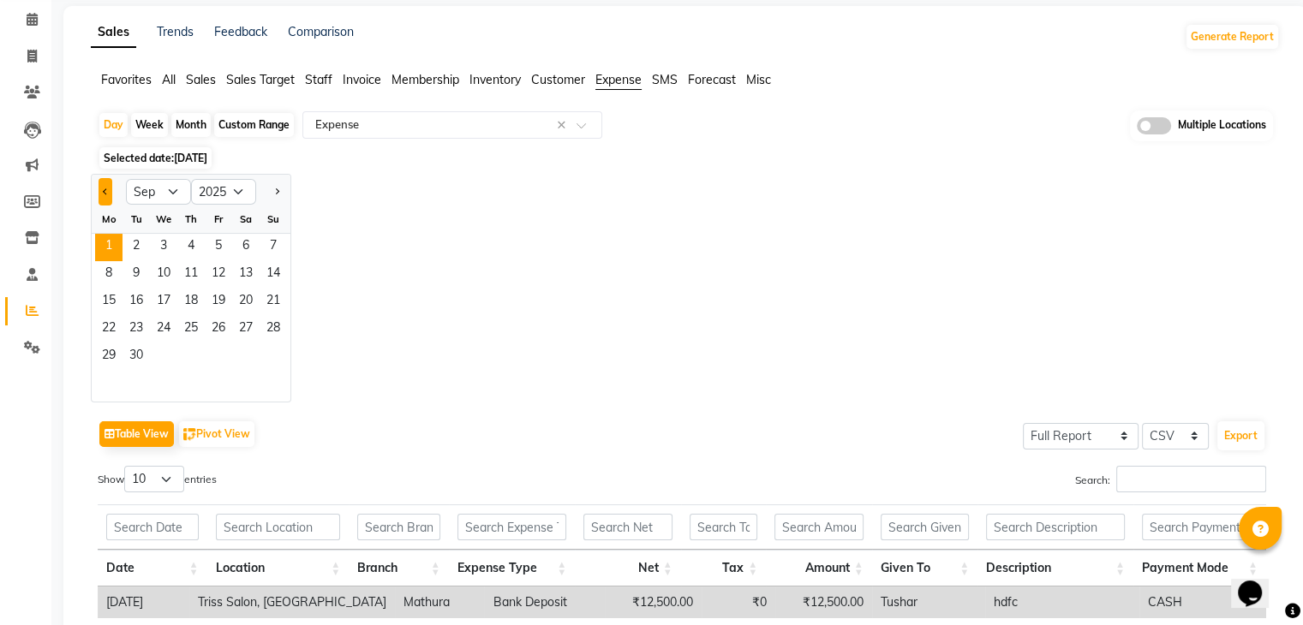
click at [107, 189] on span "Previous month" at bounding box center [106, 191] width 6 height 6
select select "8"
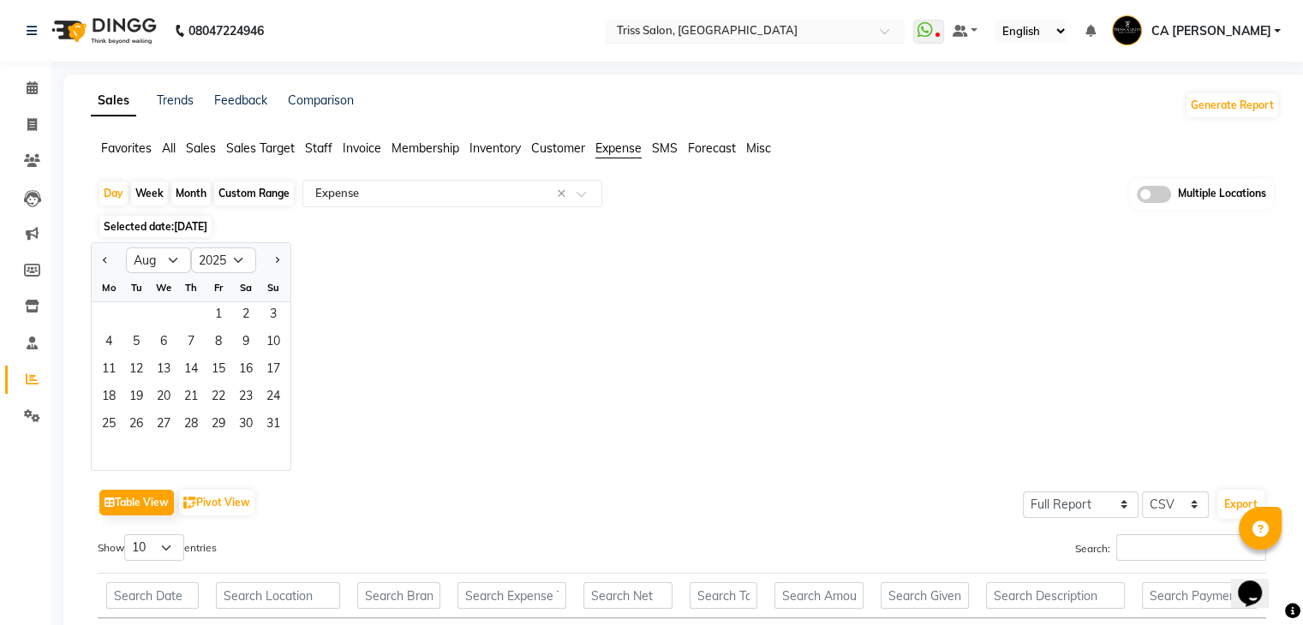
click at [829, 26] on input "text" at bounding box center [737, 32] width 248 height 17
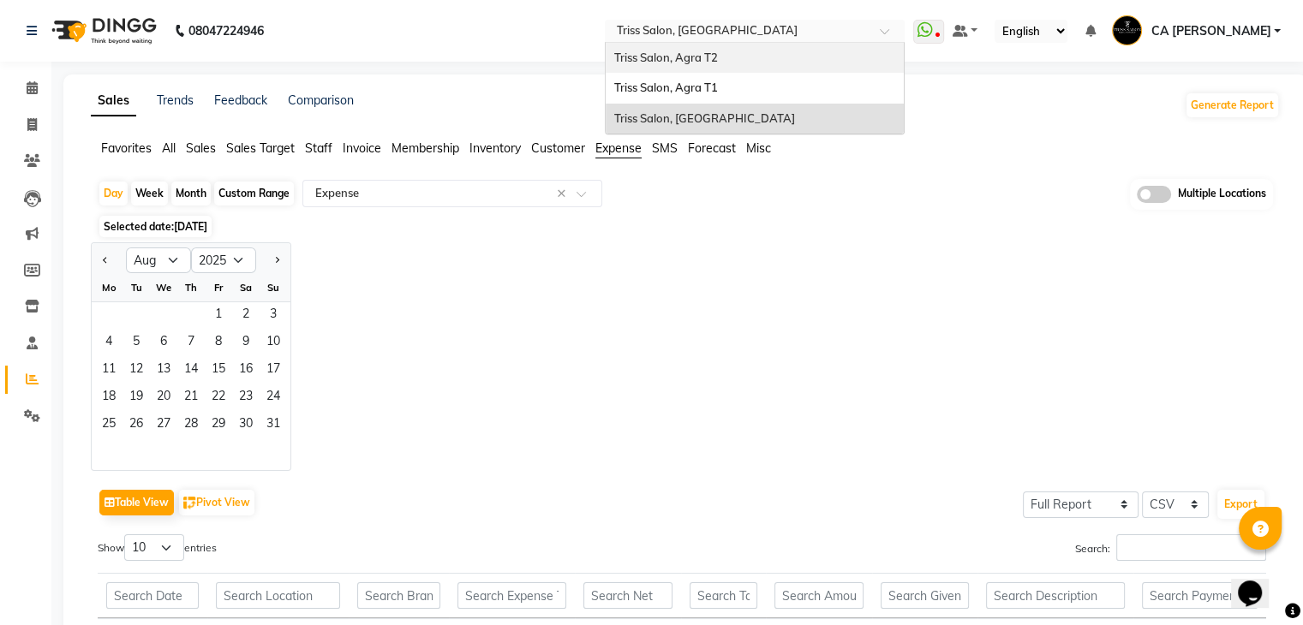
click at [718, 63] on span "Triss Salon, Agra T2" at bounding box center [666, 58] width 104 height 14
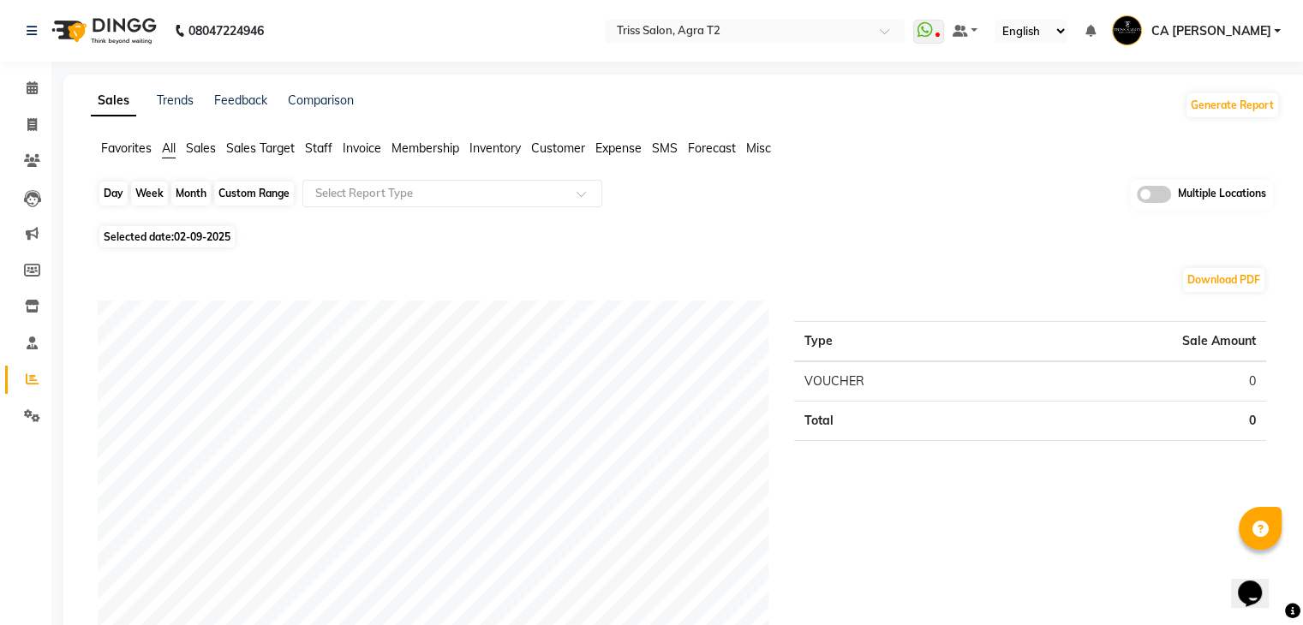
click at [109, 188] on div "Day" at bounding box center [113, 194] width 28 height 24
select select "9"
select select "2025"
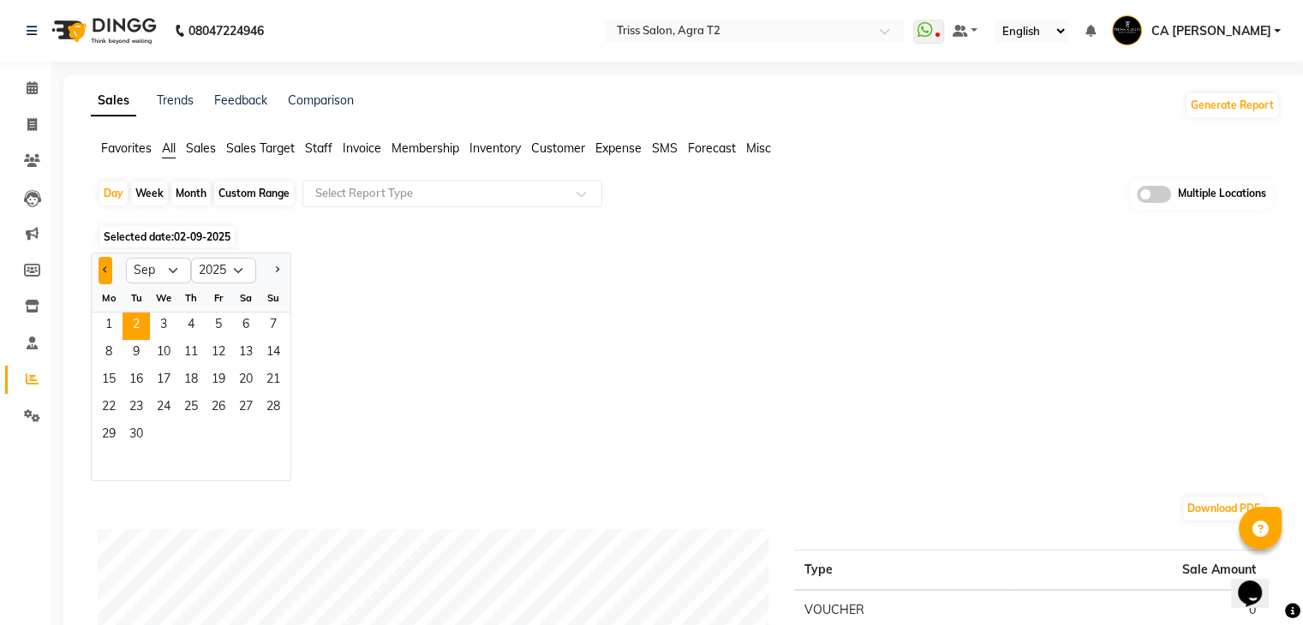
click at [108, 261] on button "Previous month" at bounding box center [106, 270] width 14 height 27
select select "8"
click at [241, 428] on span "30" at bounding box center [245, 435] width 27 height 27
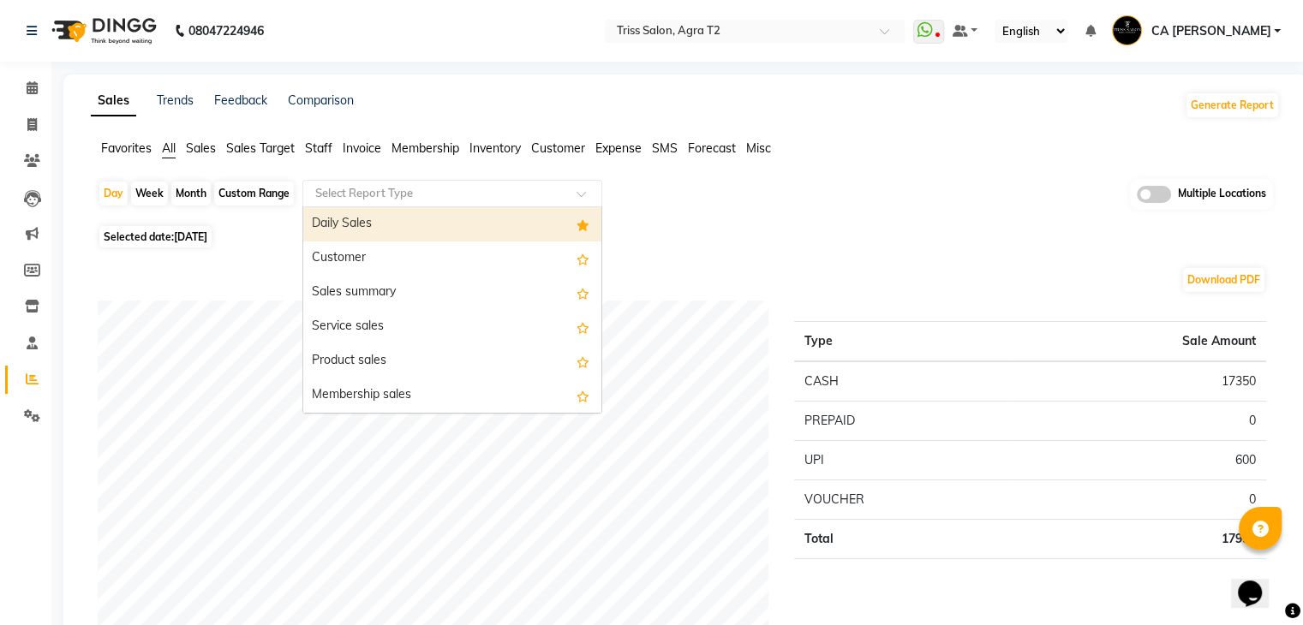
drag, startPoint x: 415, startPoint y: 193, endPoint x: 393, endPoint y: 227, distance: 40.4
click at [393, 207] on ng-select "Select Report Type Daily Sales Customer Sales summary Service sales Product sal…" at bounding box center [452, 193] width 300 height 27
click at [393, 227] on div "Daily Sales" at bounding box center [452, 224] width 298 height 34
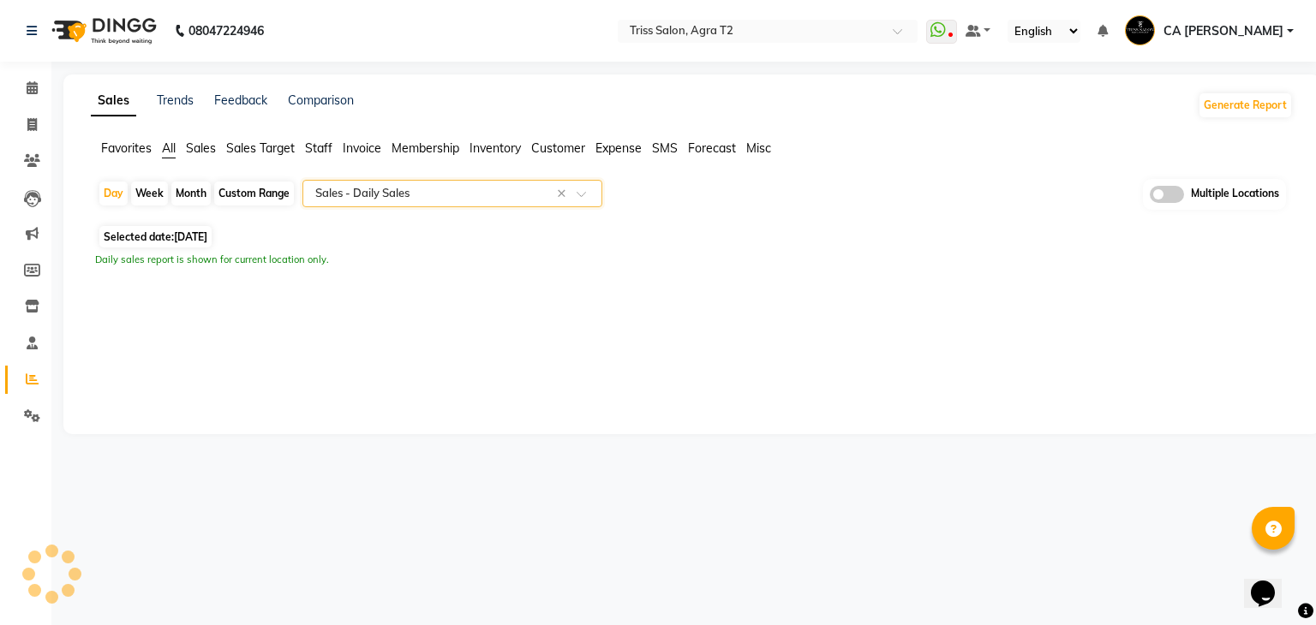
select select "full_report"
select select "csv"
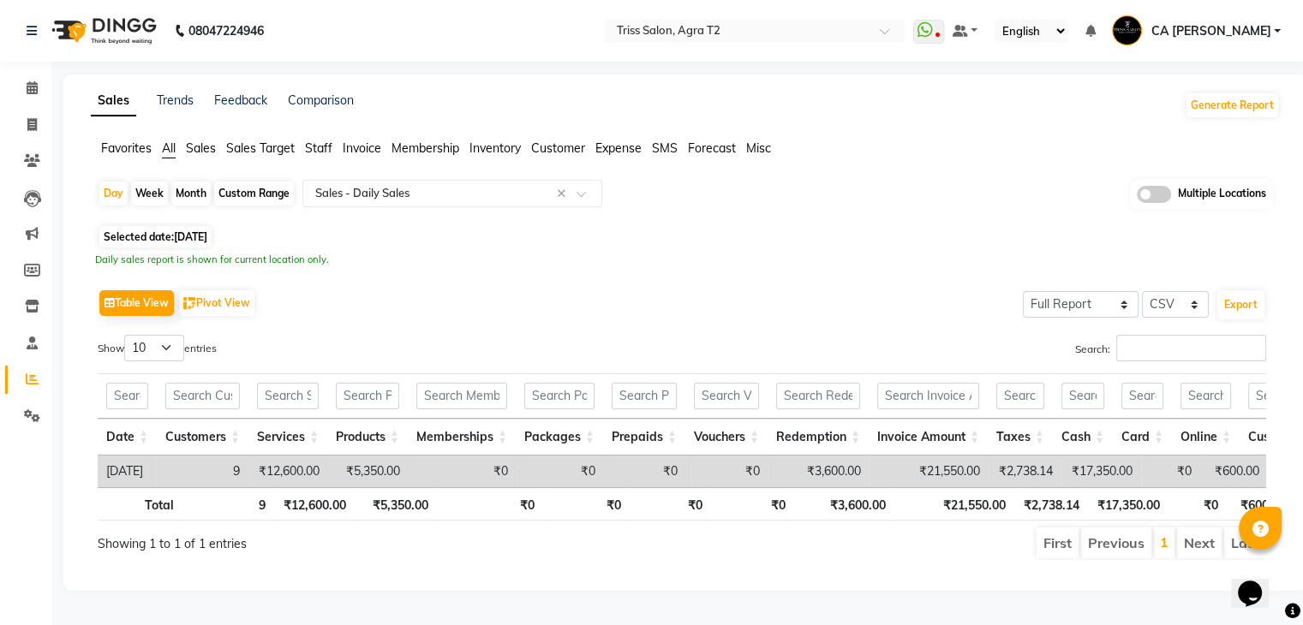
click at [600, 152] on span "Expense" at bounding box center [618, 147] width 46 height 15
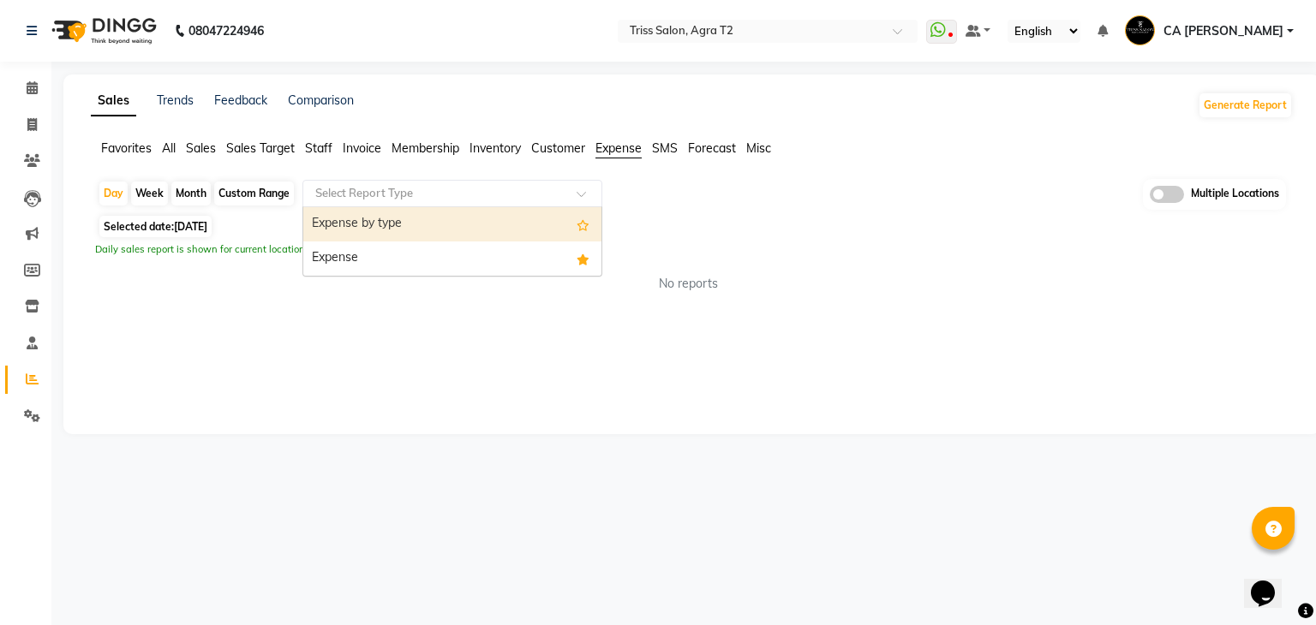
drag, startPoint x: 562, startPoint y: 183, endPoint x: 486, endPoint y: 254, distance: 104.3
click at [486, 207] on ng-select "Select Report Type Expense by type Expense" at bounding box center [452, 193] width 300 height 27
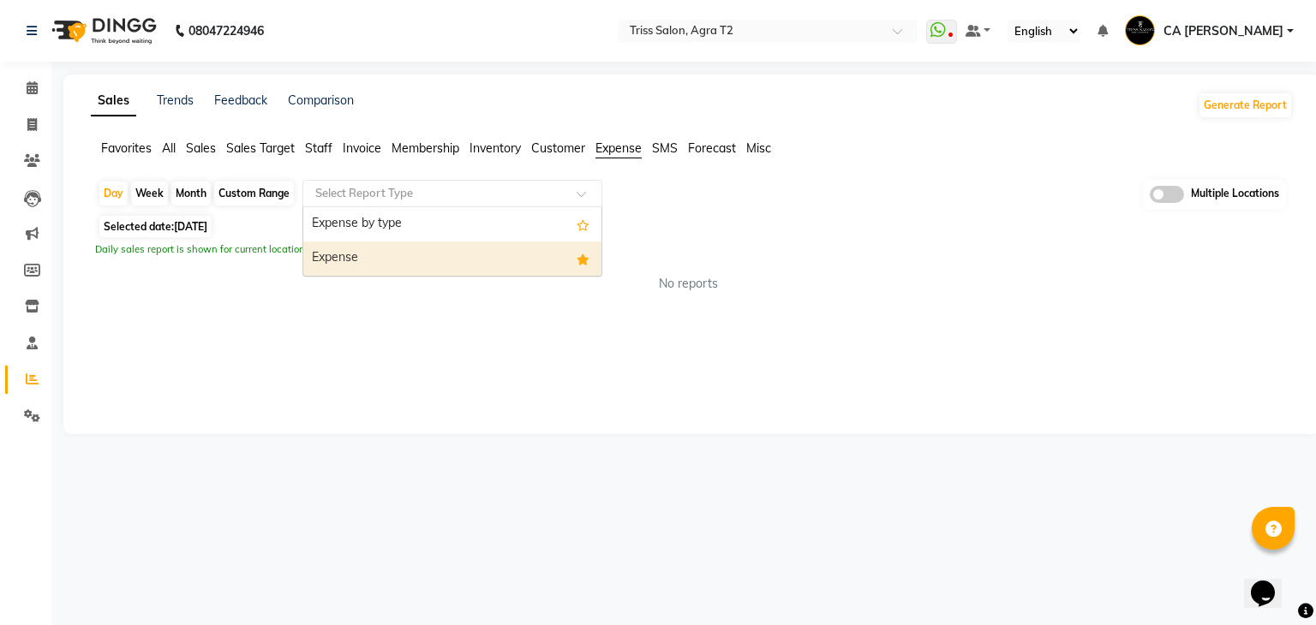
click at [486, 254] on div "Expense" at bounding box center [452, 259] width 298 height 34
select select "full_report"
select select "csv"
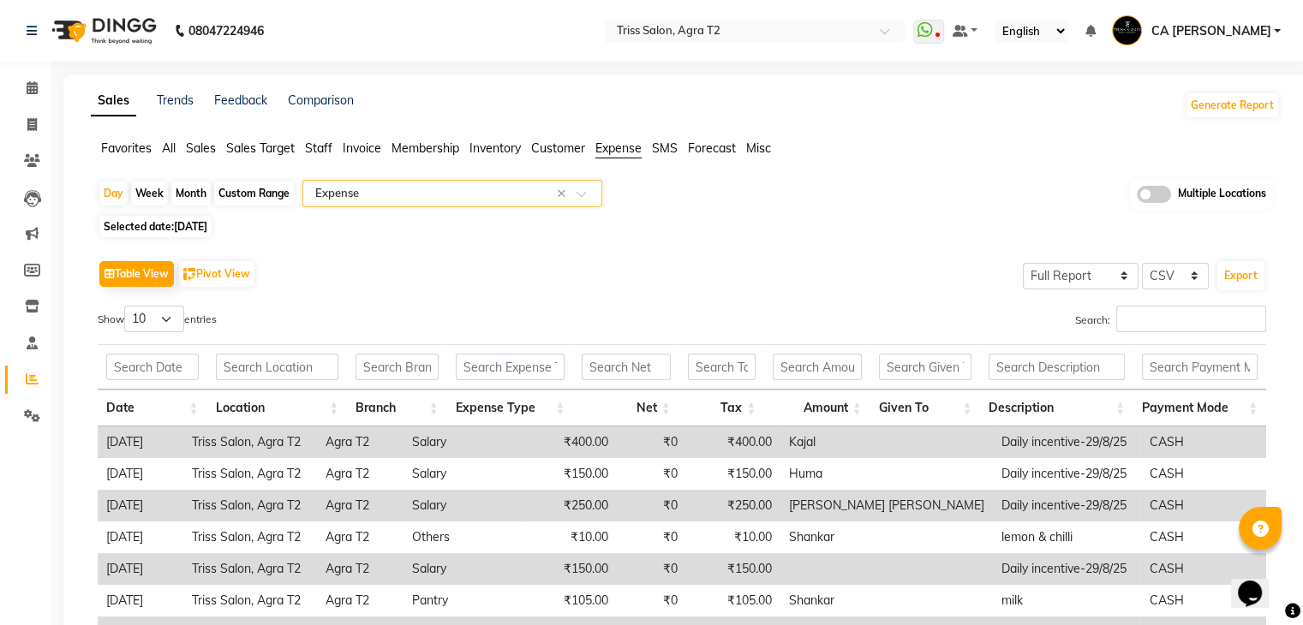
scroll to position [32, 0]
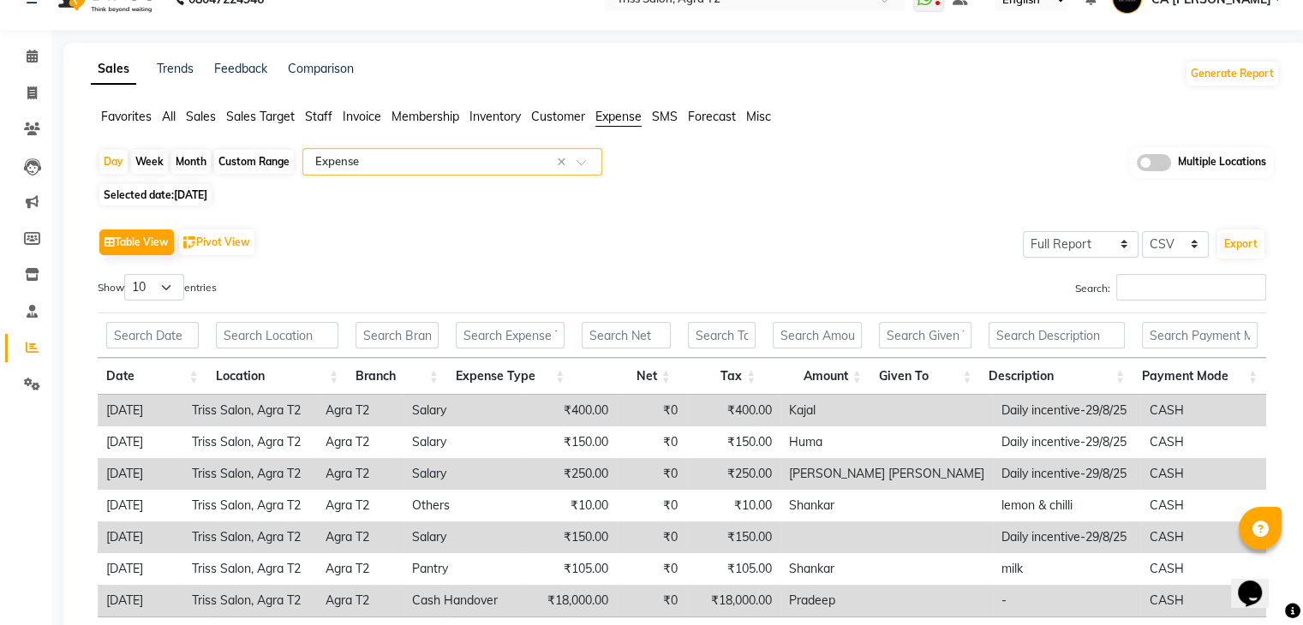
click at [1192, 35] on div "08047224946 Select Location × Triss Salon, Agra T2 WhatsApp Status ✕ Status: Di…" at bounding box center [651, 357] width 1303 height 778
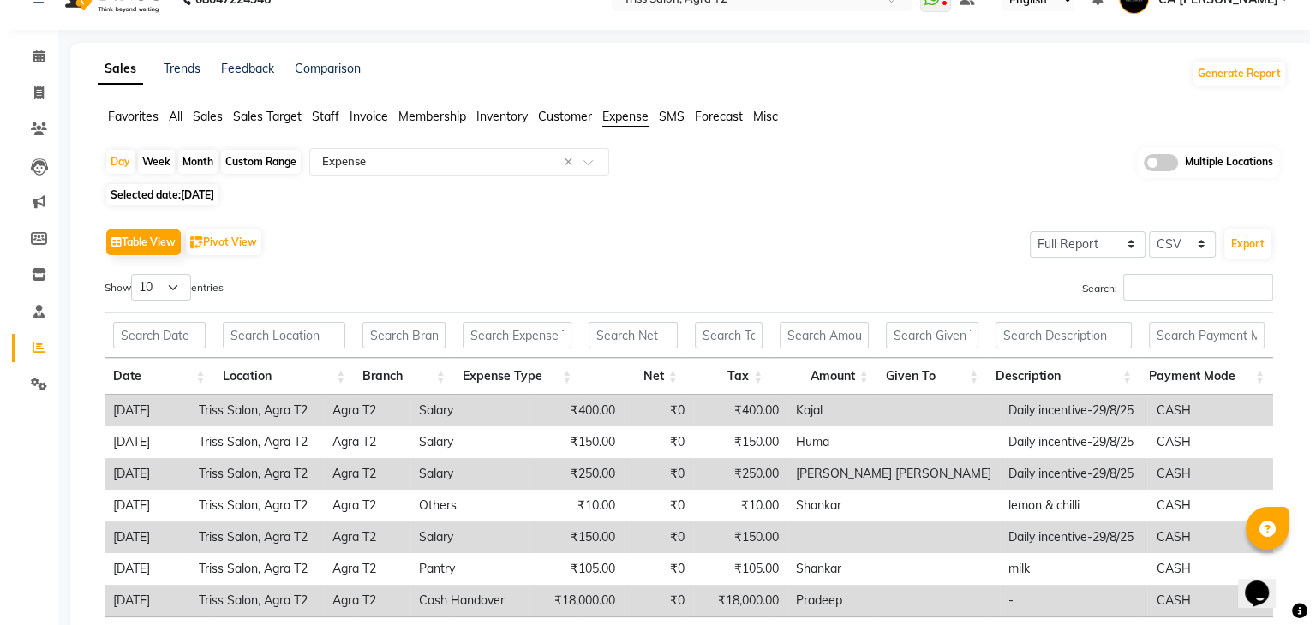
scroll to position [0, 0]
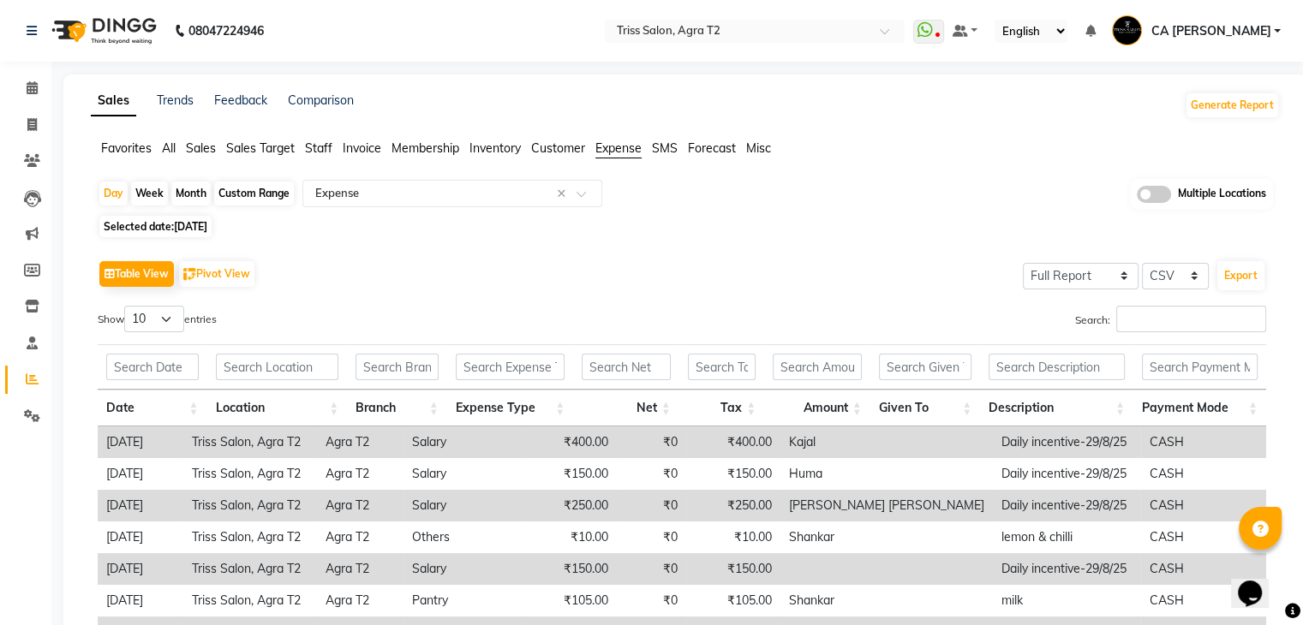
click at [1230, 27] on span "CA [PERSON_NAME]" at bounding box center [1210, 31] width 120 height 18
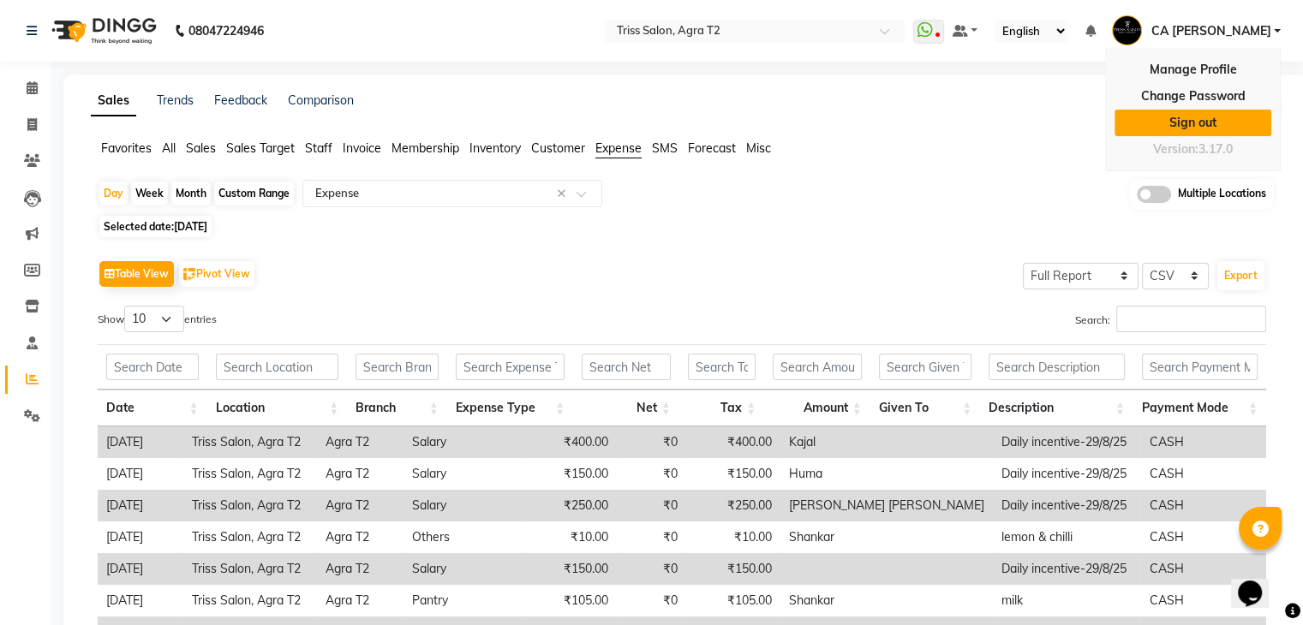
click at [1168, 117] on link "Sign out" at bounding box center [1193, 123] width 157 height 27
